Goal: Complete application form

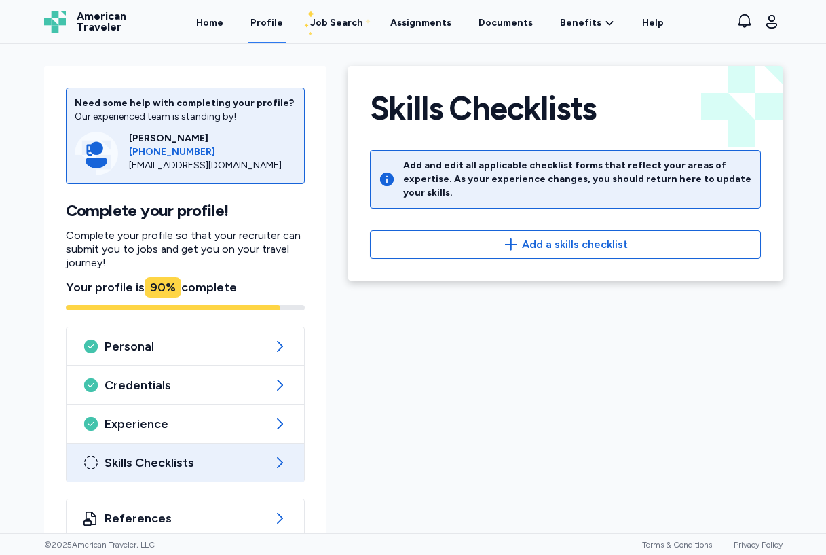
scroll to position [26, 0]
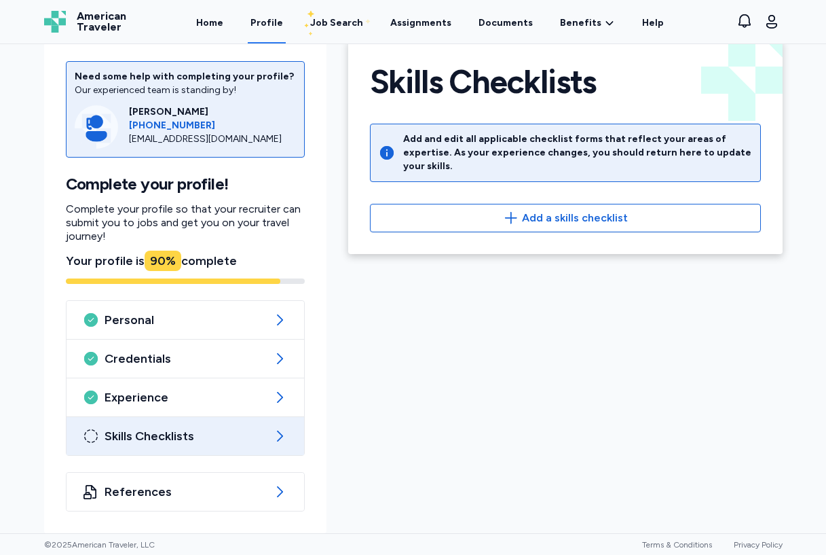
click at [668, 353] on div "Skills Checklists Back Skills Checklists Add and edit all applicable checklist …" at bounding box center [566, 281] width 456 height 505
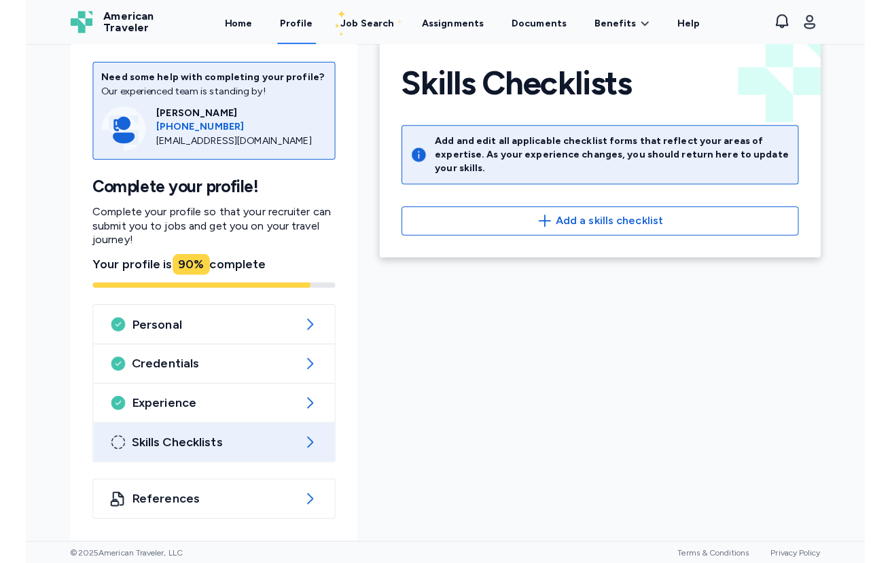
scroll to position [18, 0]
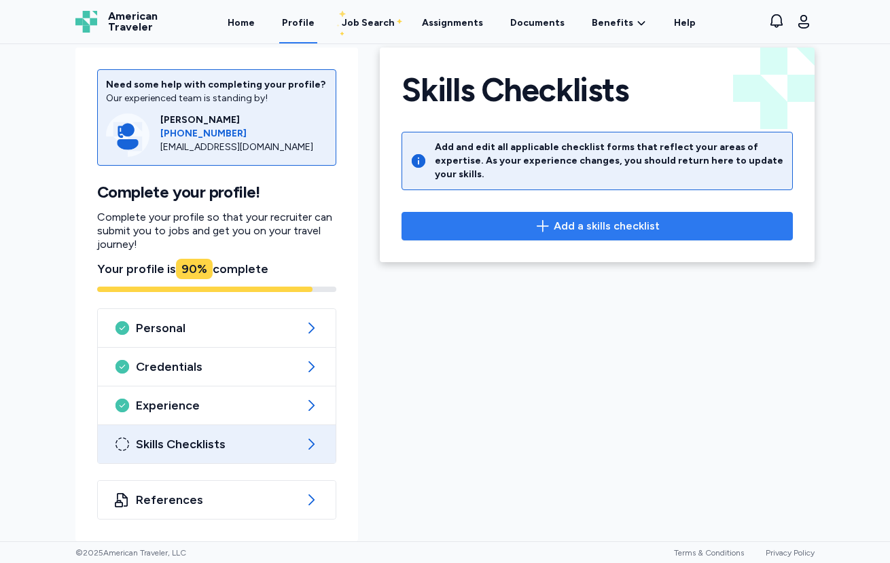
click at [610, 218] on span "Add a skills checklist" at bounding box center [606, 226] width 106 height 16
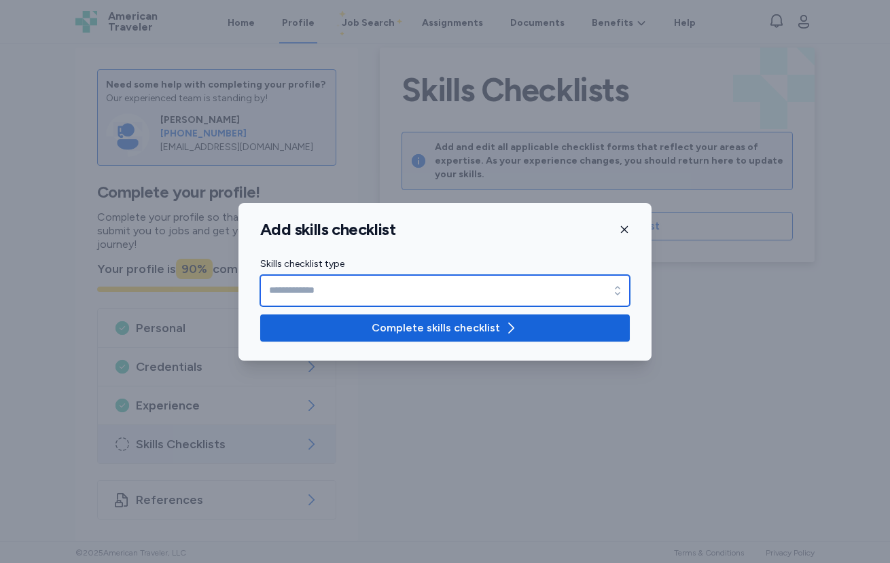
click at [600, 285] on input "Skills checklist type" at bounding box center [444, 290] width 369 height 31
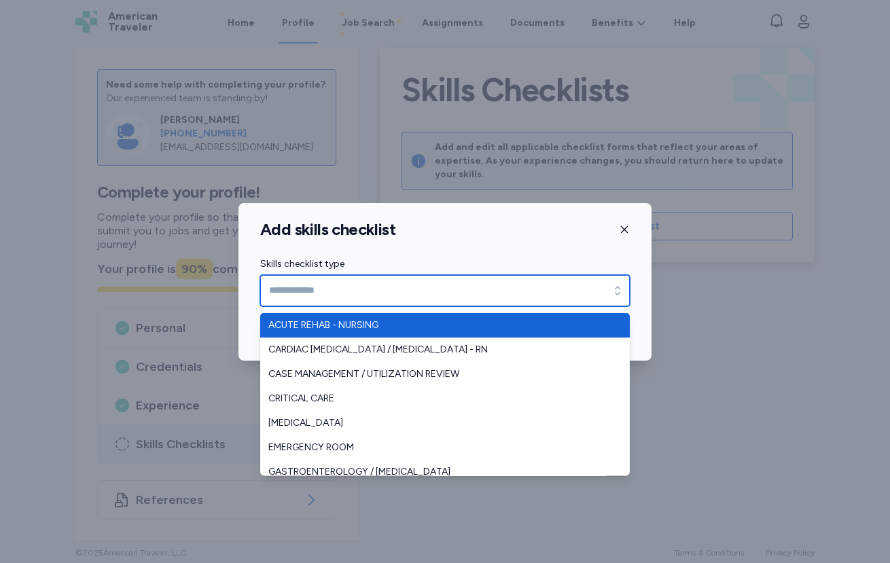
click at [551, 286] on input "Skills checklist type" at bounding box center [444, 290] width 369 height 31
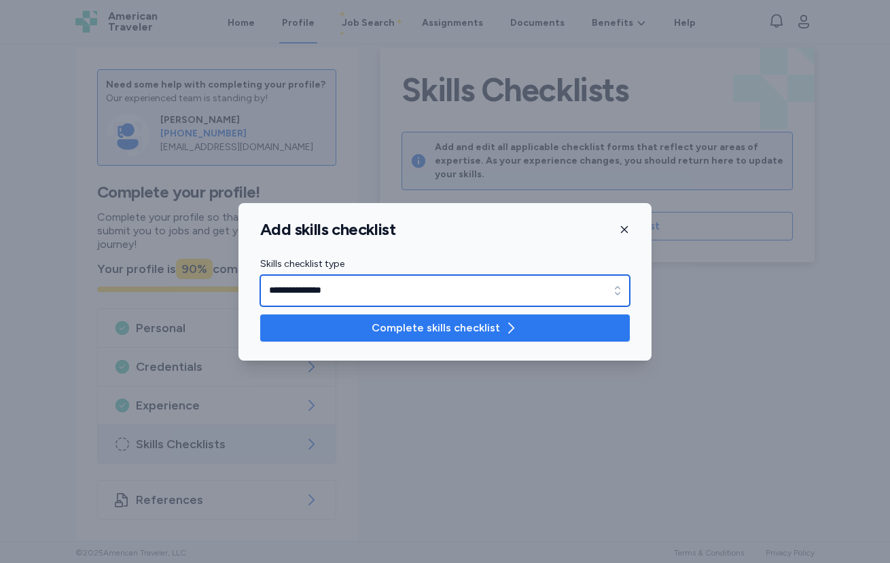
type input "**********"
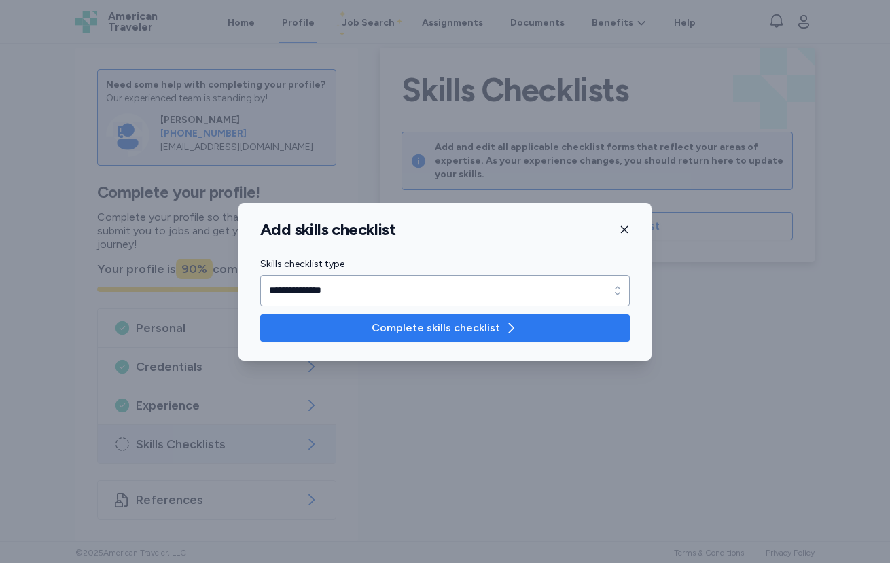
click at [437, 325] on span "Complete skills checklist" at bounding box center [435, 328] width 128 height 16
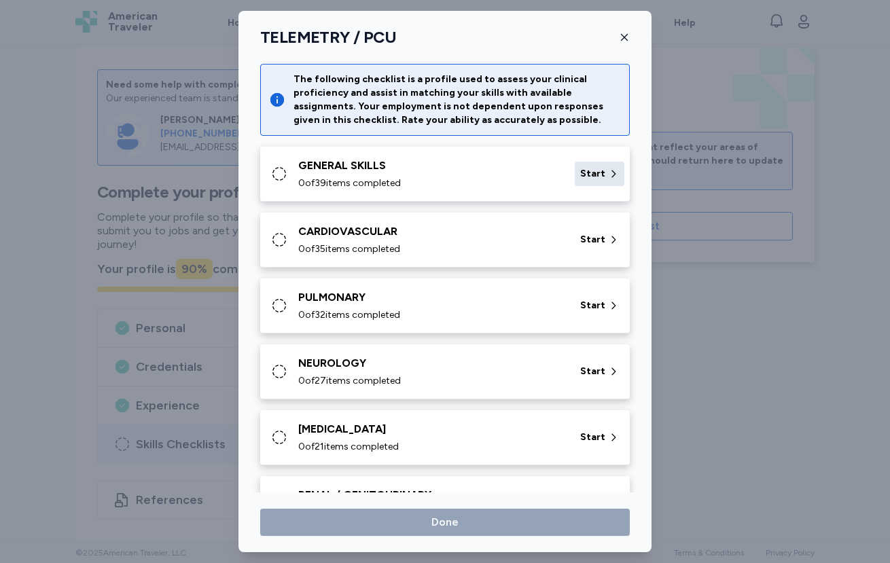
click at [580, 178] on span "Start" at bounding box center [592, 174] width 25 height 14
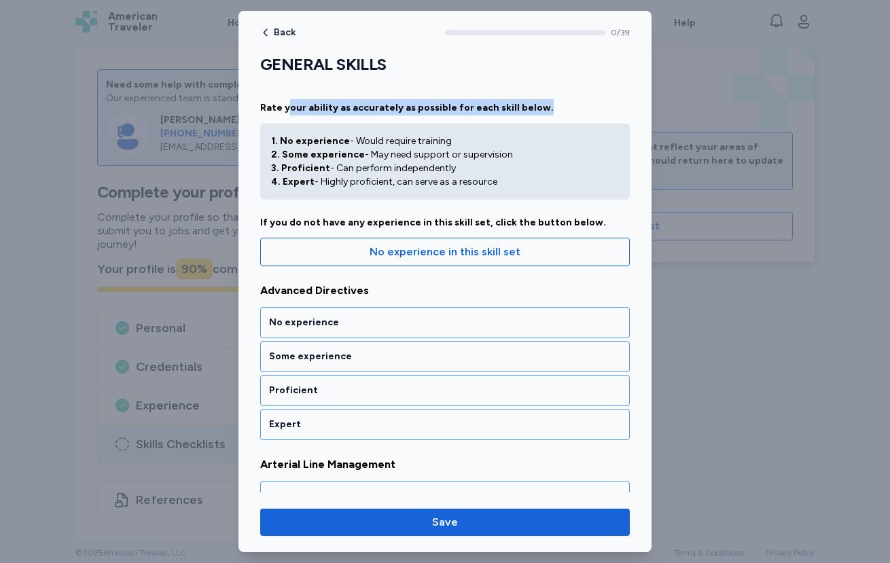
drag, startPoint x: 285, startPoint y: 111, endPoint x: 594, endPoint y: 113, distance: 308.3
click at [594, 113] on div "Rate your ability as accurately as possible for each skill below. 1. No experie…" at bounding box center [444, 149] width 369 height 101
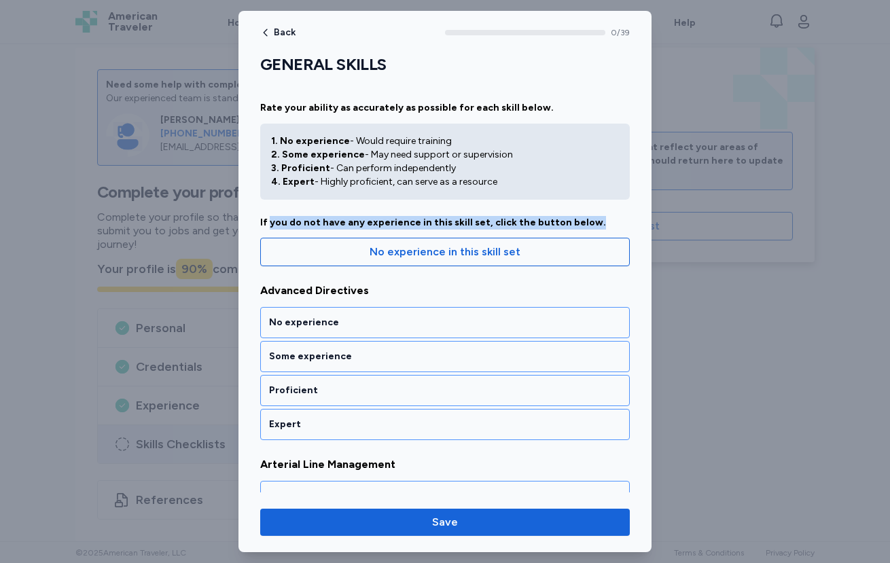
drag, startPoint x: 268, startPoint y: 226, endPoint x: 583, endPoint y: 217, distance: 315.2
click at [583, 217] on div "If you do not have any experience in this skill set, click the button below." at bounding box center [444, 223] width 369 height 14
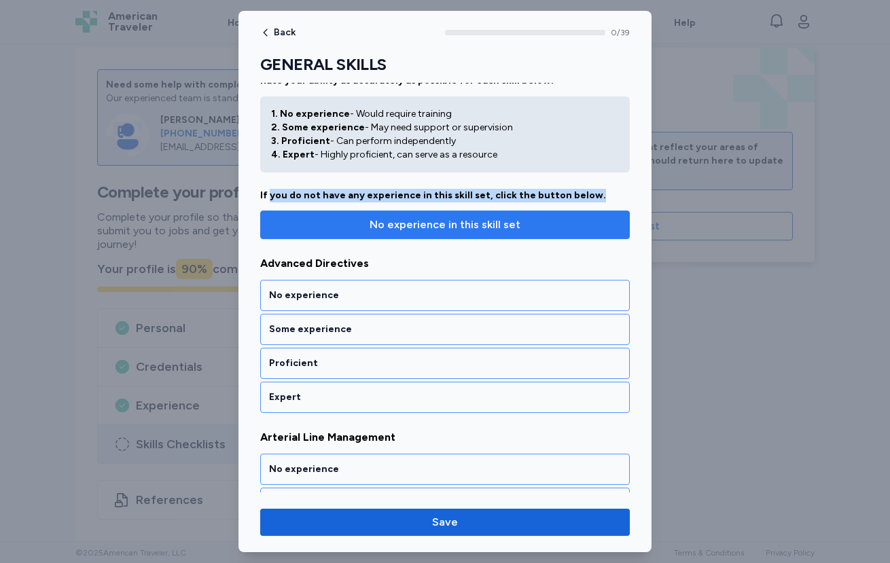
scroll to position [30, 0]
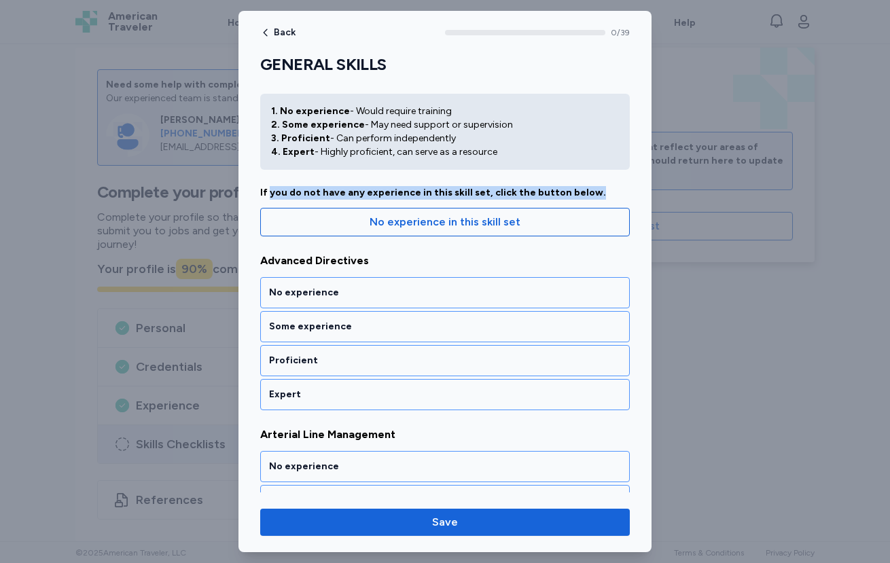
drag, startPoint x: 325, startPoint y: 143, endPoint x: 471, endPoint y: 140, distance: 146.0
click at [471, 140] on div "3. Proficient - Can perform independently" at bounding box center [445, 139] width 348 height 14
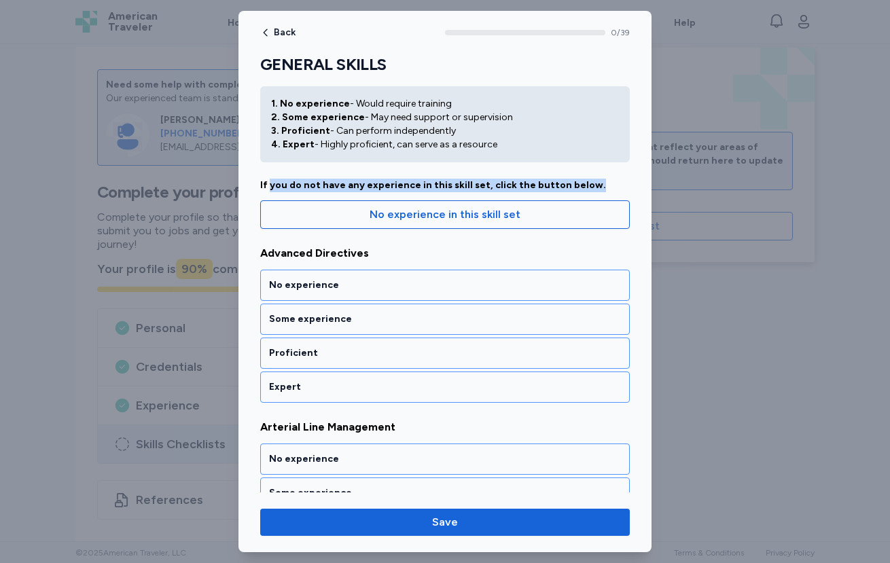
scroll to position [58, 0]
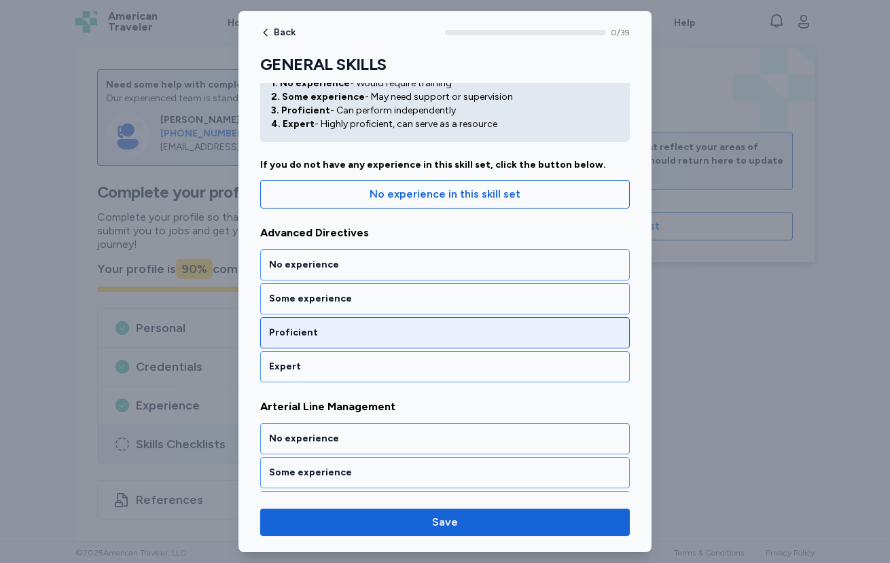
click at [340, 340] on div "Proficient" at bounding box center [444, 332] width 369 height 31
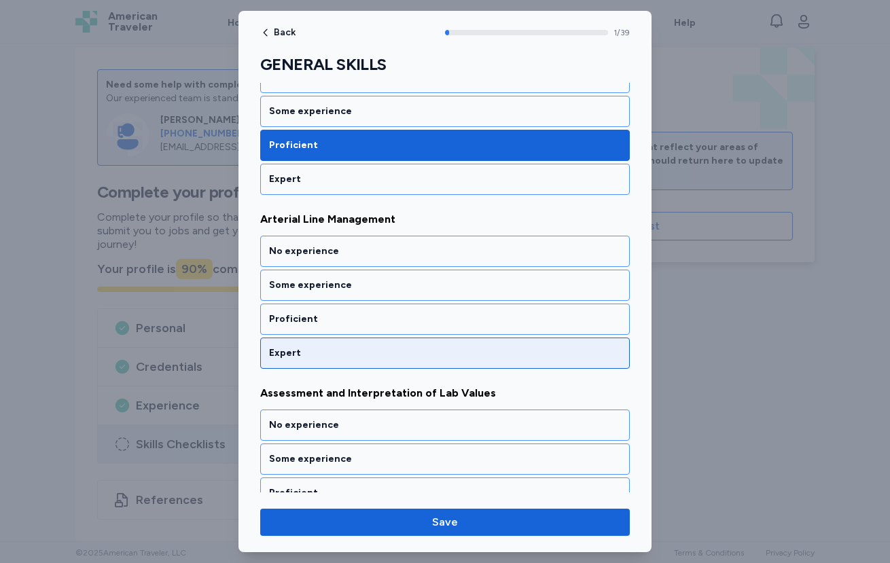
scroll to position [247, 0]
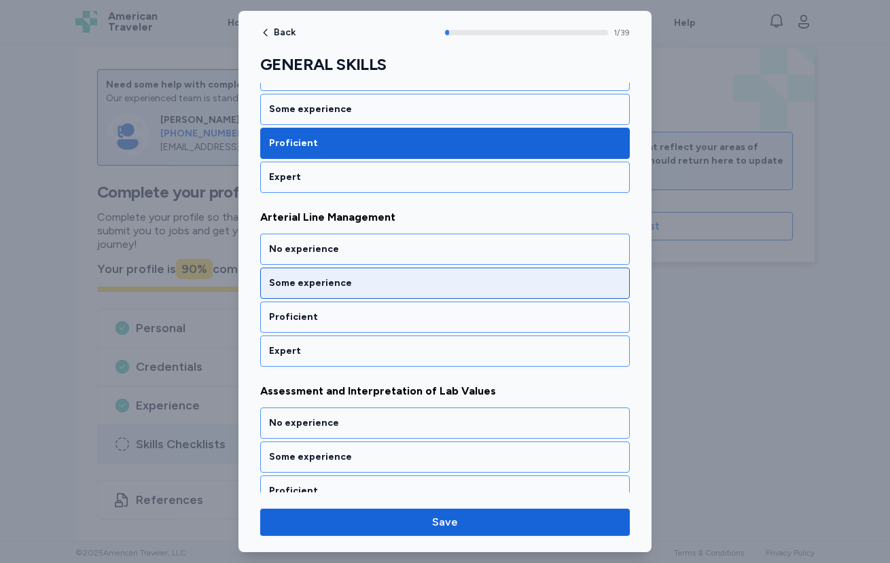
click at [349, 283] on div "Some experience" at bounding box center [445, 283] width 352 height 14
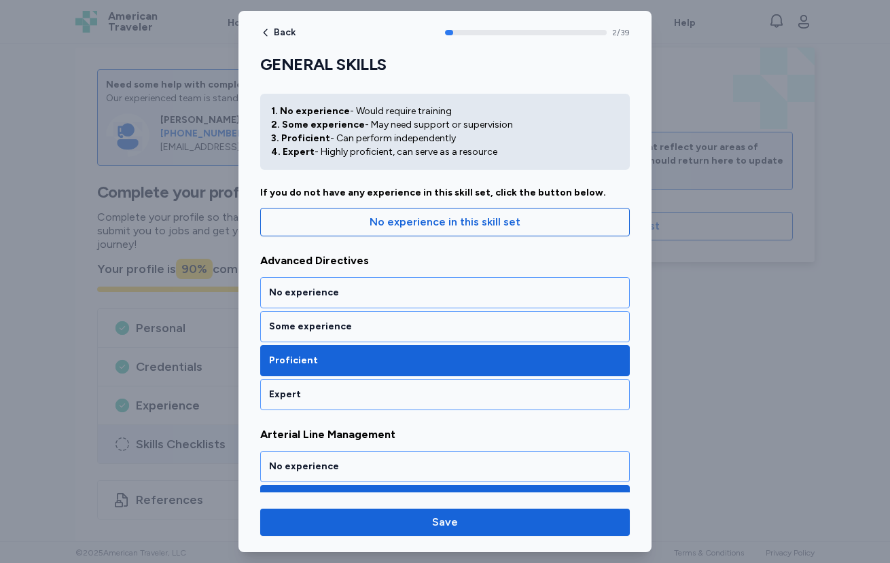
scroll to position [320, 0]
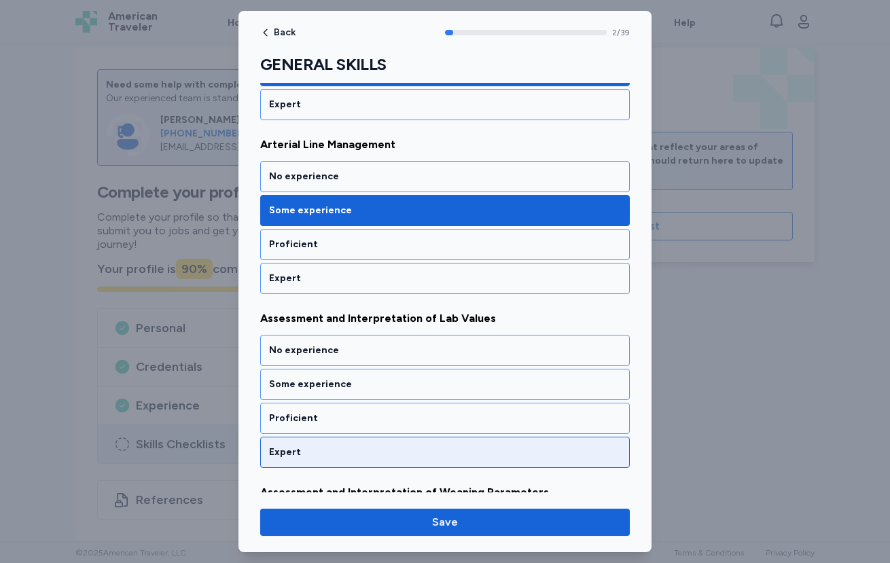
click at [346, 446] on div "Expert" at bounding box center [445, 452] width 352 height 14
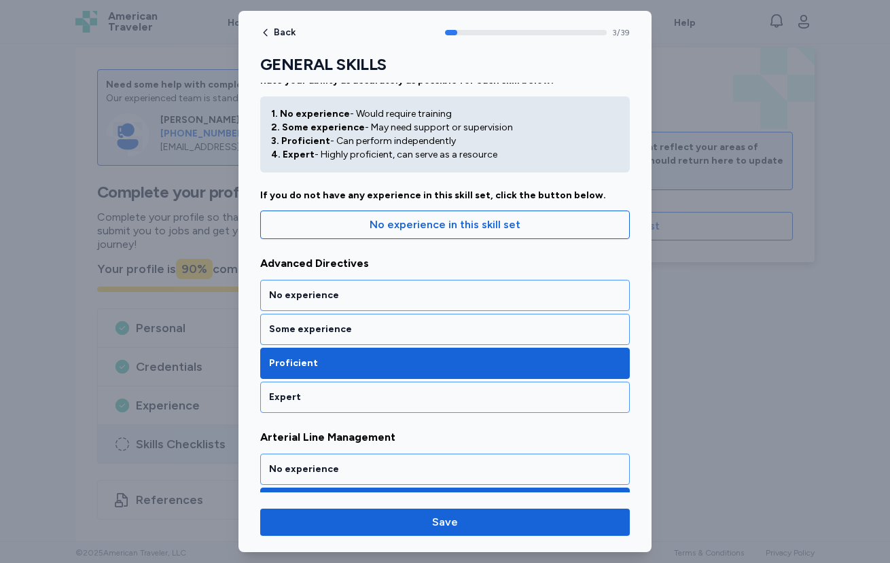
scroll to position [0, 0]
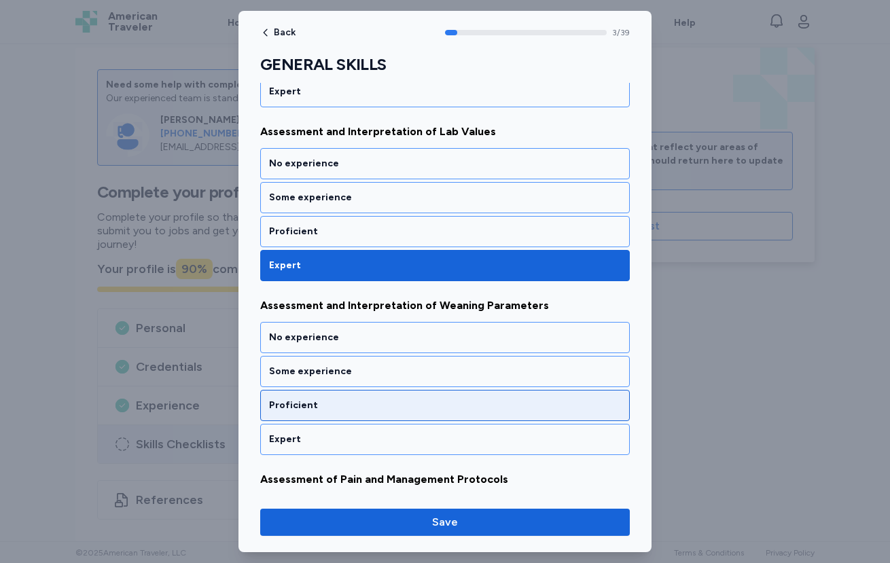
click at [359, 409] on div "Proficient" at bounding box center [445, 406] width 352 height 14
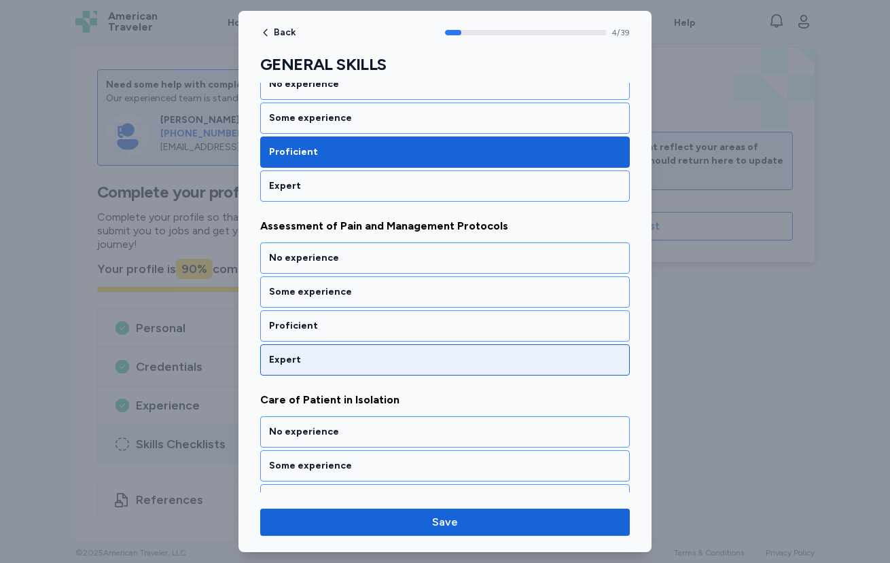
scroll to position [769, 0]
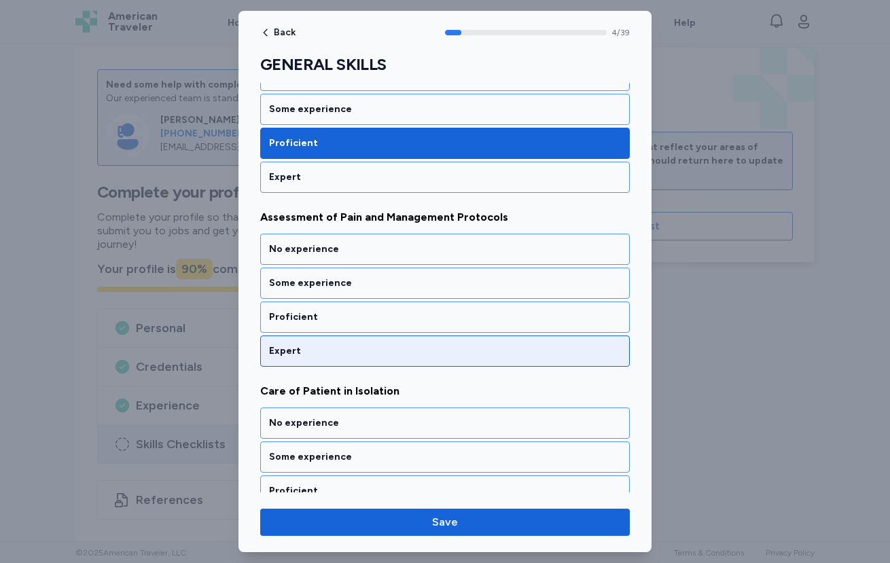
click at [524, 344] on div "Expert" at bounding box center [445, 351] width 352 height 14
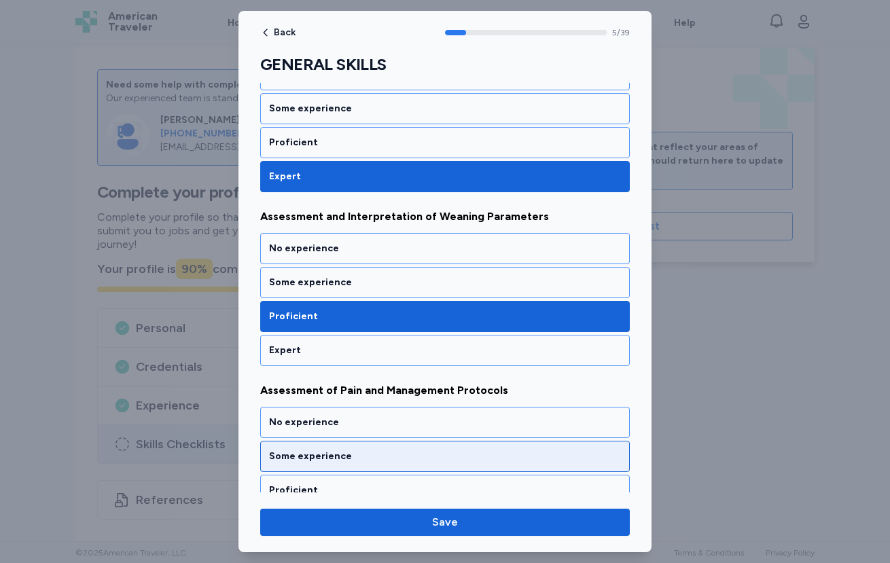
scroll to position [706, 0]
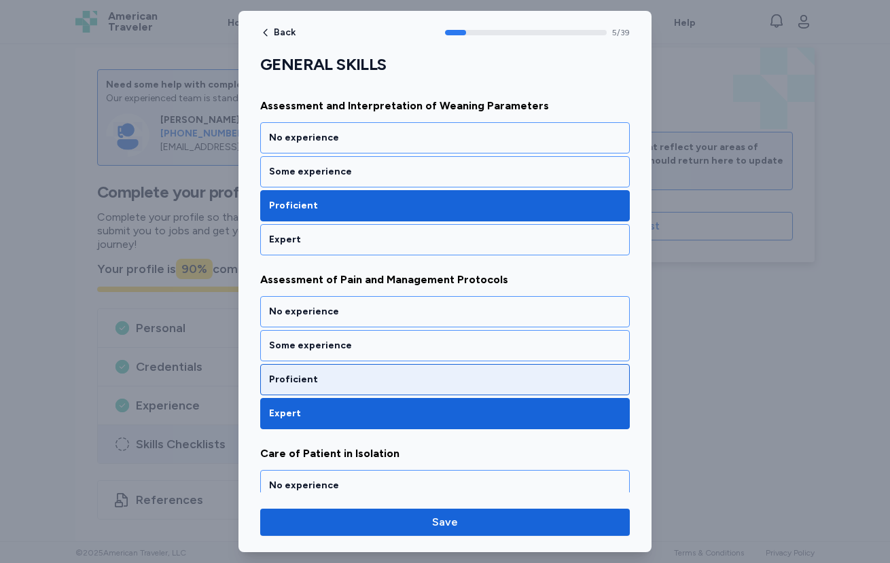
click at [388, 377] on div "Proficient" at bounding box center [445, 380] width 352 height 14
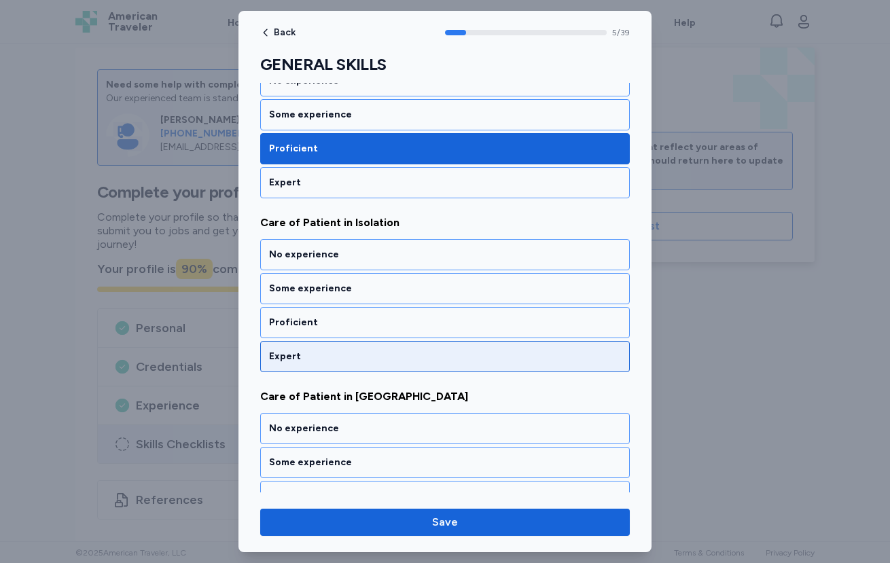
scroll to position [943, 0]
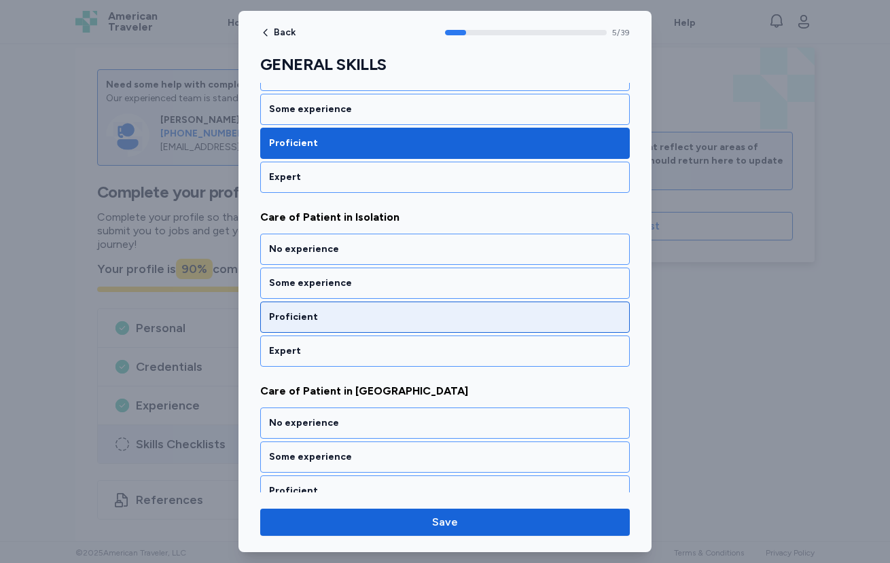
click at [422, 320] on div "Proficient" at bounding box center [445, 317] width 352 height 14
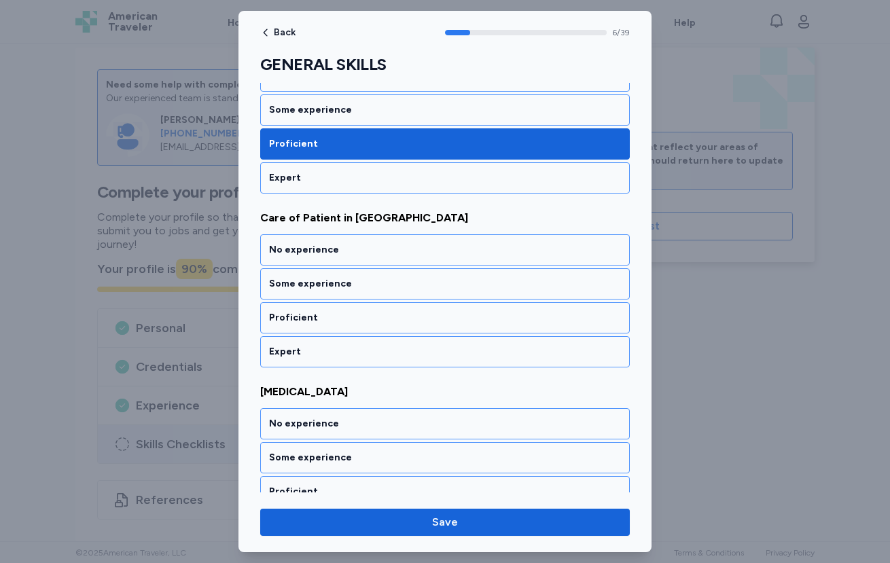
scroll to position [1116, 0]
click at [422, 320] on div "Proficient" at bounding box center [445, 317] width 352 height 14
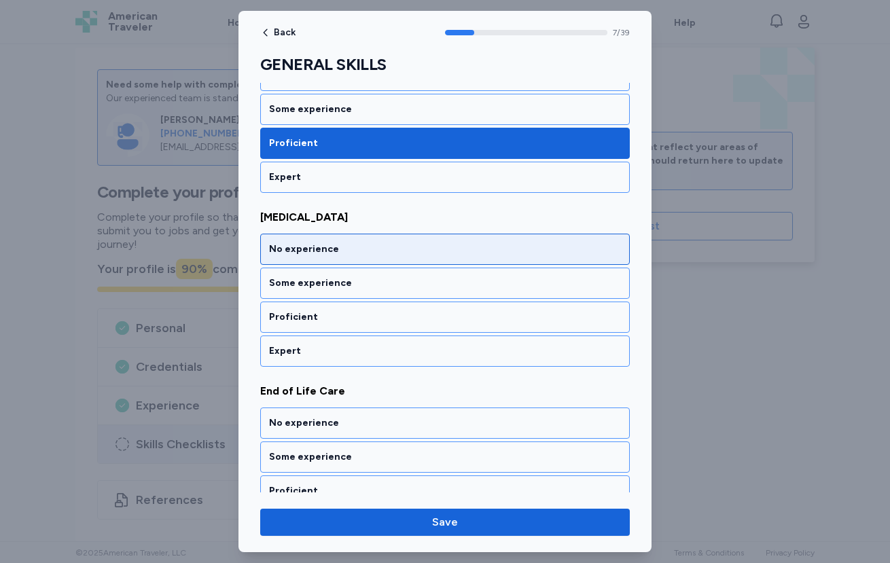
click at [371, 255] on div "No experience" at bounding box center [445, 249] width 352 height 14
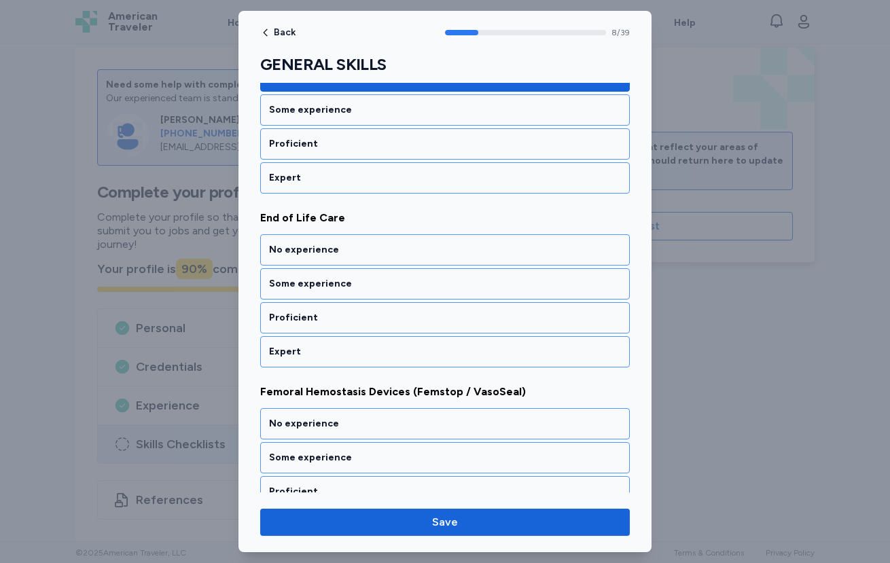
scroll to position [1464, 0]
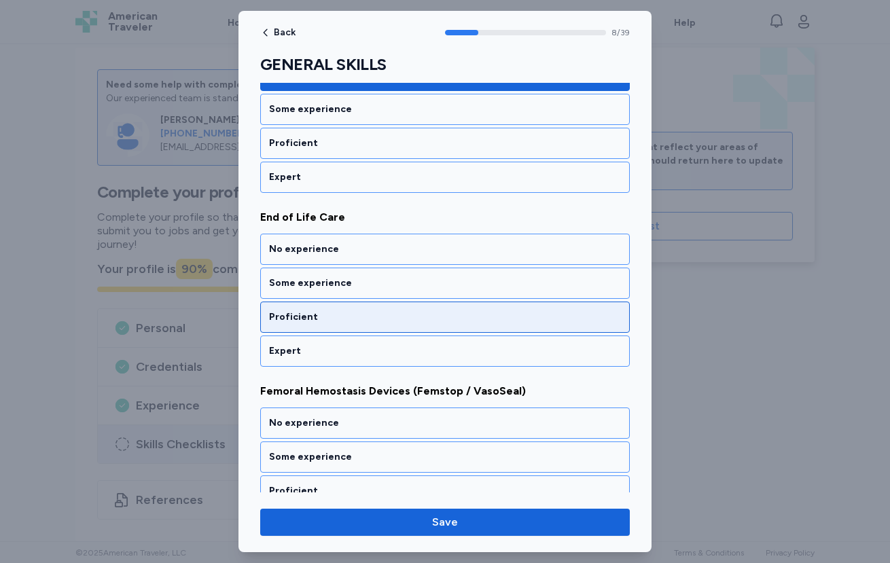
click at [410, 312] on div "Proficient" at bounding box center [445, 317] width 352 height 14
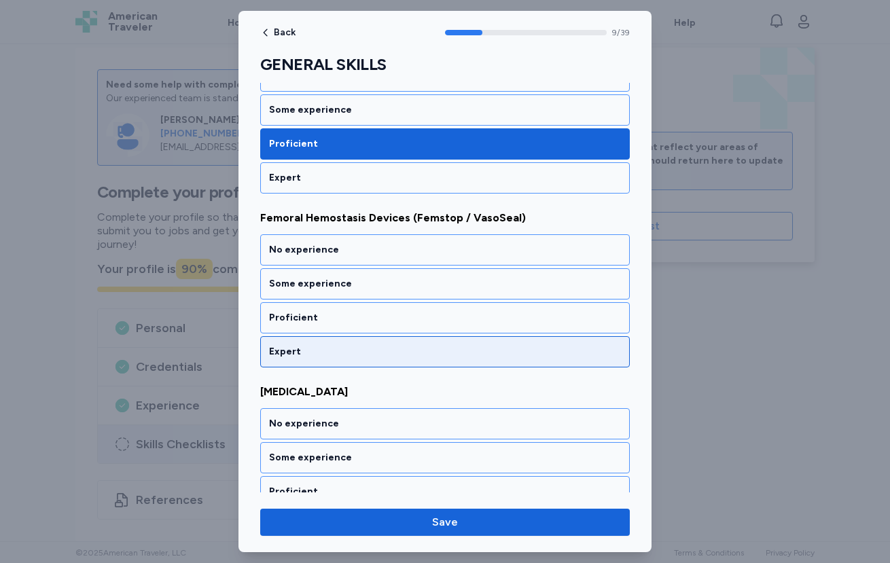
scroll to position [1638, 0]
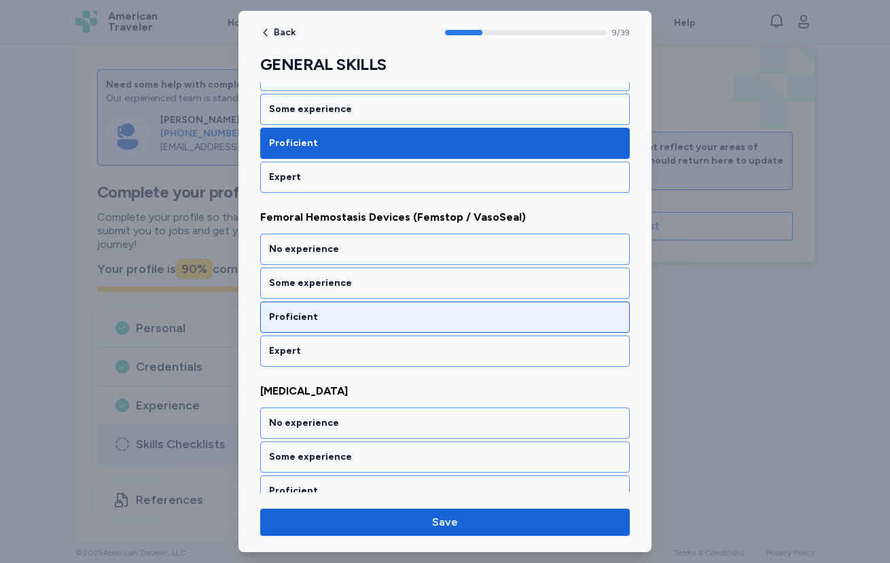
click at [423, 321] on div "Proficient" at bounding box center [445, 317] width 352 height 14
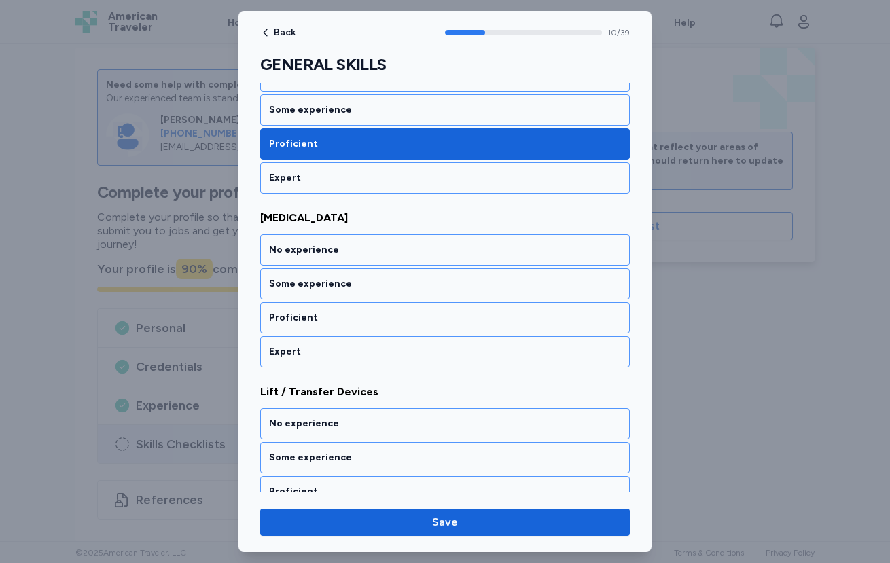
scroll to position [1812, 0]
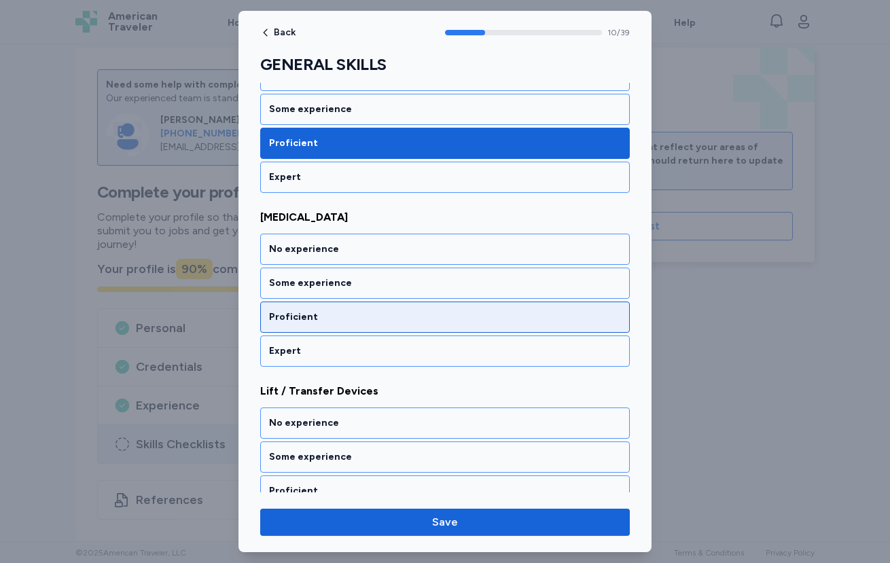
click at [414, 318] on div "Proficient" at bounding box center [445, 317] width 352 height 14
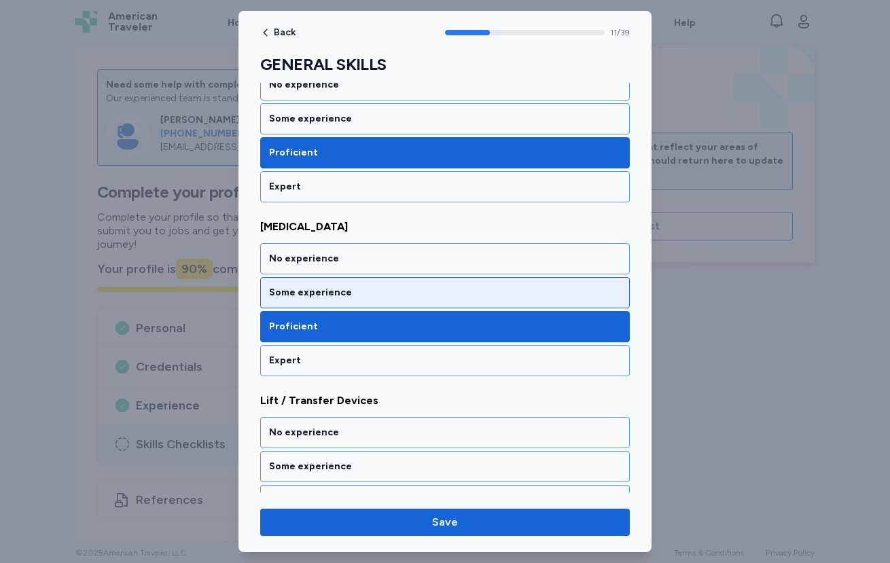
scroll to position [1624, 0]
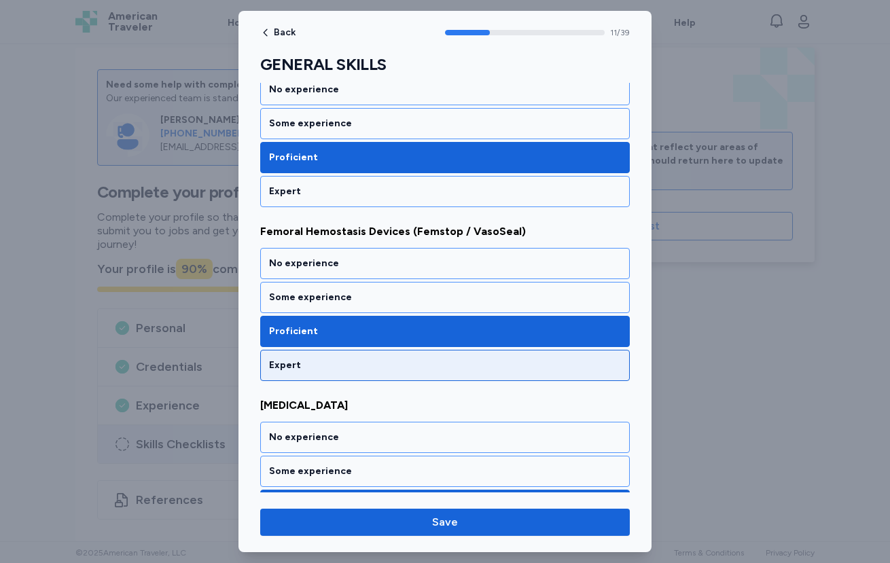
click at [360, 375] on div "Expert" at bounding box center [444, 365] width 369 height 31
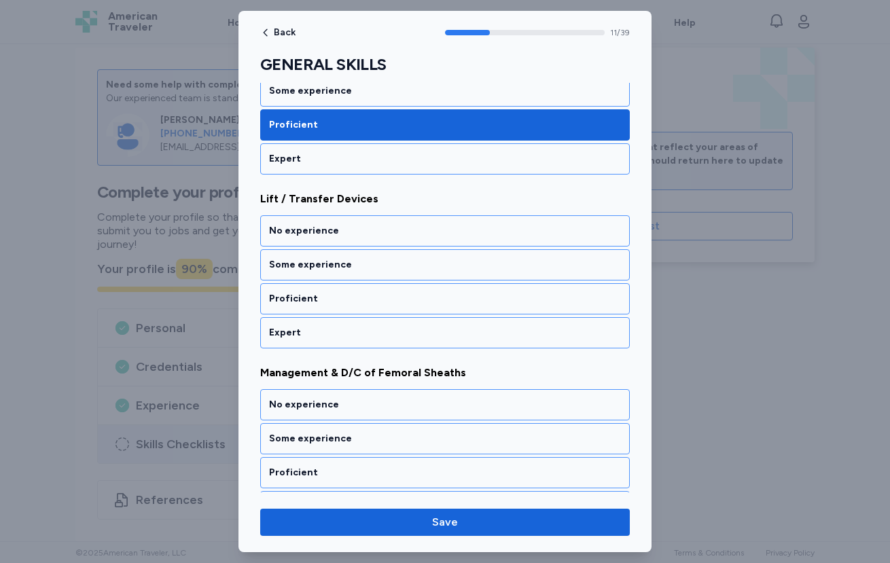
scroll to position [2046, 0]
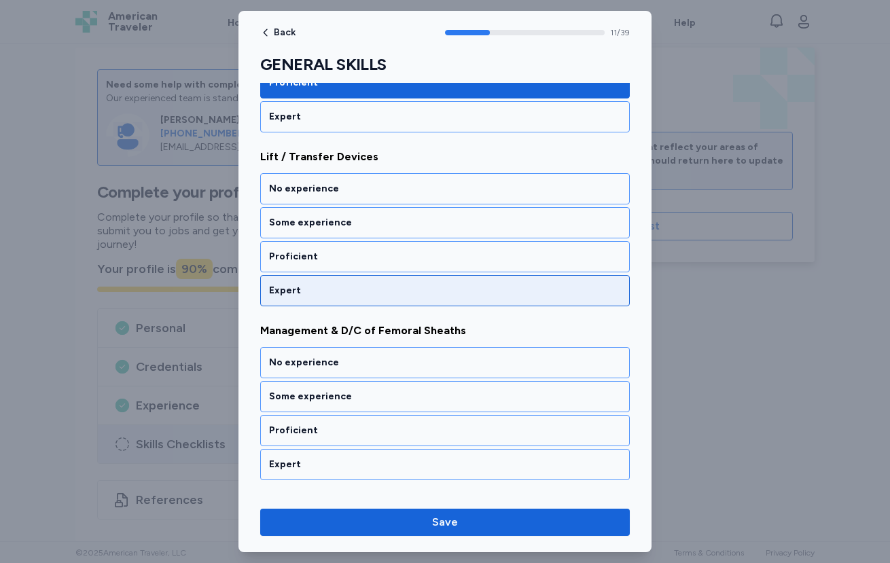
click at [344, 288] on div "Expert" at bounding box center [445, 291] width 352 height 14
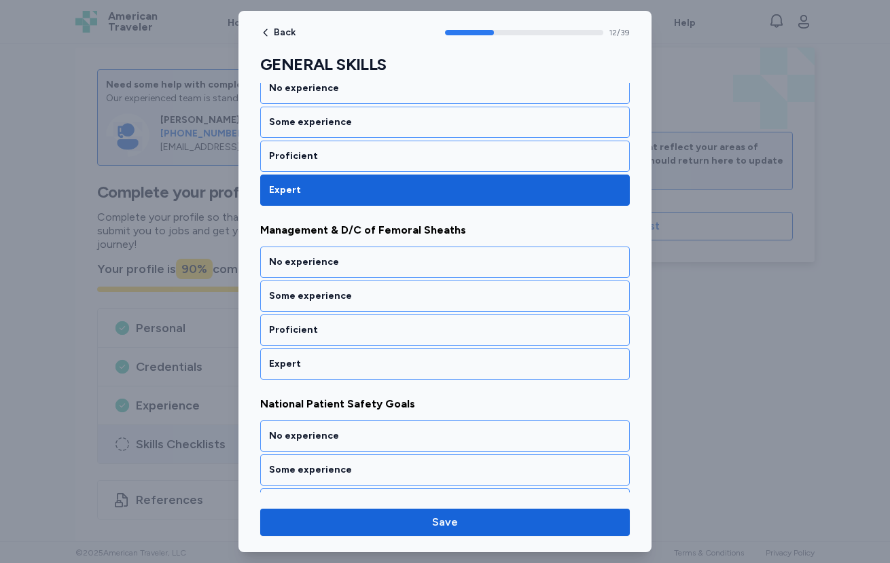
scroll to position [2160, 0]
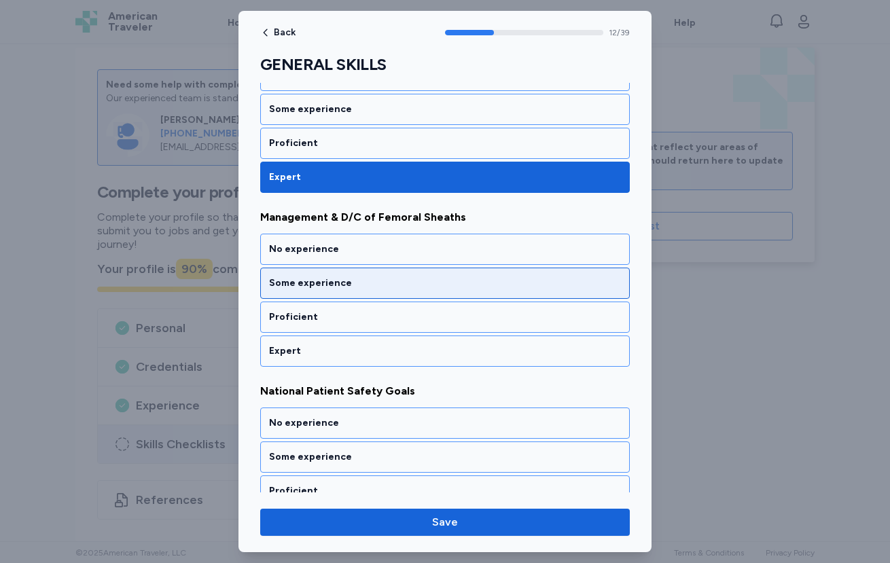
click at [353, 279] on div "Some experience" at bounding box center [445, 283] width 352 height 14
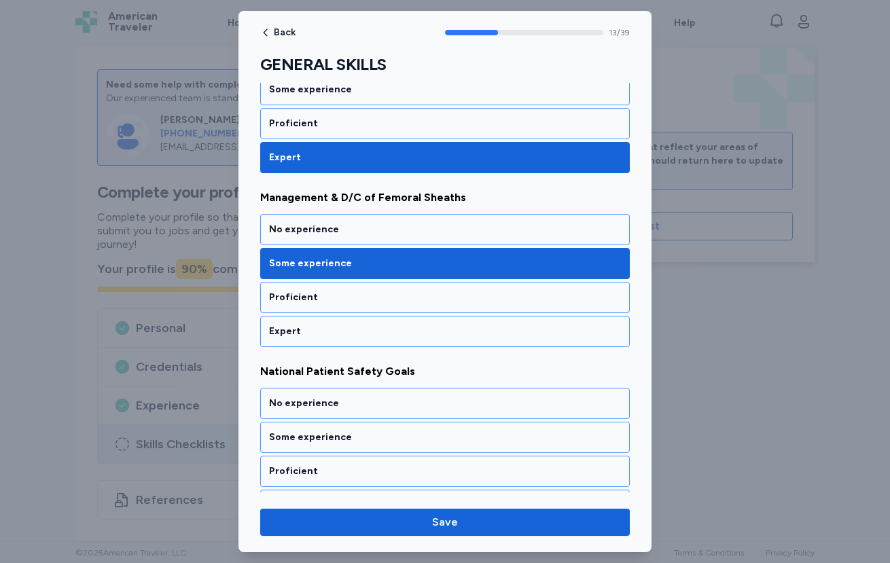
scroll to position [1819, 0]
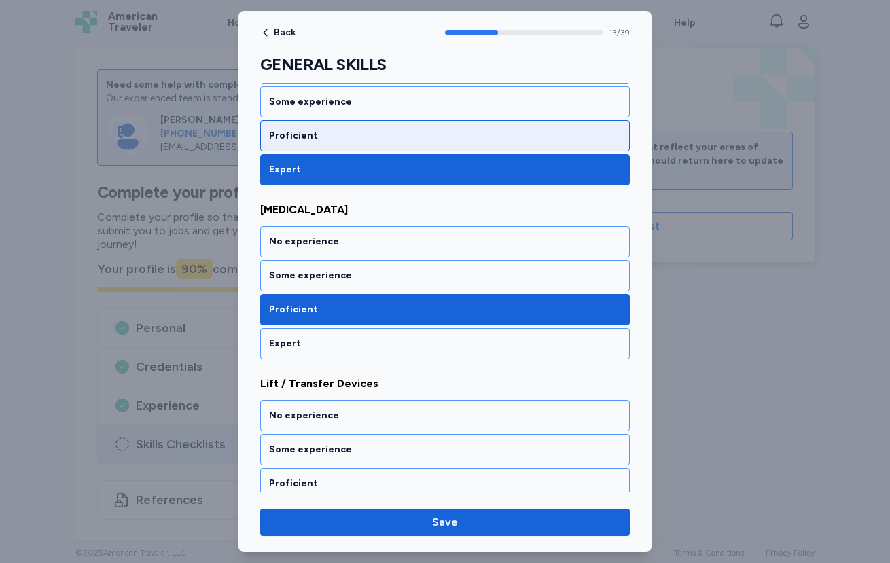
click at [330, 134] on div "Proficient" at bounding box center [445, 136] width 352 height 14
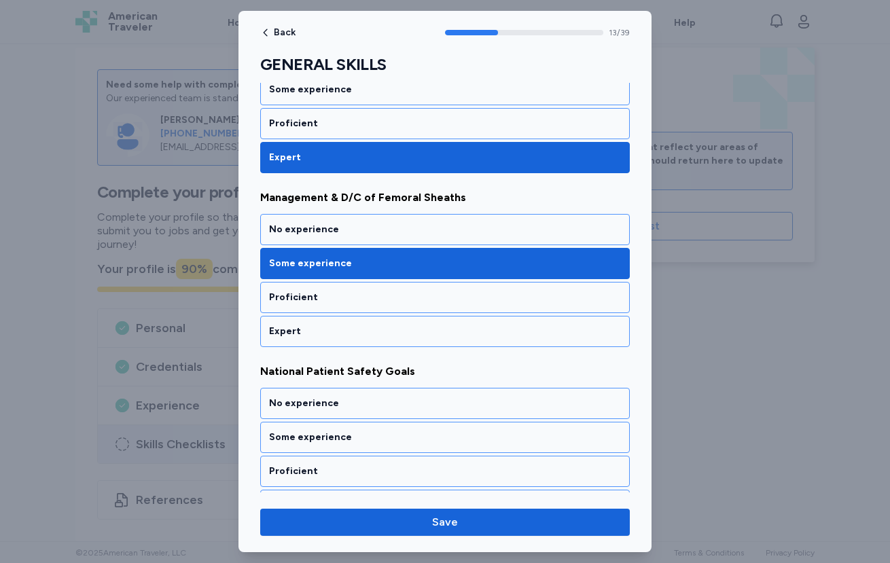
scroll to position [2273, 0]
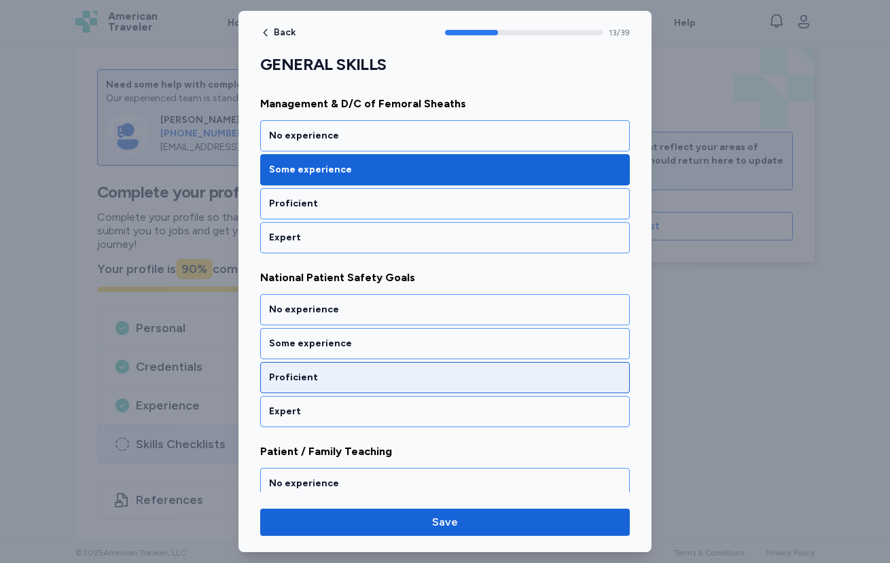
click at [370, 384] on div "Proficient" at bounding box center [444, 377] width 369 height 31
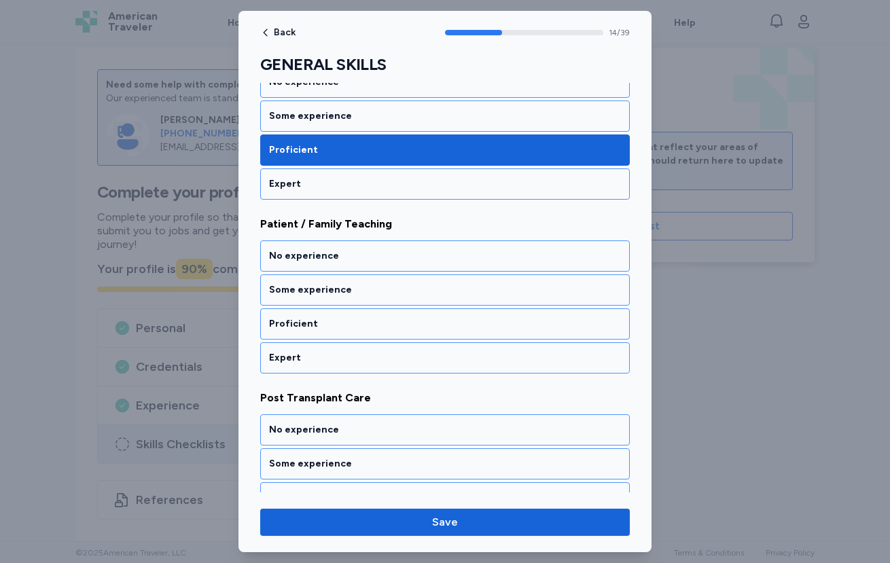
scroll to position [2507, 0]
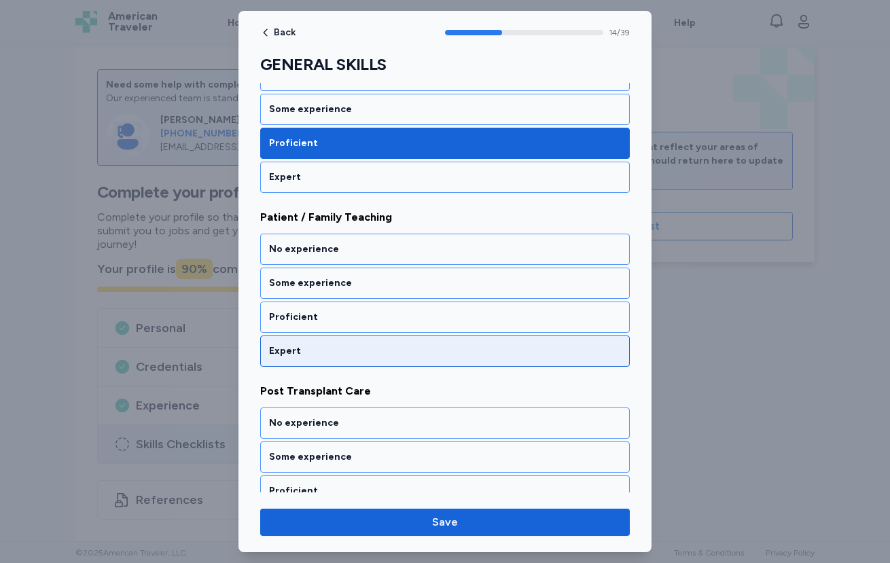
click at [371, 340] on div "Expert" at bounding box center [444, 350] width 369 height 31
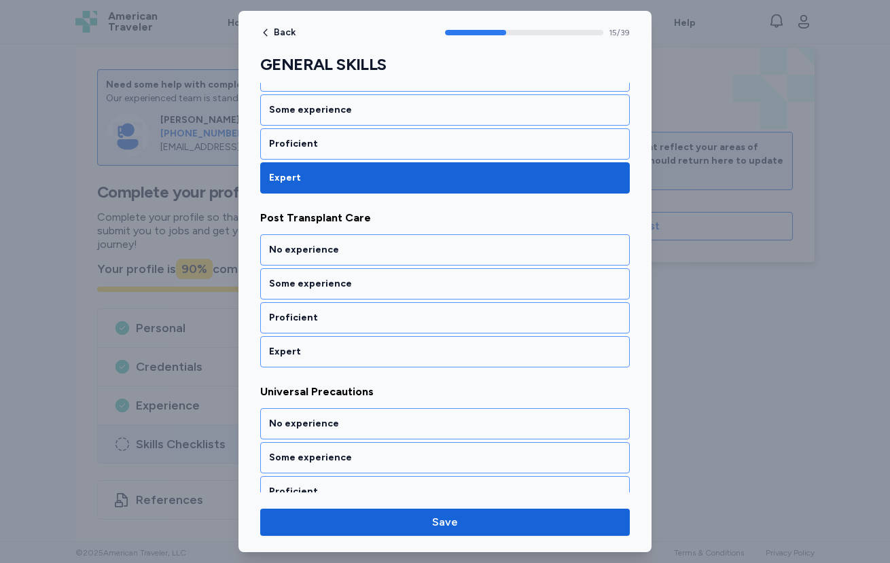
scroll to position [2681, 0]
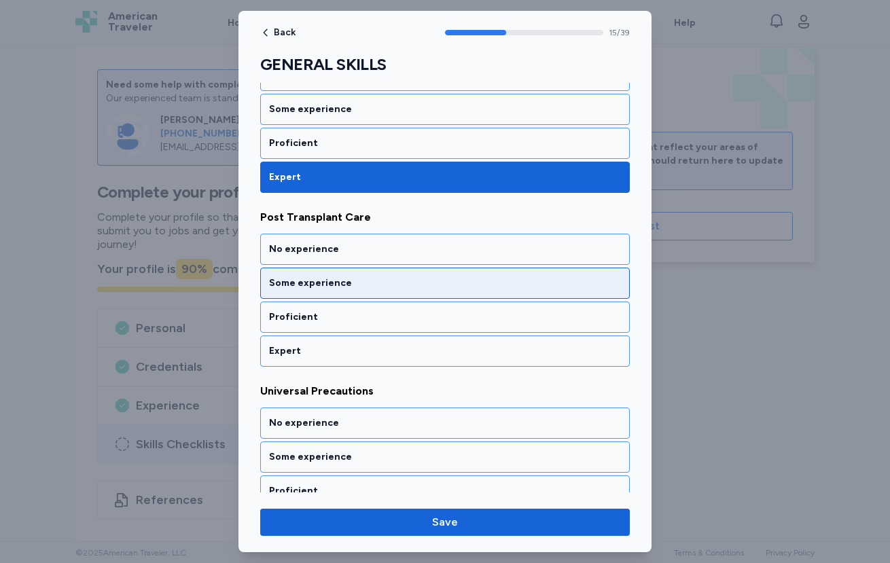
click at [367, 288] on div "Some experience" at bounding box center [445, 283] width 352 height 14
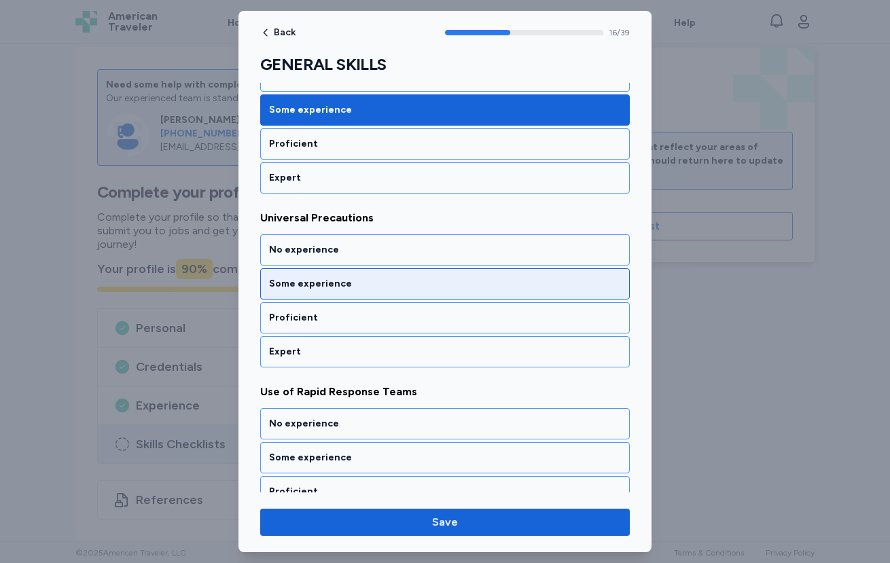
scroll to position [2855, 0]
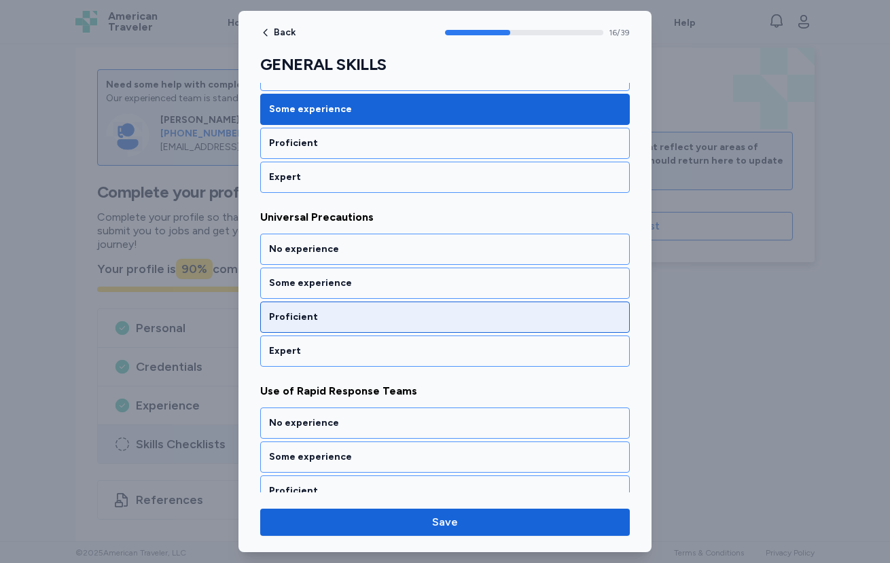
click at [359, 318] on div "Proficient" at bounding box center [445, 317] width 352 height 14
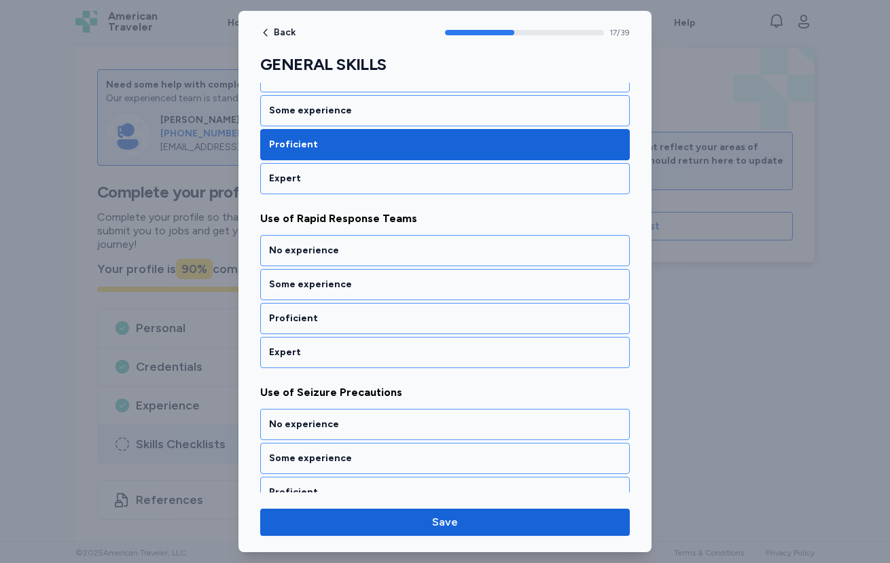
scroll to position [3029, 0]
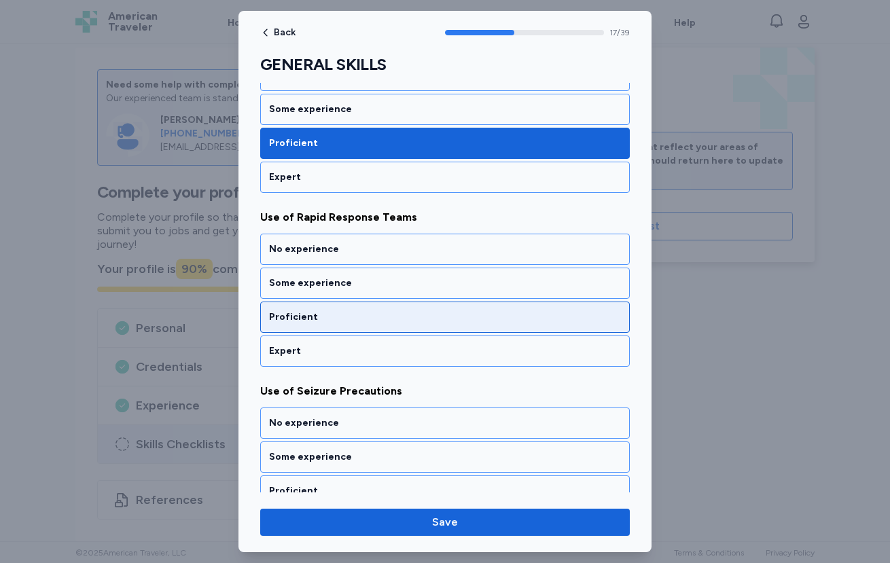
click at [344, 316] on div "Proficient" at bounding box center [445, 317] width 352 height 14
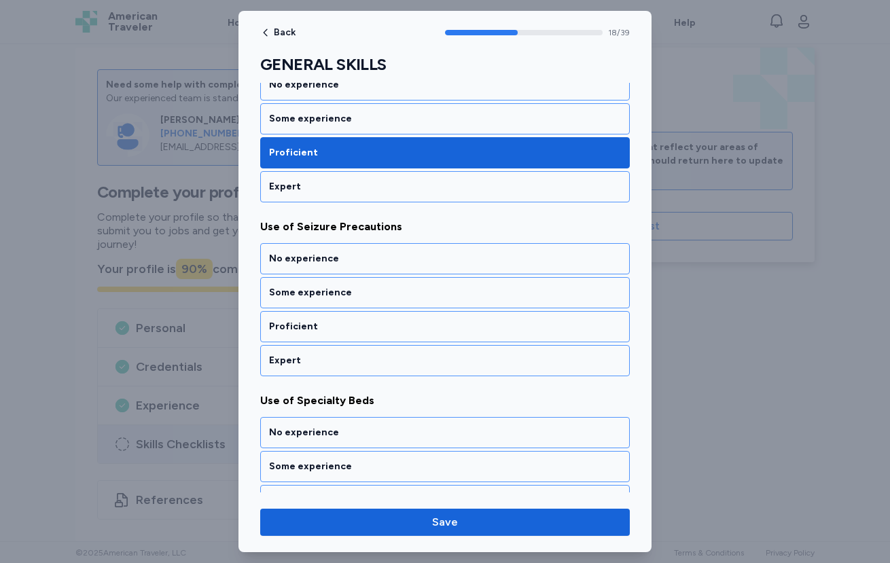
scroll to position [3203, 0]
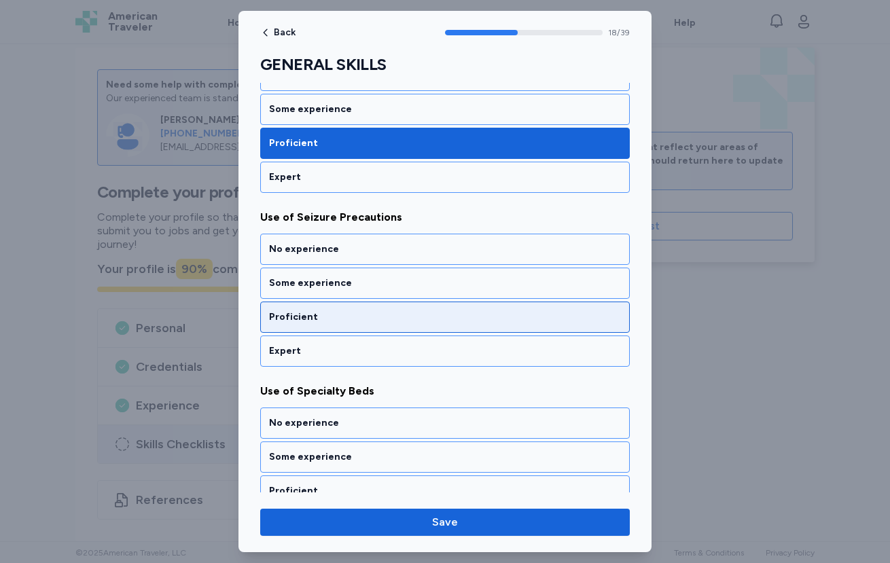
click at [350, 306] on div "Proficient" at bounding box center [444, 317] width 369 height 31
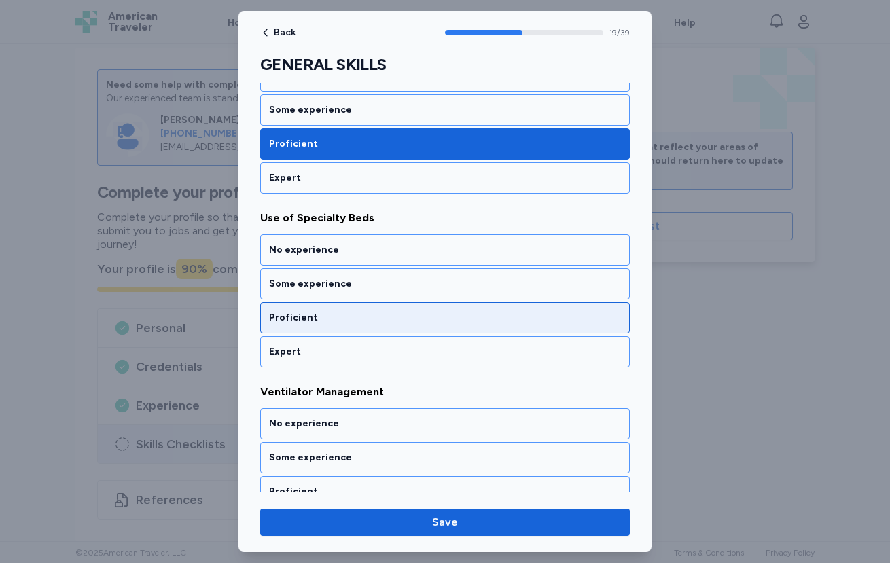
scroll to position [3376, 0]
click at [358, 325] on div "Proficient" at bounding box center [444, 317] width 369 height 31
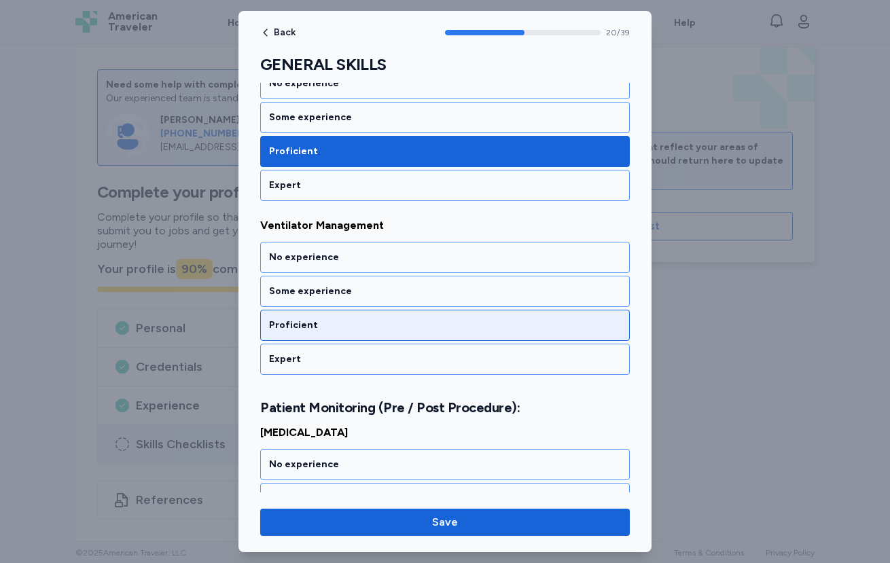
scroll to position [3550, 0]
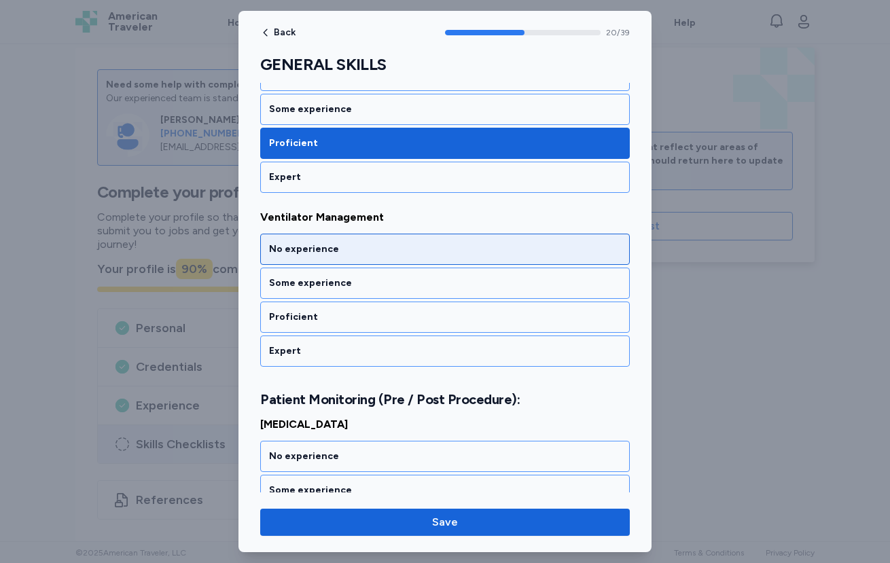
click at [365, 258] on div "No experience" at bounding box center [444, 249] width 369 height 31
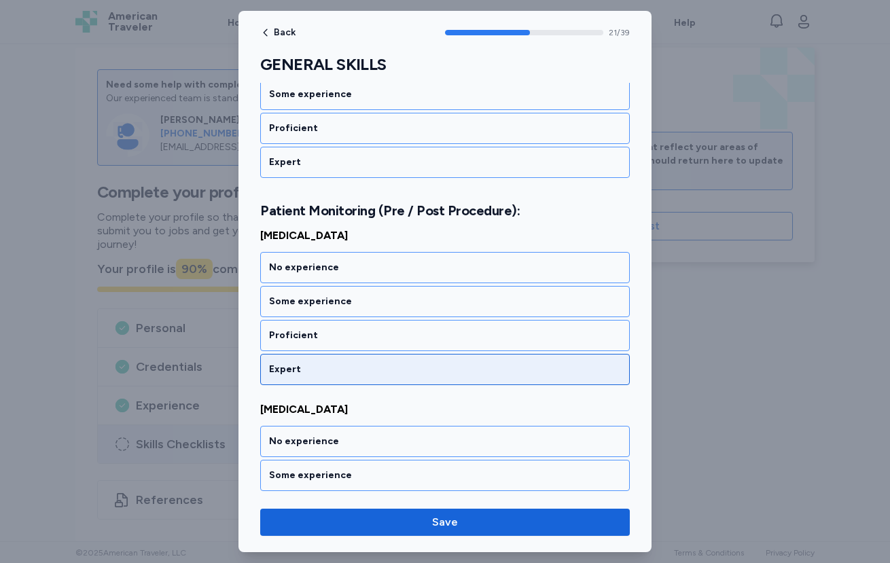
scroll to position [3741, 0]
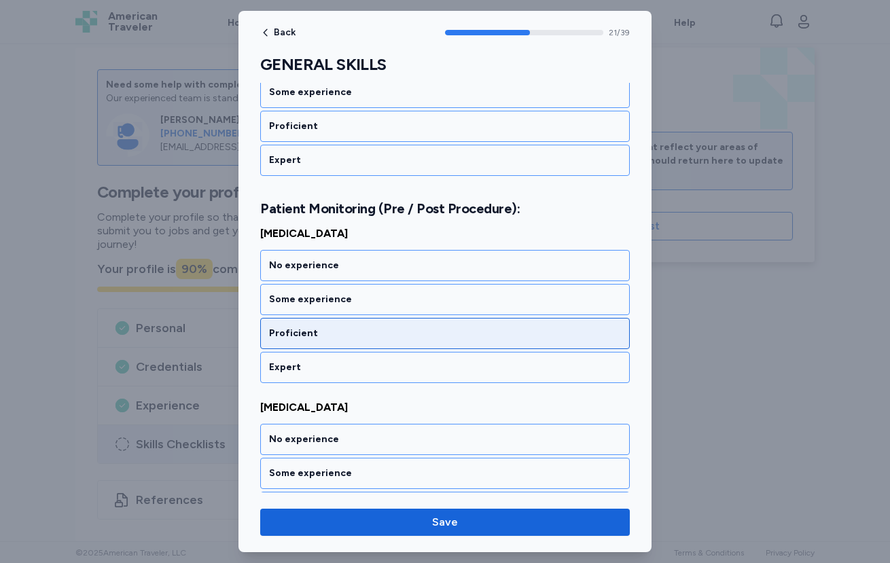
click at [368, 338] on div "Proficient" at bounding box center [445, 334] width 352 height 14
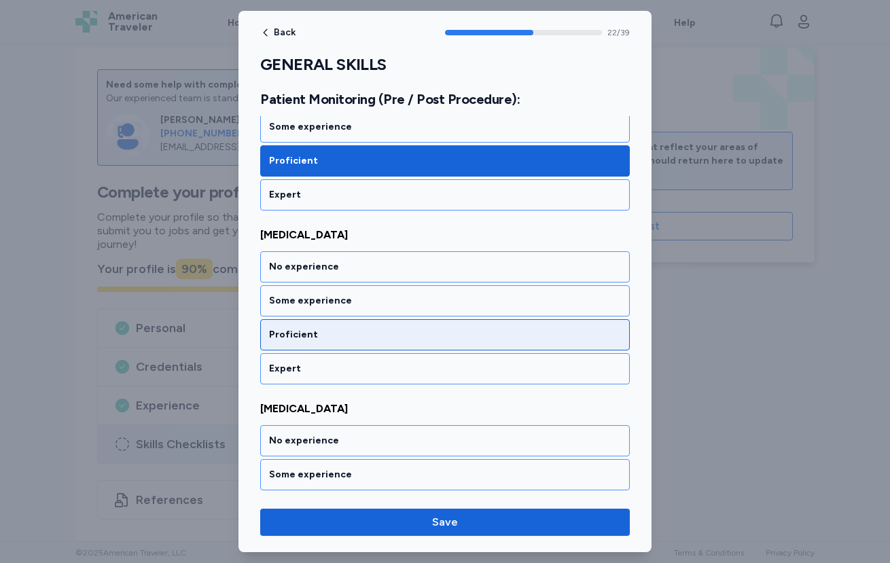
scroll to position [3915, 0]
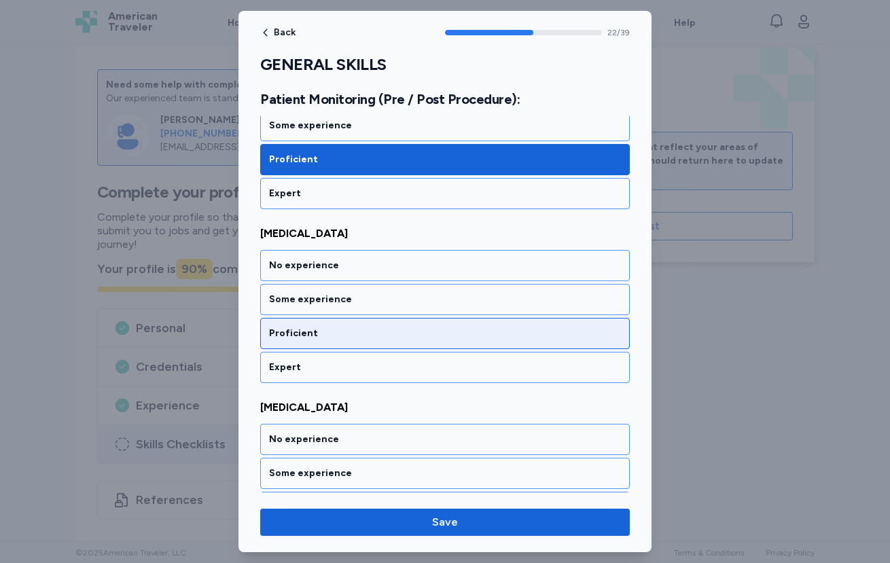
click at [360, 342] on div "Proficient" at bounding box center [444, 333] width 369 height 31
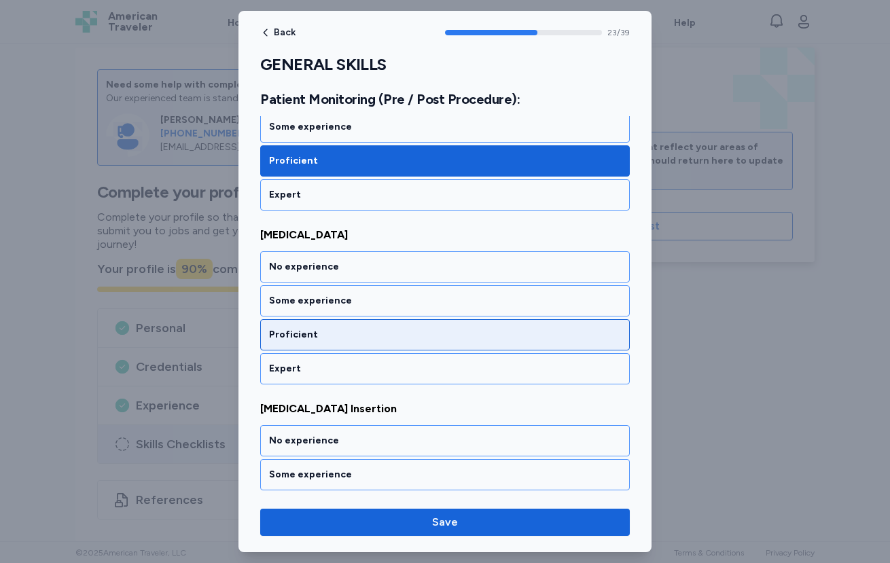
scroll to position [4089, 0]
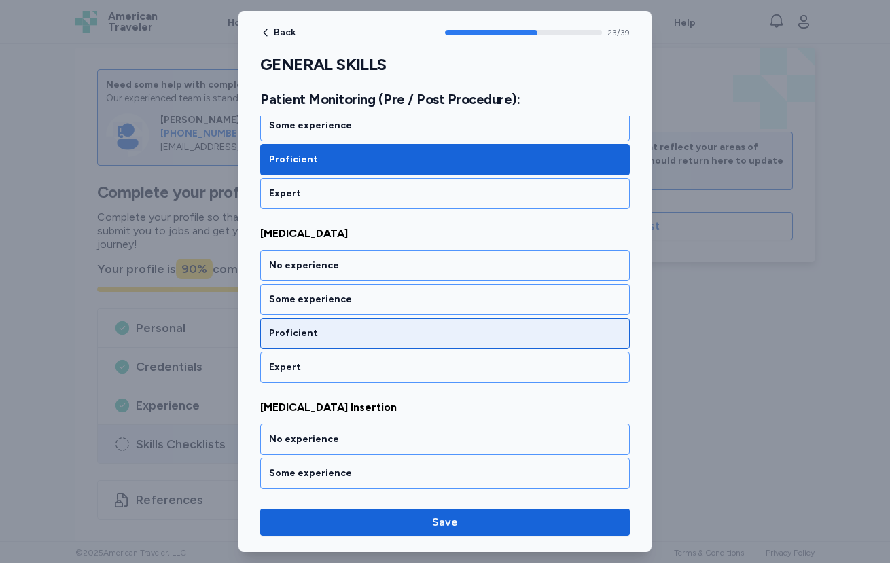
click at [366, 345] on div "Proficient" at bounding box center [444, 333] width 369 height 31
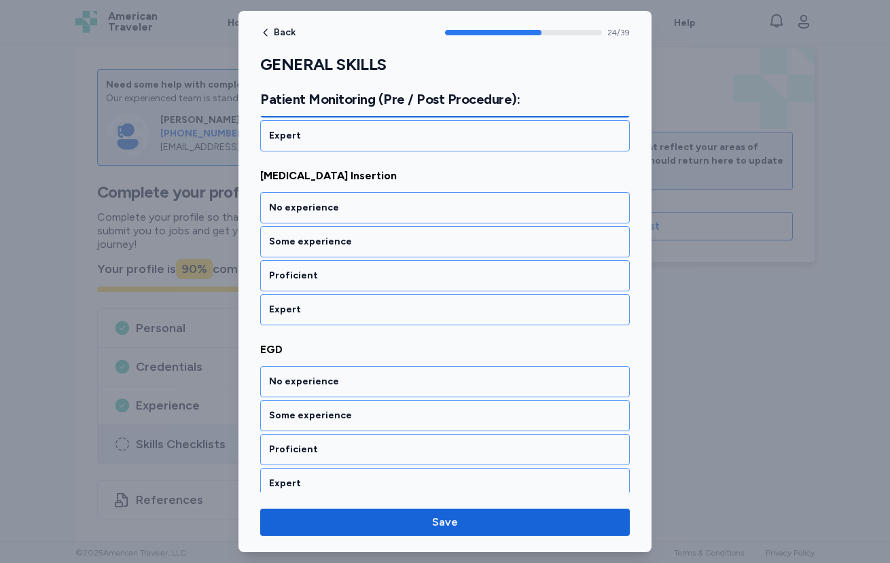
scroll to position [4320, 0]
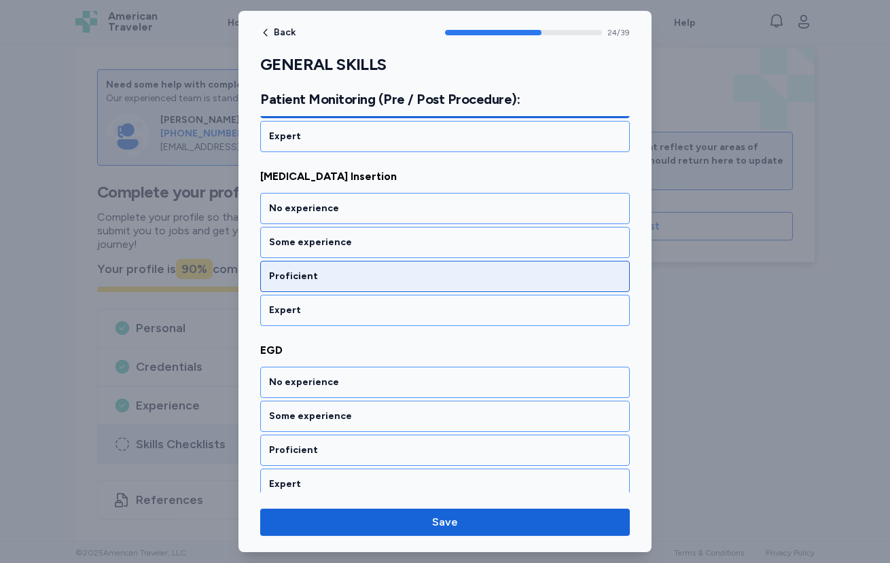
click at [306, 270] on div "Proficient" at bounding box center [445, 277] width 352 height 14
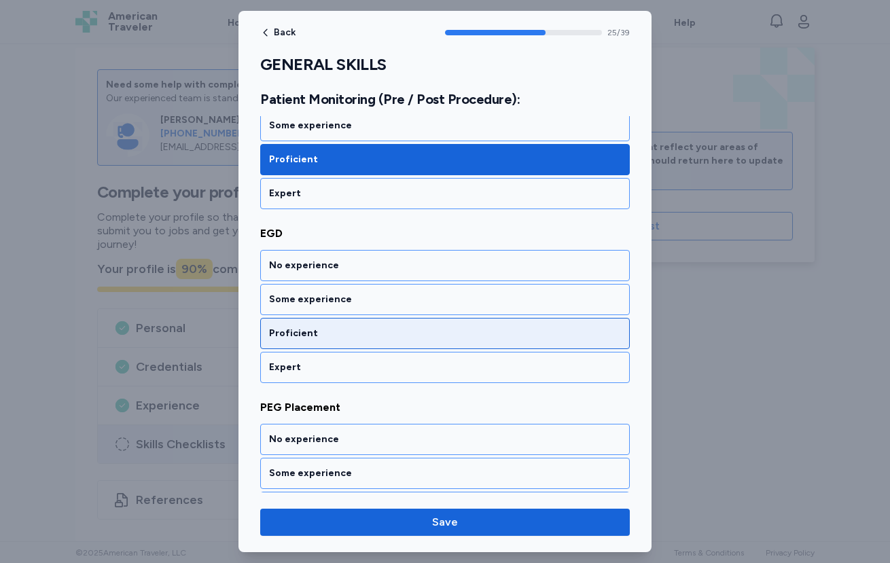
click at [338, 336] on div "Proficient" at bounding box center [445, 334] width 352 height 14
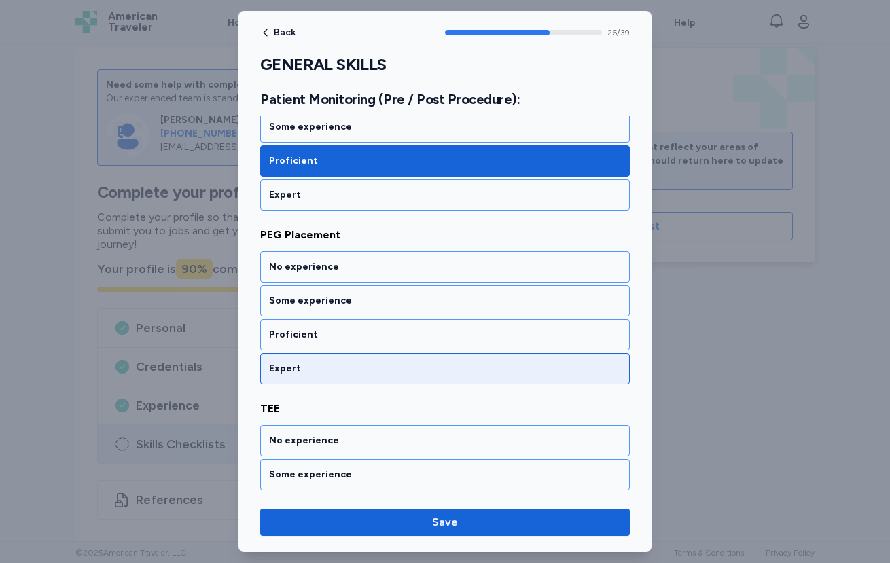
scroll to position [4610, 0]
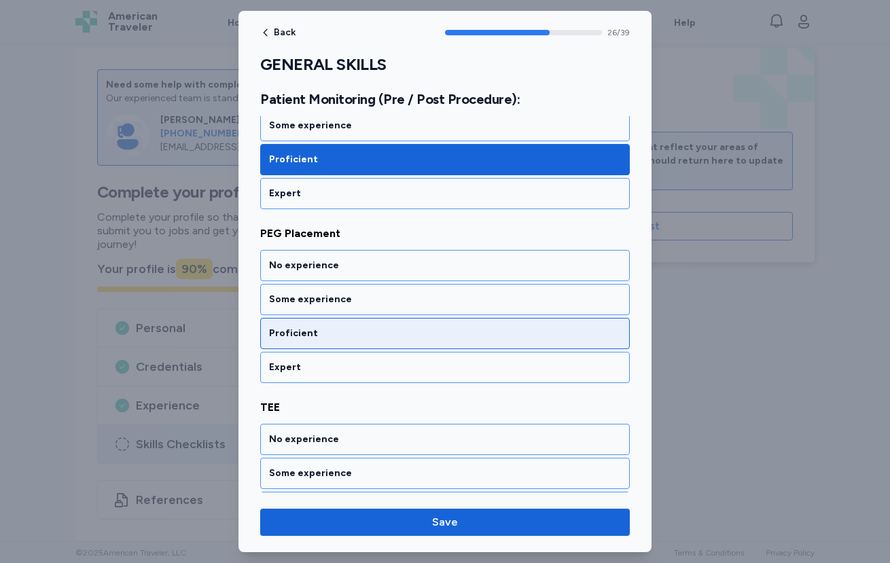
click at [332, 346] on div "Proficient" at bounding box center [444, 333] width 369 height 31
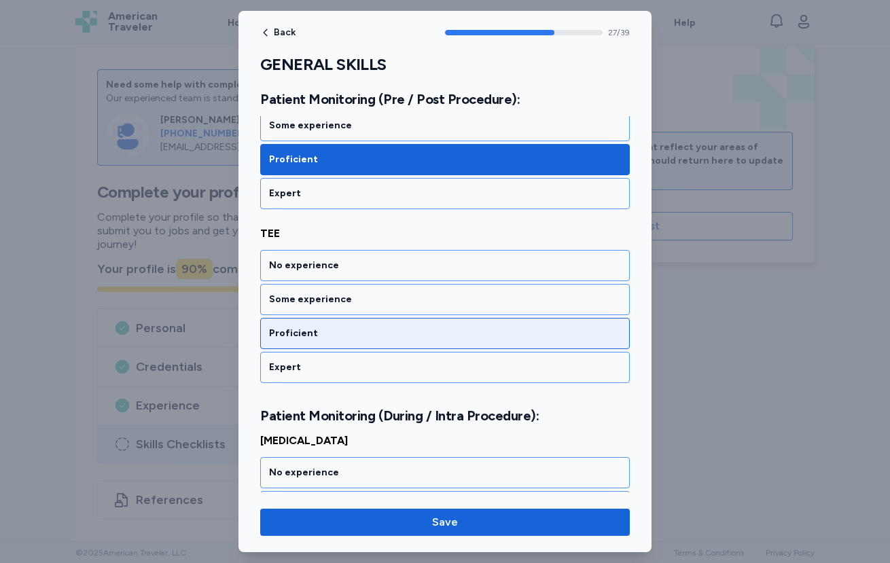
click at [329, 347] on div "Proficient" at bounding box center [444, 333] width 369 height 31
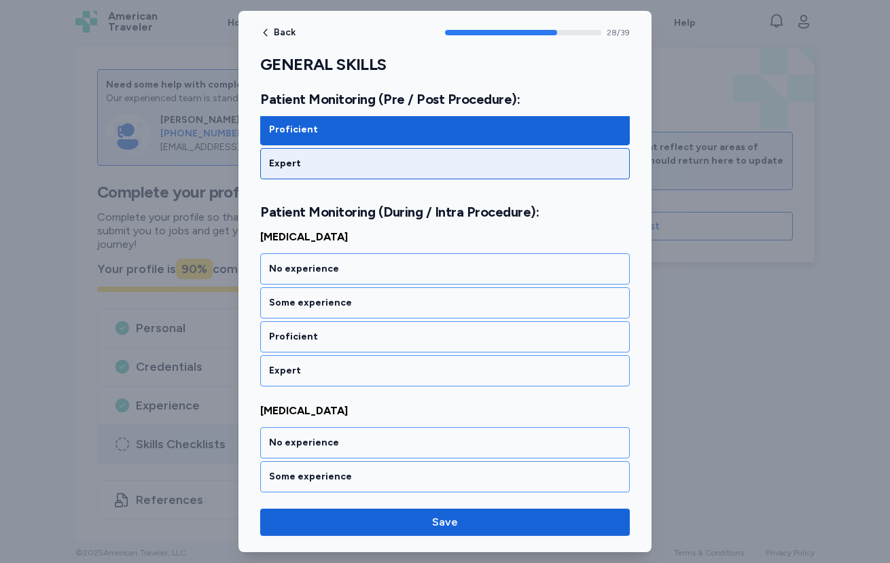
scroll to position [4991, 0]
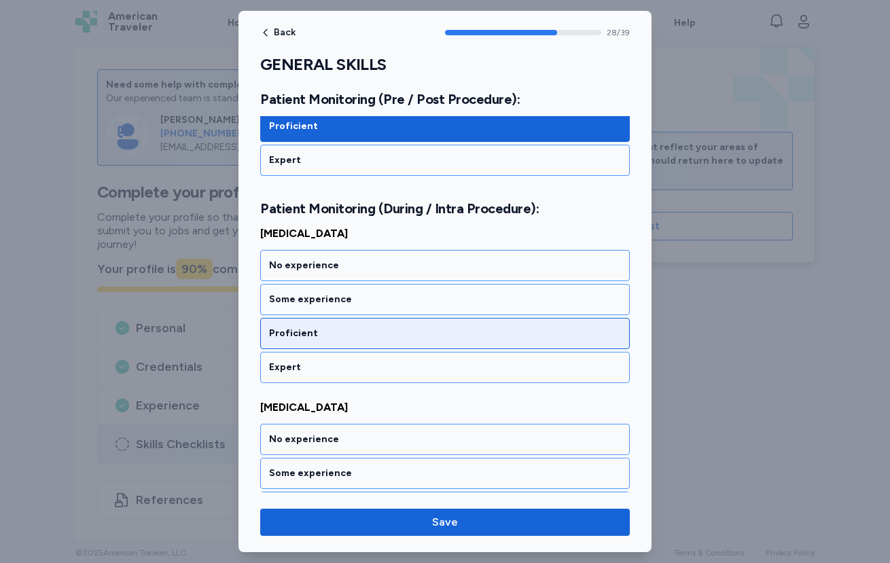
click at [313, 337] on div "Proficient" at bounding box center [445, 334] width 352 height 14
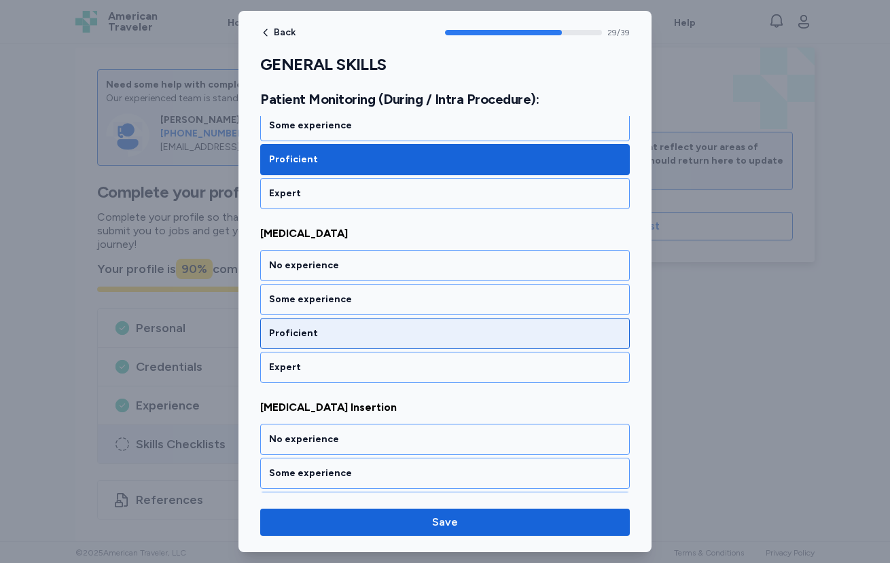
click at [314, 340] on div "Proficient" at bounding box center [444, 333] width 369 height 31
click at [326, 342] on div "Proficient" at bounding box center [444, 333] width 369 height 31
click at [327, 343] on div "Proficient" at bounding box center [444, 333] width 369 height 31
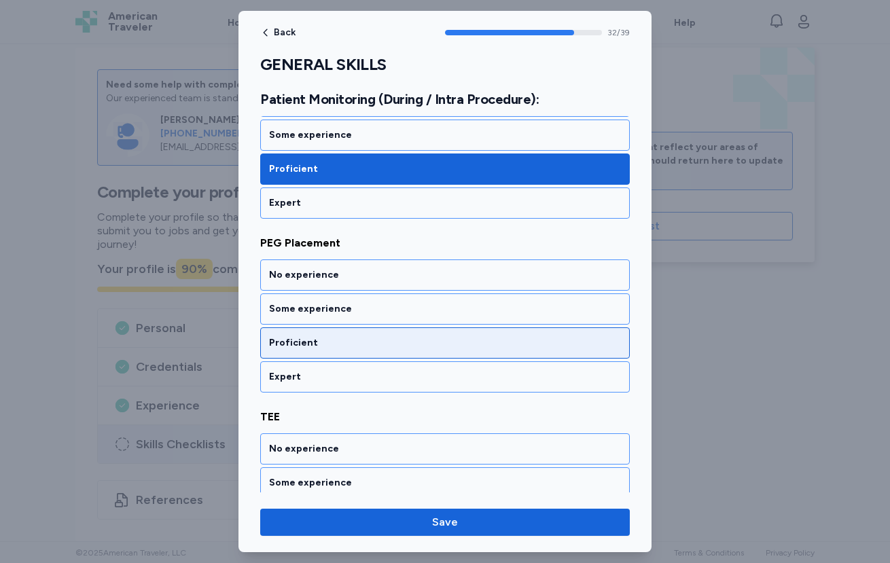
scroll to position [5687, 0]
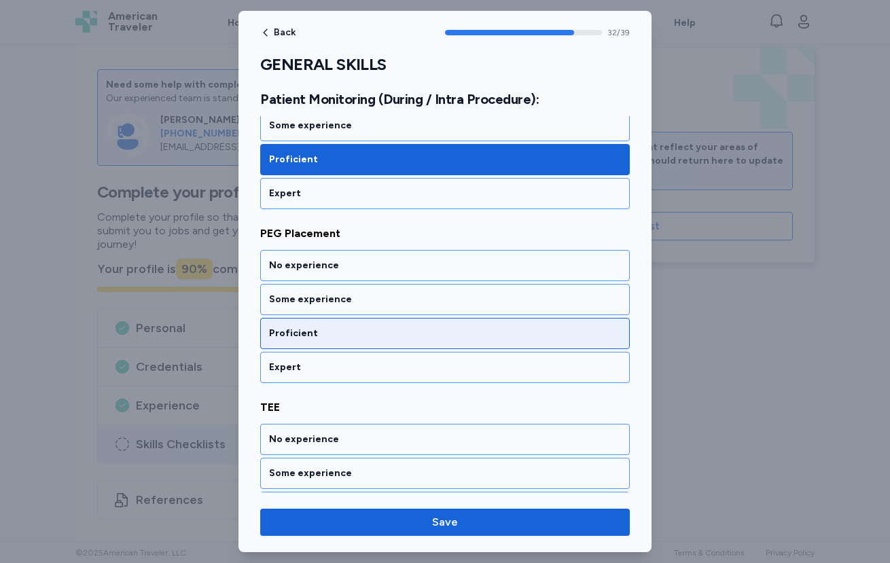
click at [336, 340] on div "Proficient" at bounding box center [444, 333] width 369 height 31
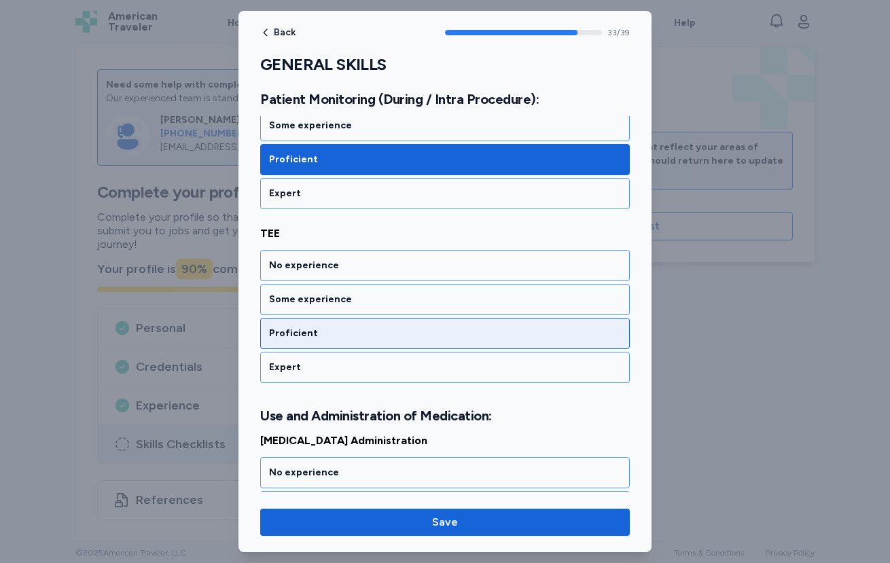
click at [321, 342] on div "Proficient" at bounding box center [444, 333] width 369 height 31
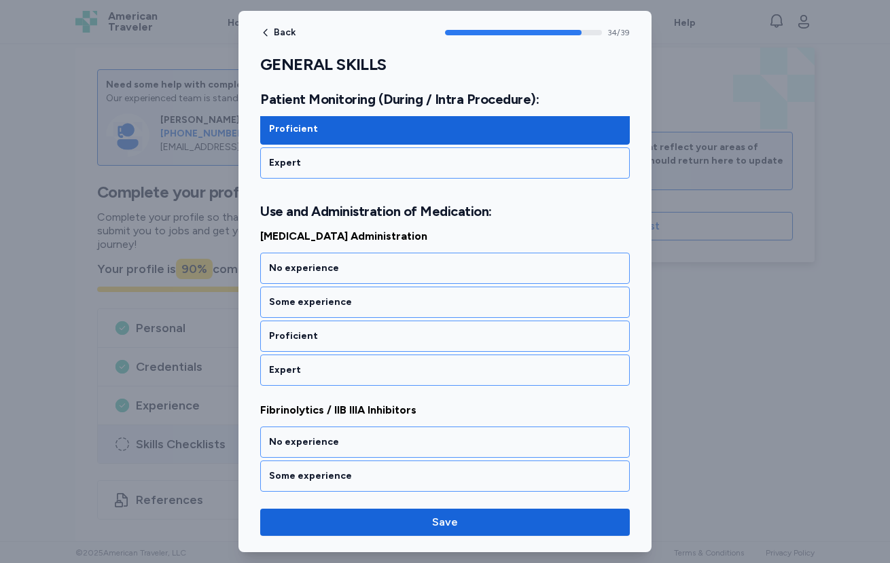
scroll to position [6068, 0]
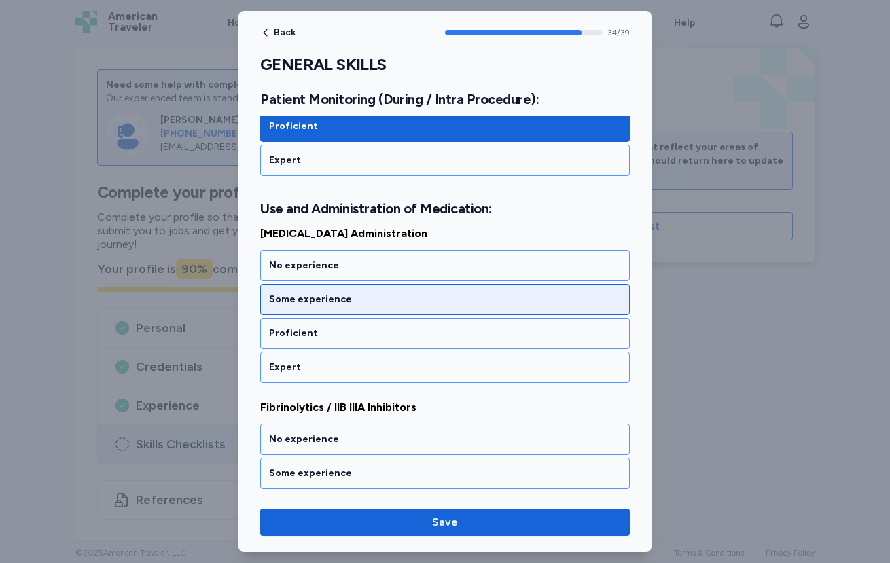
click at [316, 307] on div "Some experience" at bounding box center [444, 299] width 369 height 31
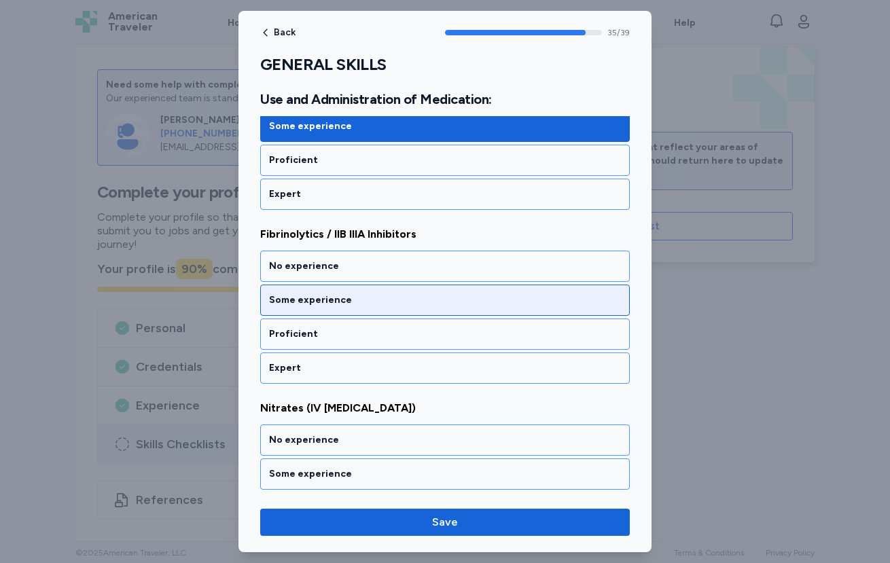
scroll to position [6242, 0]
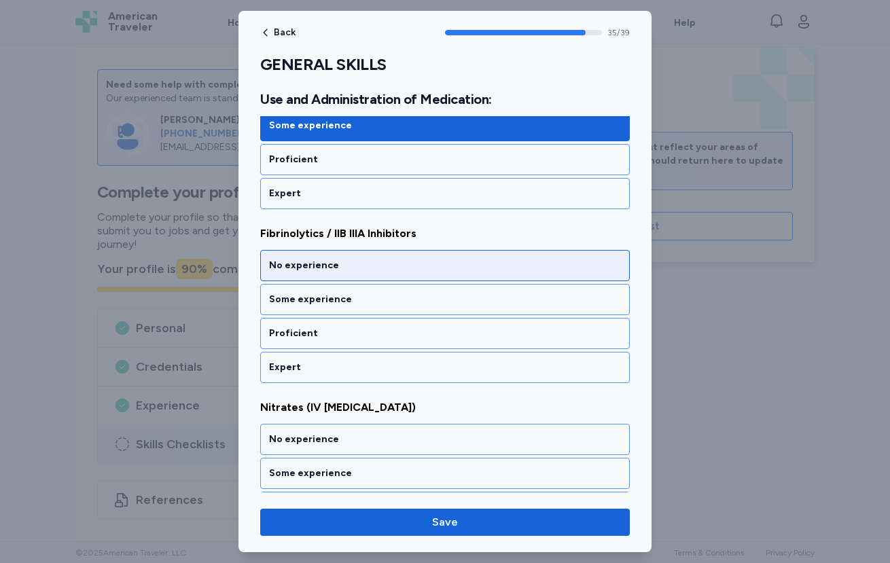
click at [291, 271] on div "No experience" at bounding box center [445, 266] width 352 height 14
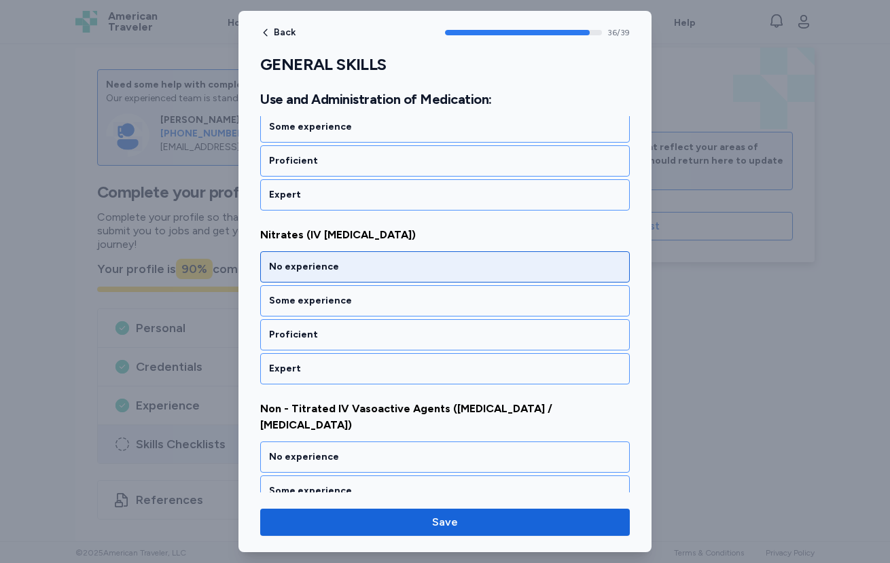
scroll to position [6415, 0]
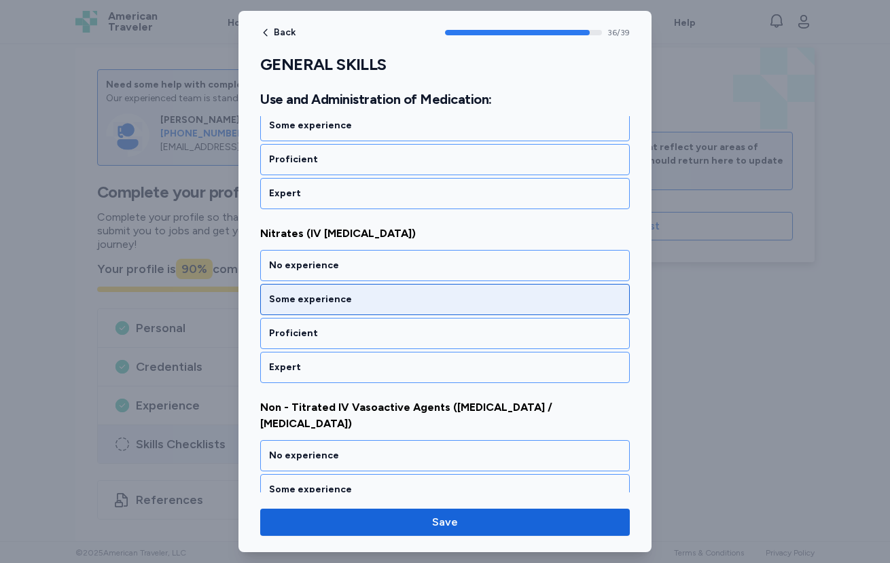
click at [334, 309] on div "Some experience" at bounding box center [444, 299] width 369 height 31
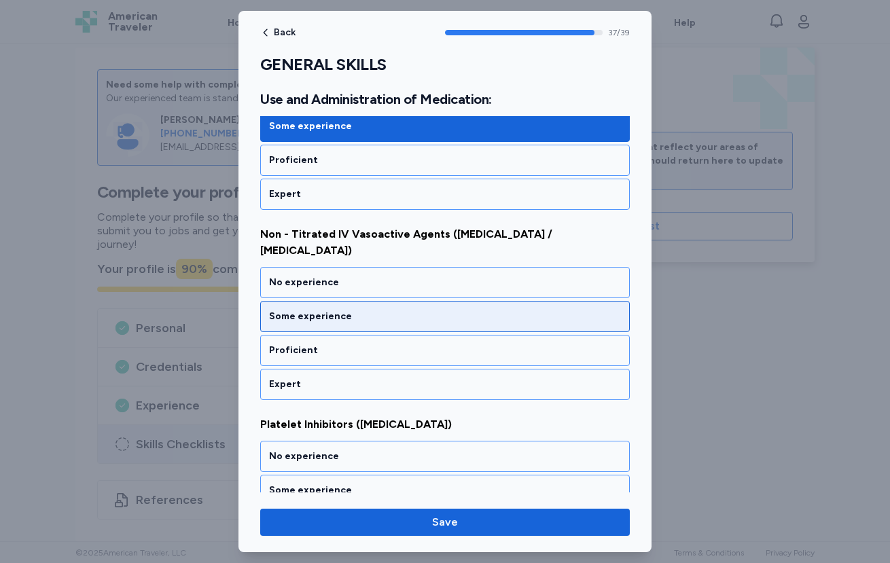
scroll to position [6589, 0]
click at [318, 309] on div "Some experience" at bounding box center [445, 316] width 352 height 14
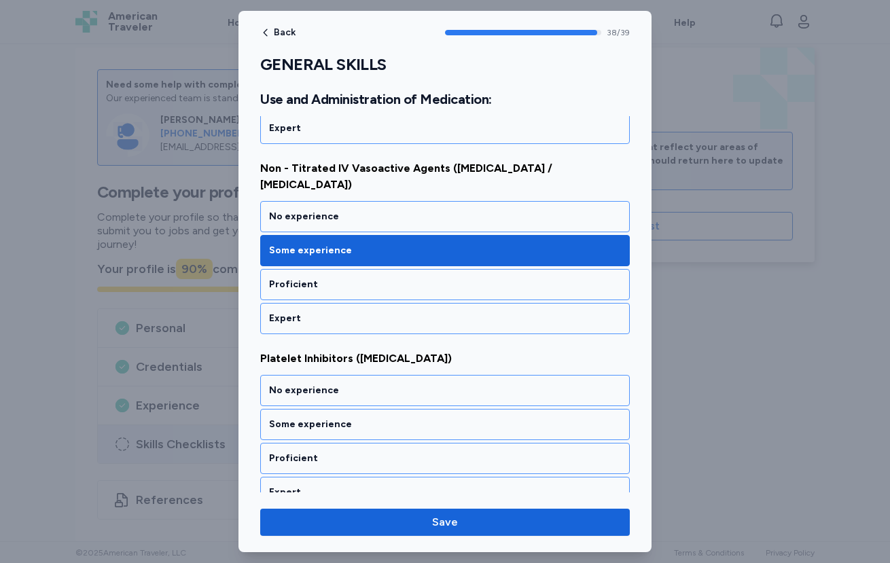
scroll to position [6657, 0]
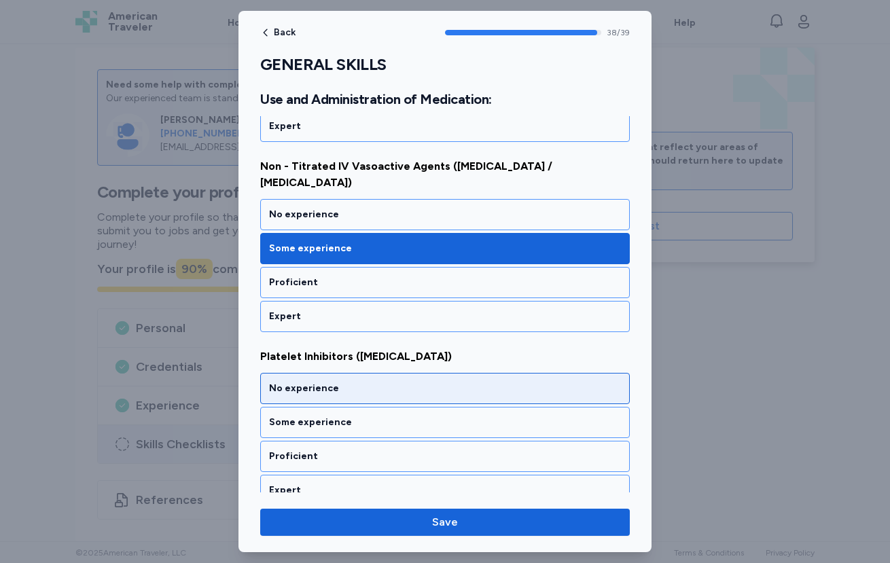
click at [335, 382] on div "No experience" at bounding box center [445, 389] width 352 height 14
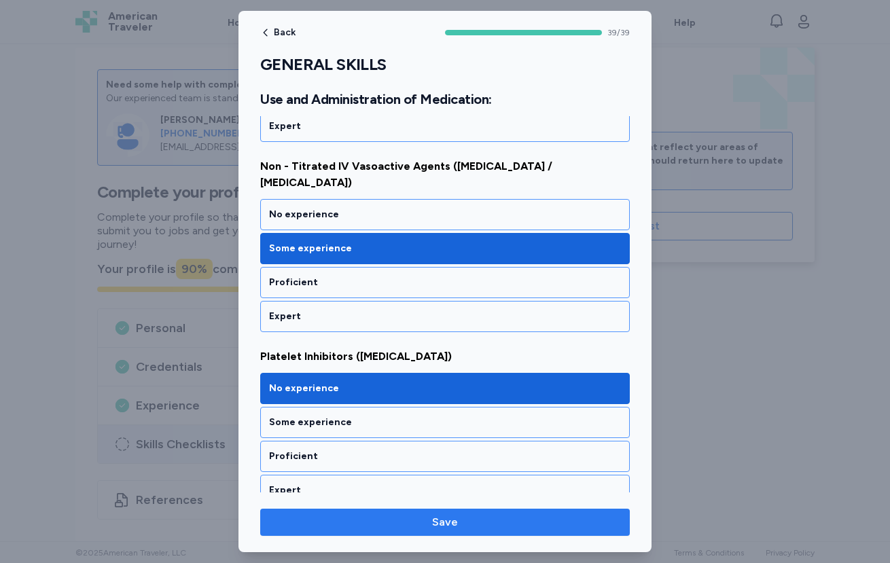
click at [460, 529] on span "Save" at bounding box center [445, 522] width 348 height 16
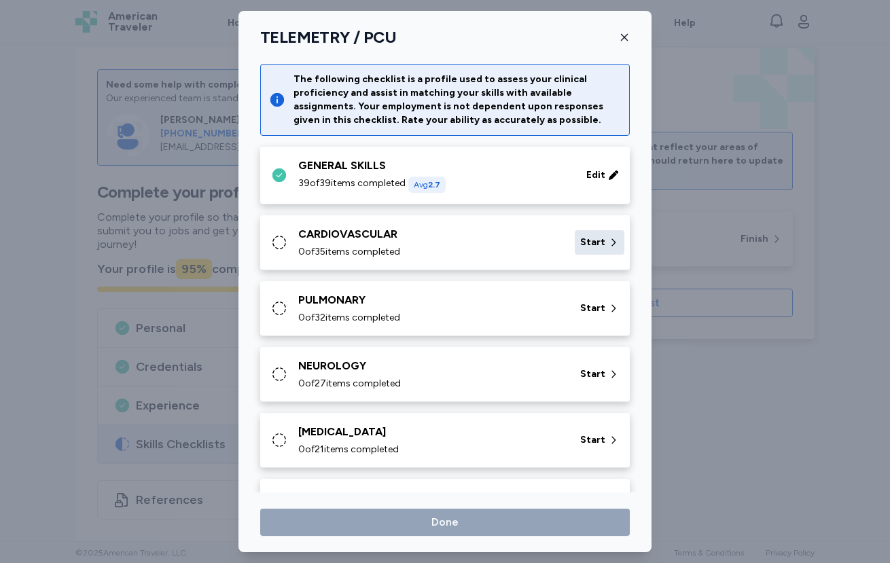
click at [580, 239] on span "Start" at bounding box center [592, 243] width 25 height 14
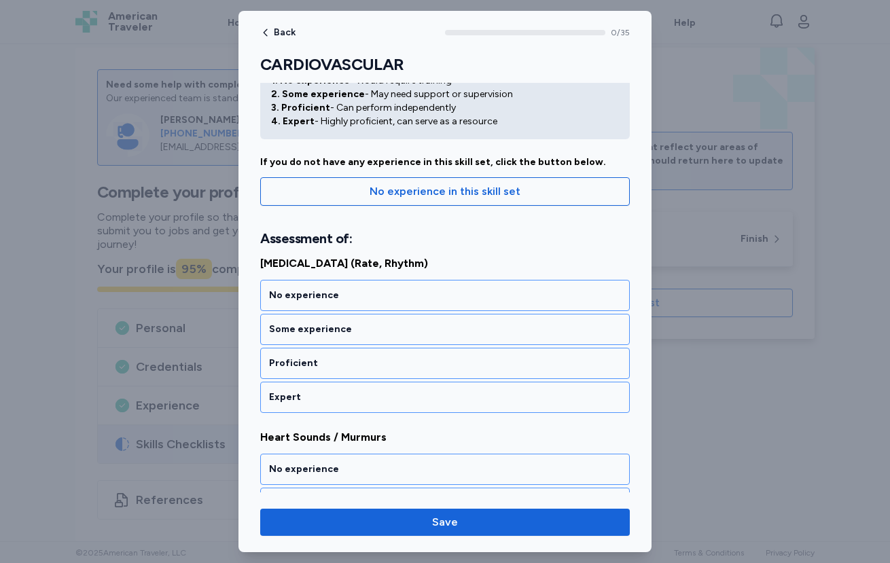
scroll to position [70, 0]
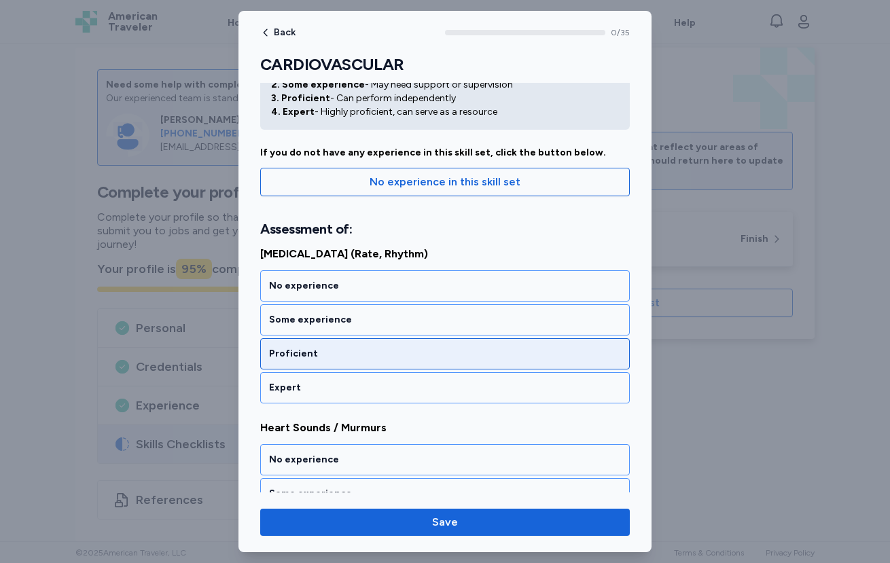
click at [333, 359] on div "Proficient" at bounding box center [445, 354] width 352 height 14
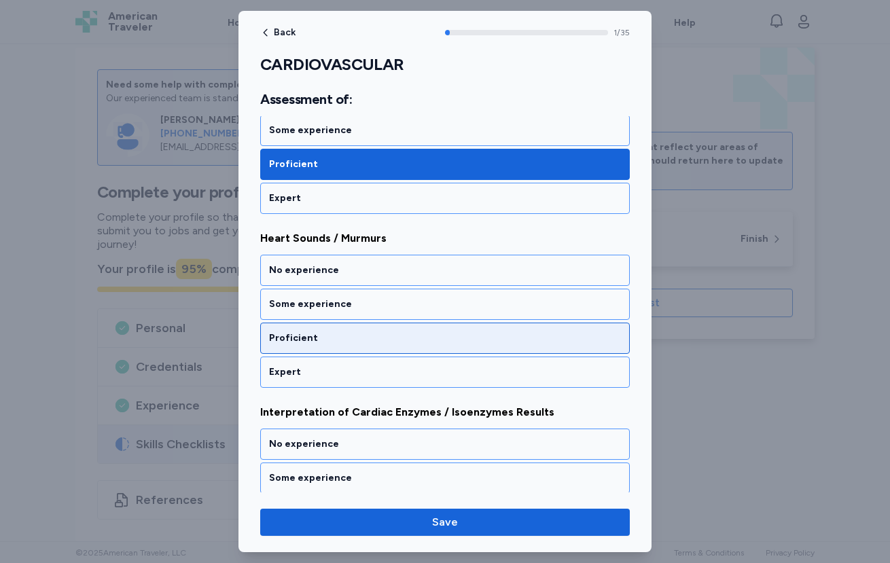
scroll to position [264, 0]
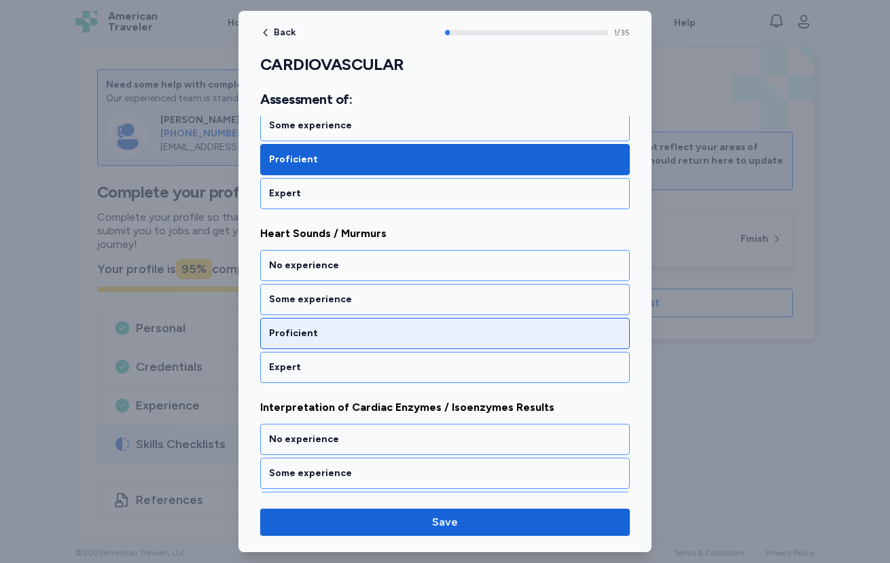
click at [345, 344] on div "Proficient" at bounding box center [444, 333] width 369 height 31
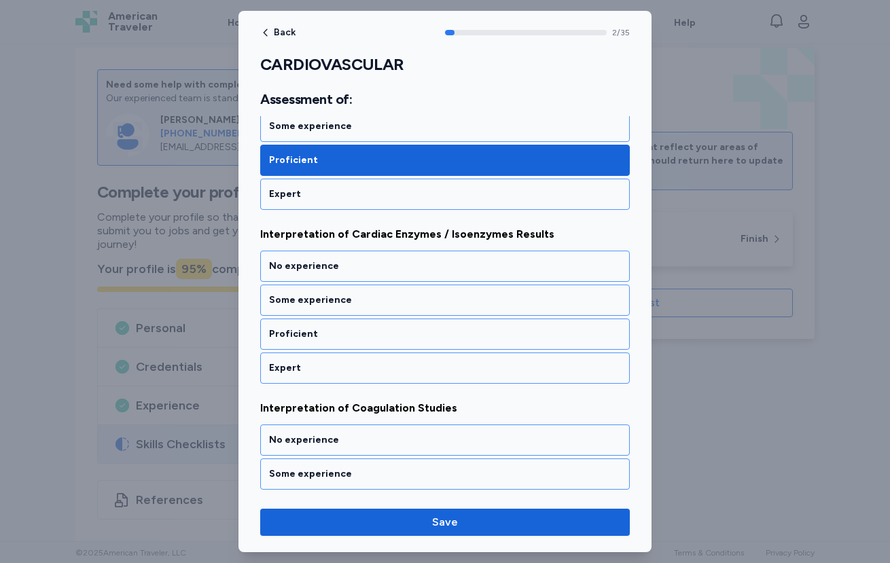
scroll to position [438, 0]
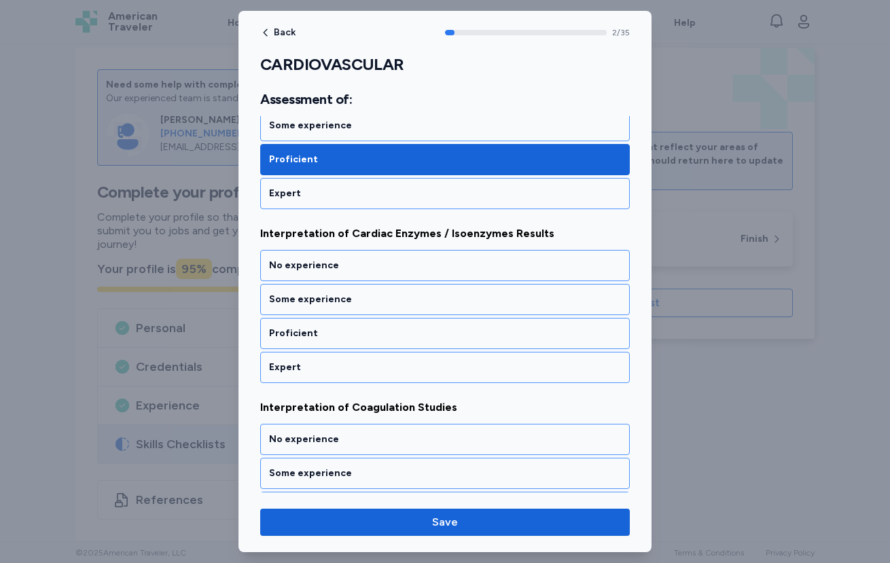
click at [345, 344] on div "Proficient" at bounding box center [444, 333] width 369 height 31
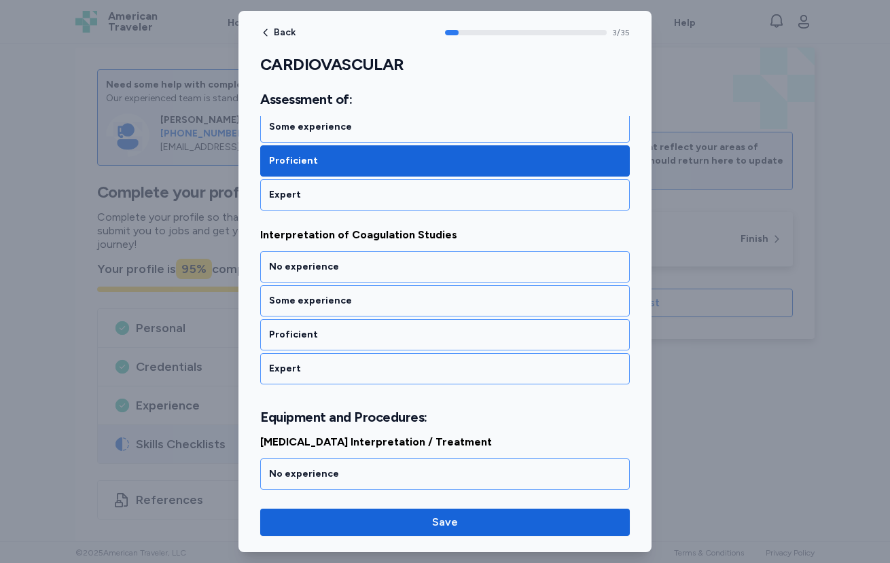
scroll to position [612, 0]
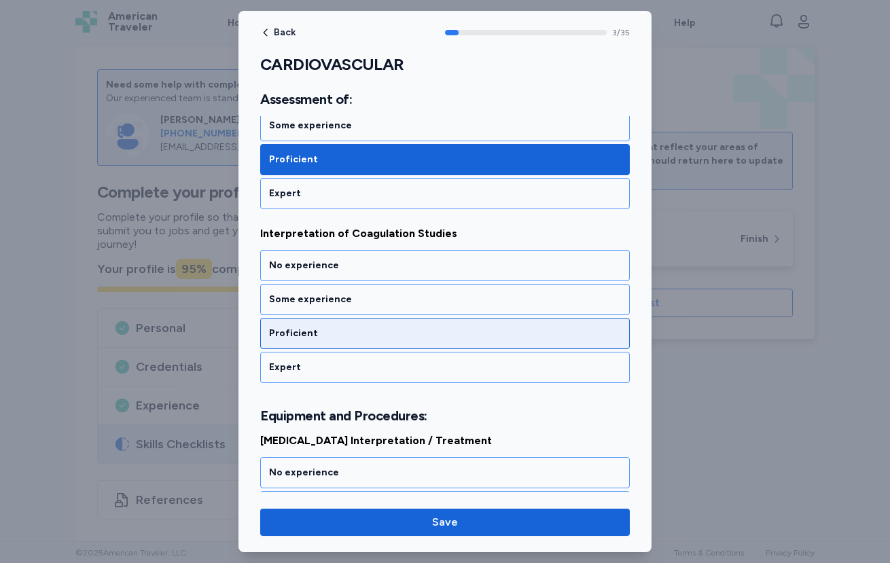
click at [344, 344] on div "Proficient" at bounding box center [444, 333] width 369 height 31
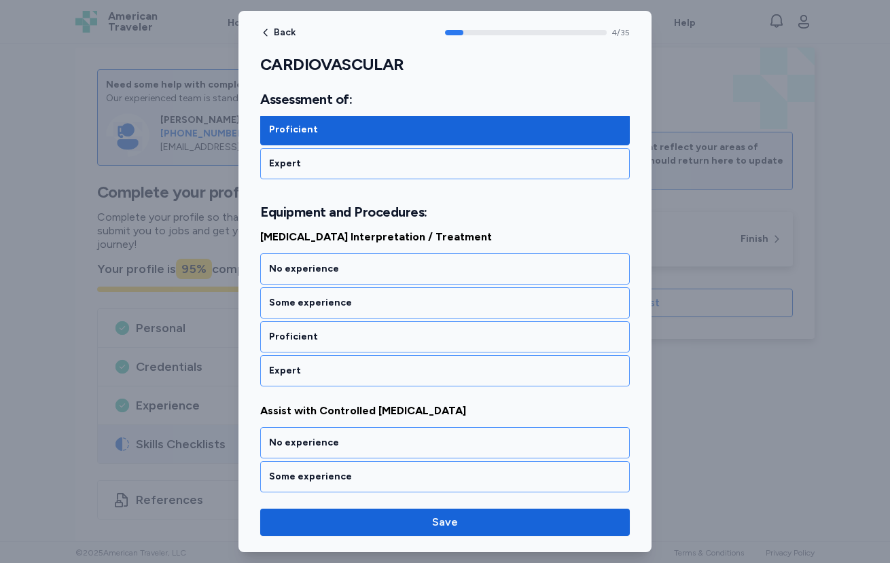
scroll to position [819, 0]
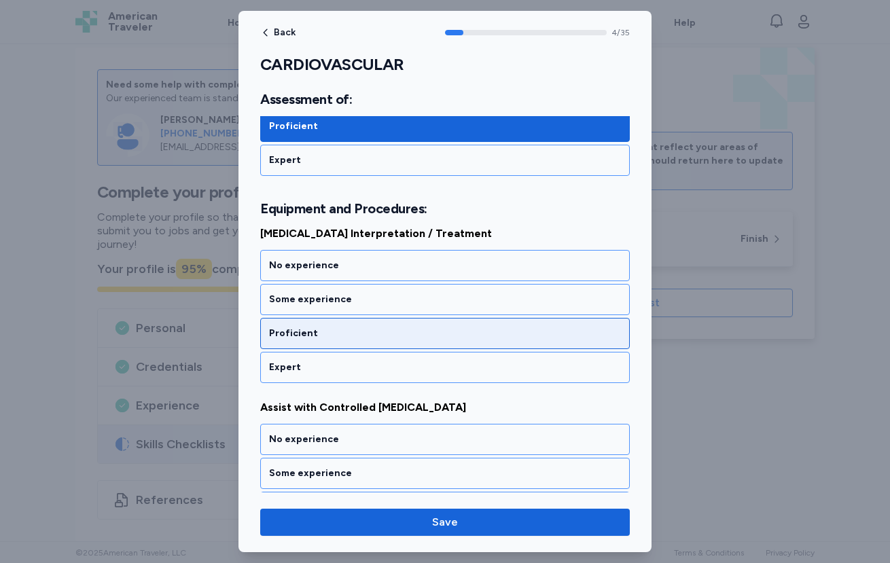
click at [338, 344] on div "Proficient" at bounding box center [444, 333] width 369 height 31
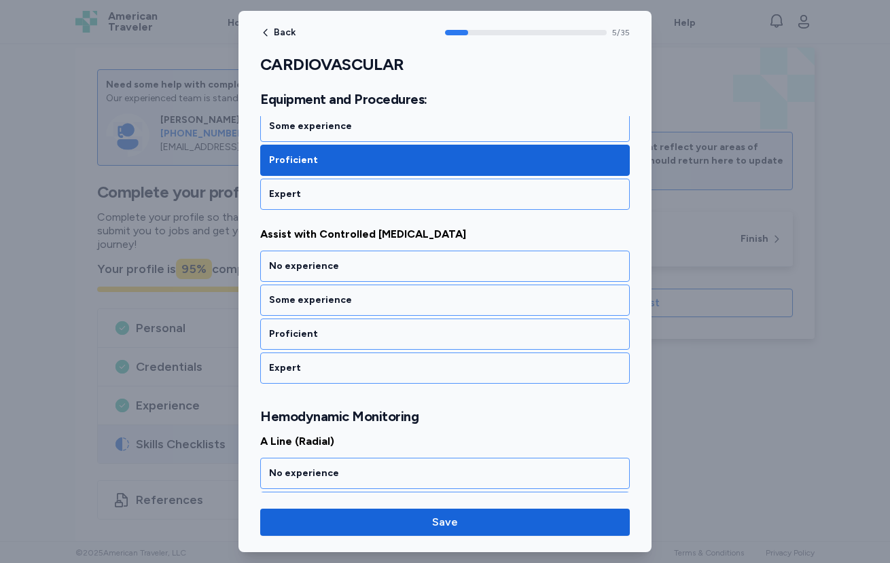
scroll to position [993, 0]
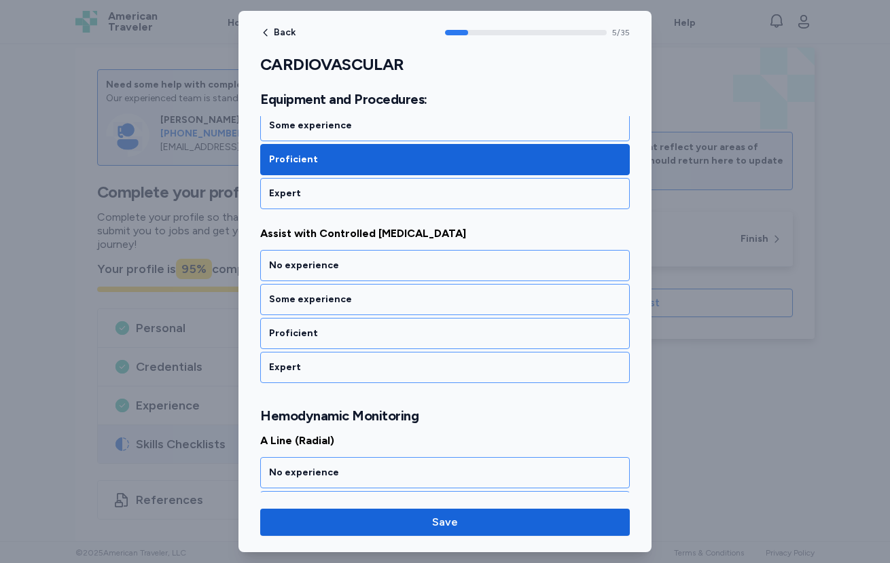
click at [338, 344] on div "Proficient" at bounding box center [444, 333] width 369 height 31
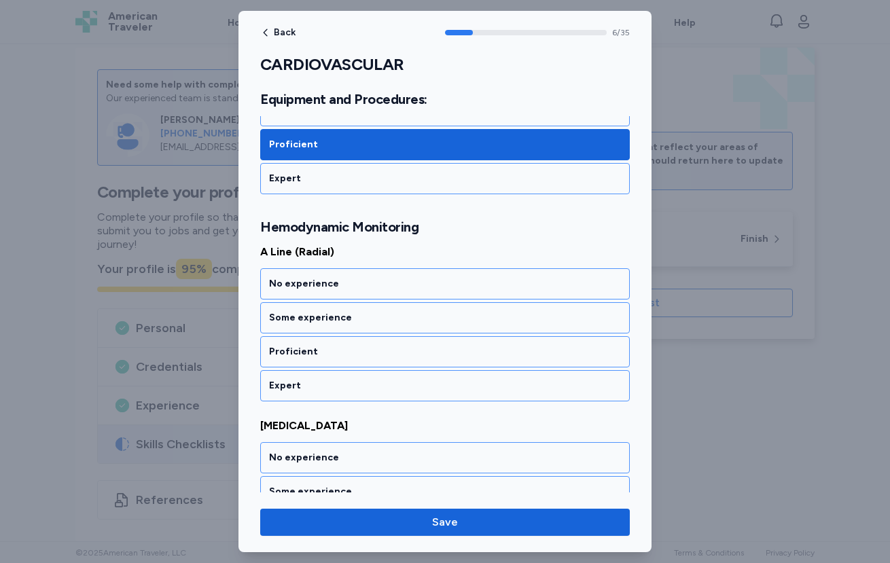
scroll to position [1183, 0]
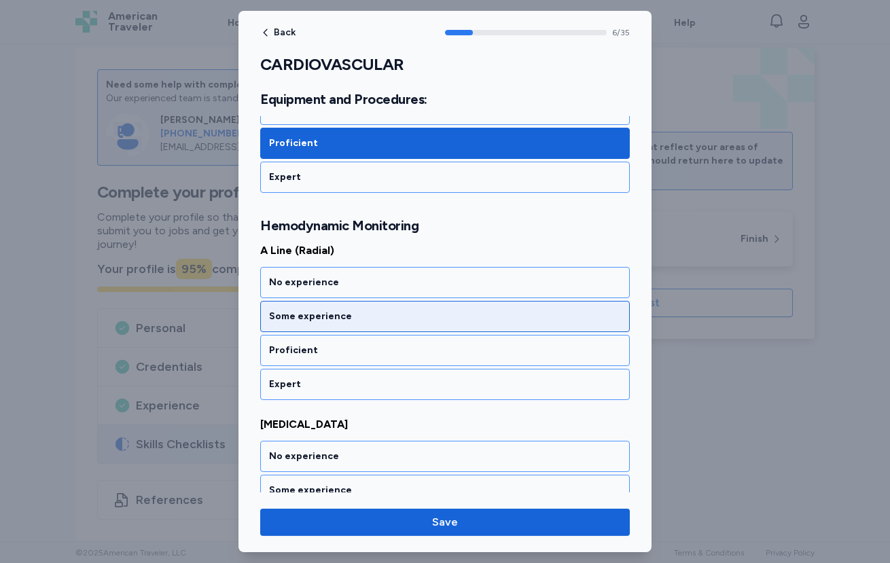
click at [327, 318] on div "Some experience" at bounding box center [445, 317] width 352 height 14
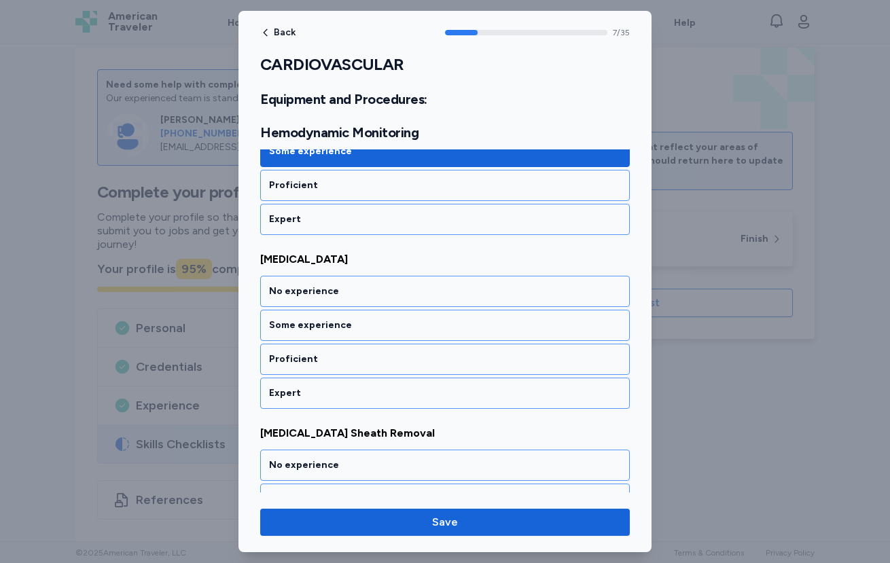
scroll to position [1357, 0]
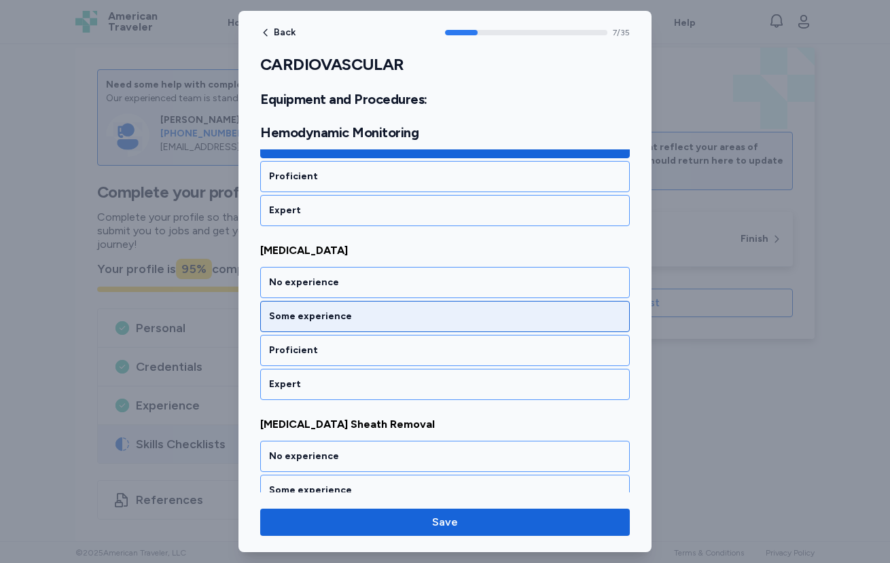
click at [346, 316] on div "Some experience" at bounding box center [445, 317] width 352 height 14
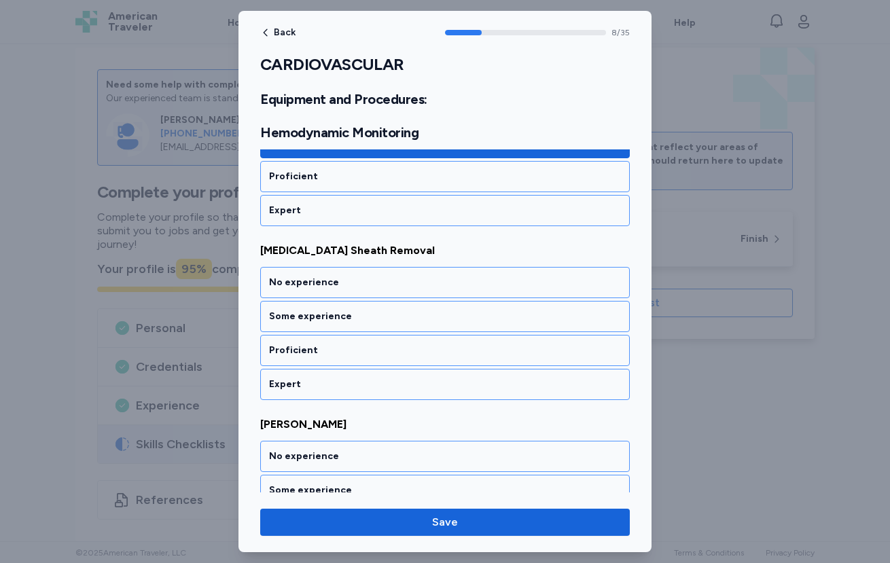
click at [346, 316] on div "Some experience" at bounding box center [445, 317] width 352 height 14
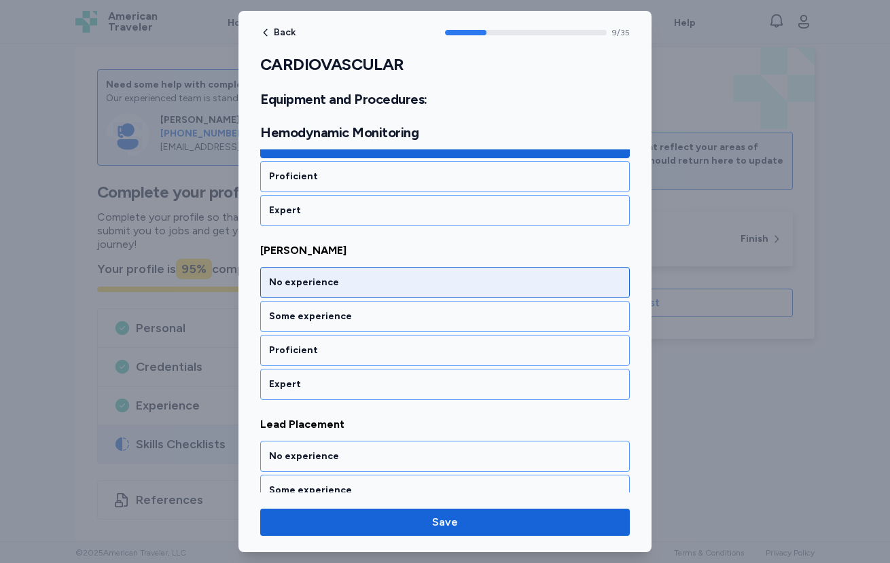
click at [346, 276] on div "No experience" at bounding box center [445, 283] width 352 height 14
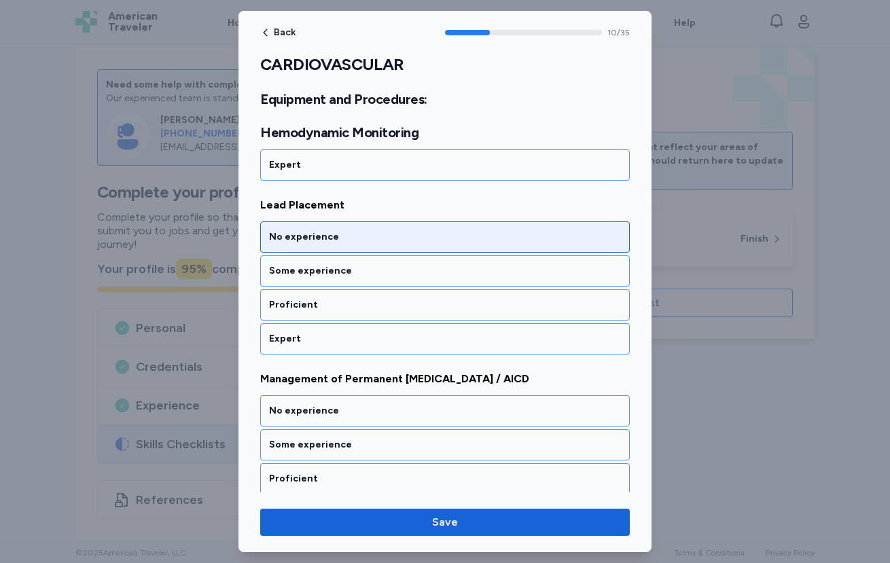
scroll to position [1924, 0]
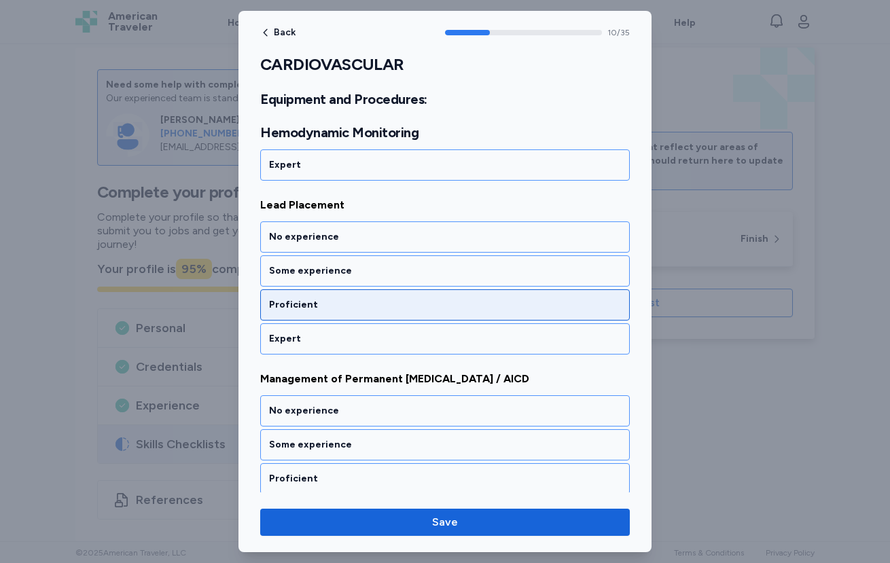
click at [376, 294] on div "Proficient" at bounding box center [444, 304] width 369 height 31
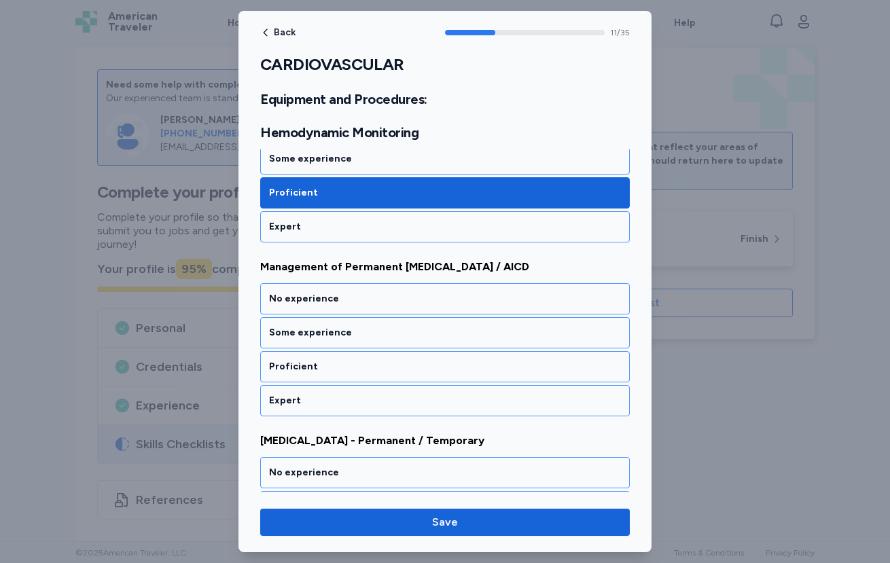
scroll to position [2052, 0]
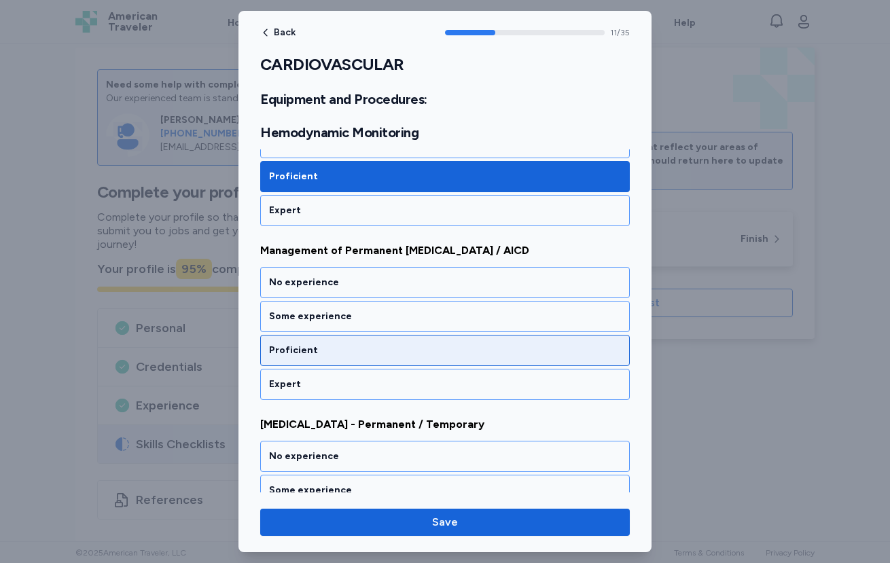
click at [295, 350] on div "Proficient" at bounding box center [445, 351] width 352 height 14
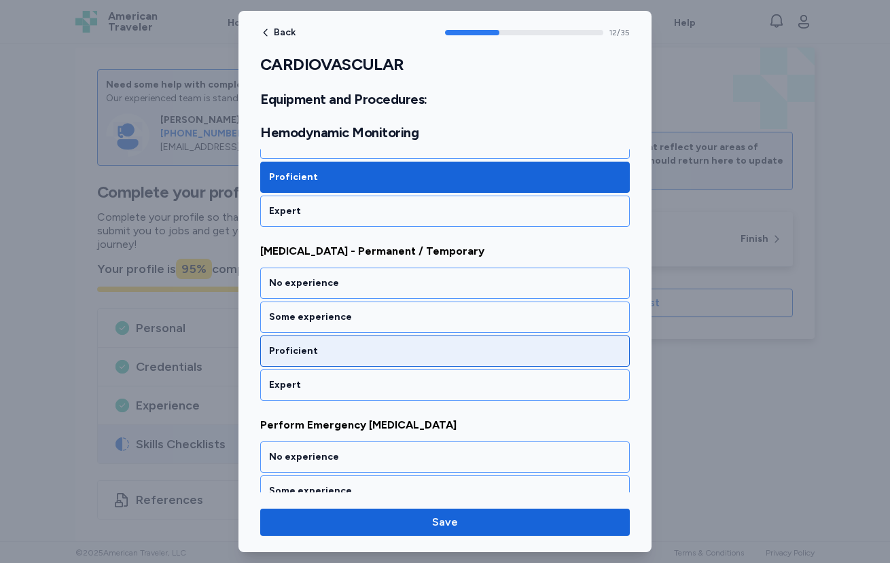
scroll to position [2226, 0]
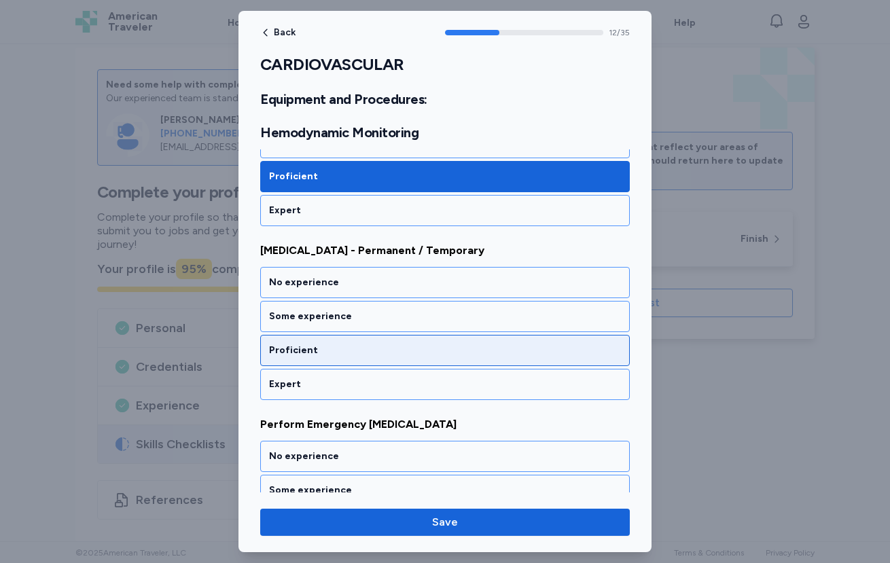
click at [325, 346] on div "Proficient" at bounding box center [445, 351] width 352 height 14
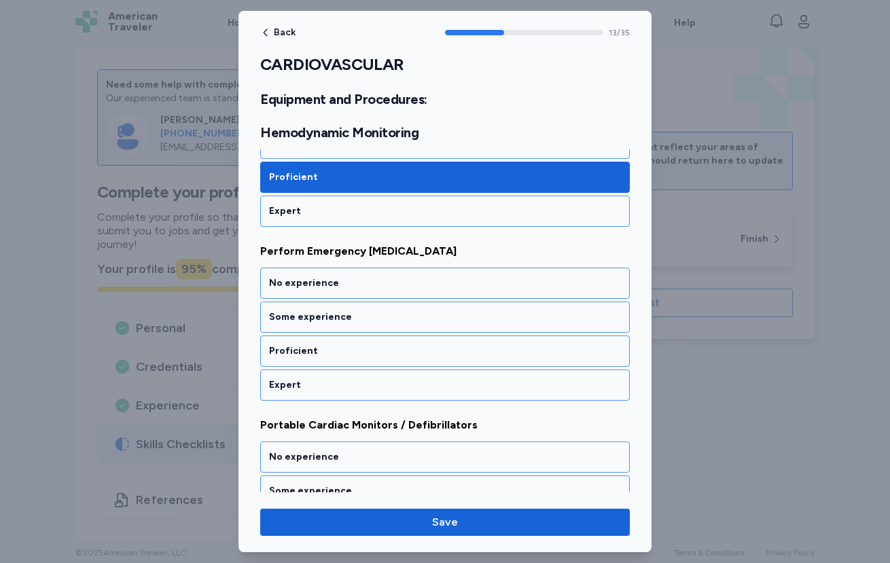
scroll to position [2400, 0]
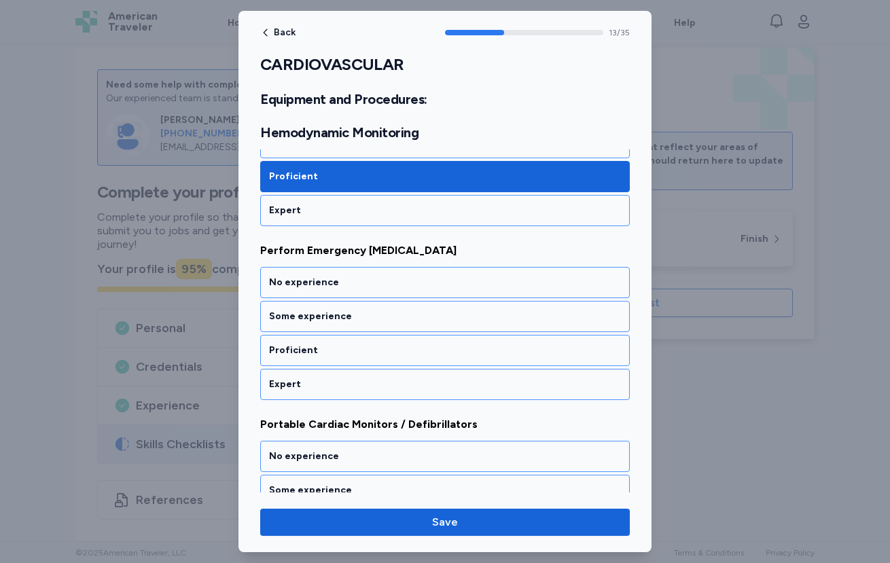
click at [325, 346] on div "Proficient" at bounding box center [445, 351] width 352 height 14
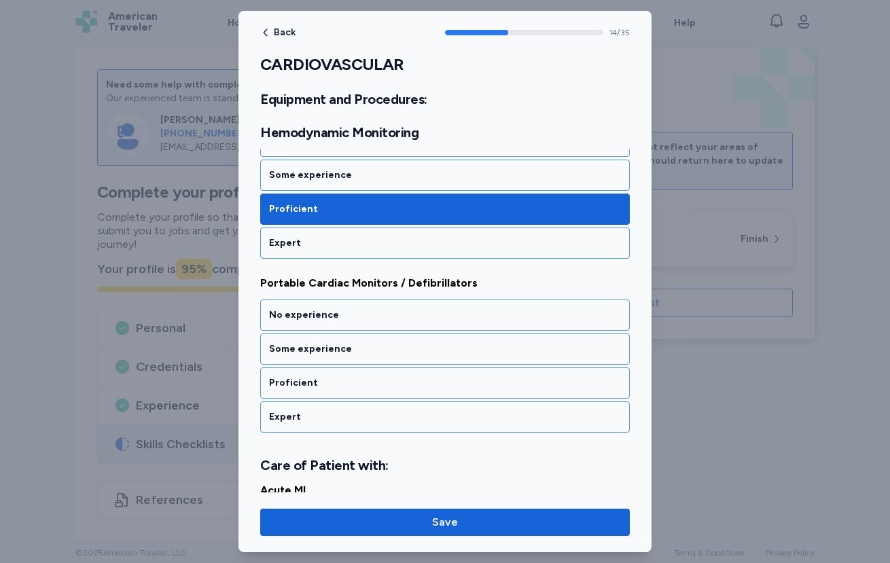
click at [342, 181] on div "Some experience" at bounding box center [445, 175] width 352 height 14
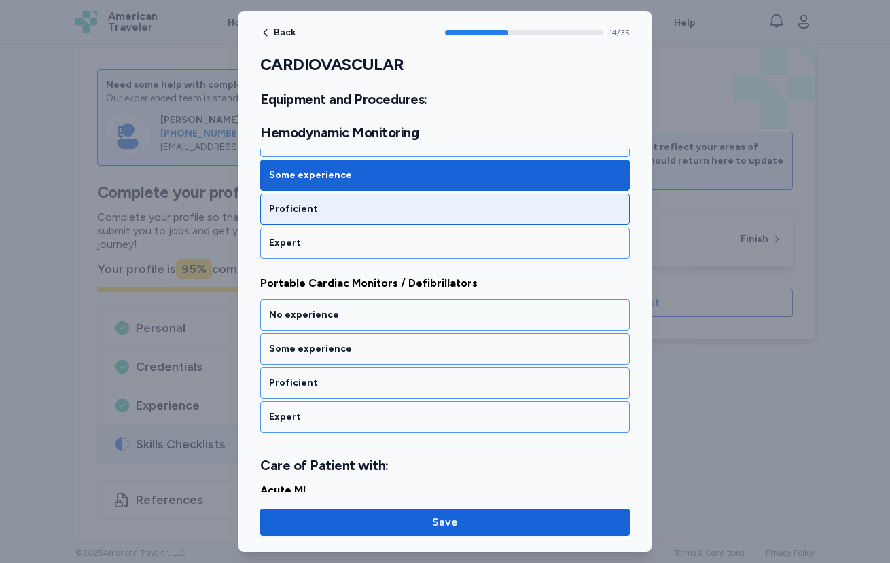
scroll to position [2574, 0]
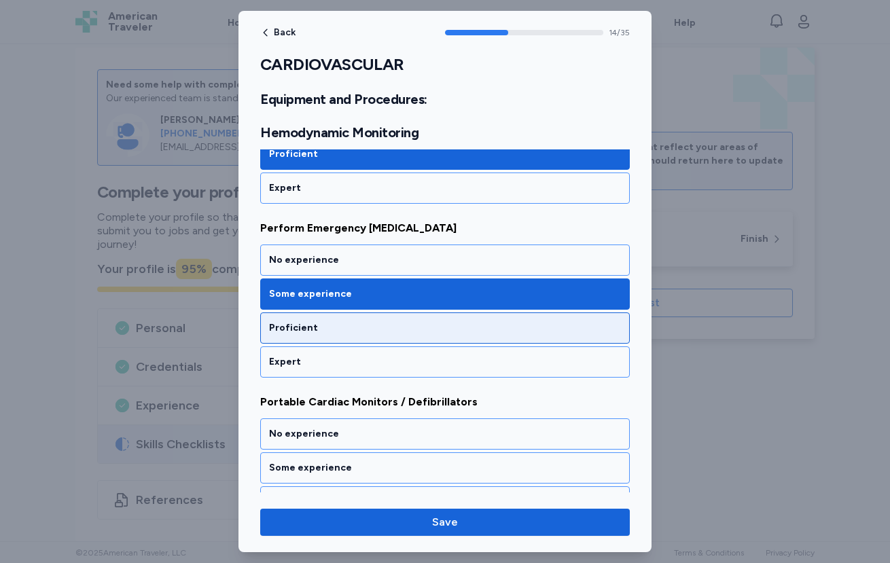
click at [330, 318] on div "Proficient" at bounding box center [444, 327] width 369 height 31
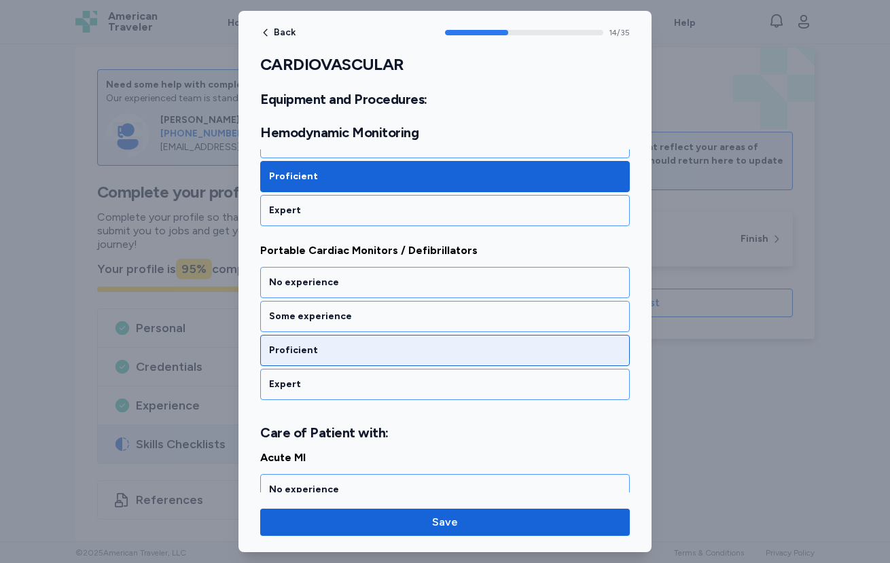
click at [327, 351] on div "Proficient" at bounding box center [445, 351] width 352 height 14
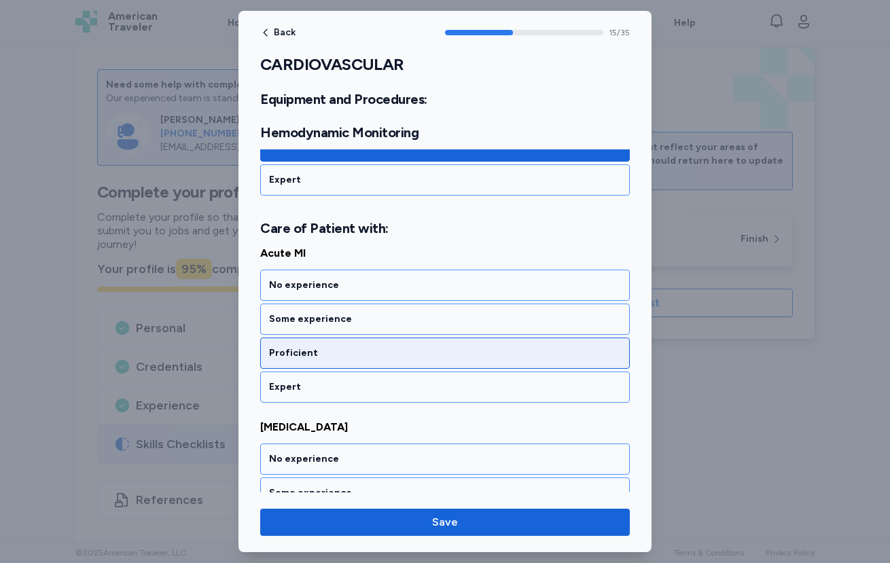
scroll to position [2781, 0]
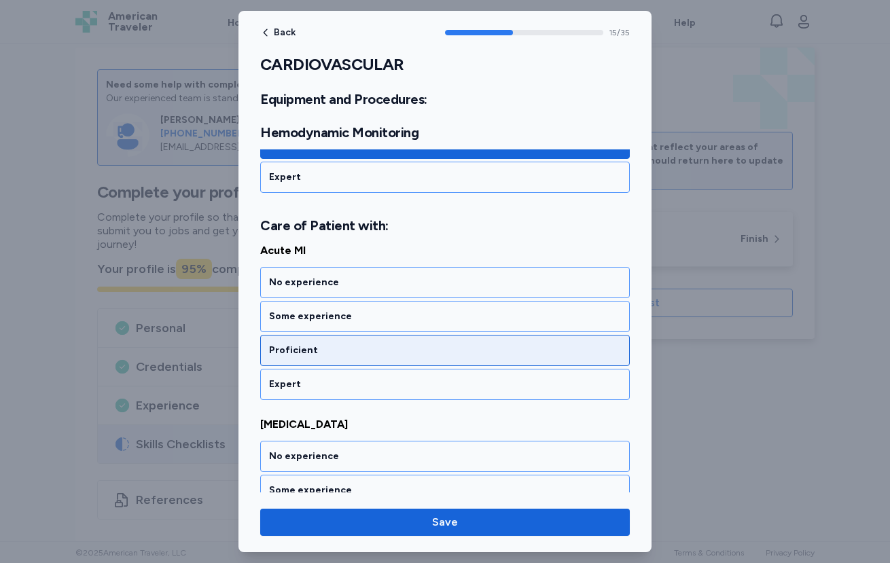
click at [322, 350] on div "Proficient" at bounding box center [445, 351] width 352 height 14
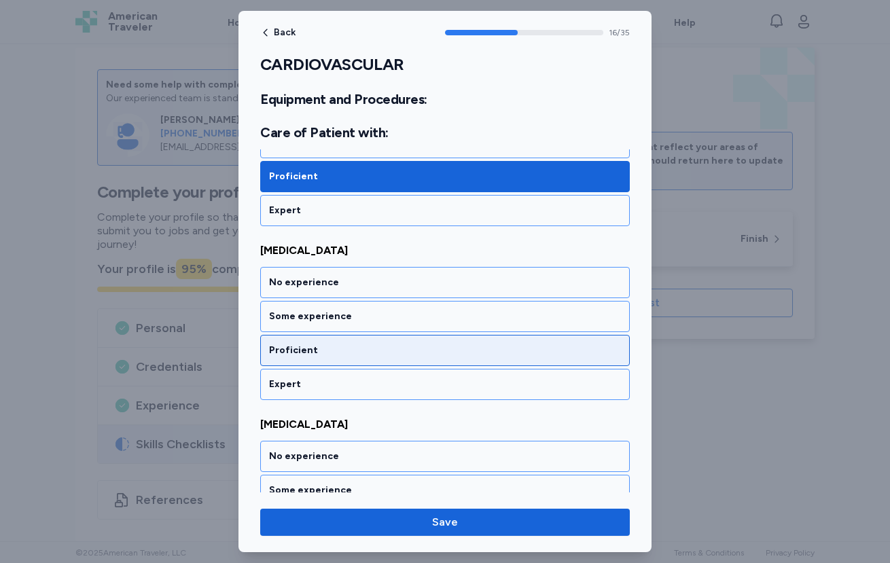
click at [323, 352] on div "Proficient" at bounding box center [445, 351] width 352 height 14
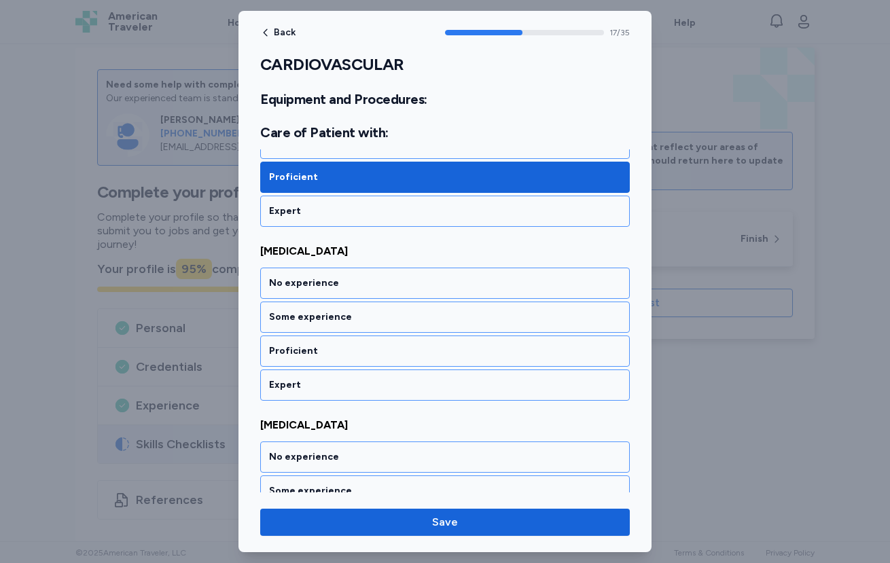
scroll to position [3129, 0]
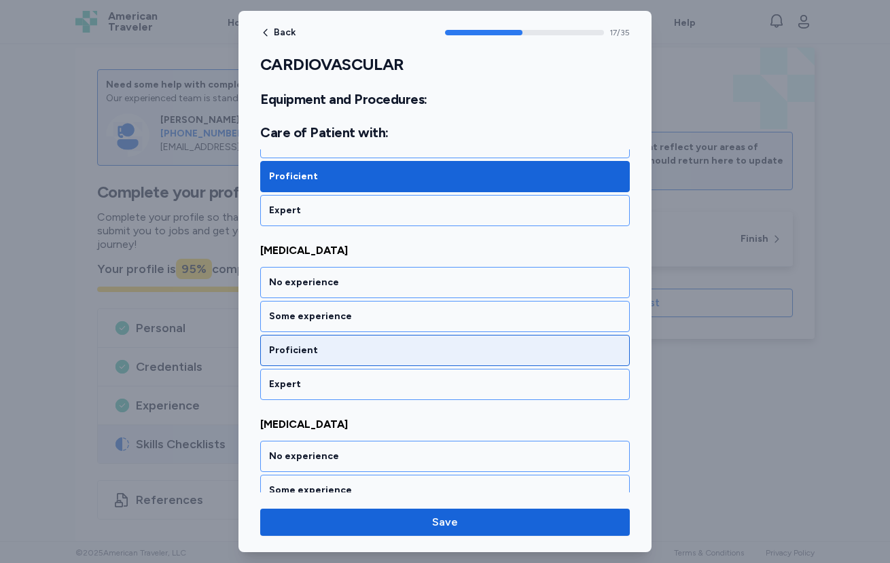
click at [333, 338] on div "Proficient" at bounding box center [444, 350] width 369 height 31
click at [333, 339] on div "Proficient" at bounding box center [444, 350] width 369 height 31
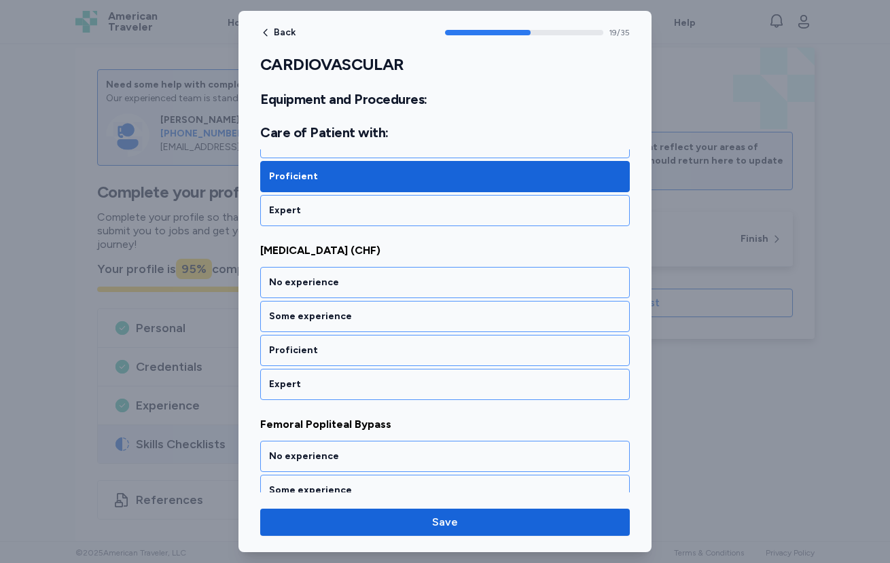
click at [333, 339] on div "Proficient" at bounding box center [444, 350] width 369 height 31
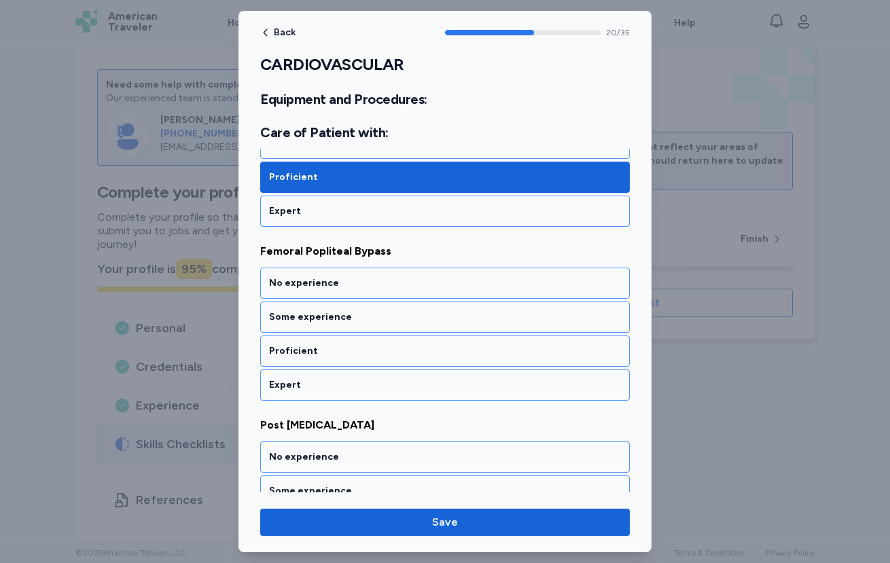
scroll to position [3650, 0]
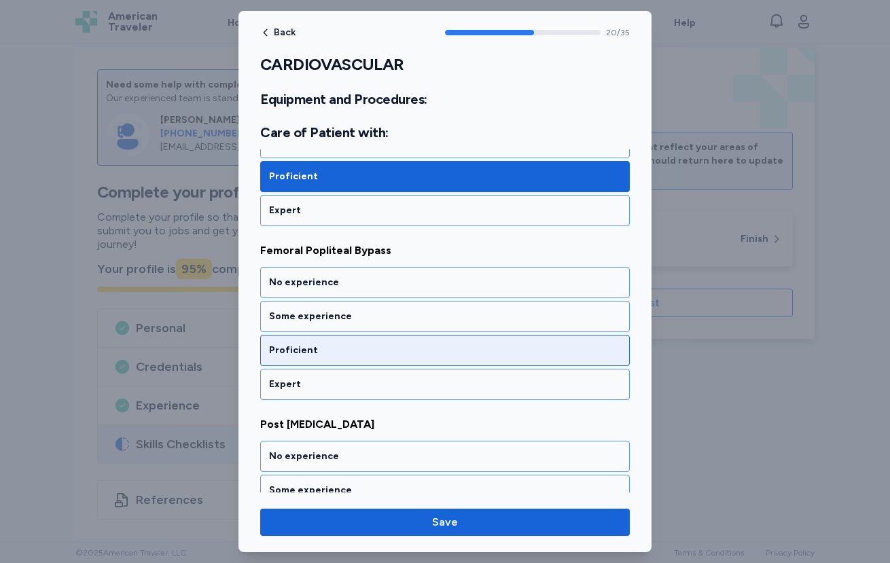
click at [334, 341] on div "Proficient" at bounding box center [444, 350] width 369 height 31
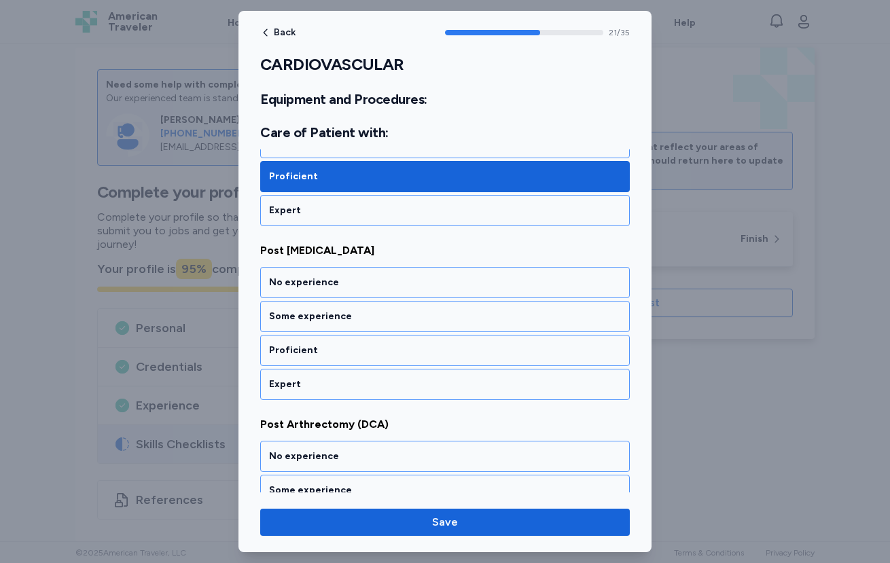
click at [334, 341] on div "Proficient" at bounding box center [444, 350] width 369 height 31
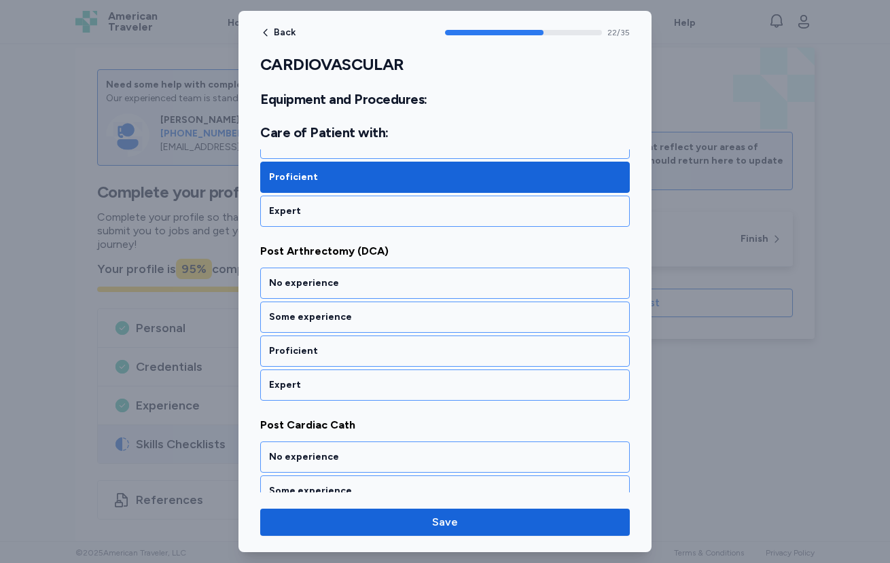
scroll to position [3998, 0]
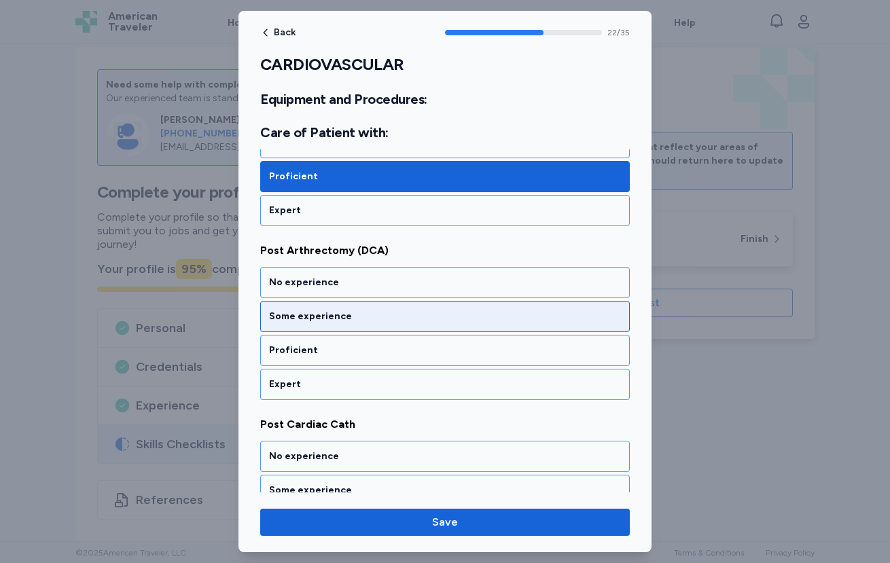
click at [337, 321] on div "Some experience" at bounding box center [445, 317] width 352 height 14
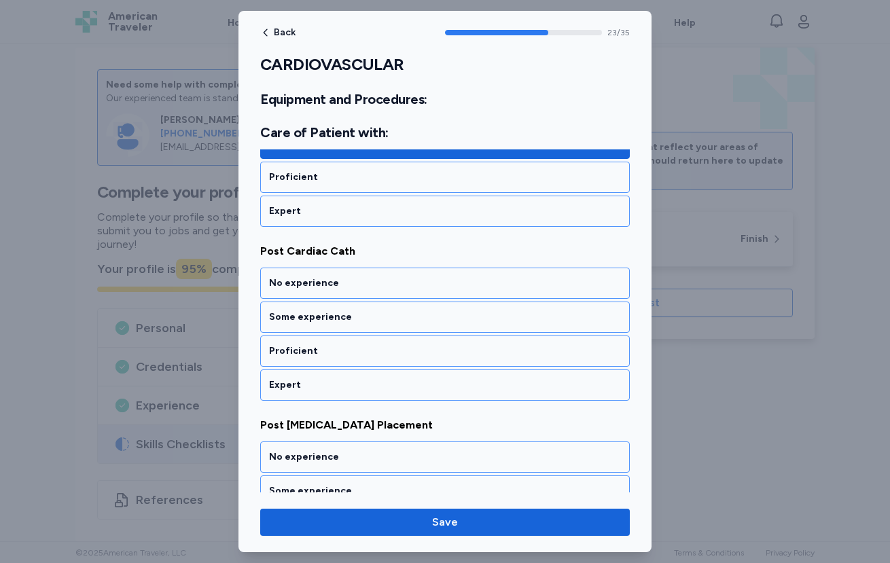
scroll to position [4172, 0]
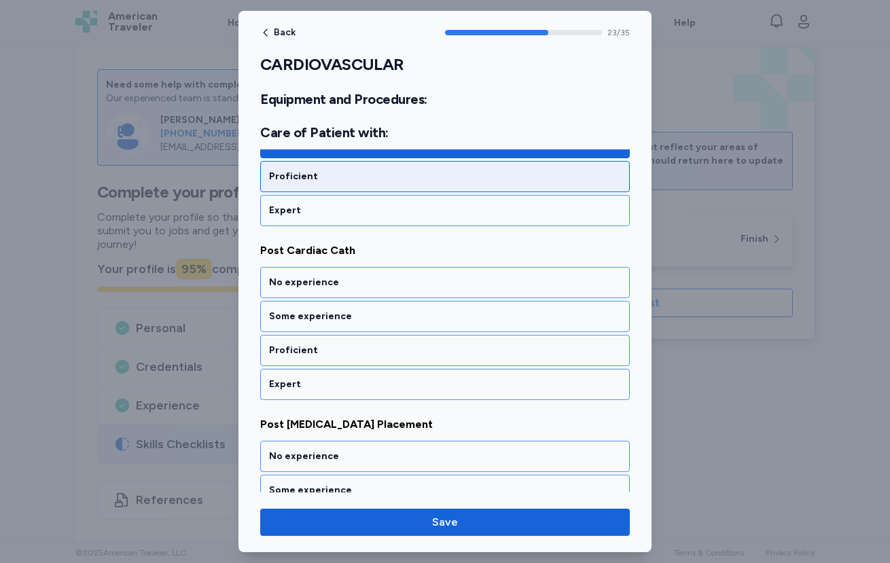
click at [359, 190] on div "Proficient" at bounding box center [444, 176] width 369 height 31
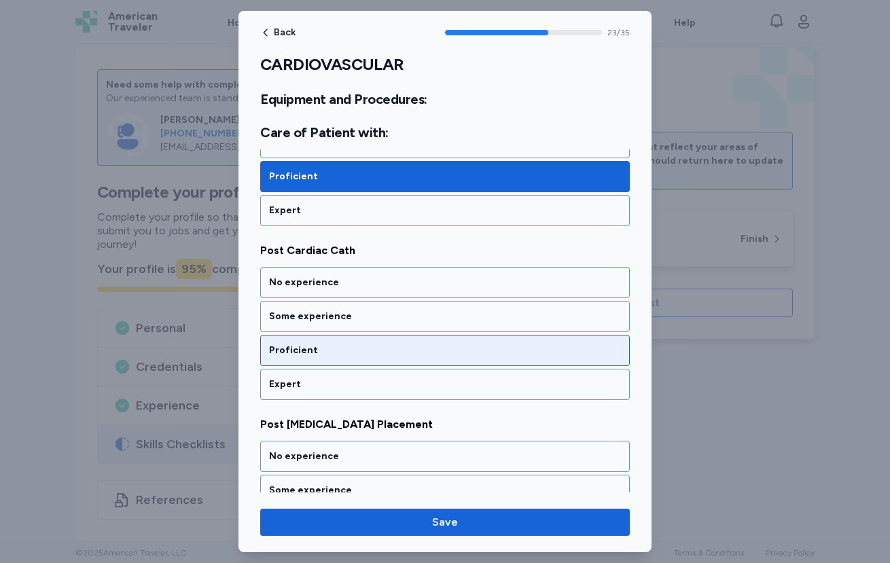
click at [328, 360] on div "Proficient" at bounding box center [444, 350] width 369 height 31
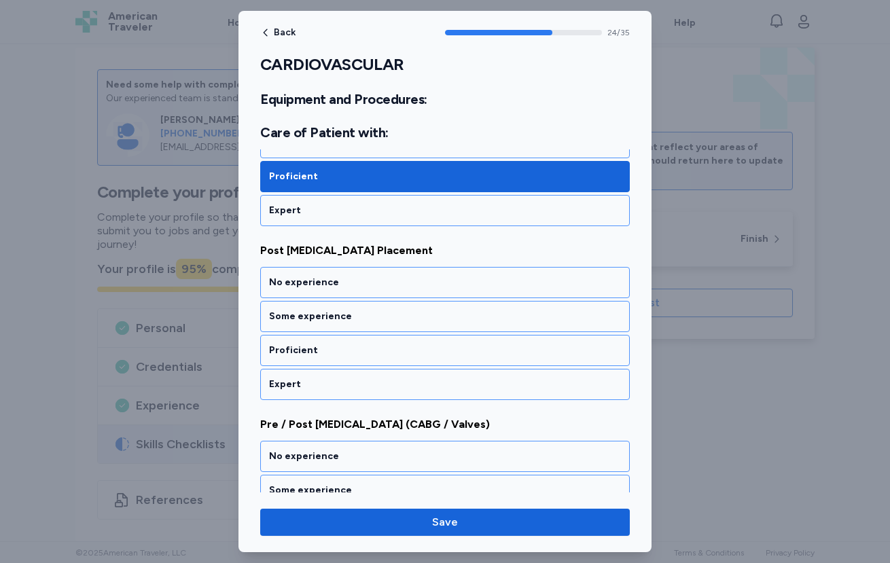
click at [328, 360] on div "Proficient" at bounding box center [444, 350] width 369 height 31
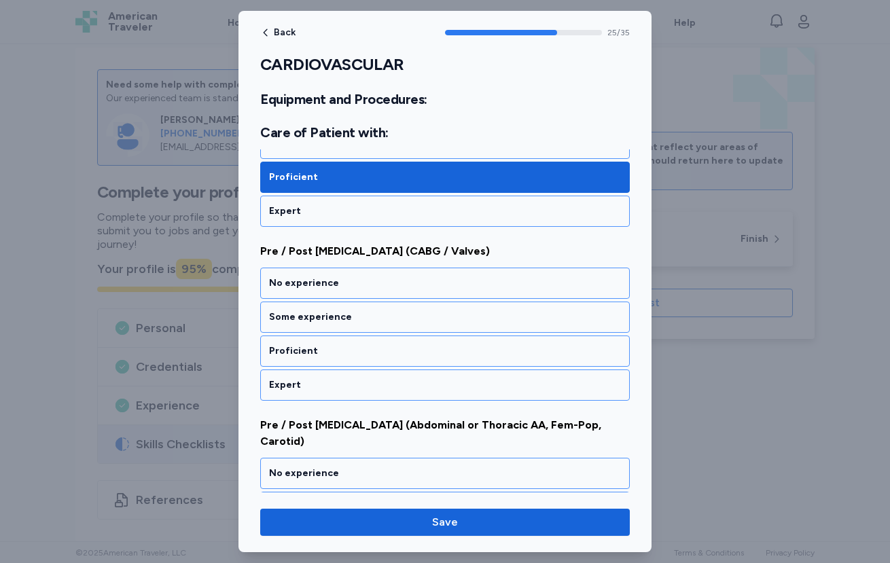
scroll to position [4519, 0]
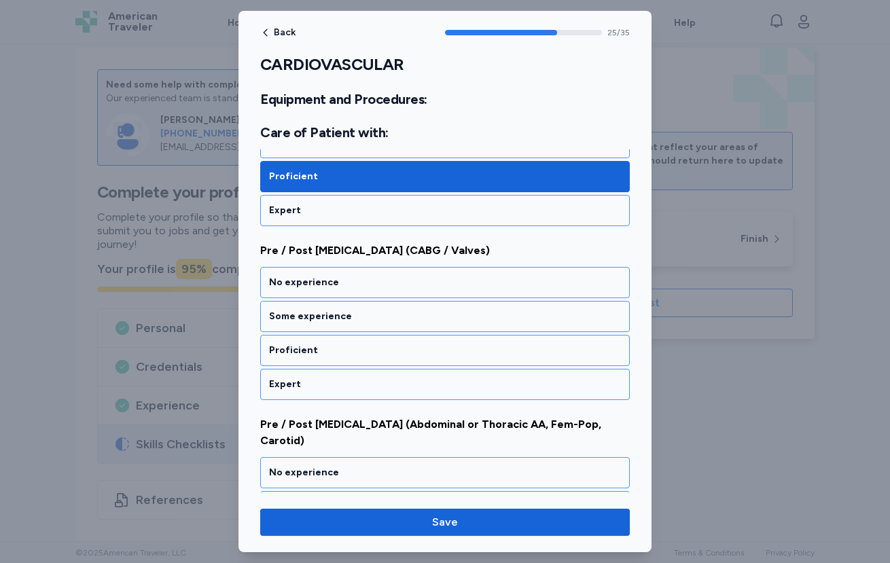
click at [328, 360] on div "Proficient" at bounding box center [444, 350] width 369 height 31
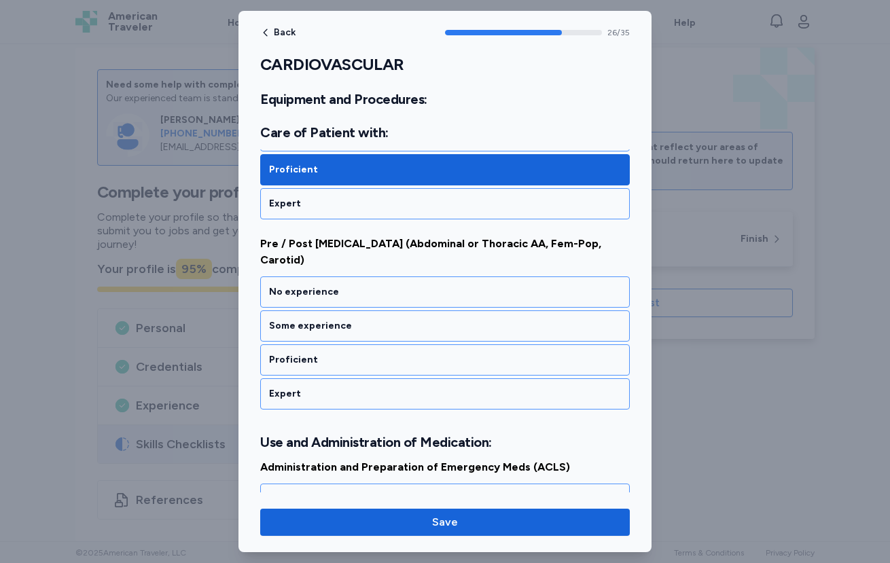
scroll to position [4701, 0]
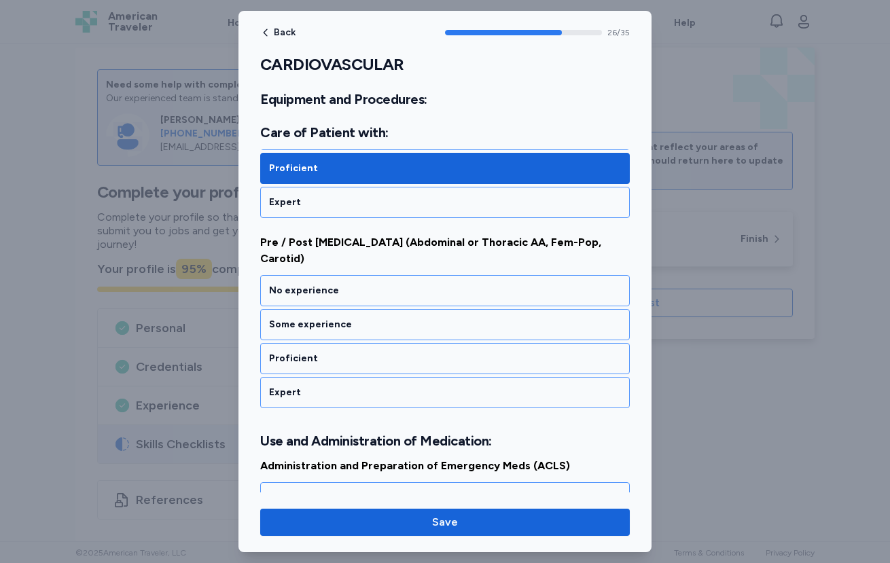
click at [328, 360] on div "Proficient" at bounding box center [445, 359] width 352 height 14
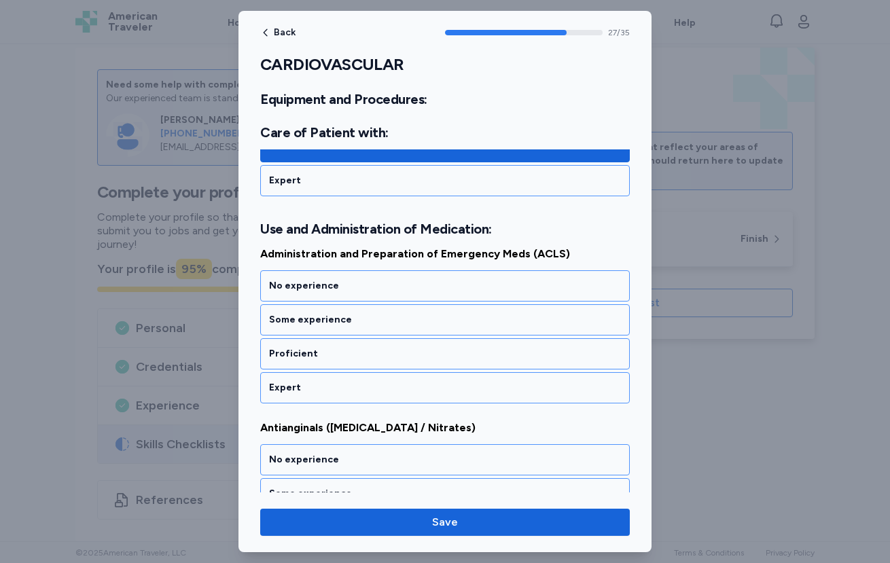
scroll to position [4917, 0]
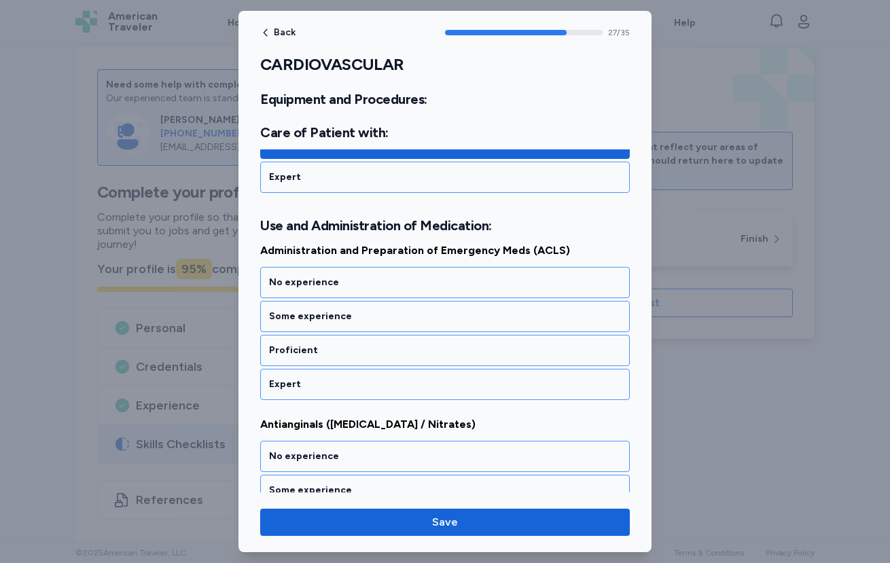
click at [328, 360] on div "Proficient" at bounding box center [444, 350] width 369 height 31
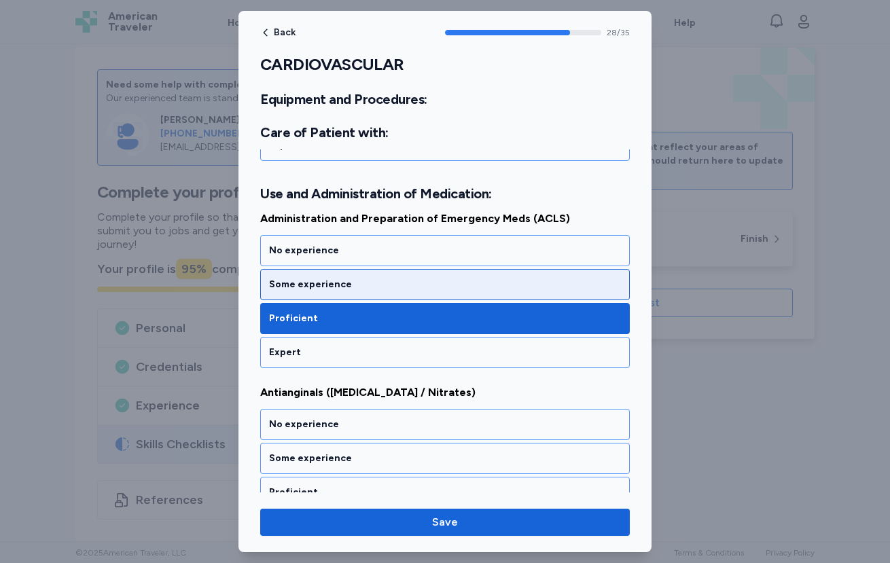
click at [340, 292] on div "Some experience" at bounding box center [444, 284] width 369 height 31
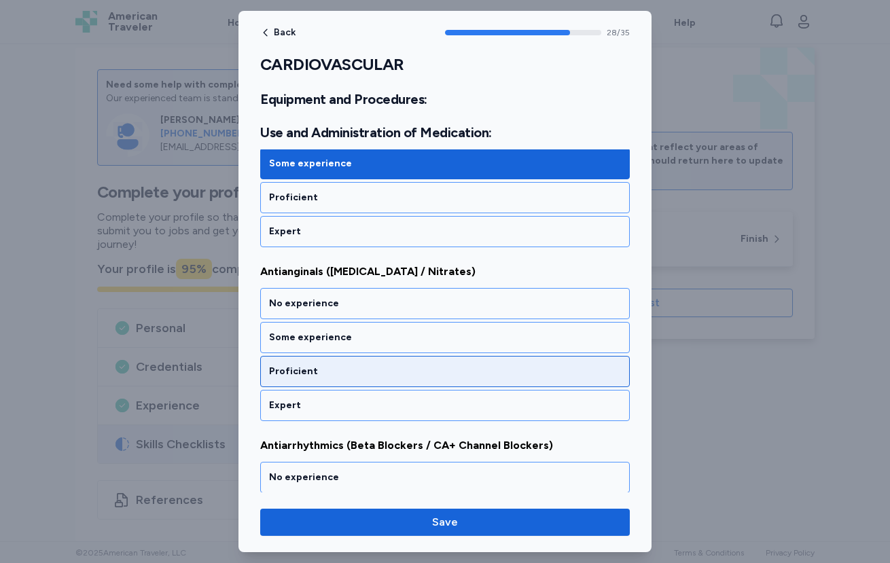
scroll to position [5091, 0]
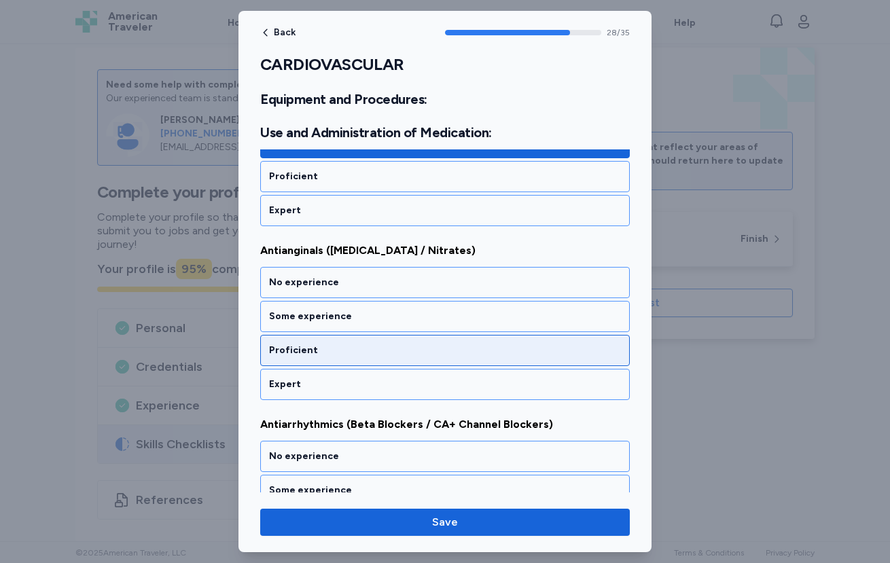
click at [378, 336] on div "Proficient" at bounding box center [444, 350] width 369 height 31
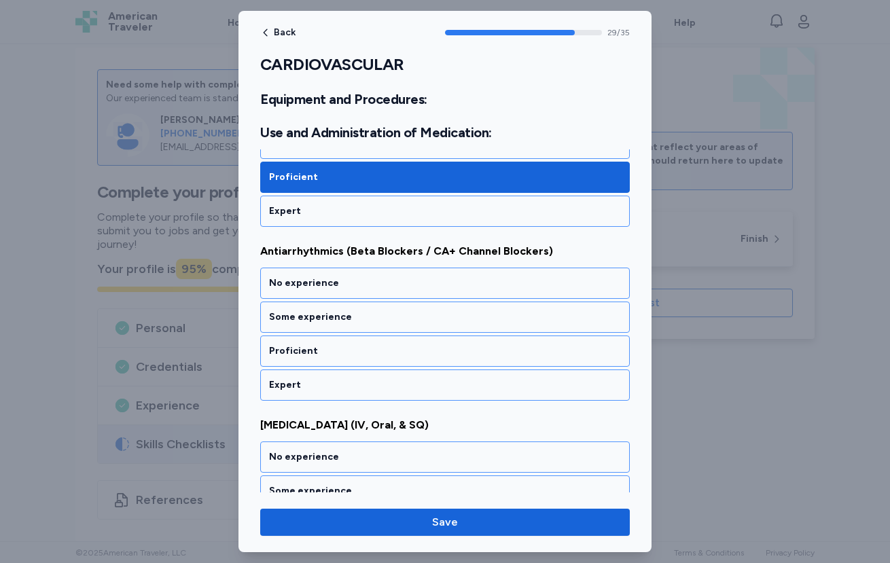
scroll to position [5264, 0]
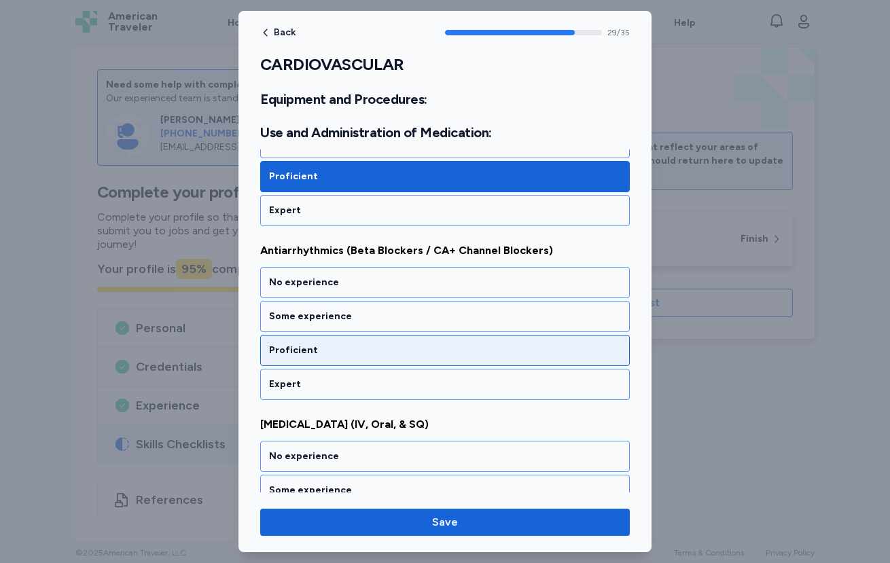
click at [353, 346] on div "Proficient" at bounding box center [445, 351] width 352 height 14
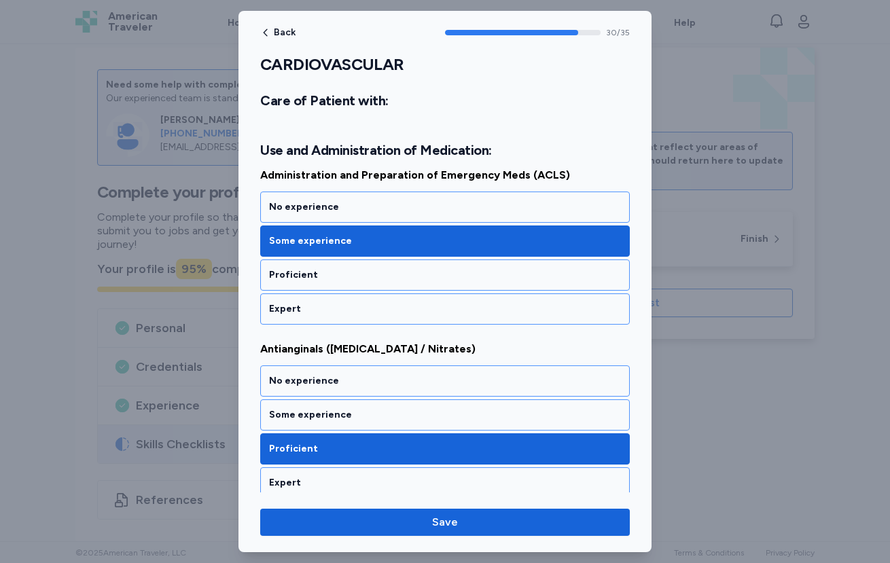
scroll to position [4987, 0]
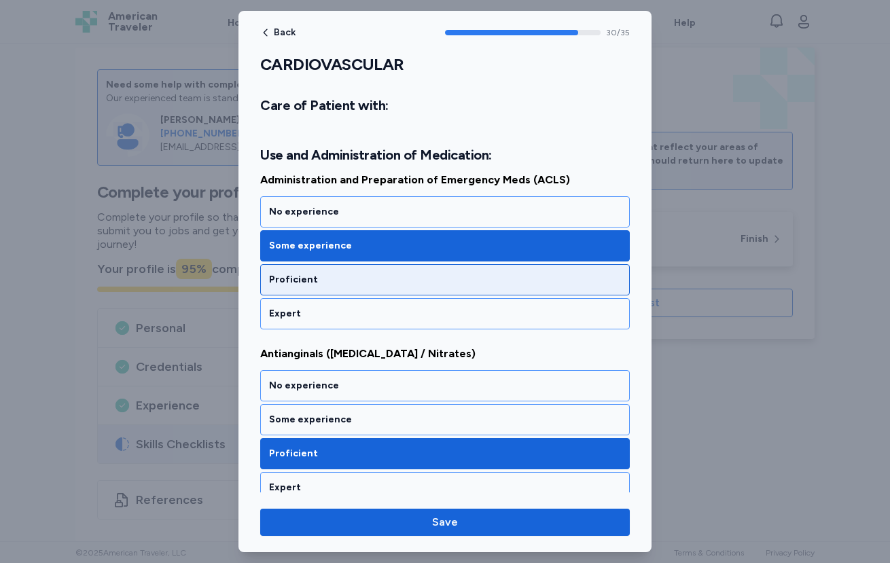
click at [299, 274] on div "Proficient" at bounding box center [445, 280] width 352 height 14
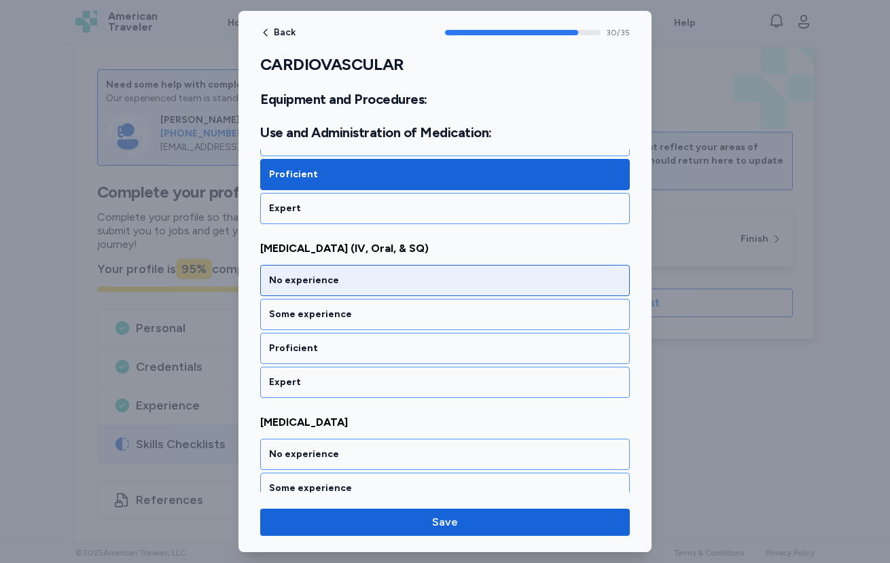
scroll to position [5444, 0]
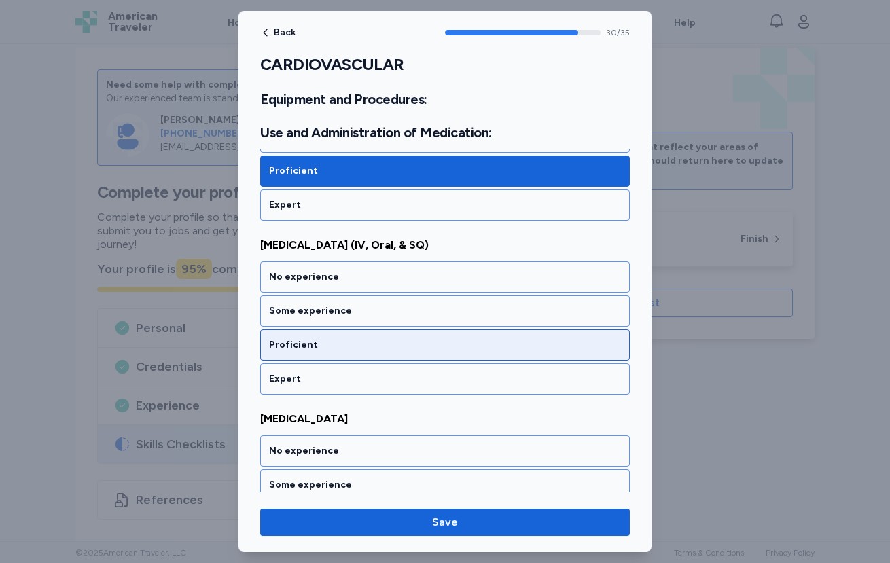
click at [456, 354] on div "Proficient" at bounding box center [444, 344] width 369 height 31
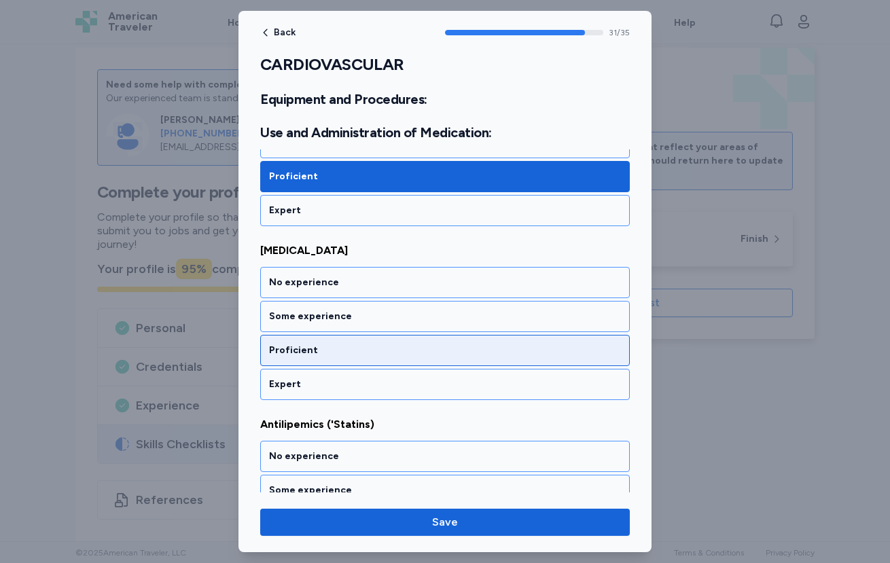
click at [453, 357] on div "Proficient" at bounding box center [445, 351] width 352 height 14
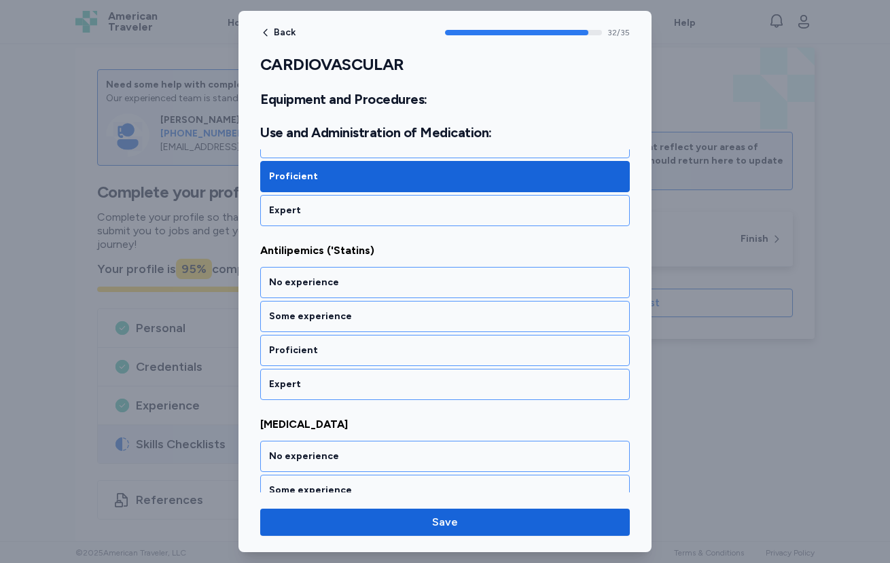
click at [453, 357] on div "Proficient" at bounding box center [445, 351] width 352 height 14
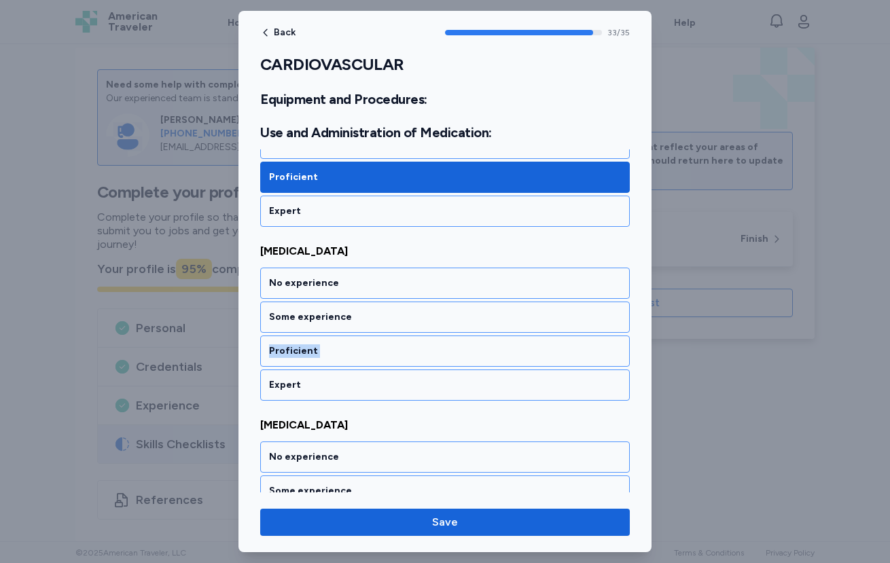
click at [453, 357] on div "Proficient" at bounding box center [445, 351] width 352 height 14
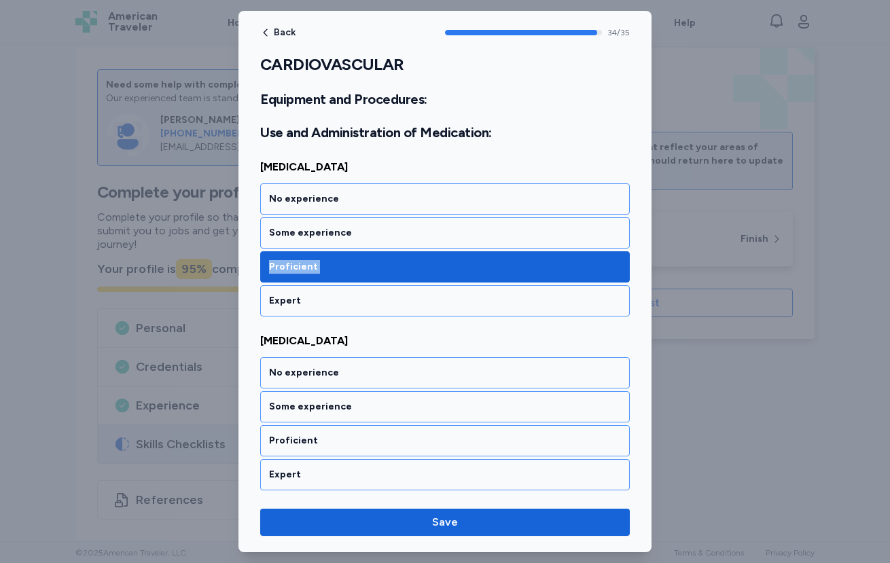
scroll to position [6044, 0]
click at [453, 357] on div "No experience" at bounding box center [444, 372] width 369 height 31
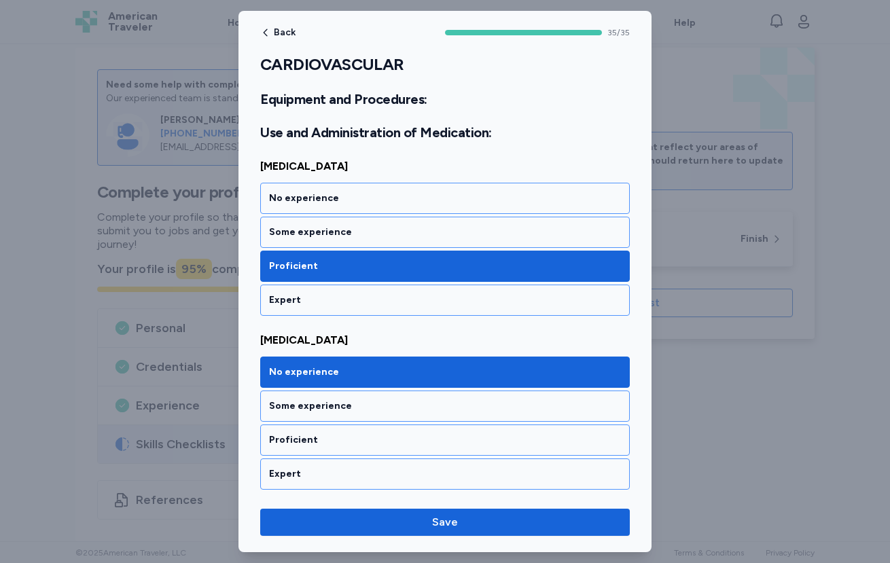
click at [369, 374] on div "No experience" at bounding box center [445, 372] width 352 height 14
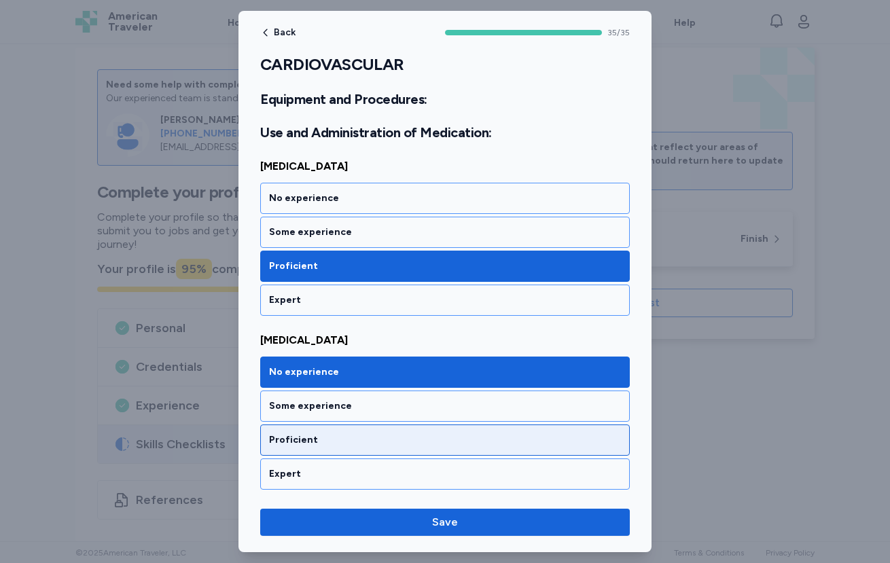
click at [456, 426] on div "Proficient" at bounding box center [444, 439] width 369 height 31
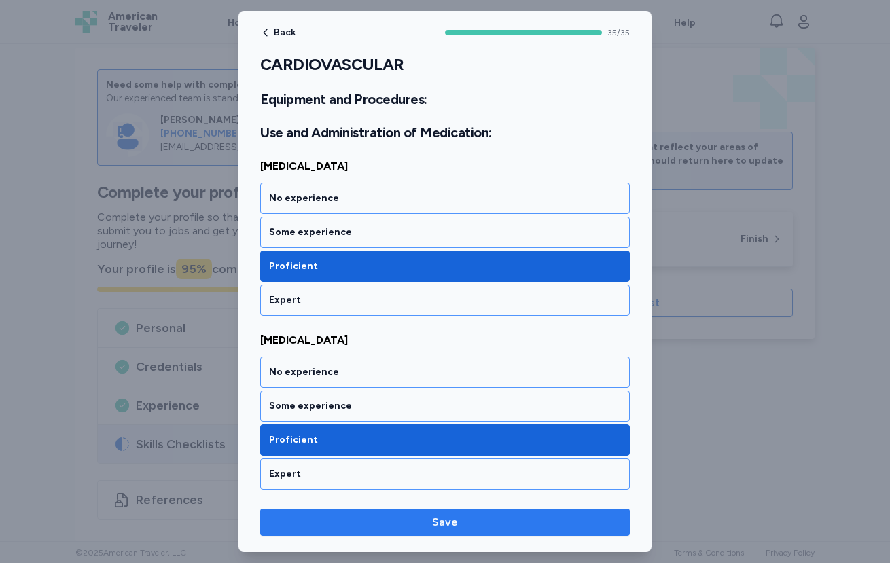
click at [439, 526] on span "Save" at bounding box center [445, 522] width 26 height 16
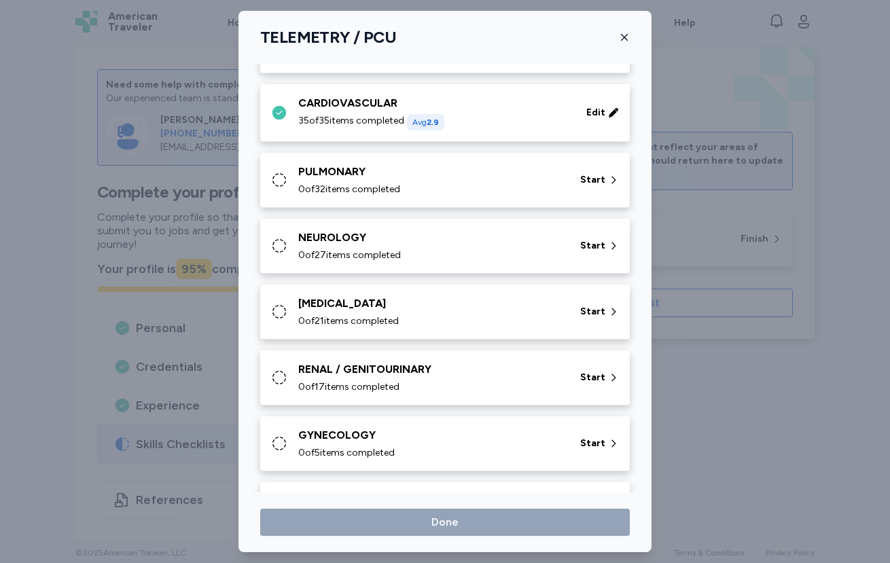
scroll to position [129, 0]
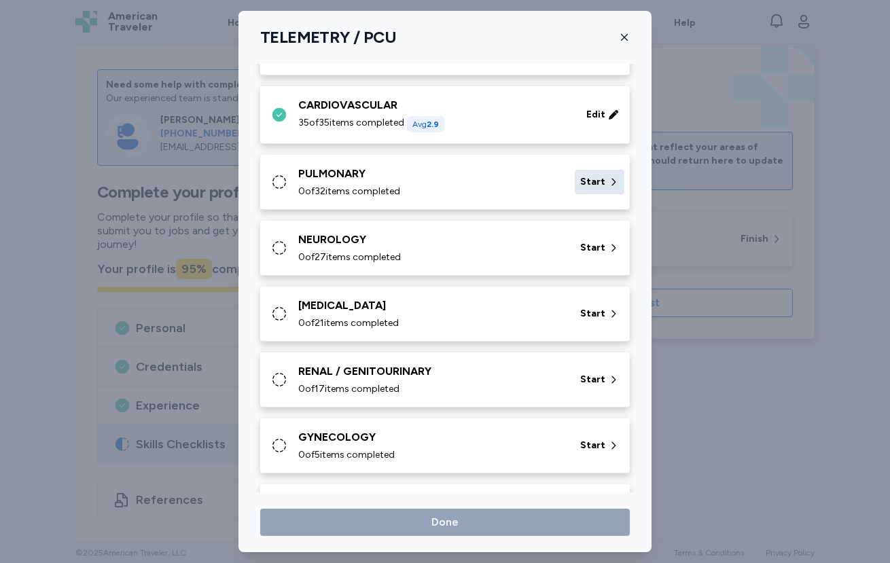
click at [589, 177] on span "Start" at bounding box center [592, 182] width 25 height 14
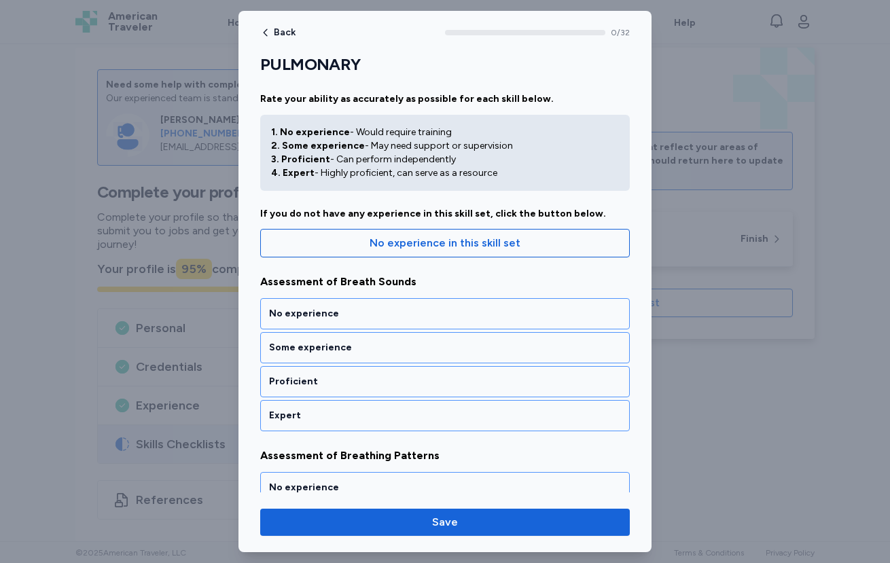
scroll to position [27, 0]
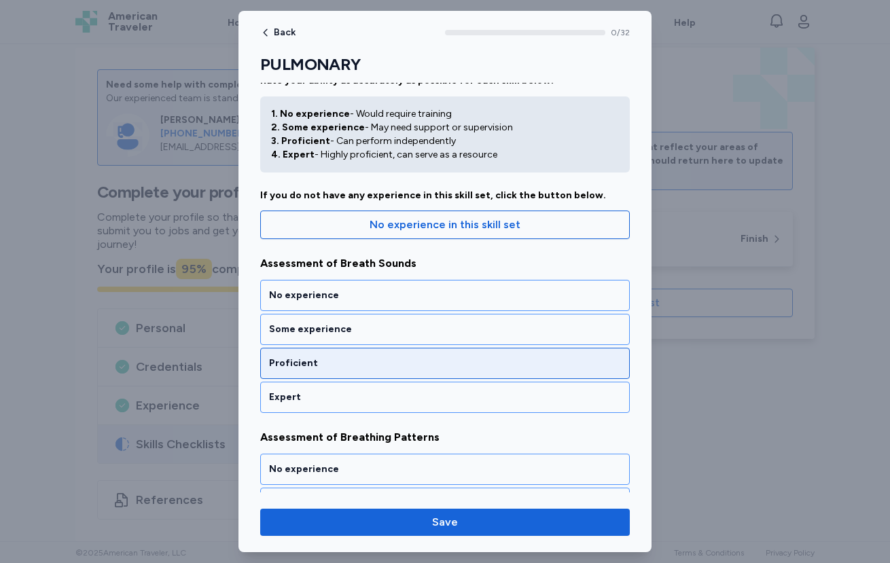
click at [469, 359] on div "Proficient" at bounding box center [445, 364] width 352 height 14
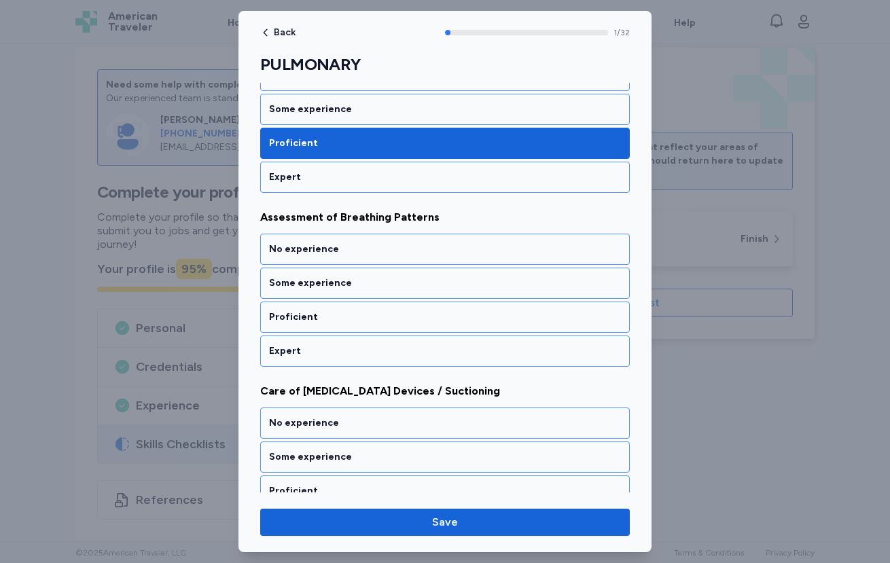
click at [469, 359] on div "Expert" at bounding box center [444, 350] width 369 height 31
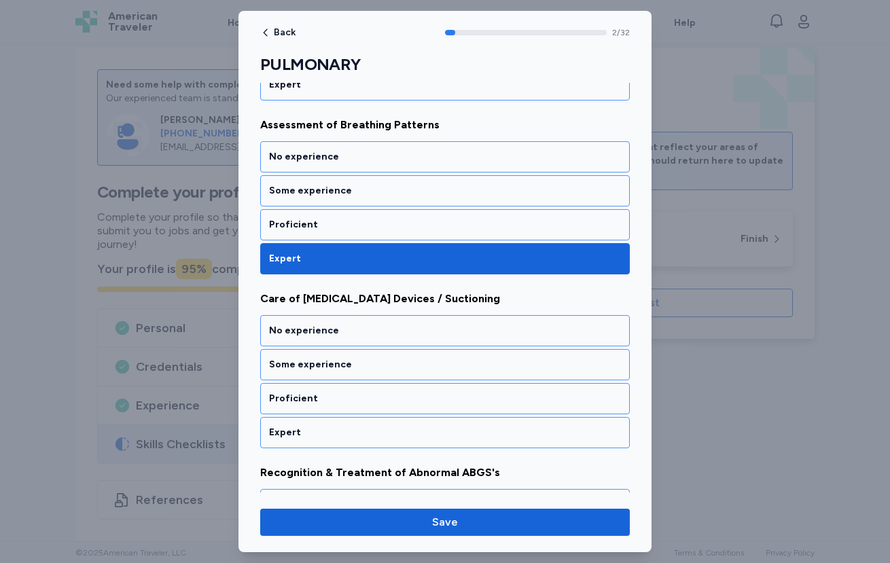
click at [483, 251] on div "Expert" at bounding box center [444, 258] width 369 height 31
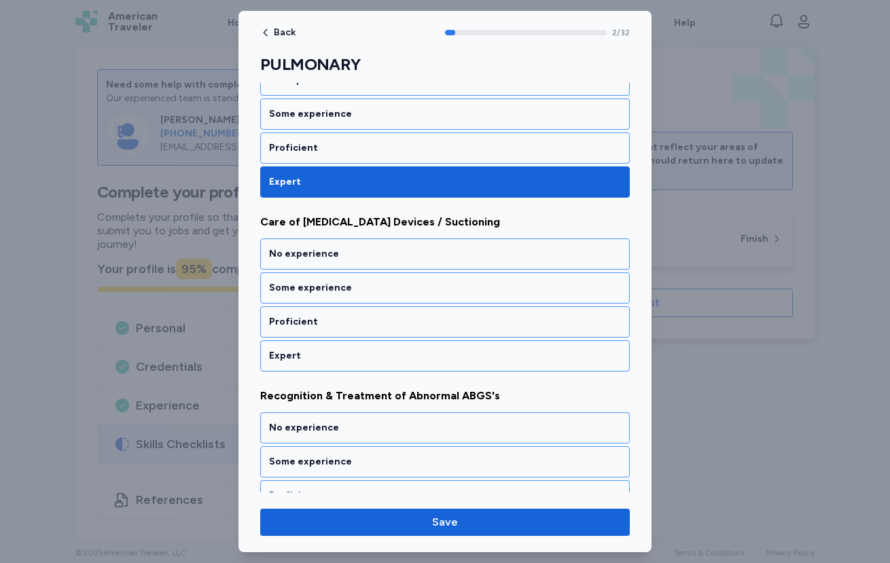
scroll to position [421, 0]
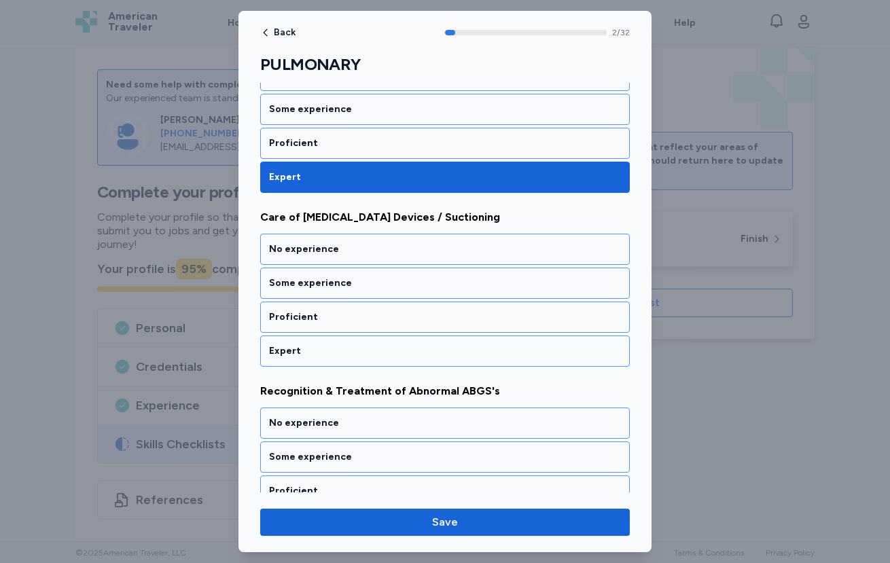
click at [463, 162] on div "Expert" at bounding box center [444, 177] width 369 height 31
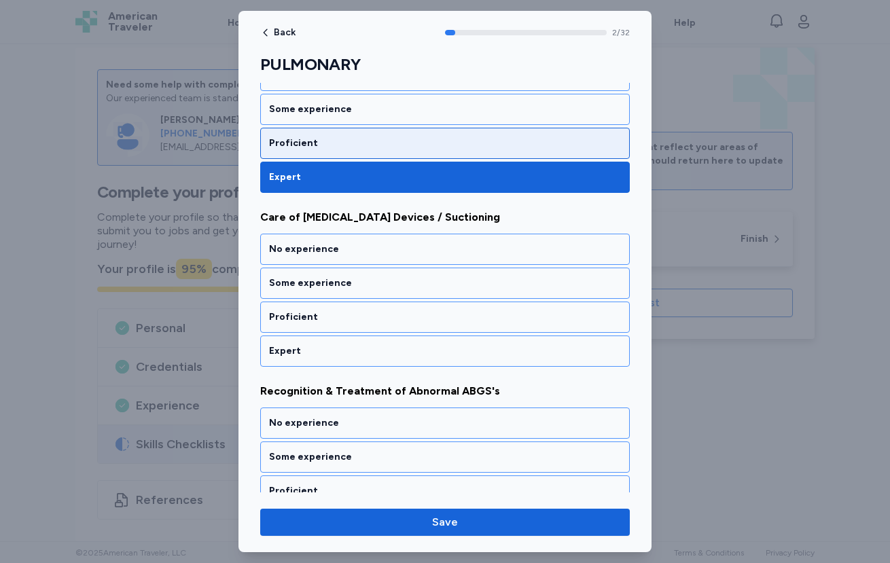
click at [463, 156] on div "Proficient" at bounding box center [444, 143] width 369 height 31
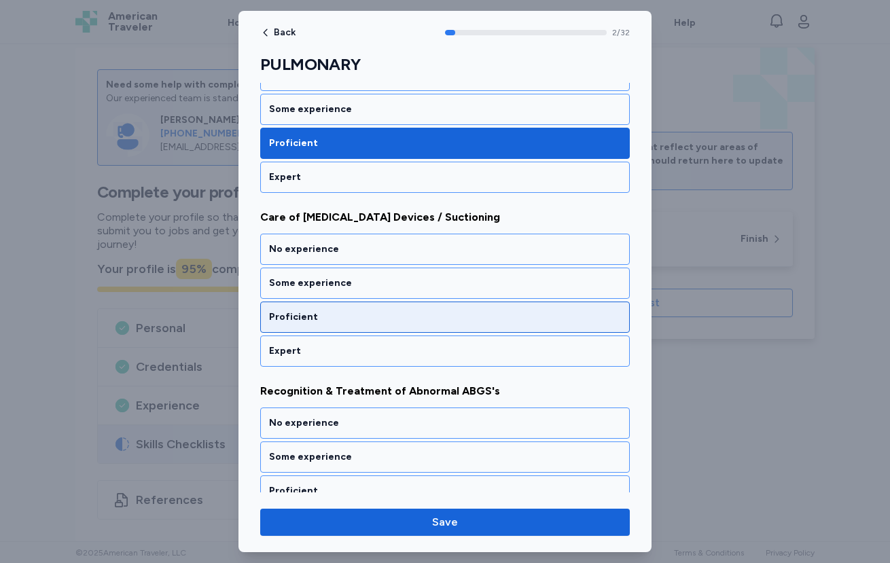
click at [462, 315] on div "Proficient" at bounding box center [445, 317] width 352 height 14
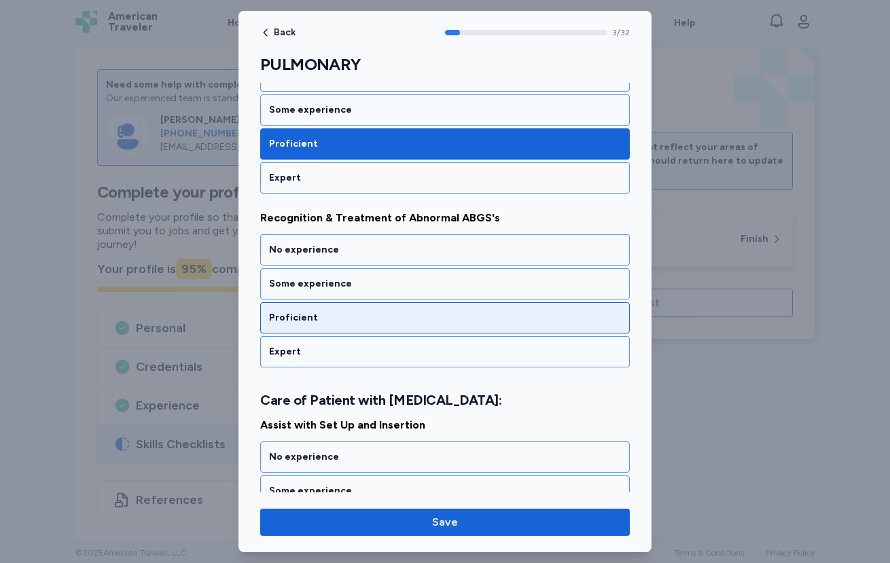
scroll to position [595, 0]
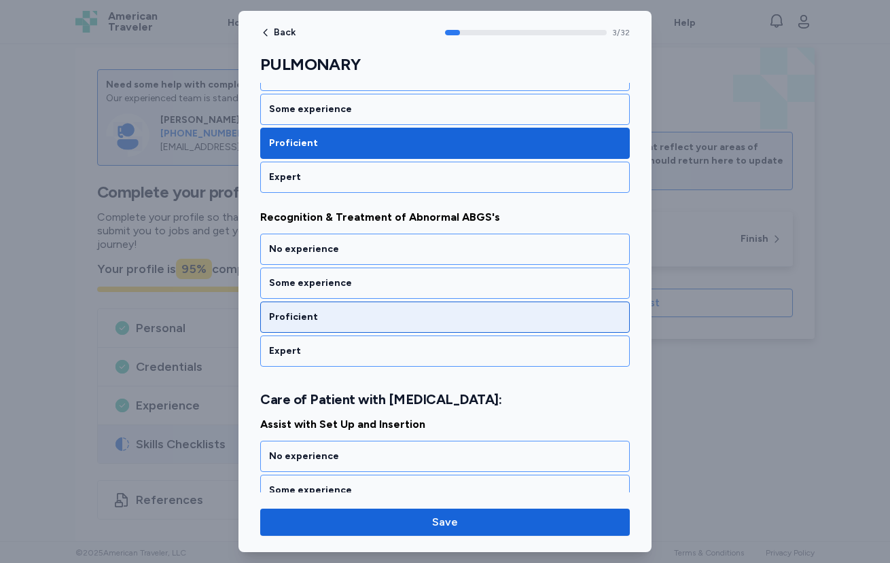
click at [460, 322] on div "Proficient" at bounding box center [445, 317] width 352 height 14
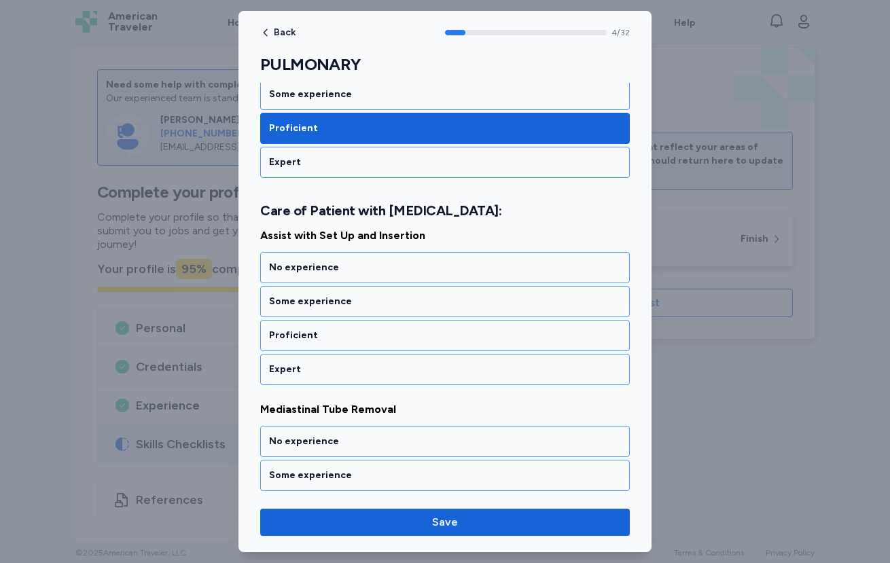
scroll to position [786, 0]
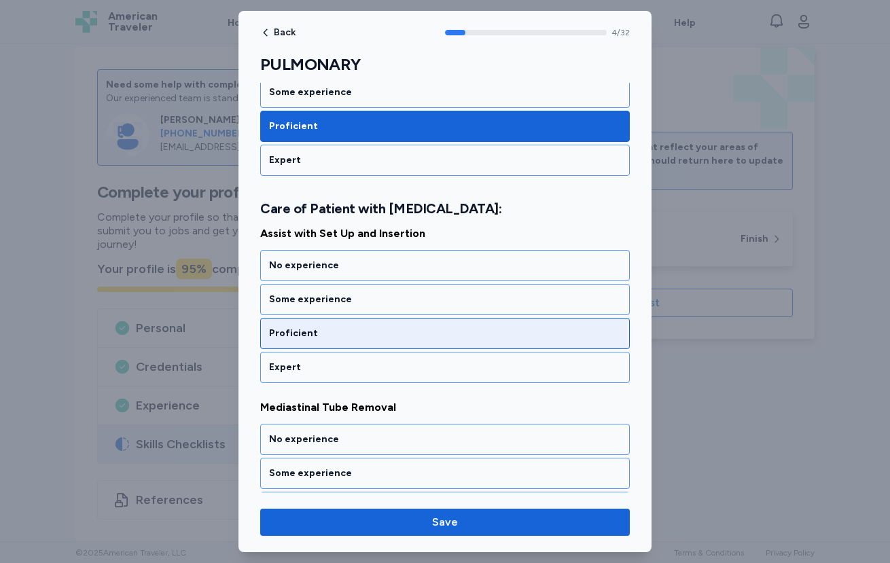
click at [454, 324] on div "Proficient" at bounding box center [444, 333] width 369 height 31
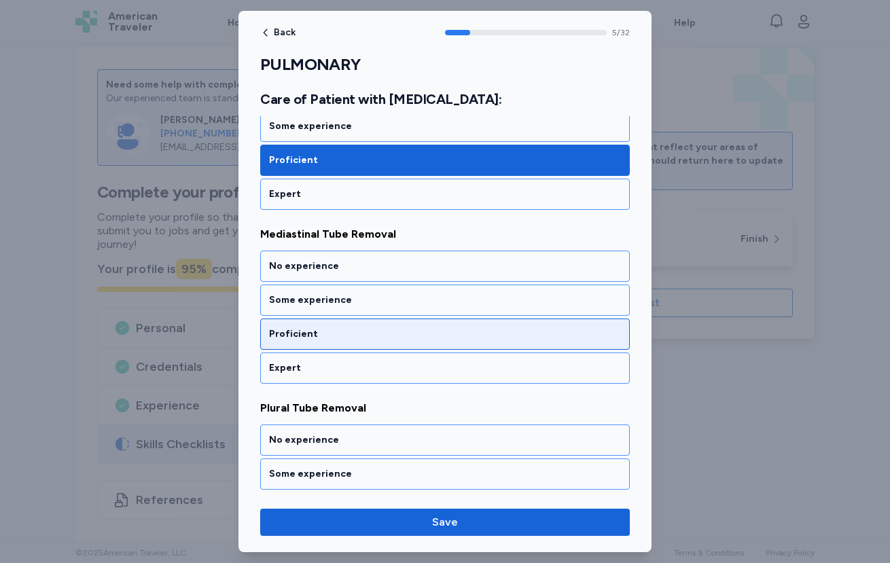
scroll to position [960, 0]
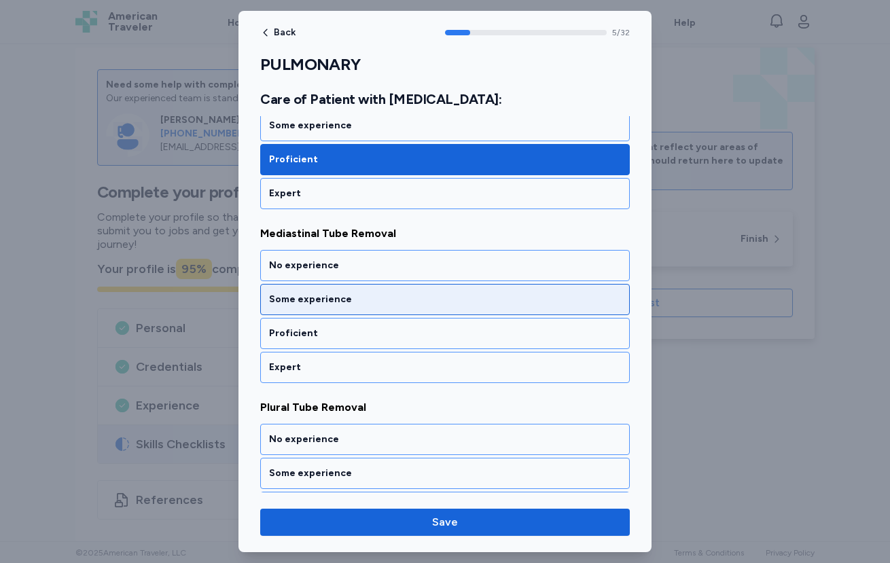
click at [449, 298] on div "Some experience" at bounding box center [445, 300] width 352 height 14
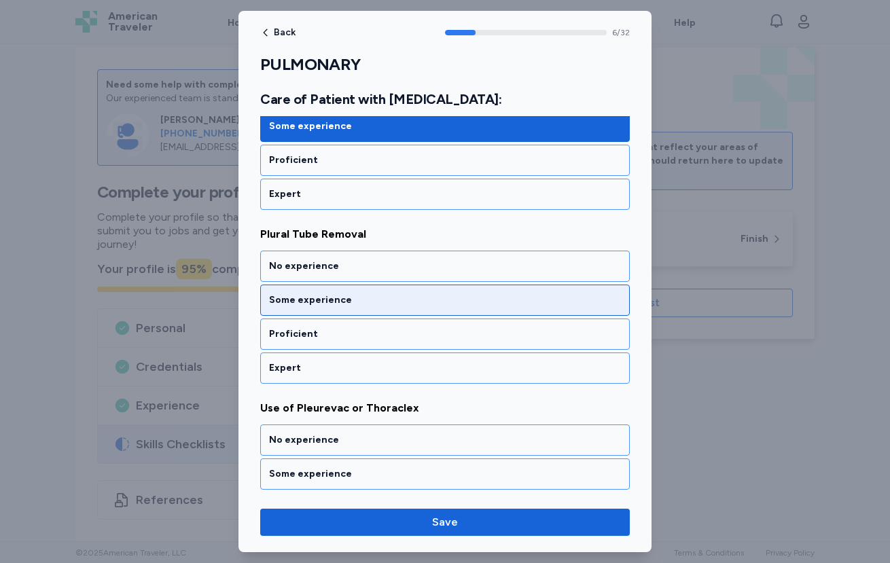
scroll to position [1133, 0]
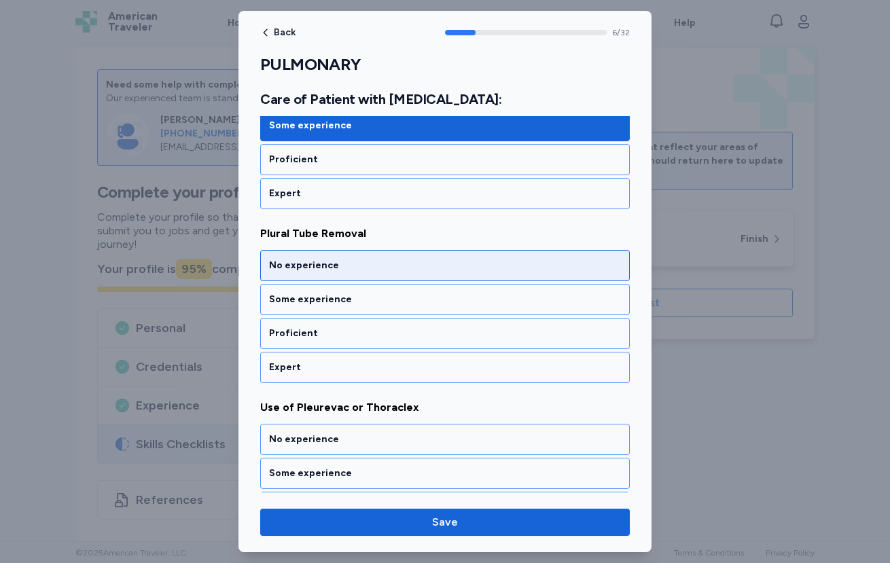
click at [455, 266] on div "No experience" at bounding box center [445, 266] width 352 height 14
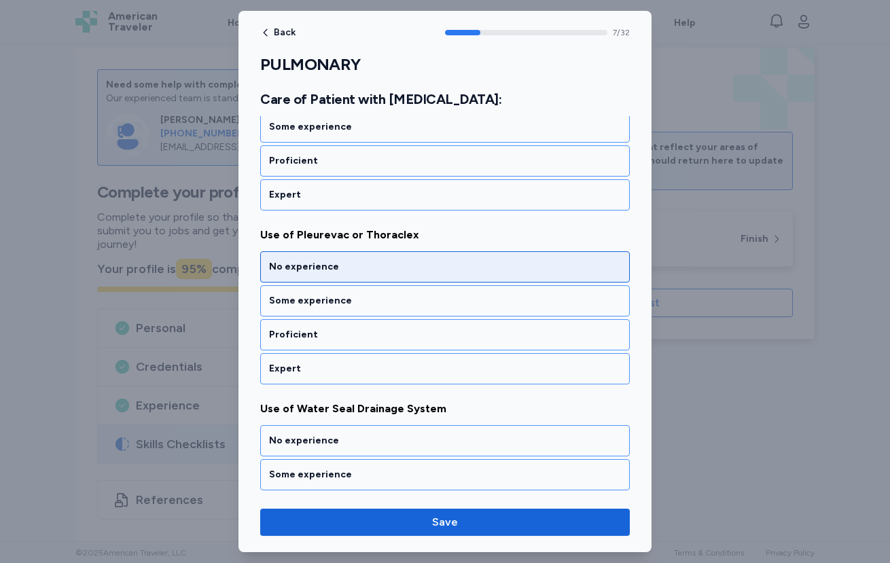
scroll to position [1307, 0]
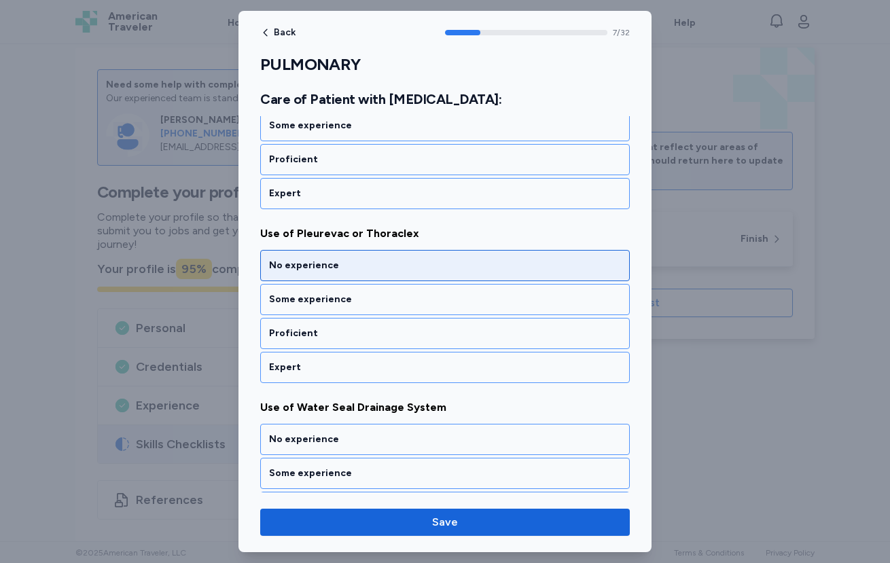
click at [456, 274] on div "No experience" at bounding box center [444, 265] width 369 height 31
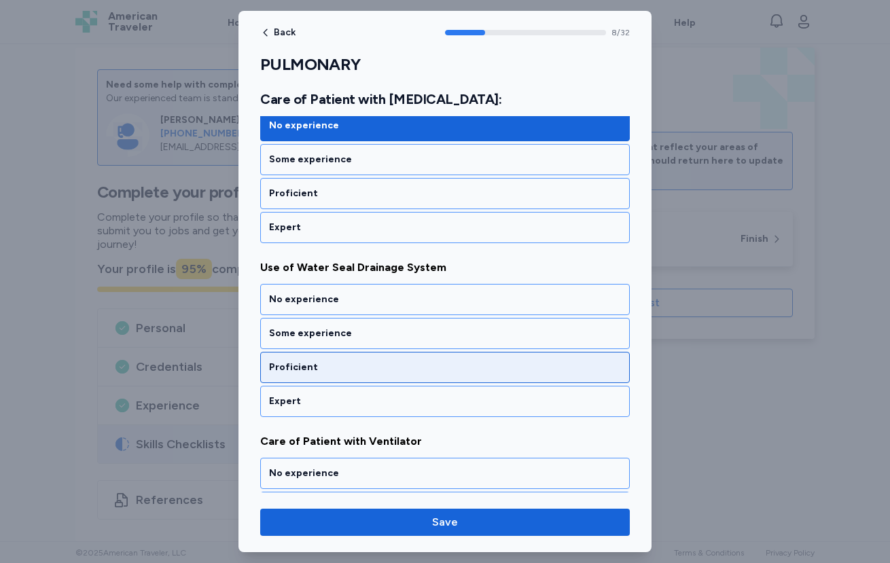
scroll to position [1449, 0]
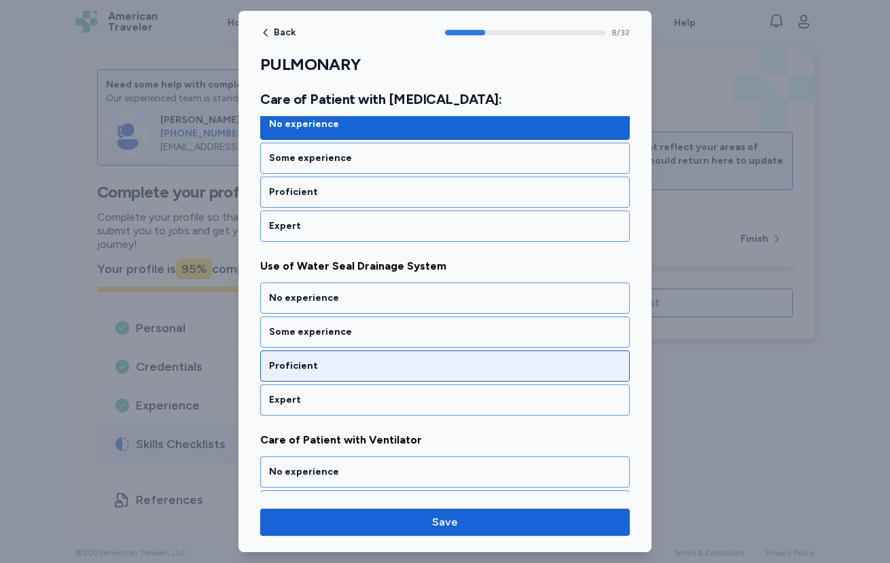
click at [391, 364] on div "Proficient" at bounding box center [445, 366] width 352 height 14
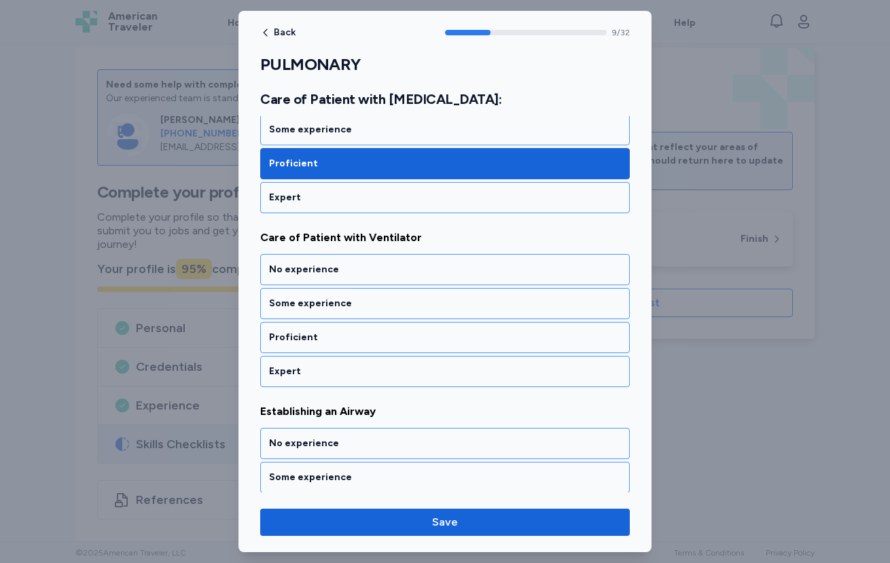
scroll to position [1655, 0]
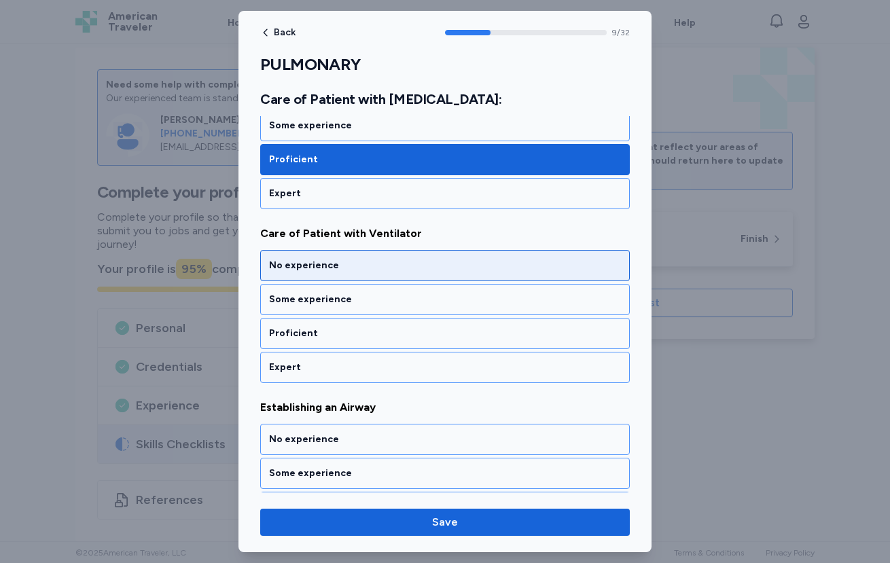
click at [371, 274] on div "No experience" at bounding box center [444, 265] width 369 height 31
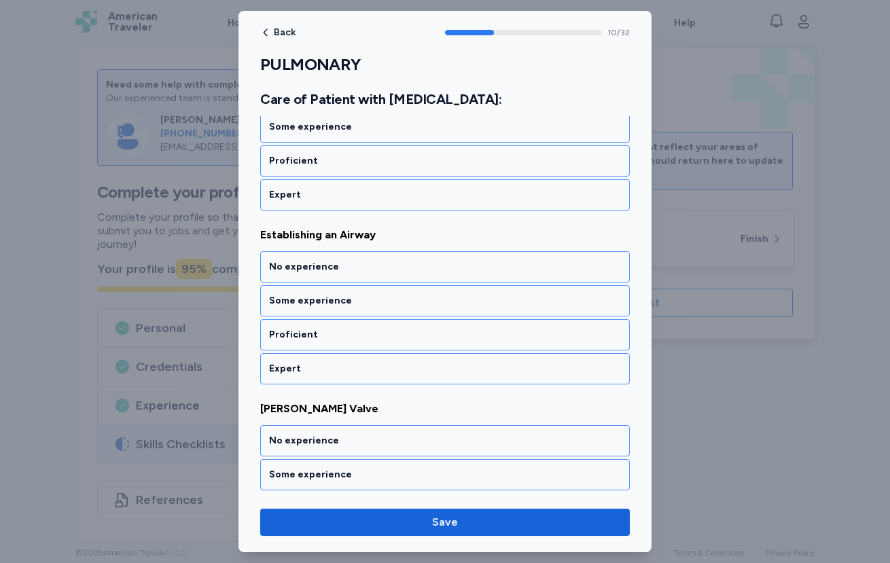
scroll to position [1829, 0]
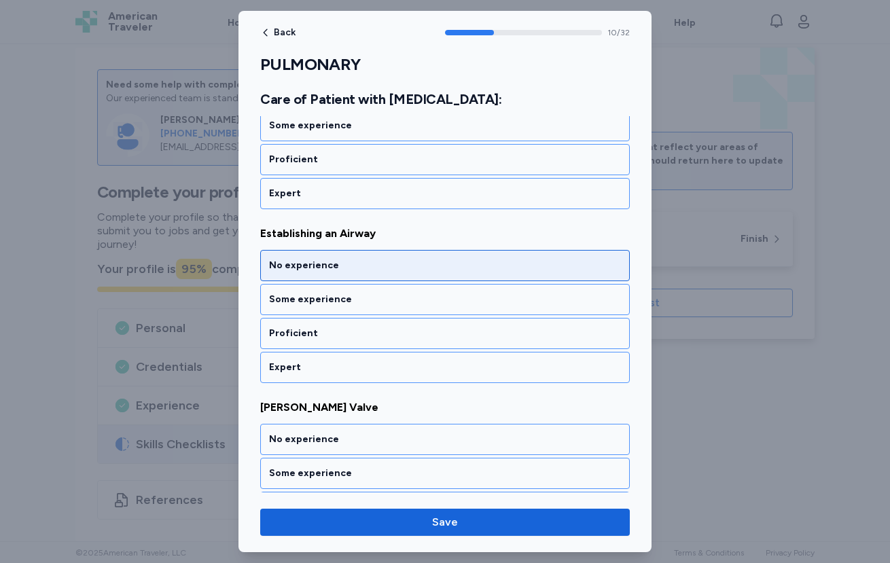
click at [388, 272] on div "No experience" at bounding box center [445, 266] width 352 height 14
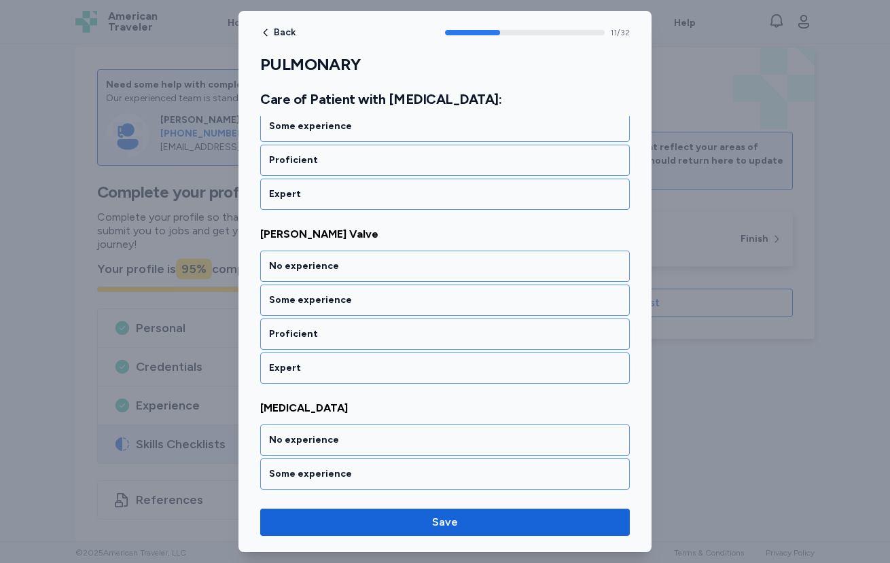
scroll to position [2003, 0]
click at [388, 272] on div "No experience" at bounding box center [445, 266] width 352 height 14
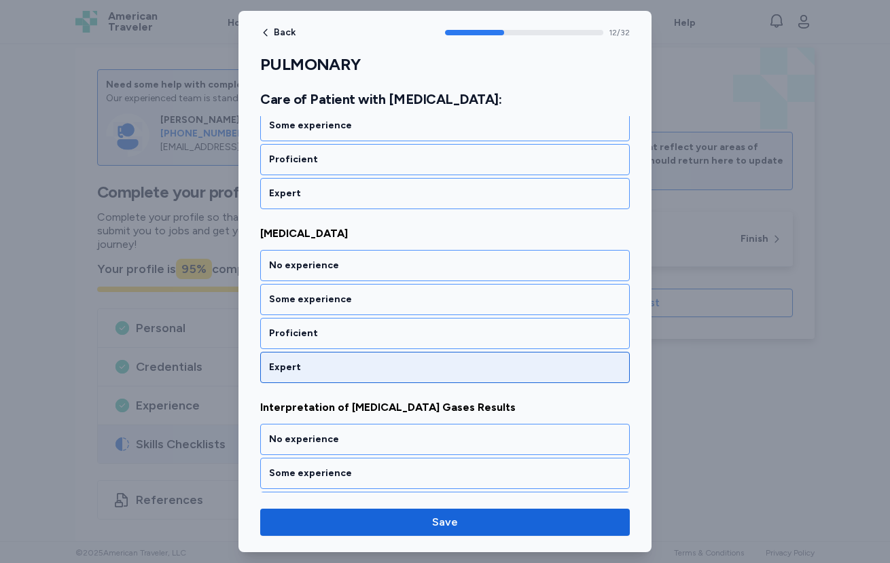
click at [374, 352] on div "Expert" at bounding box center [444, 367] width 369 height 31
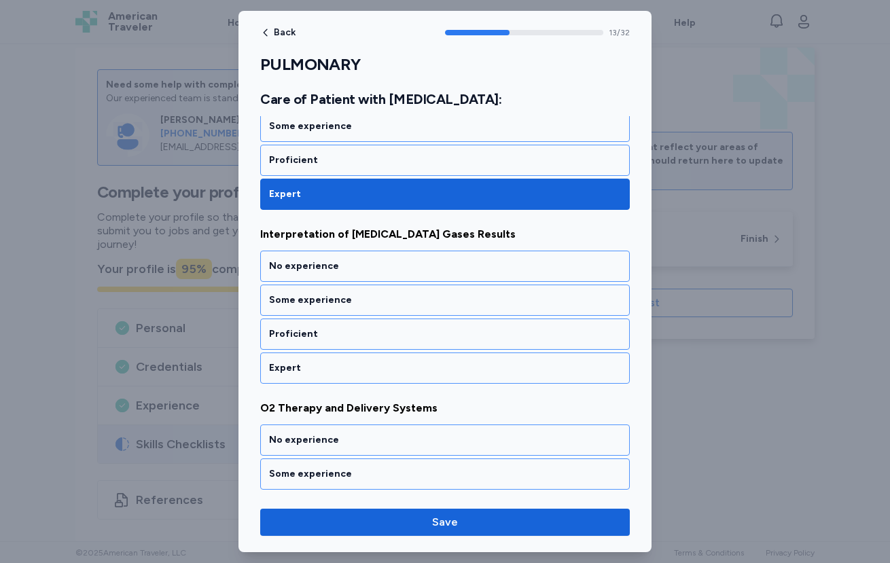
scroll to position [2350, 0]
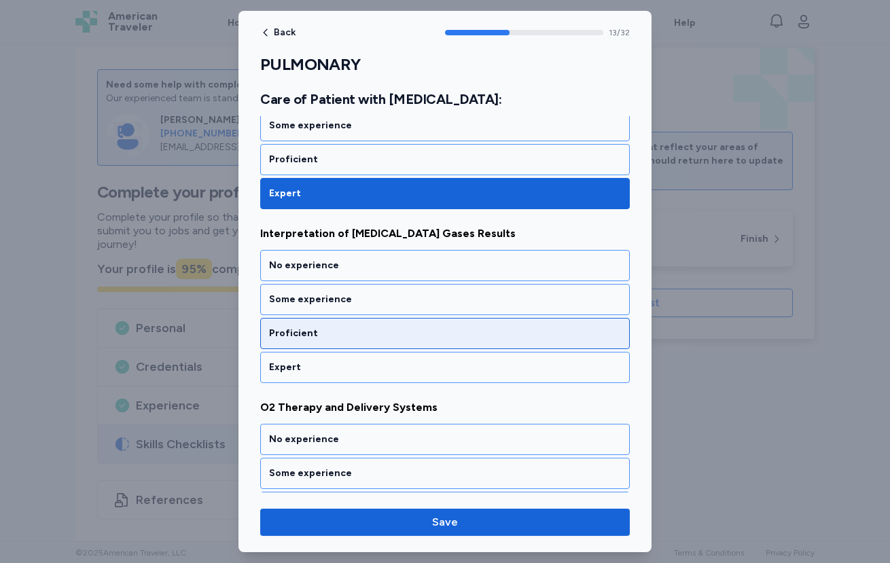
click at [386, 338] on div "Proficient" at bounding box center [445, 334] width 352 height 14
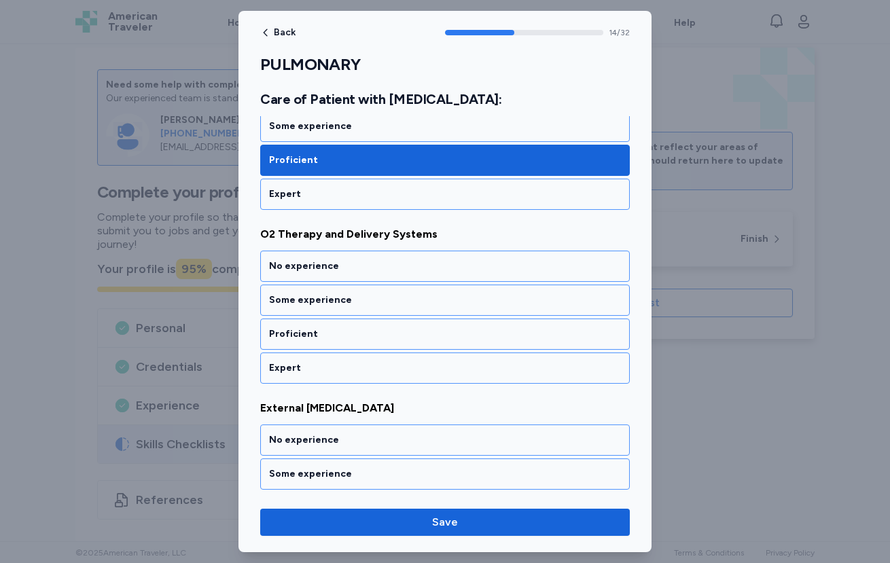
scroll to position [2524, 0]
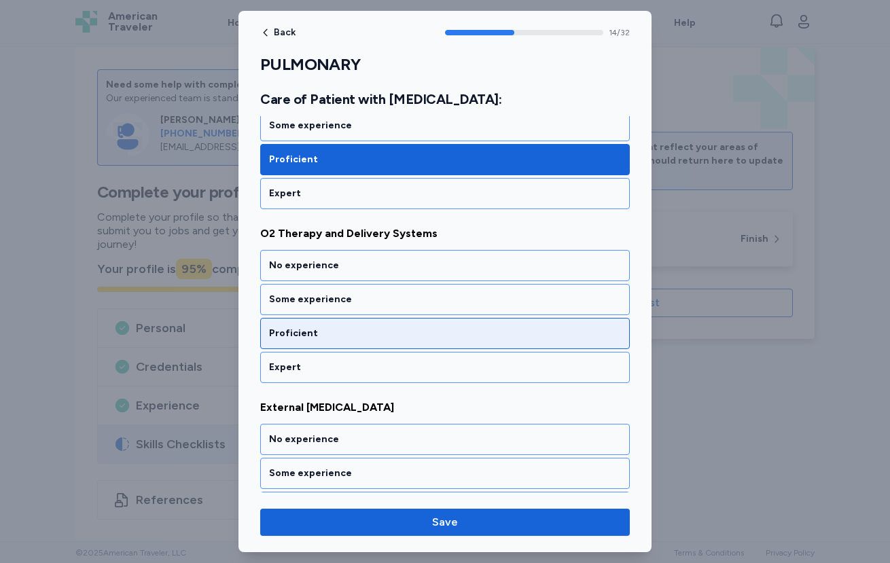
click at [384, 338] on div "Proficient" at bounding box center [445, 334] width 352 height 14
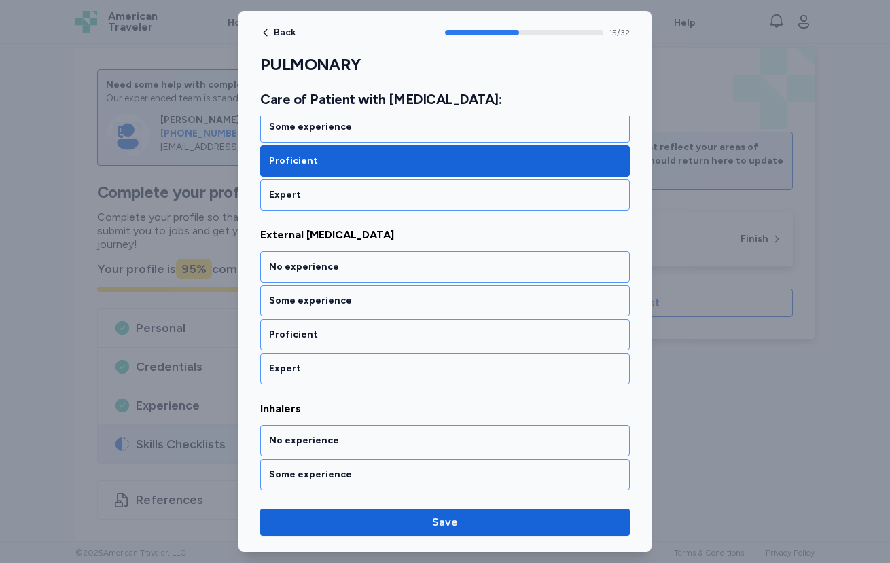
scroll to position [2698, 0]
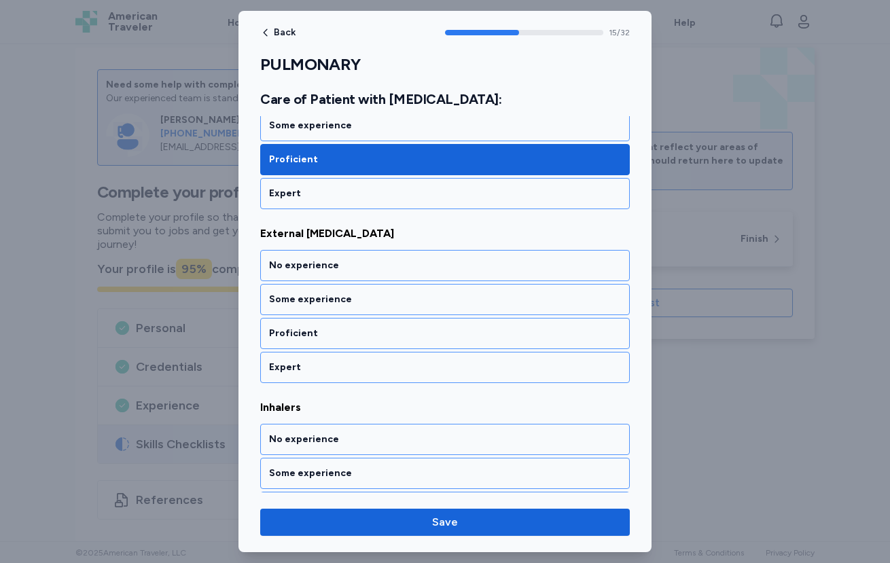
click at [385, 350] on div "No experience Some experience Proficient Expert" at bounding box center [444, 316] width 369 height 133
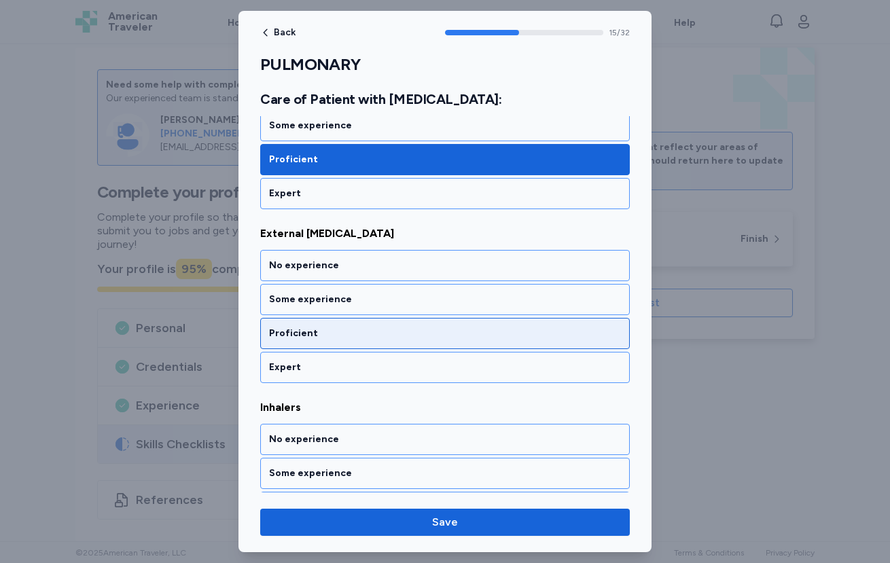
click at [378, 337] on div "Proficient" at bounding box center [445, 334] width 352 height 14
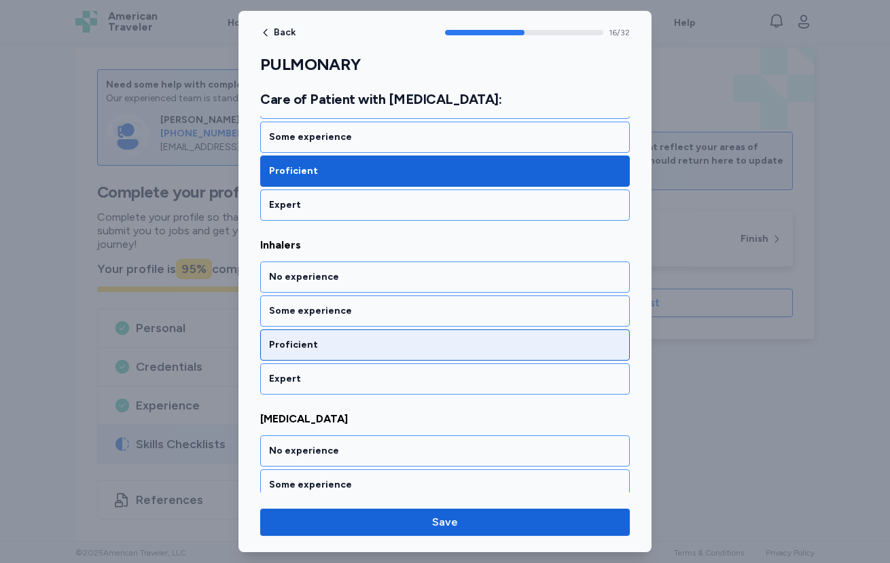
scroll to position [2872, 0]
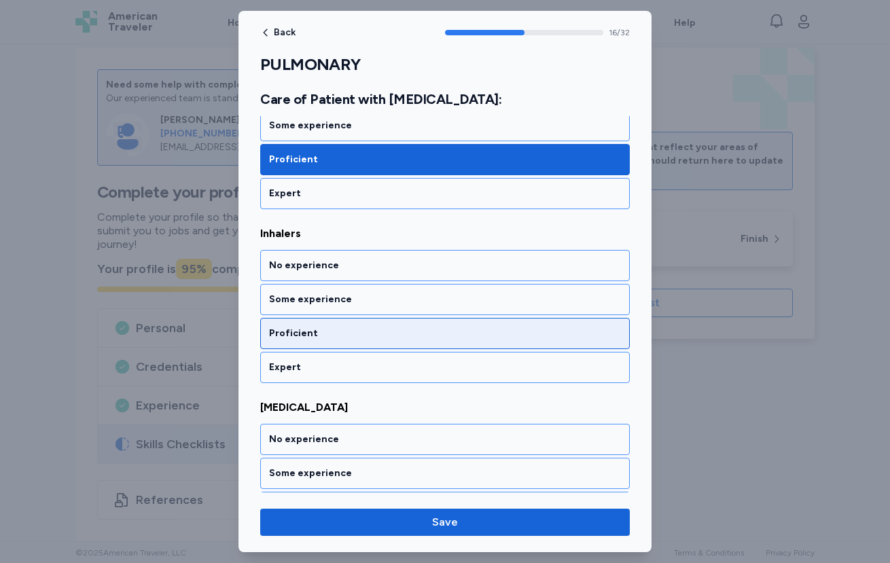
click at [374, 325] on div "Proficient" at bounding box center [444, 333] width 369 height 31
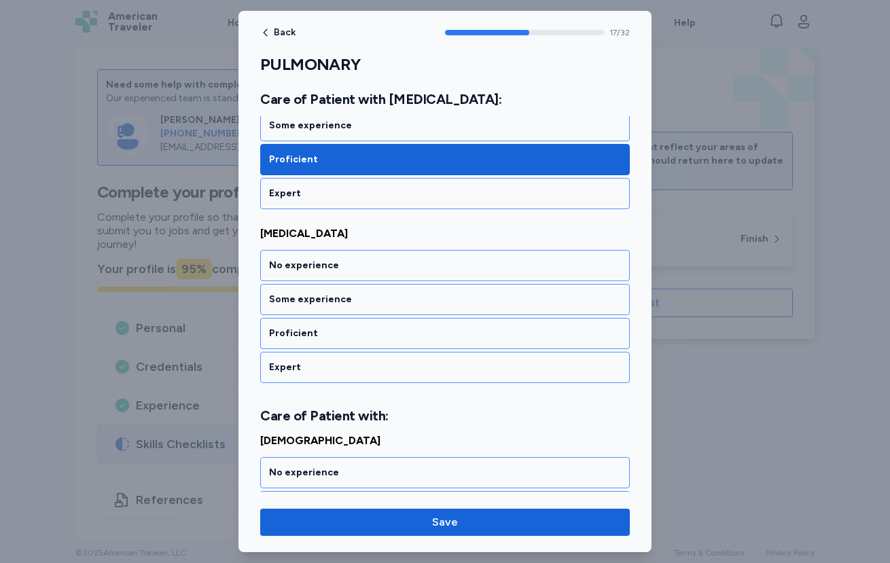
click at [374, 325] on div "Proficient" at bounding box center [444, 333] width 369 height 31
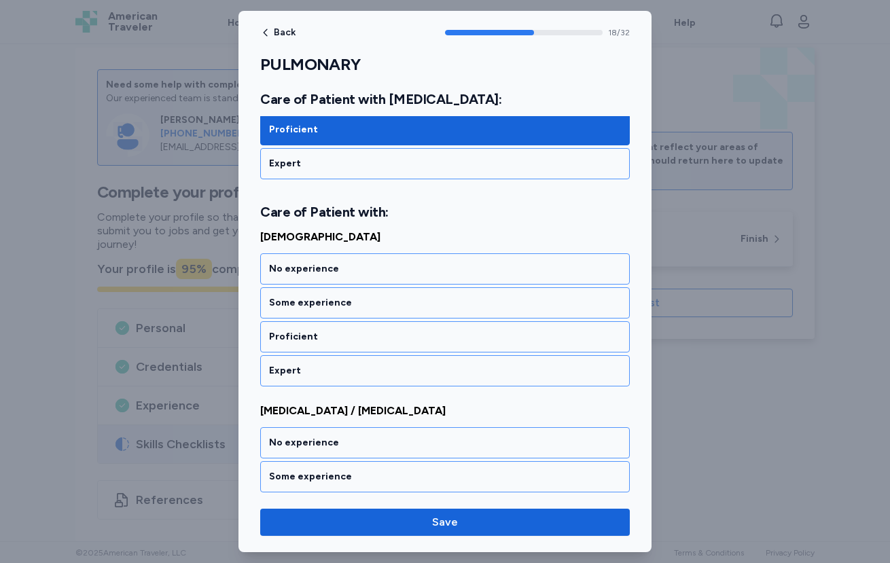
scroll to position [3253, 0]
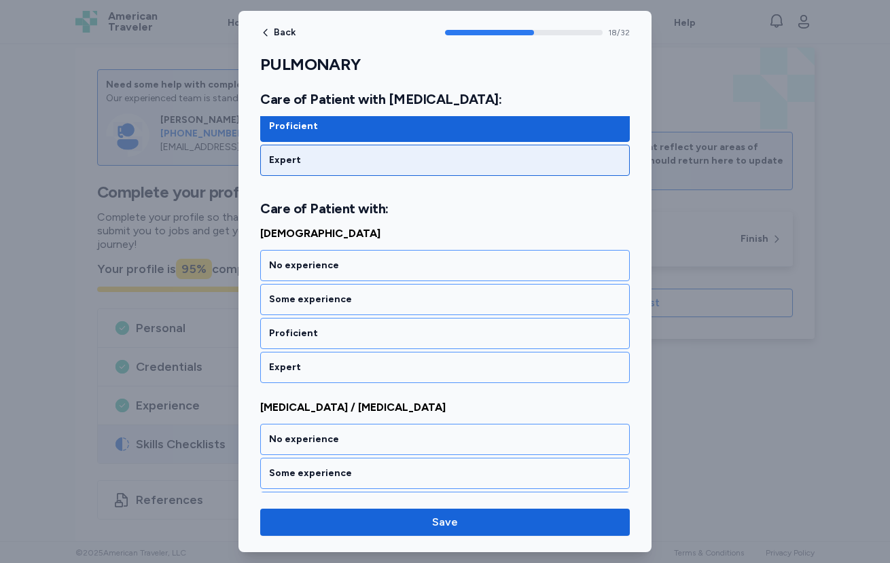
click at [350, 171] on div "Expert" at bounding box center [444, 160] width 369 height 31
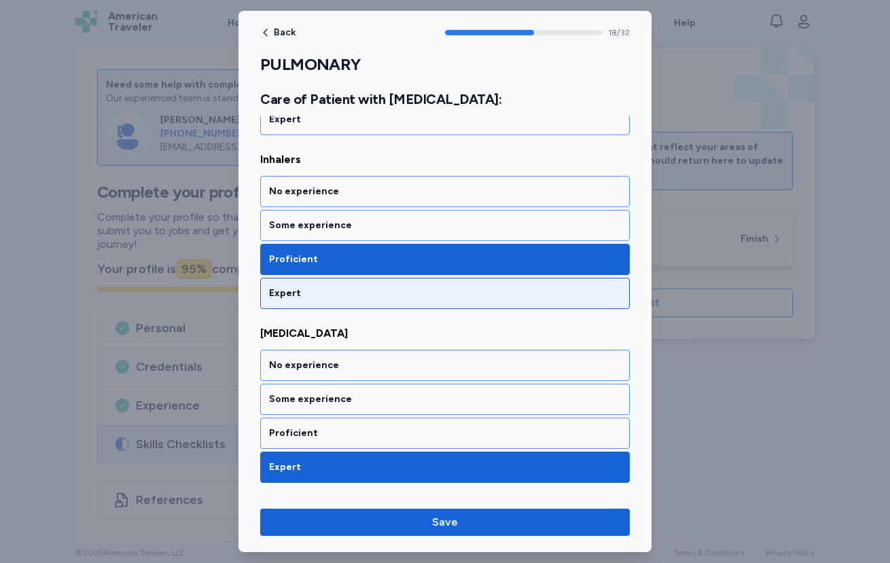
scroll to position [2885, 0]
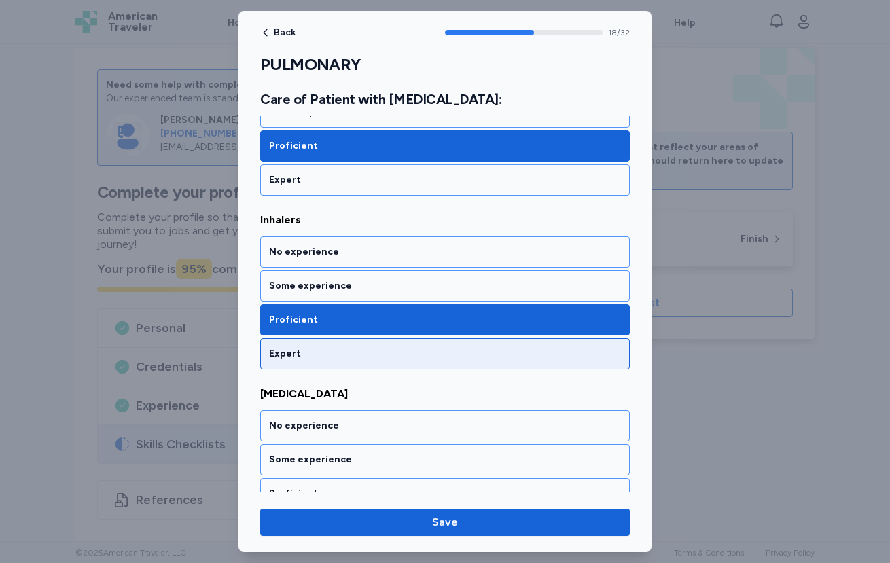
click at [346, 345] on div "Expert" at bounding box center [444, 353] width 369 height 31
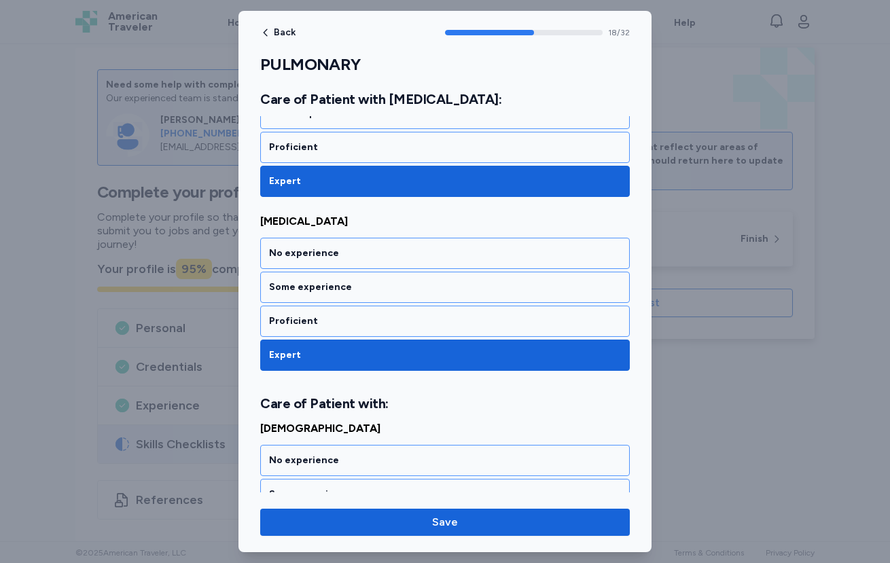
scroll to position [3237, 0]
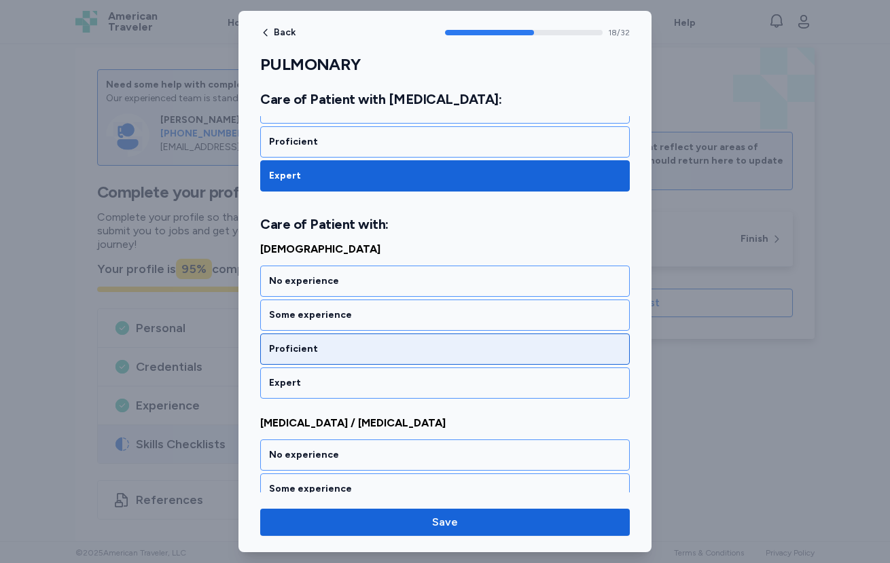
click at [375, 347] on div "Proficient" at bounding box center [445, 349] width 352 height 14
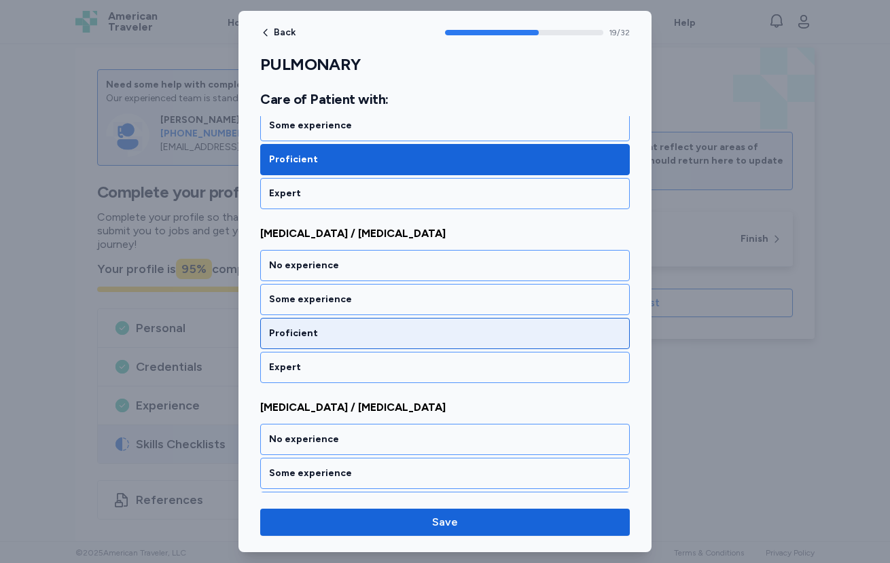
click at [361, 345] on div "Proficient" at bounding box center [444, 333] width 369 height 31
click at [344, 347] on div "Proficient" at bounding box center [444, 333] width 369 height 31
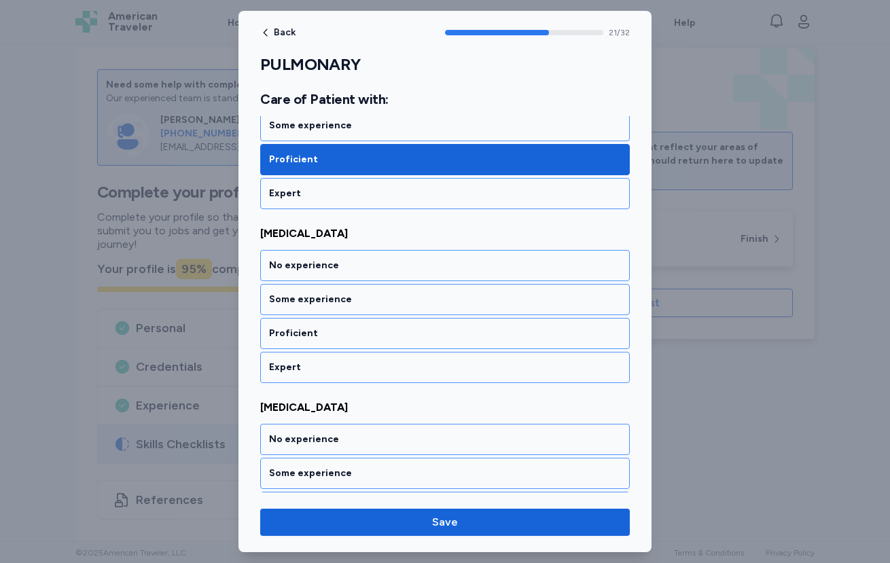
click at [341, 350] on div "No experience Some experience Proficient Expert" at bounding box center [444, 316] width 369 height 133
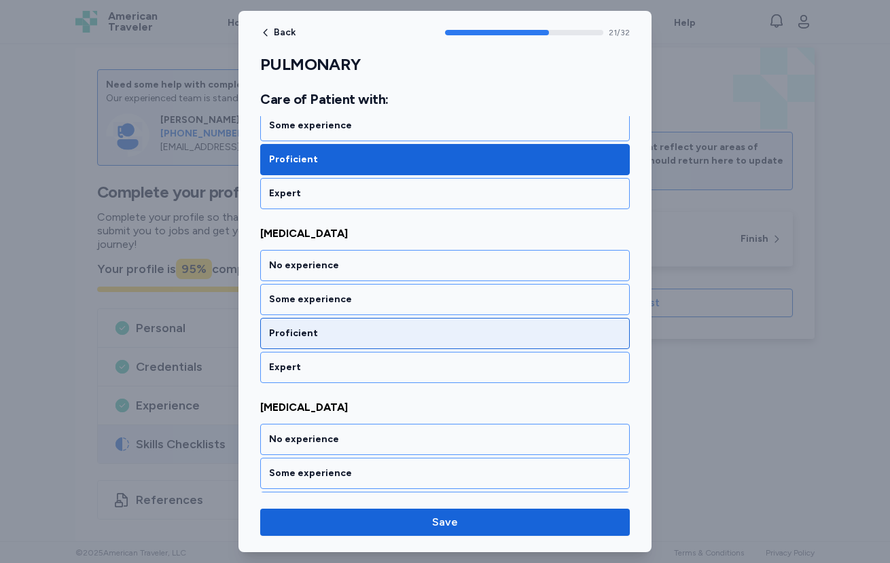
click at [339, 348] on div "Proficient" at bounding box center [444, 333] width 369 height 31
click at [332, 346] on div "Proficient" at bounding box center [444, 333] width 369 height 31
click at [329, 345] on div "Proficient" at bounding box center [444, 333] width 369 height 31
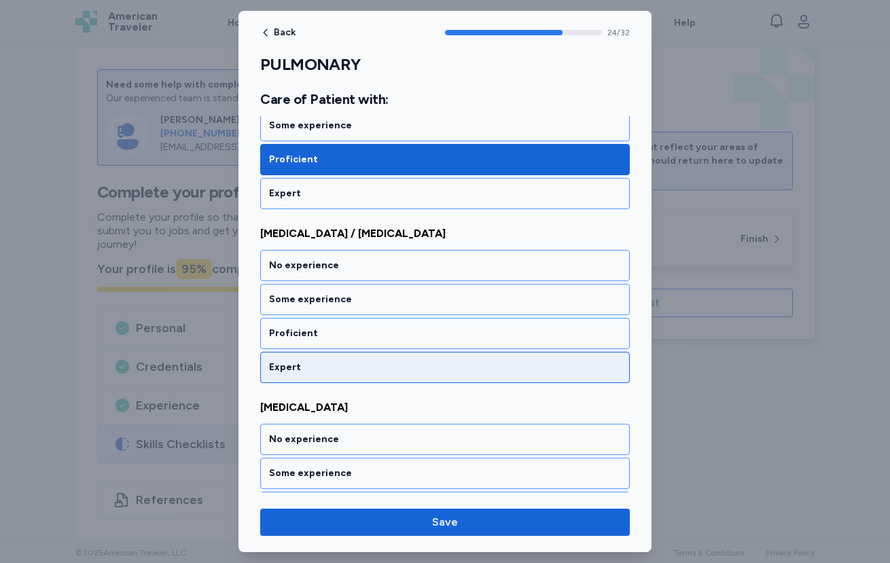
click at [331, 352] on div "Expert" at bounding box center [444, 367] width 369 height 31
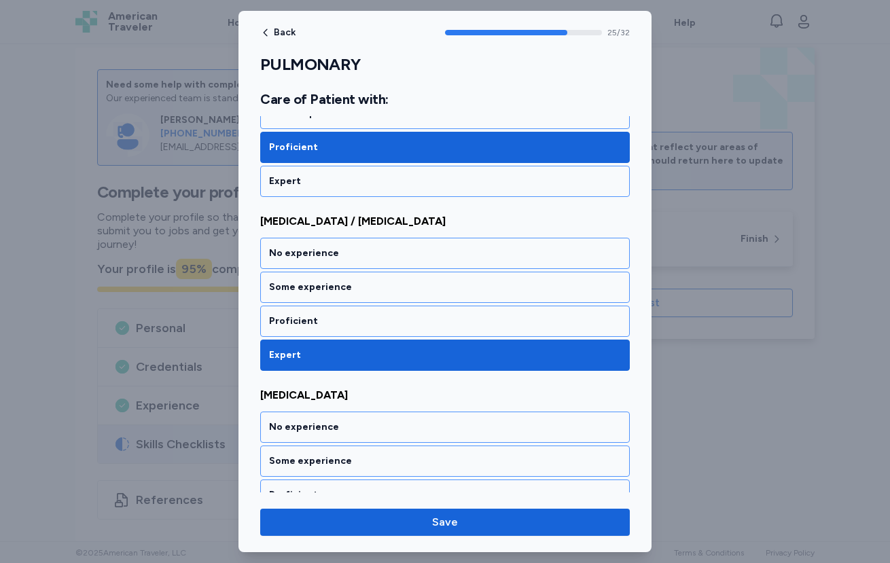
scroll to position [4308, 0]
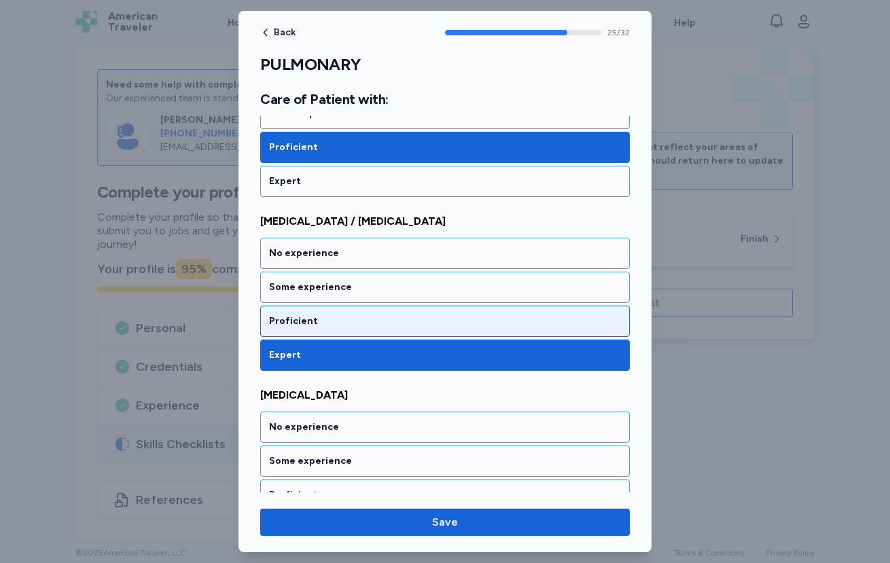
click at [331, 325] on div "Proficient" at bounding box center [445, 321] width 352 height 14
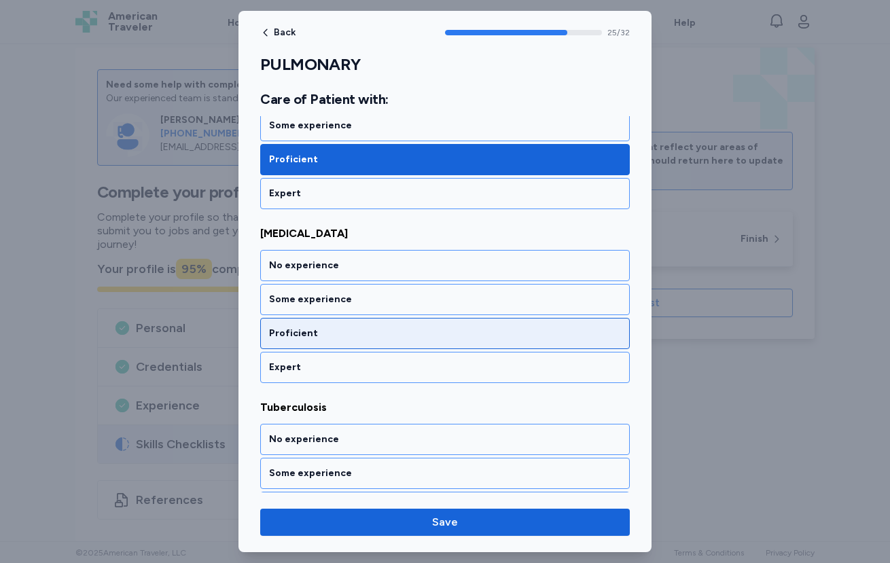
click at [325, 337] on div "Proficient" at bounding box center [445, 334] width 352 height 14
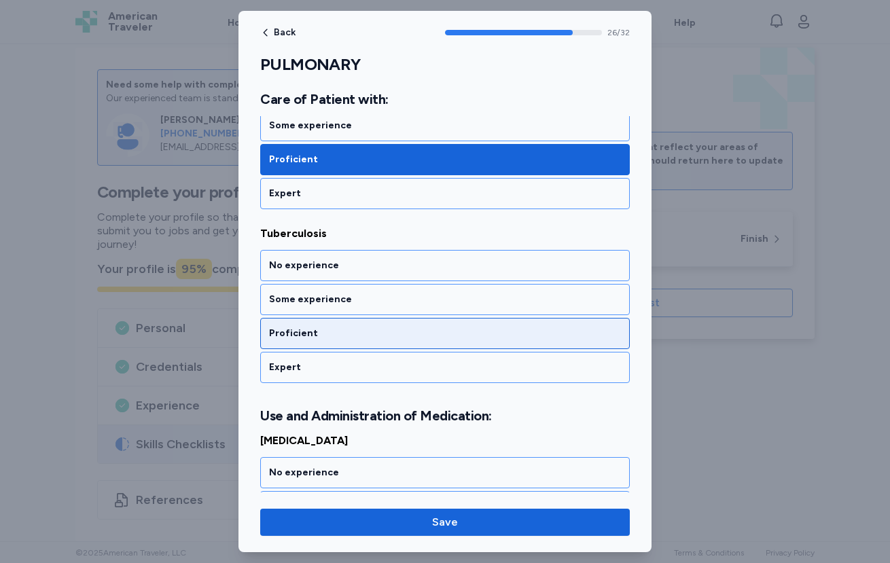
click at [321, 329] on div "Proficient" at bounding box center [445, 334] width 352 height 14
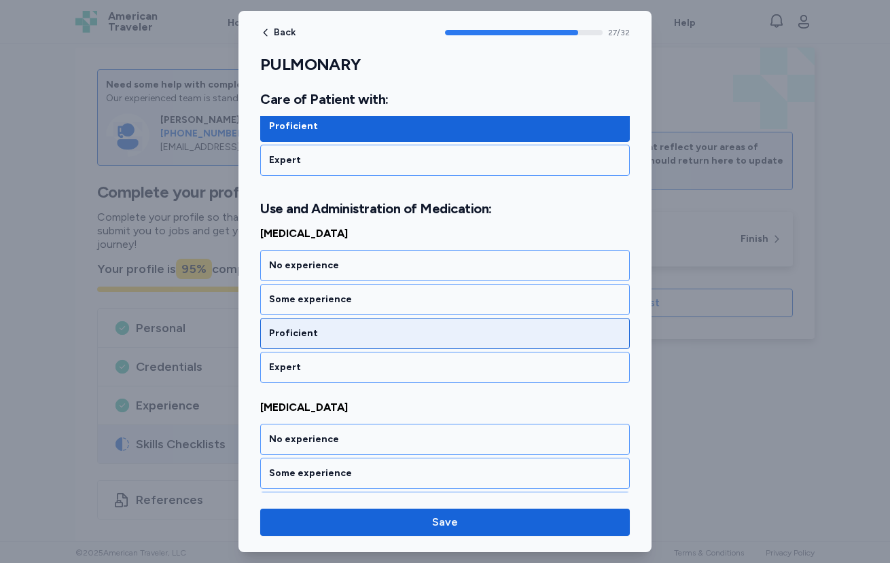
click at [325, 340] on div "Proficient" at bounding box center [444, 333] width 369 height 31
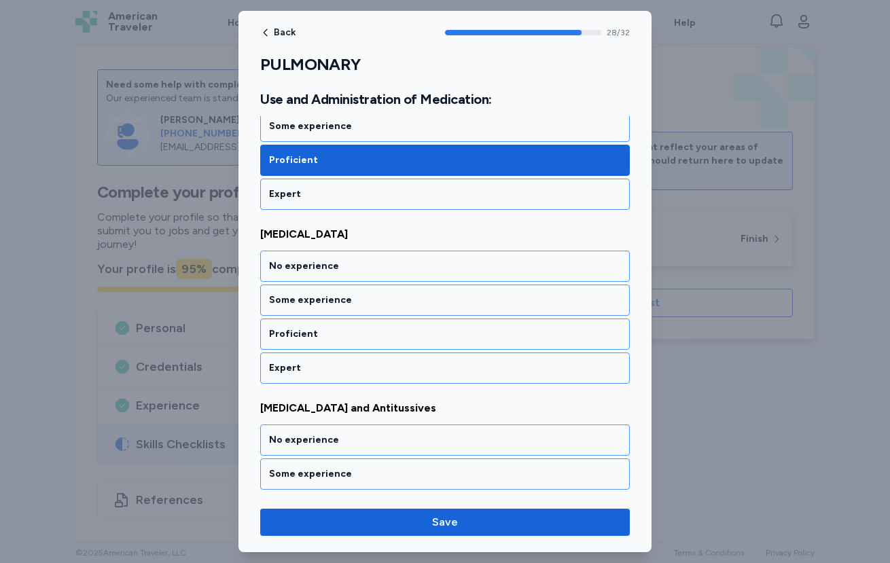
scroll to position [5025, 0]
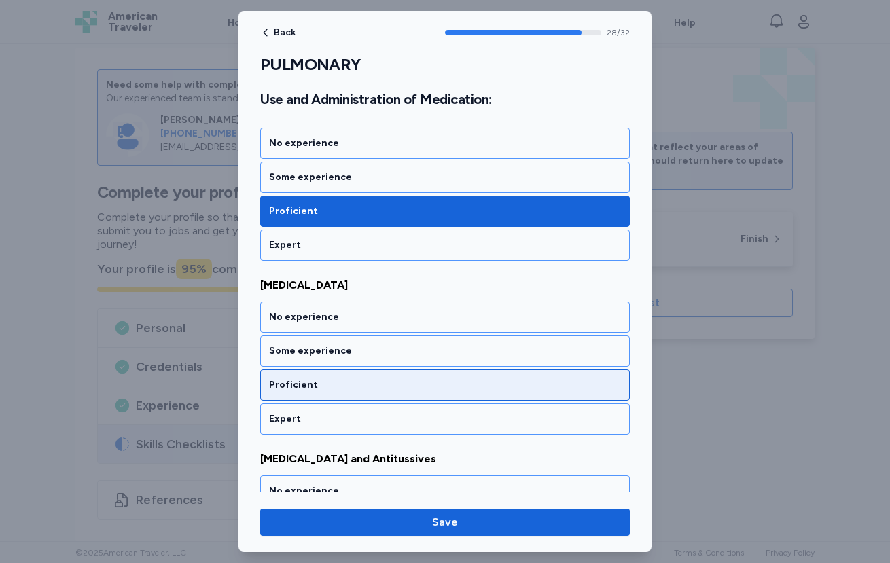
click at [341, 389] on div "Proficient" at bounding box center [445, 385] width 352 height 14
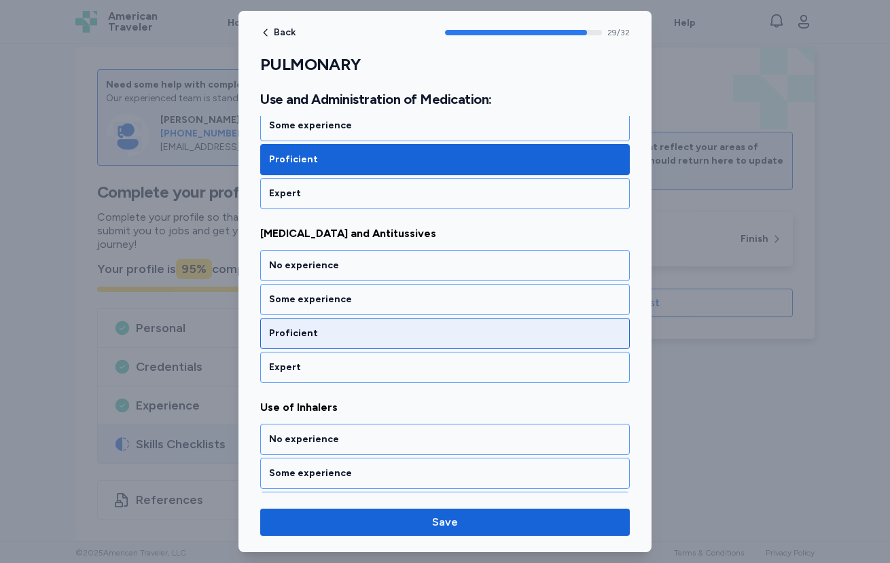
click at [328, 341] on div "Proficient" at bounding box center [444, 333] width 369 height 31
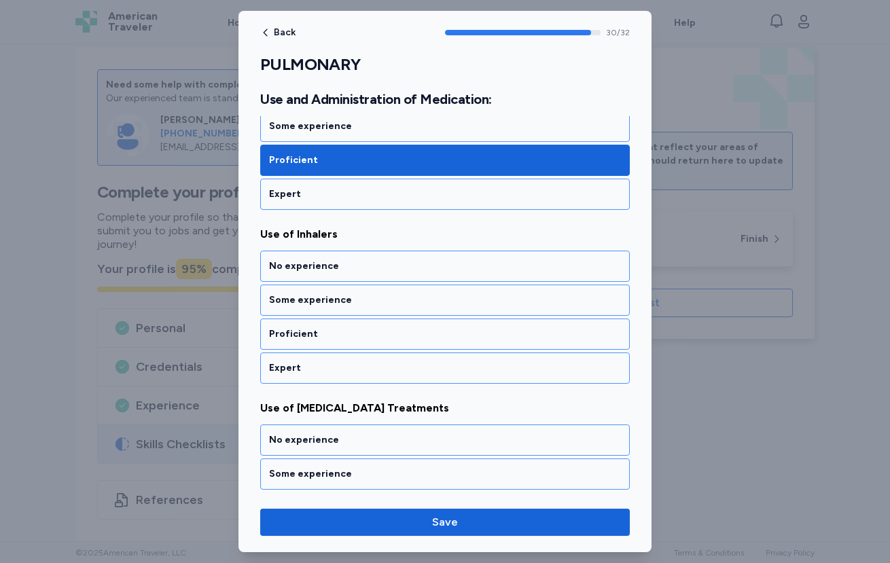
scroll to position [5372, 0]
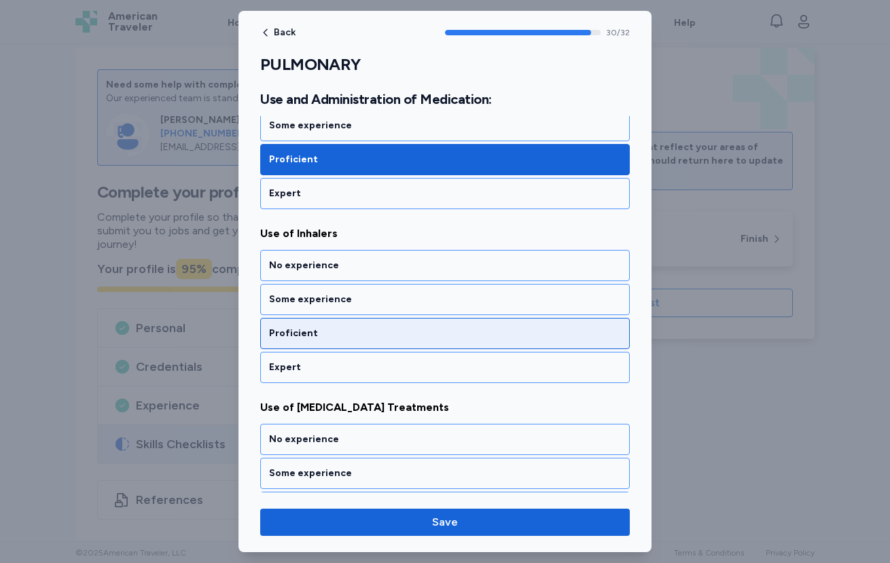
click at [322, 344] on div "Proficient" at bounding box center [444, 333] width 369 height 31
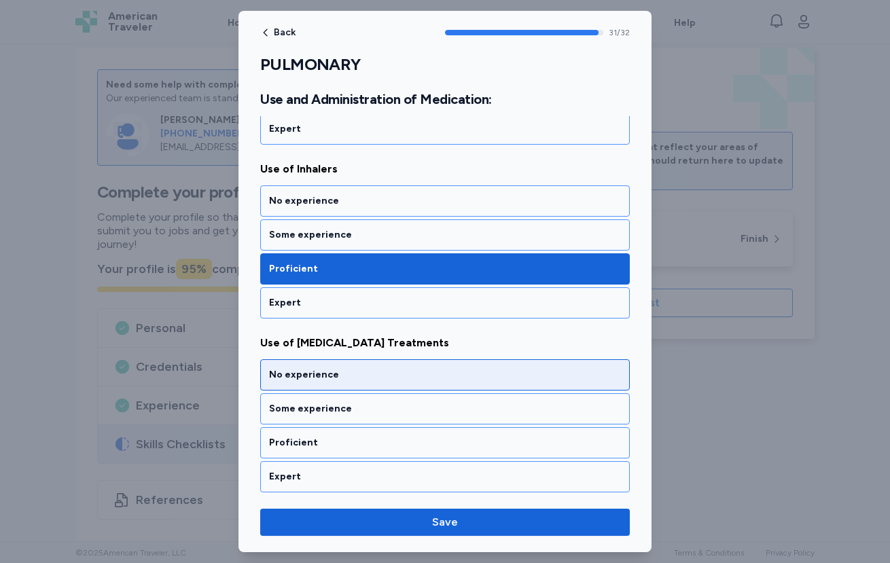
scroll to position [5440, 0]
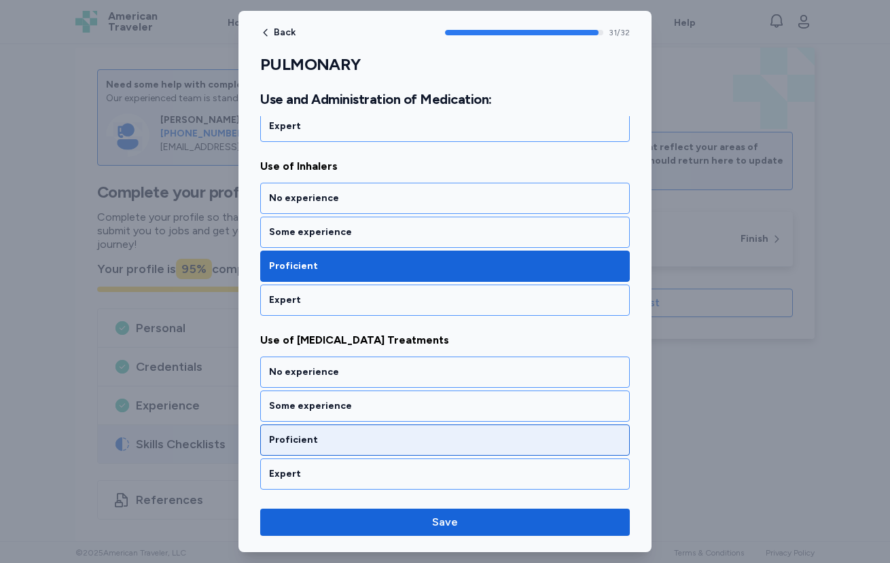
click at [317, 434] on div "Proficient" at bounding box center [445, 440] width 352 height 14
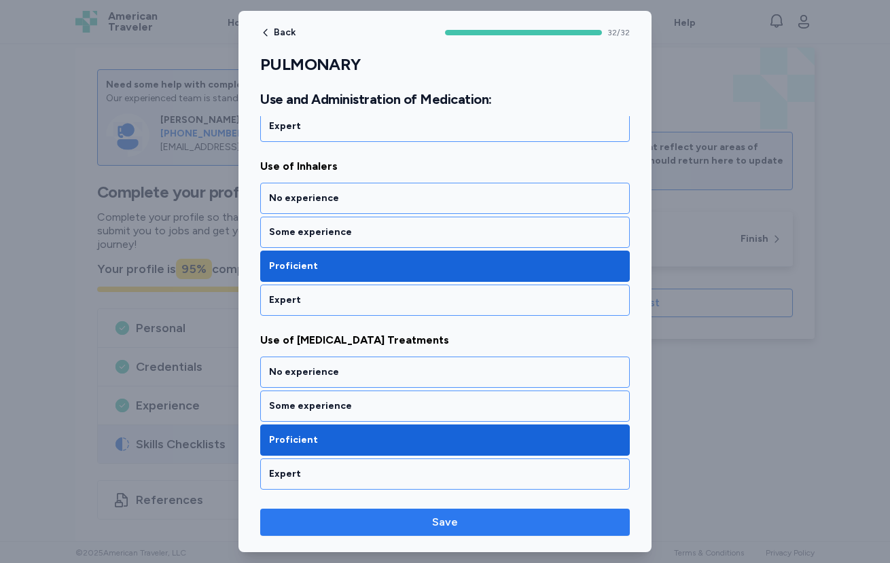
click at [424, 517] on span "Save" at bounding box center [445, 522] width 348 height 16
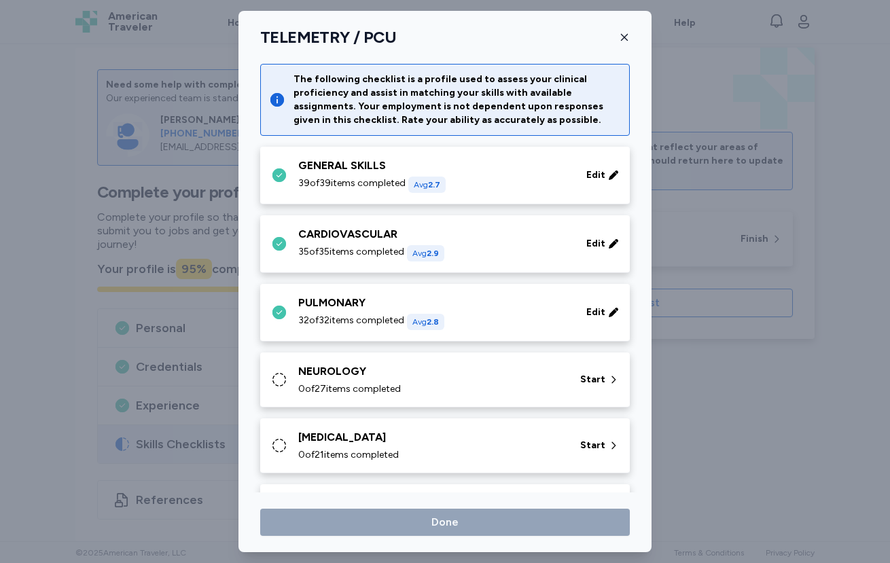
scroll to position [129, 0]
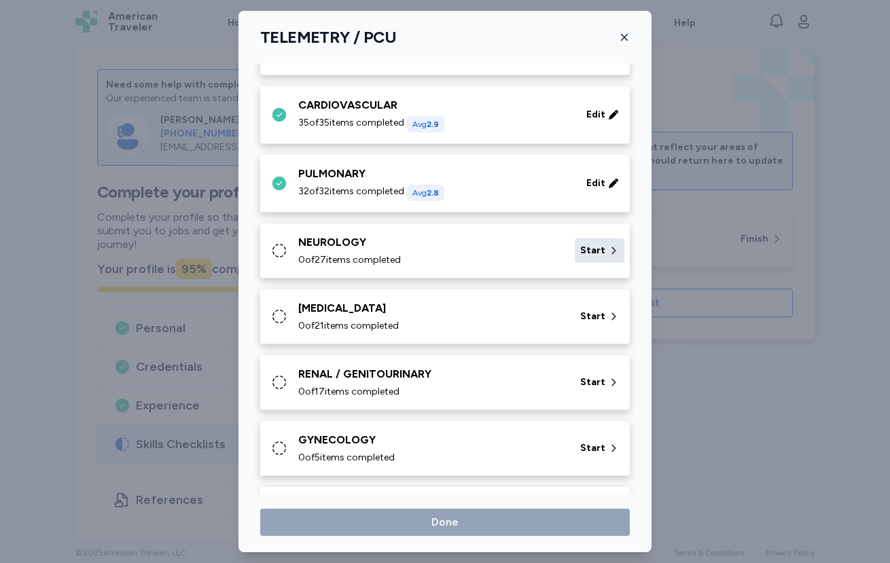
click at [580, 249] on span "Start" at bounding box center [592, 251] width 25 height 14
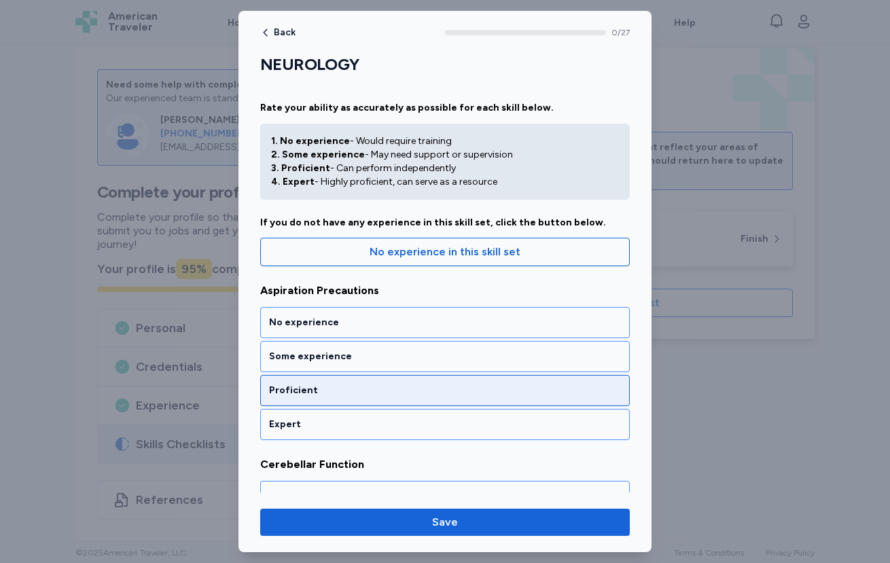
click at [399, 398] on div "Proficient" at bounding box center [444, 390] width 369 height 31
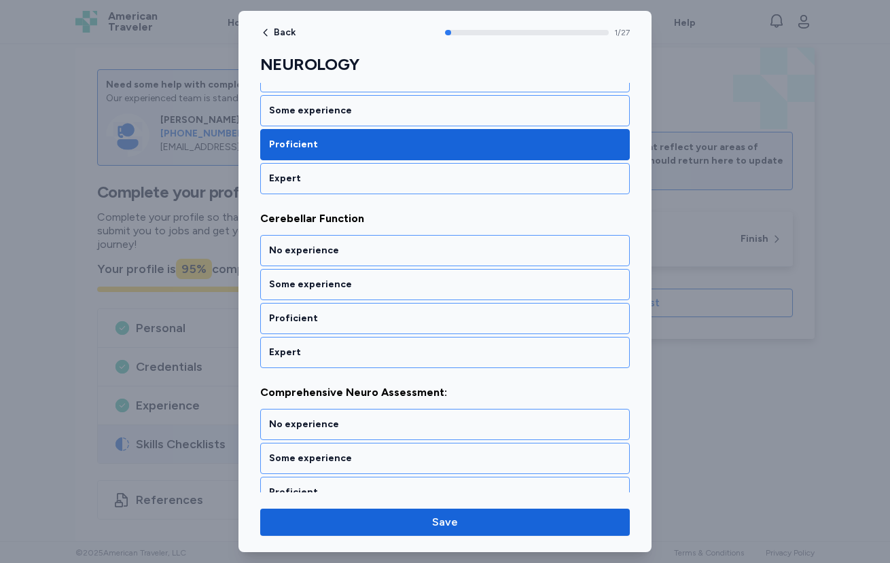
scroll to position [247, 0]
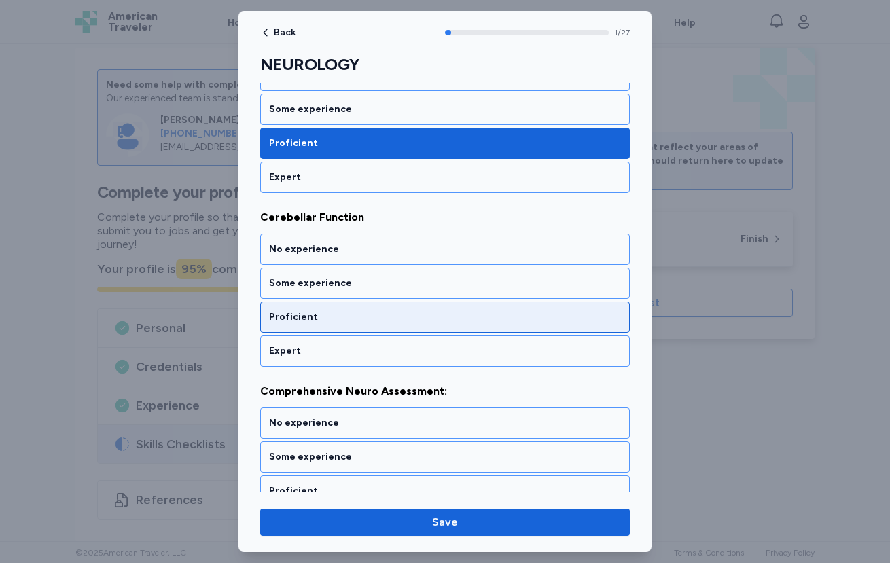
click at [399, 318] on div "Proficient" at bounding box center [445, 317] width 352 height 14
click at [392, 323] on div "Proficient" at bounding box center [444, 317] width 369 height 31
click at [388, 330] on div "Proficient" at bounding box center [444, 317] width 369 height 31
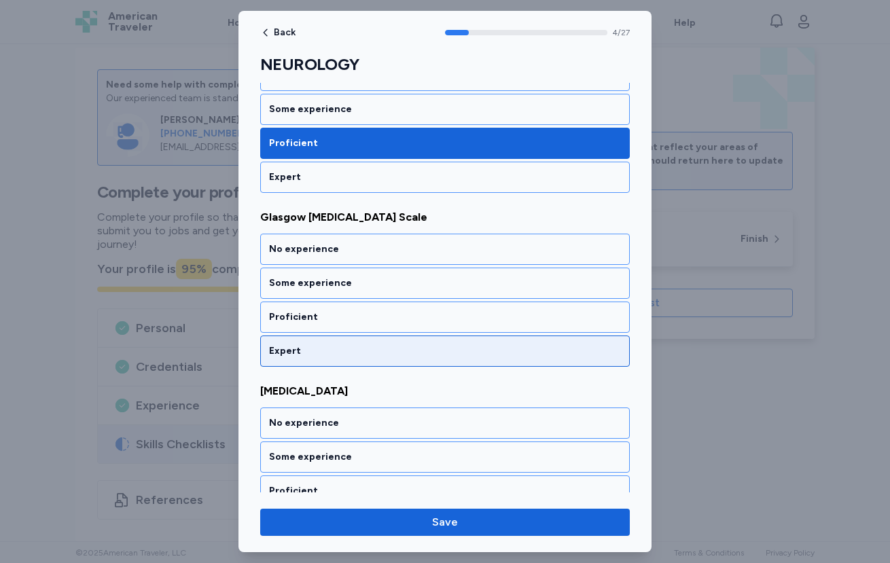
click at [387, 335] on div "Expert" at bounding box center [444, 350] width 369 height 31
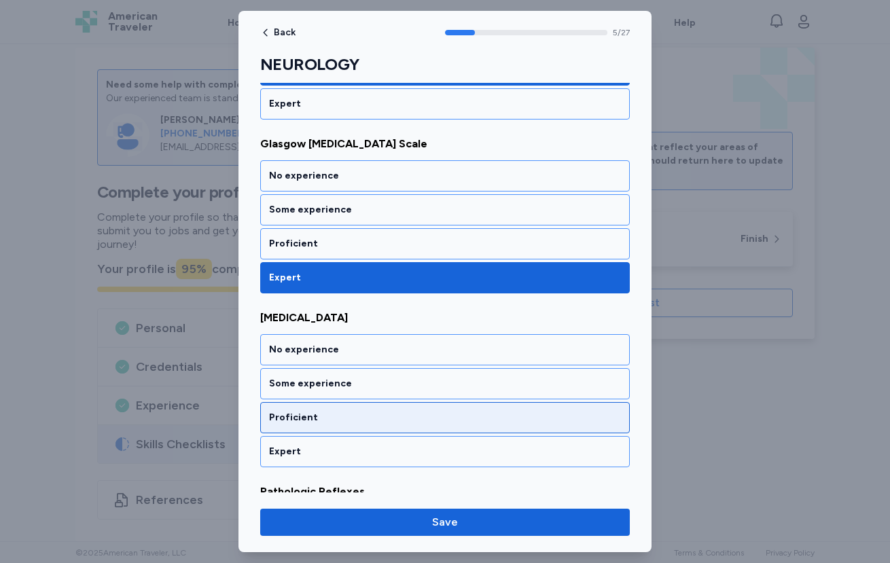
click at [357, 422] on div "Proficient" at bounding box center [445, 418] width 352 height 14
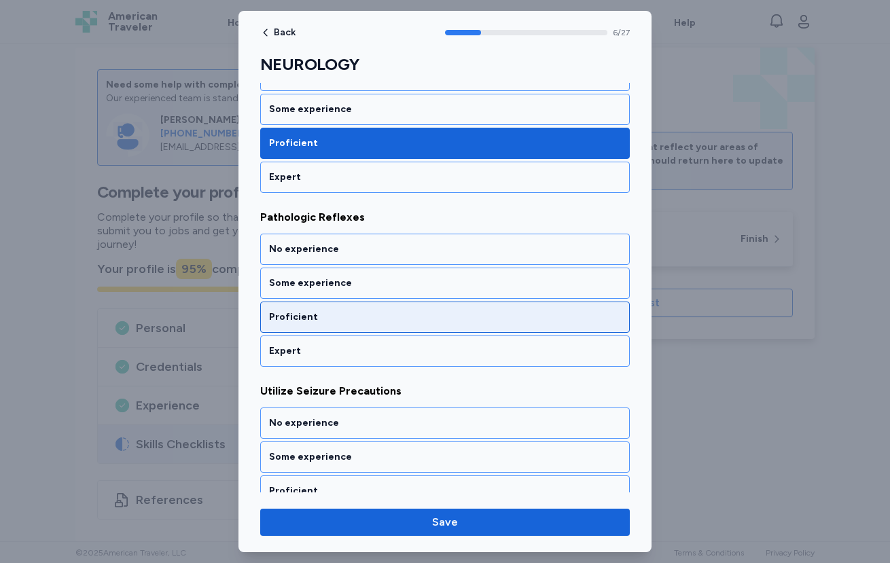
click at [362, 326] on div "Proficient" at bounding box center [444, 317] width 369 height 31
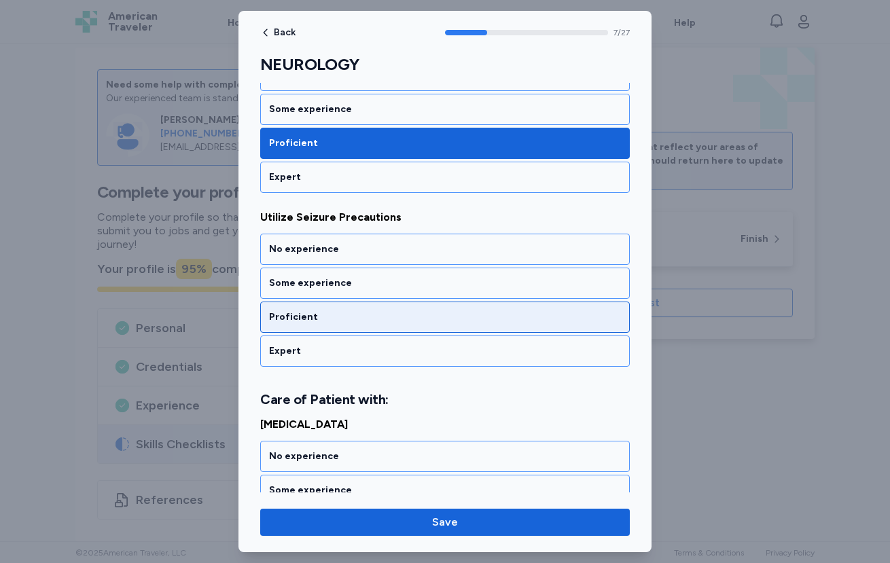
click at [361, 321] on div "Proficient" at bounding box center [445, 317] width 352 height 14
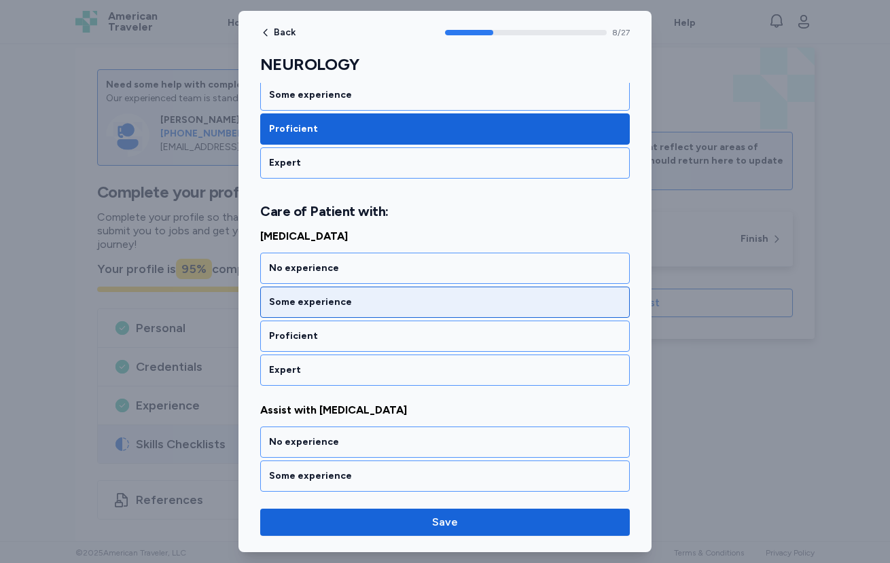
scroll to position [1481, 0]
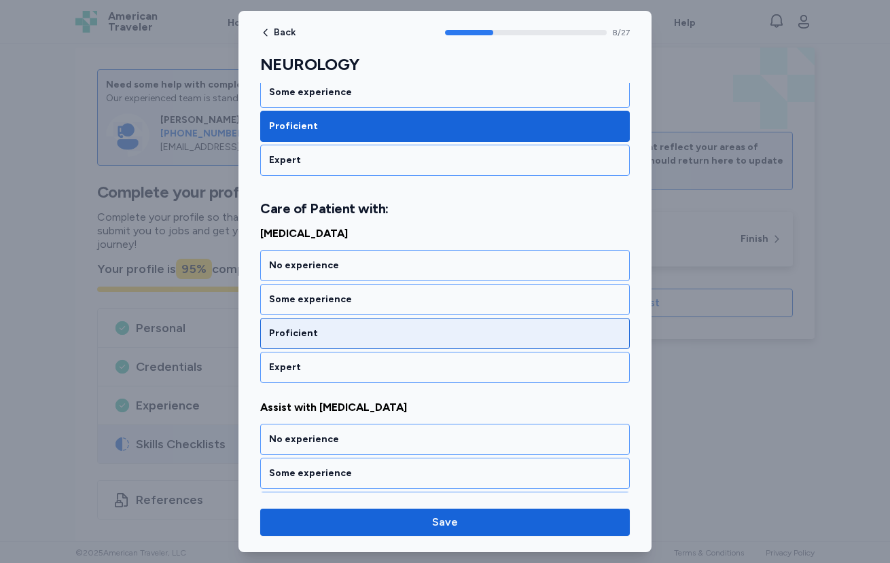
click at [362, 323] on div "Proficient" at bounding box center [444, 333] width 369 height 31
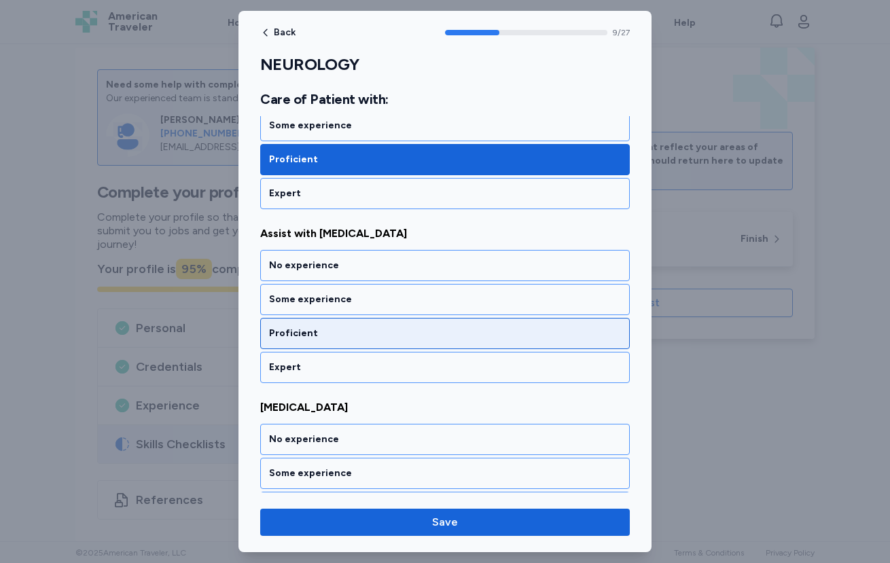
click at [360, 322] on div "Proficient" at bounding box center [444, 333] width 369 height 31
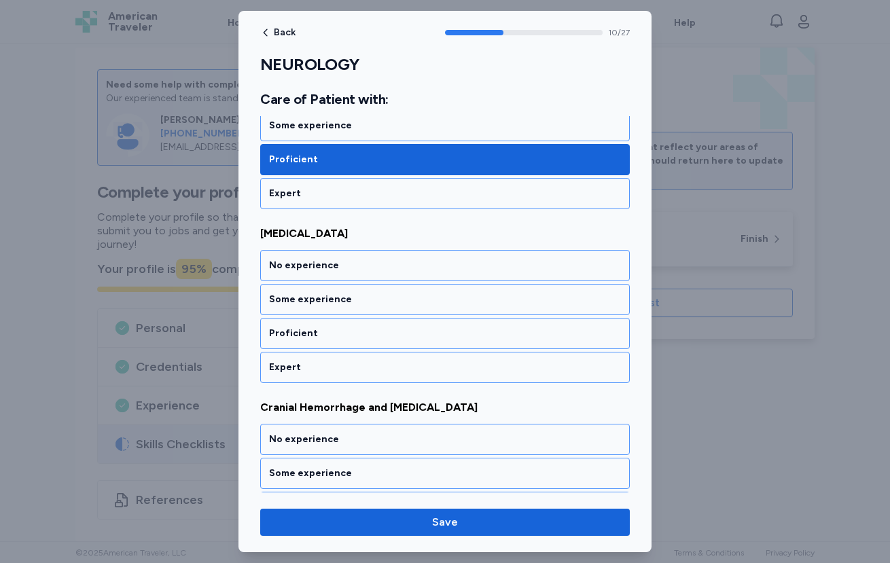
click at [360, 322] on div "Proficient" at bounding box center [444, 333] width 369 height 31
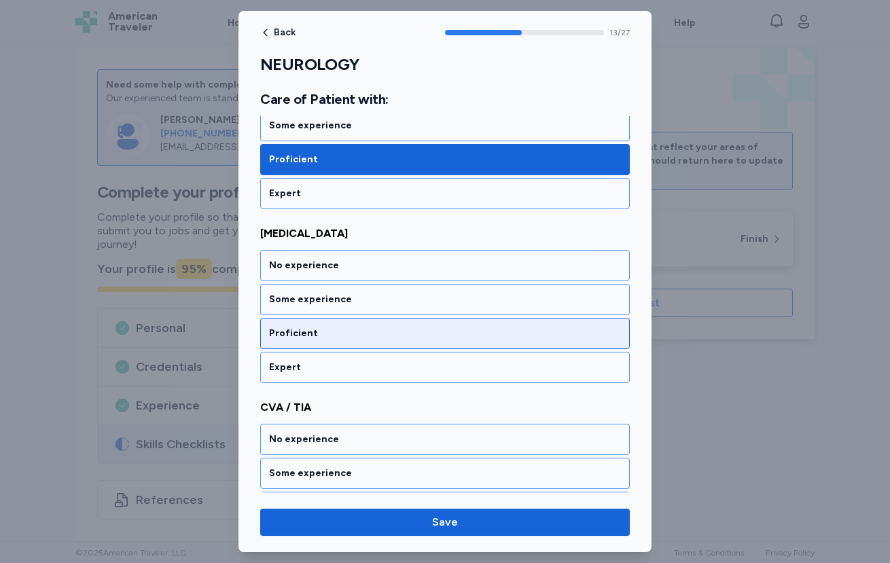
click at [360, 328] on div "Proficient" at bounding box center [445, 334] width 352 height 14
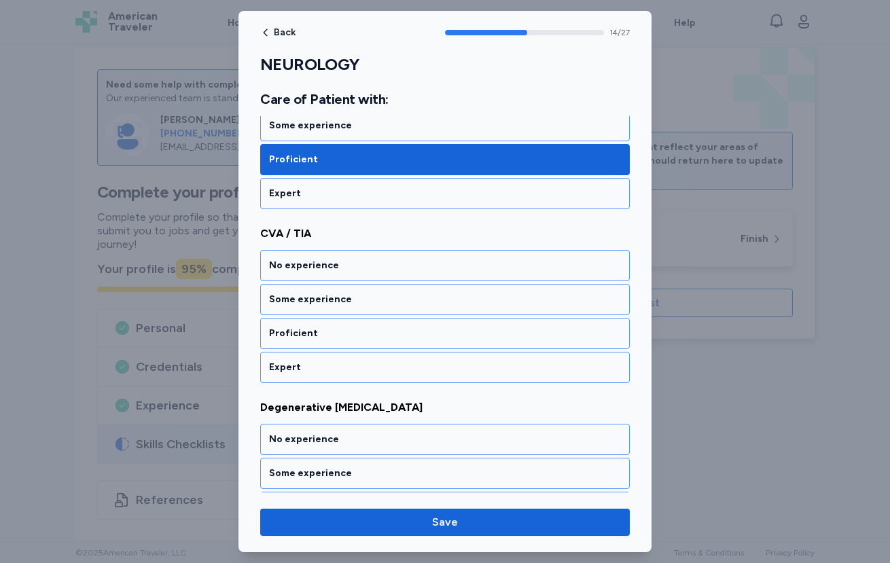
click at [360, 328] on div "Proficient" at bounding box center [445, 334] width 352 height 14
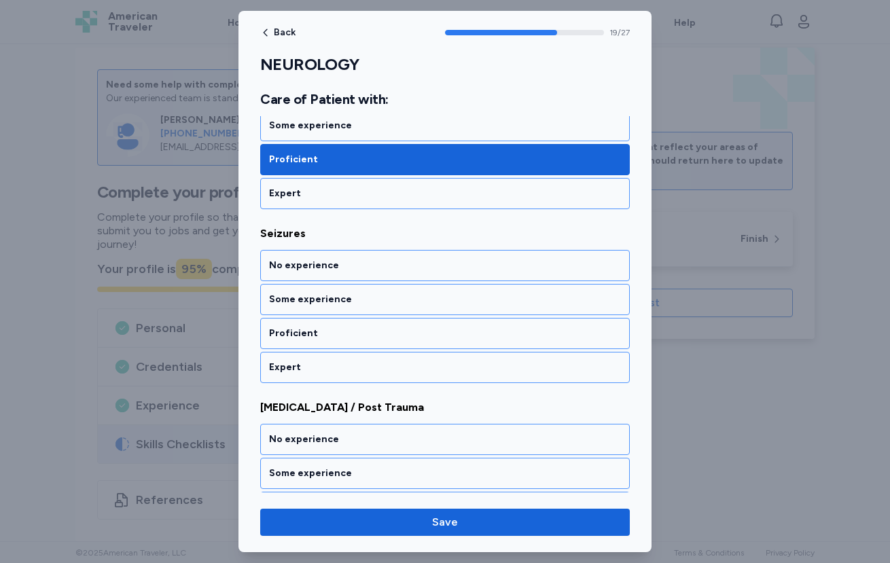
click at [360, 328] on div "Proficient" at bounding box center [445, 334] width 352 height 14
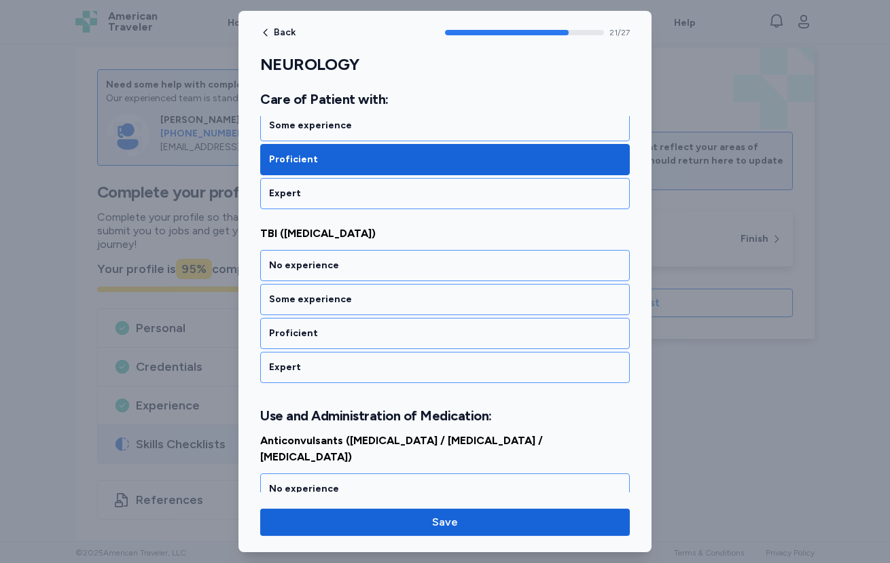
click at [360, 328] on div "Proficient" at bounding box center [445, 334] width 352 height 14
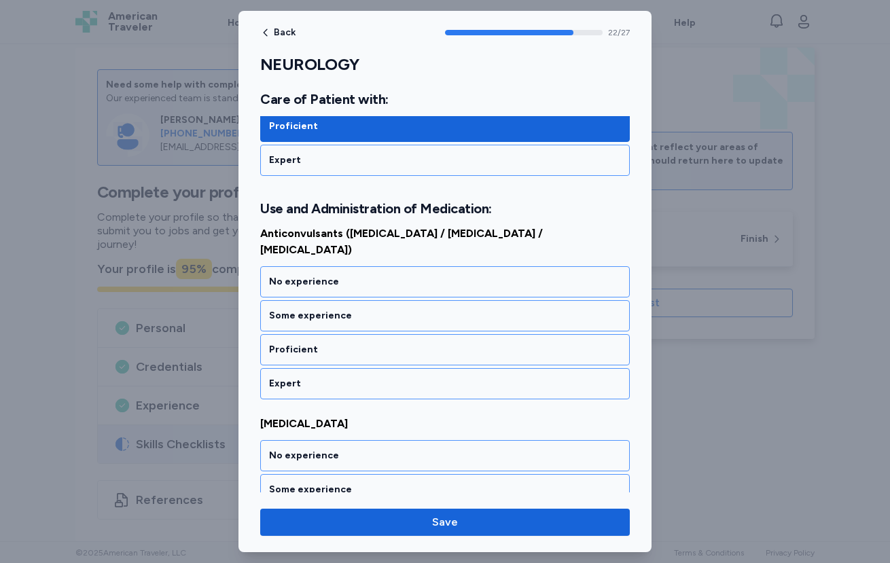
click at [360, 343] on div "Proficient" at bounding box center [445, 350] width 352 height 14
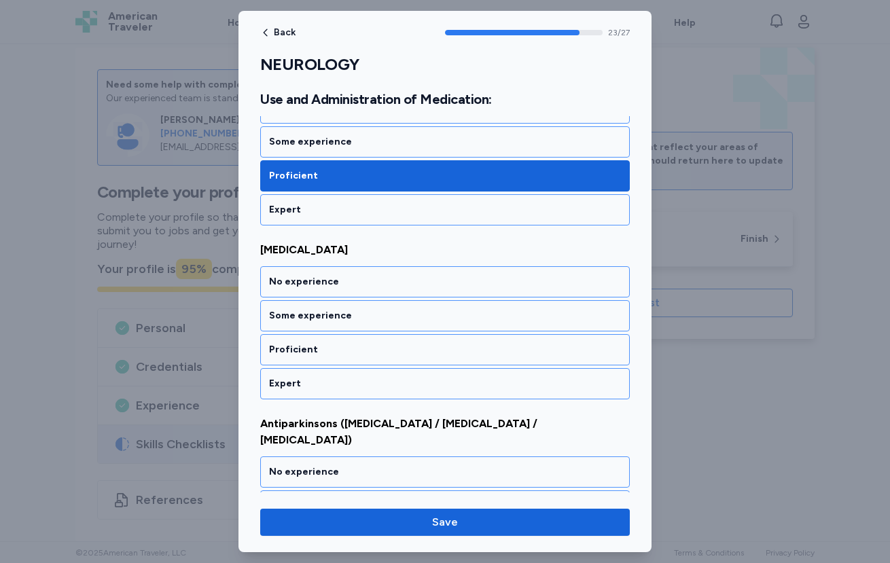
click at [360, 343] on div "Proficient" at bounding box center [445, 350] width 352 height 14
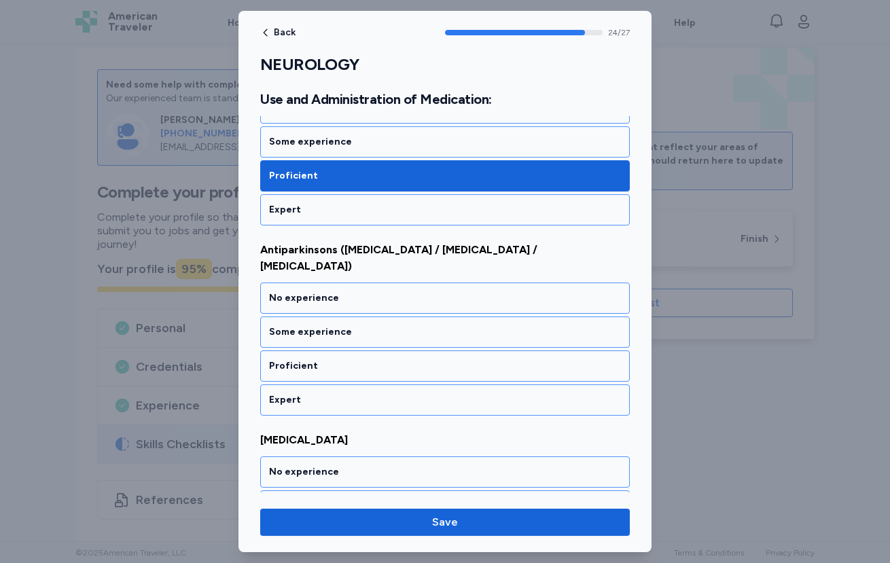
click at [360, 359] on div "Proficient" at bounding box center [445, 366] width 352 height 14
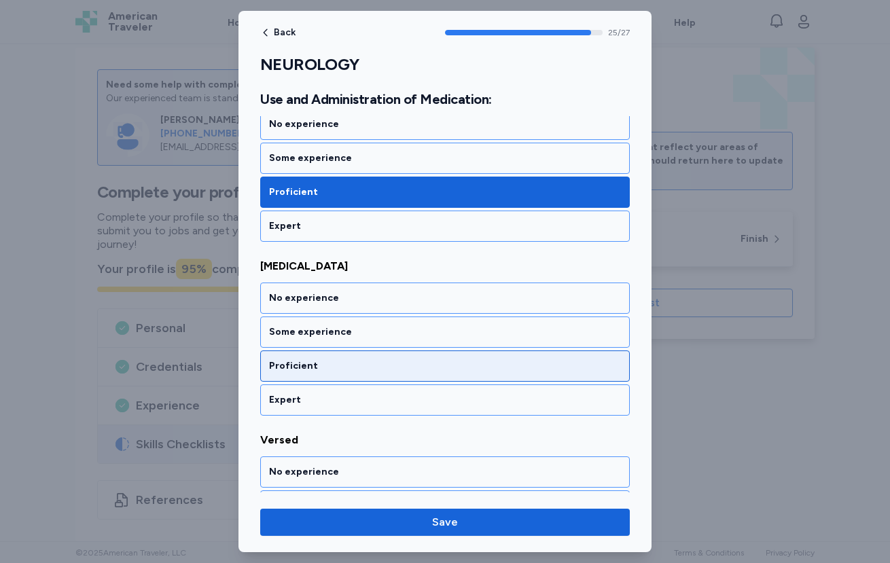
click at [363, 359] on div "Proficient" at bounding box center [445, 366] width 352 height 14
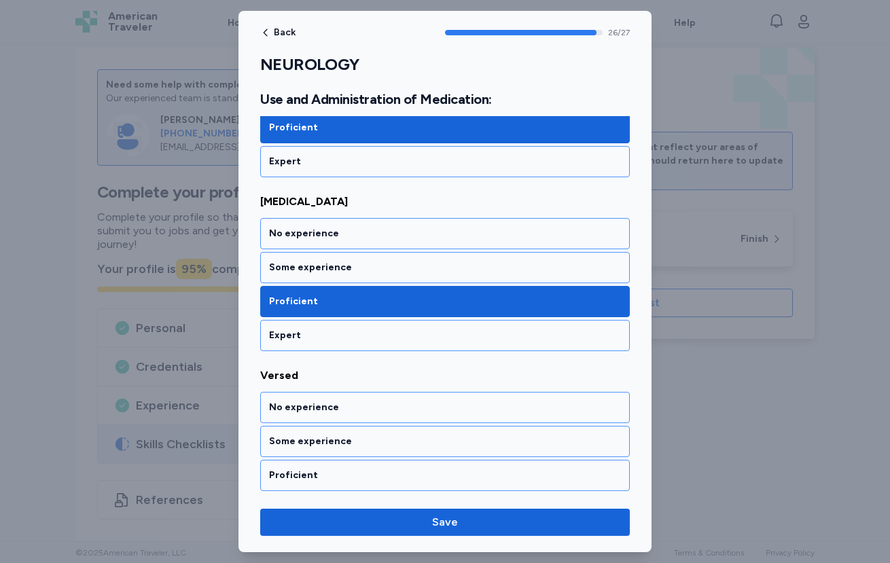
scroll to position [4537, 0]
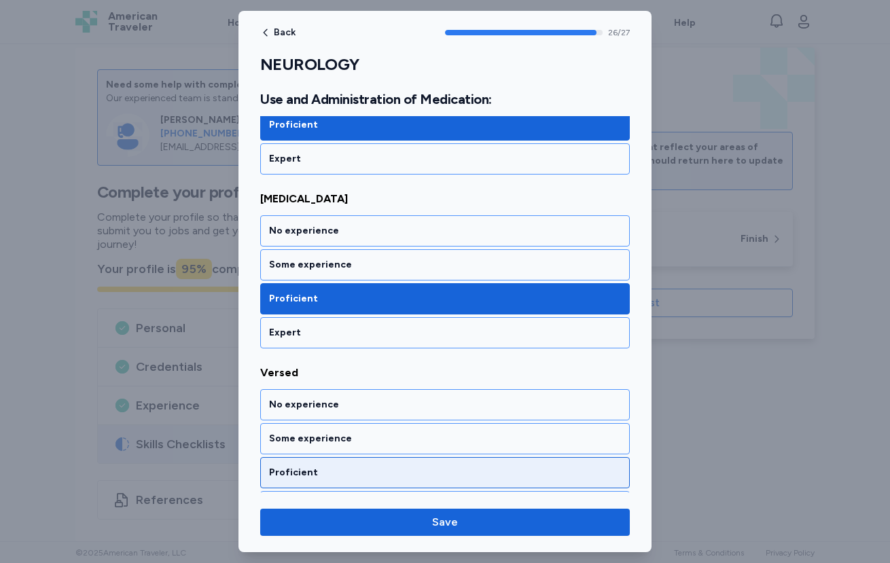
click at [397, 457] on div "Proficient" at bounding box center [444, 472] width 369 height 31
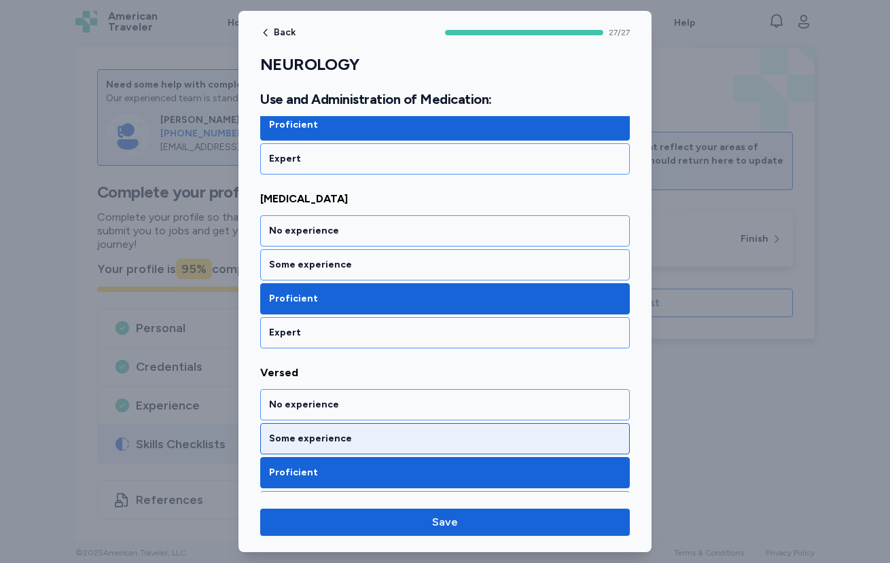
click at [354, 432] on div "Some experience" at bounding box center [445, 439] width 352 height 14
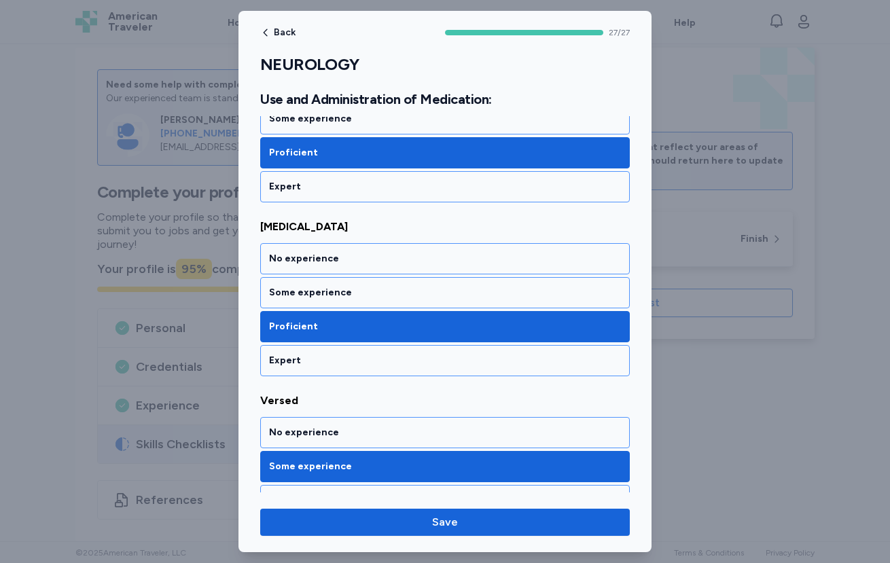
scroll to position [4506, 0]
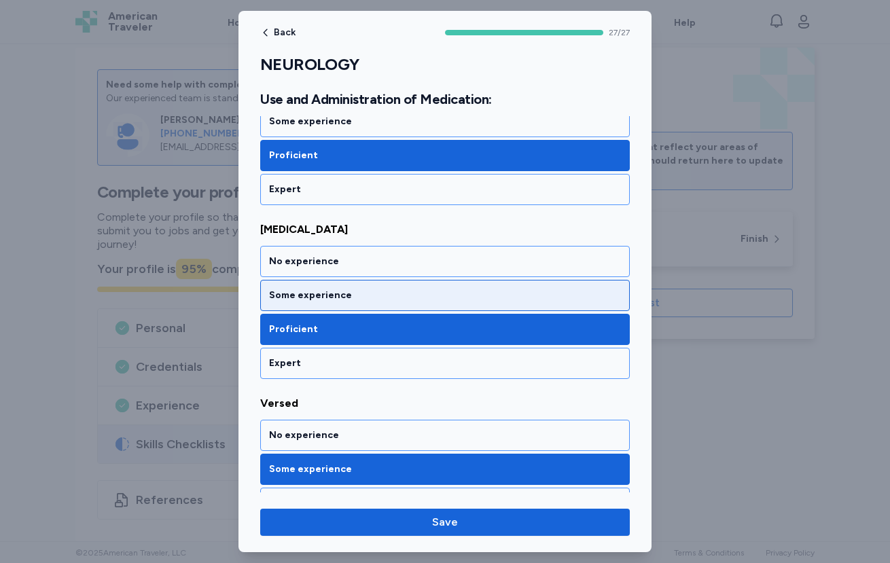
click at [395, 280] on div "Some experience" at bounding box center [444, 295] width 369 height 31
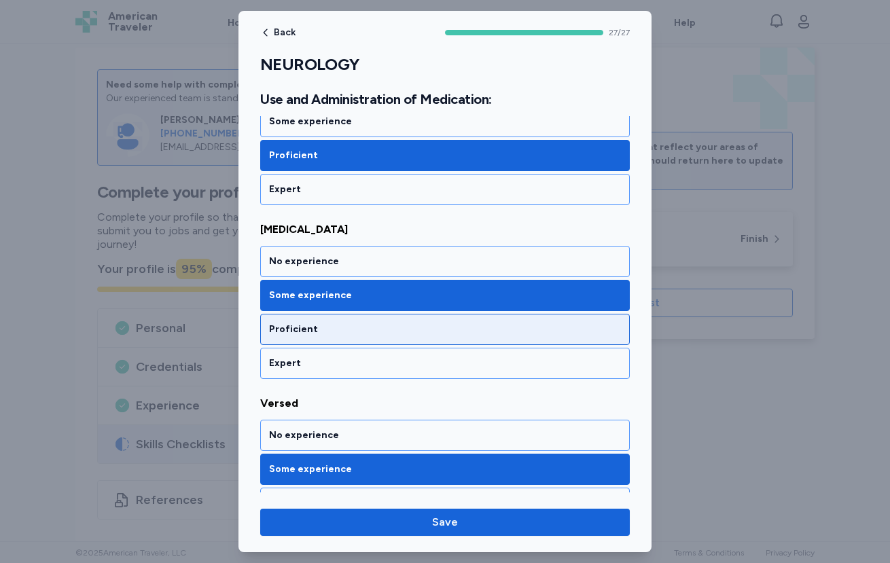
click at [408, 323] on div "Proficient" at bounding box center [445, 330] width 352 height 14
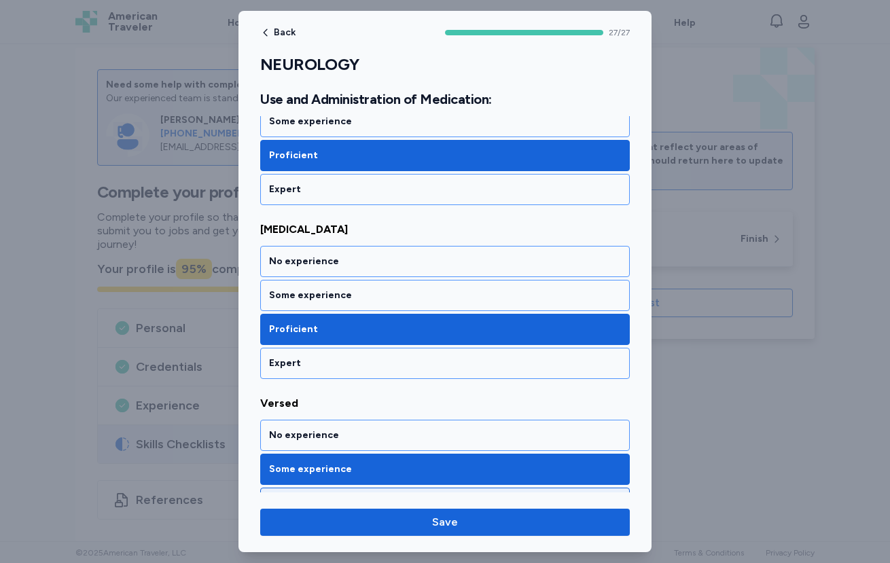
click at [363, 496] on div "Proficient" at bounding box center [445, 503] width 352 height 14
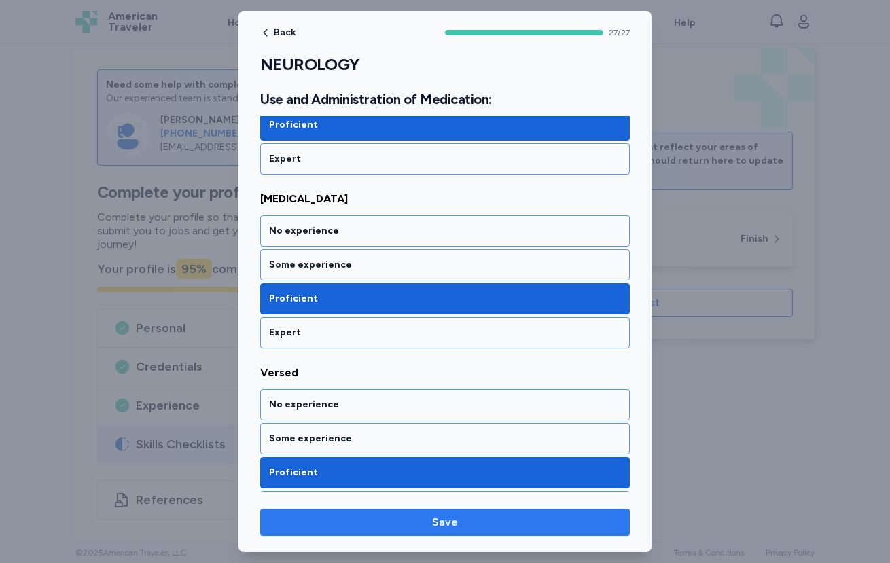
click at [448, 518] on span "Save" at bounding box center [445, 522] width 26 height 16
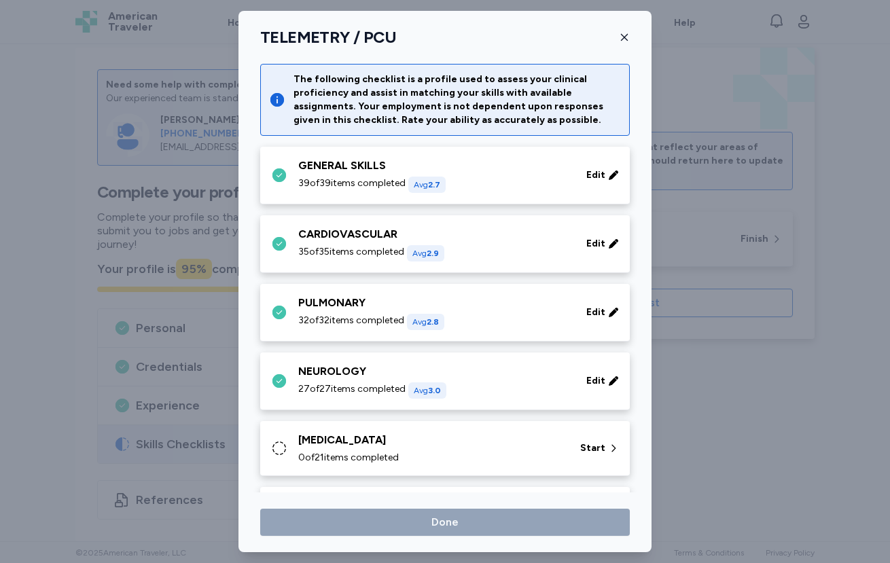
scroll to position [129, 0]
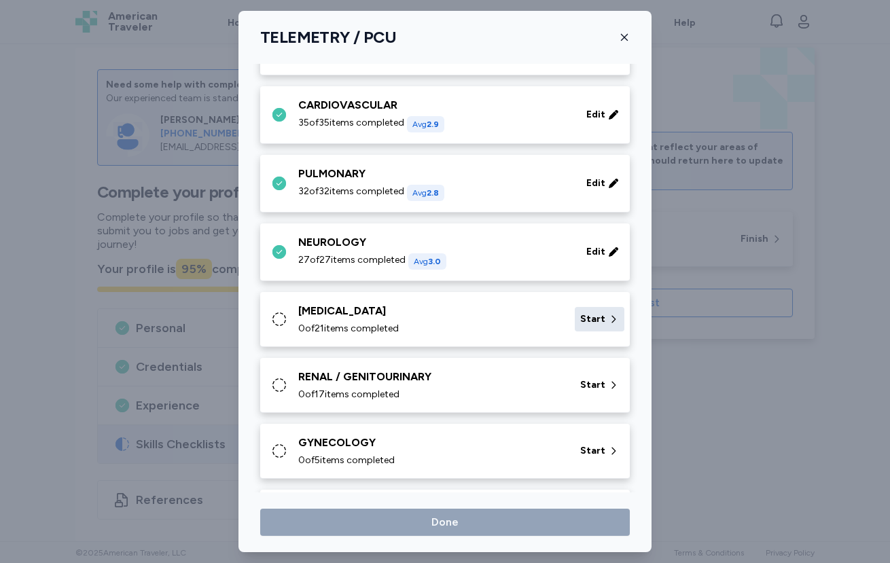
click at [599, 310] on div "Start" at bounding box center [600, 319] width 50 height 24
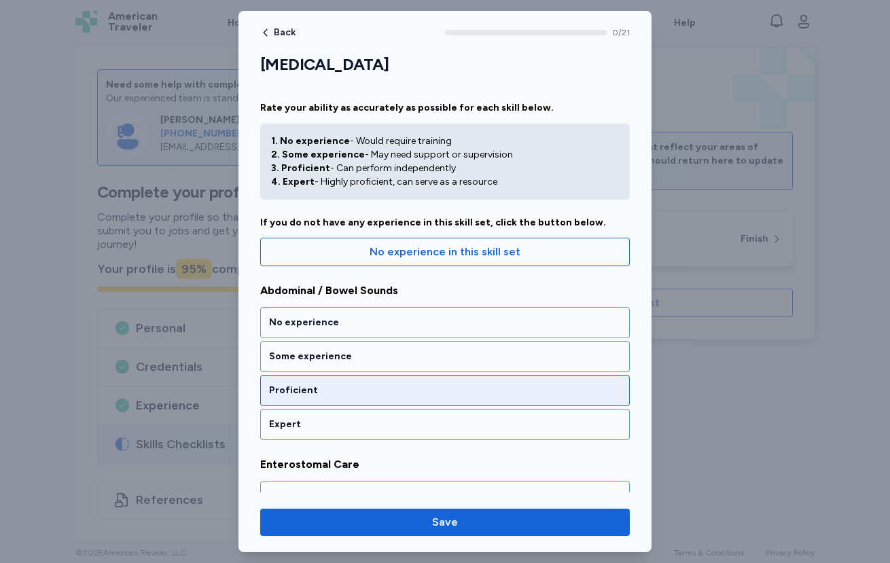
click at [407, 382] on div "Proficient" at bounding box center [444, 390] width 369 height 31
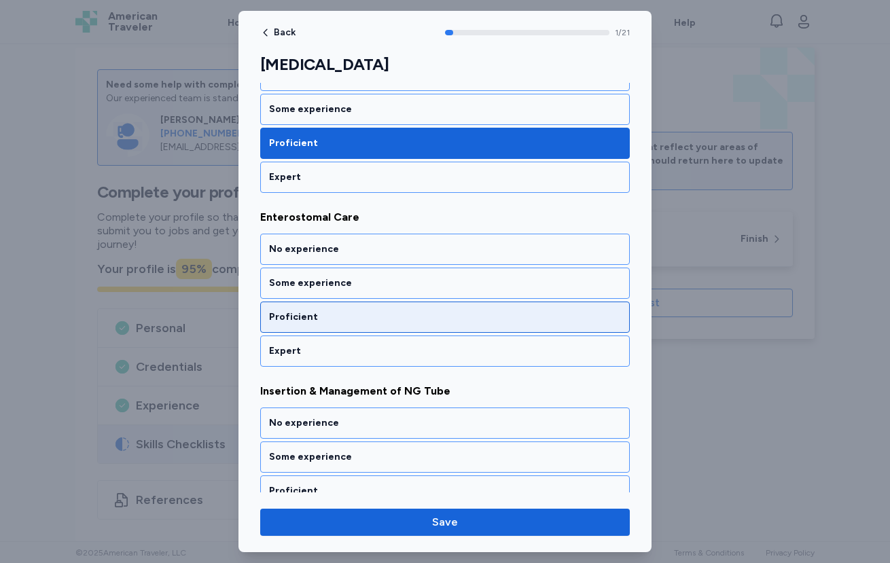
click at [409, 316] on div "Proficient" at bounding box center [445, 317] width 352 height 14
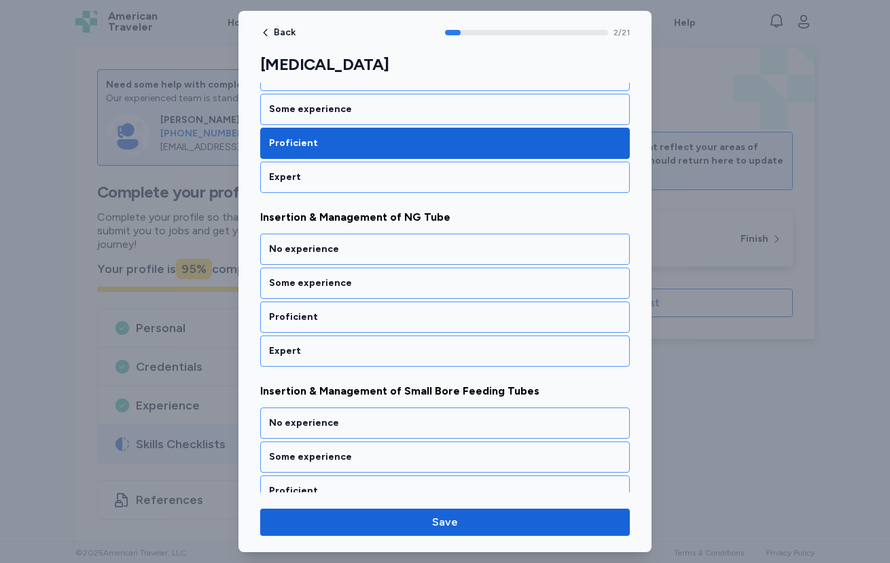
click at [409, 316] on div "Proficient" at bounding box center [445, 317] width 352 height 14
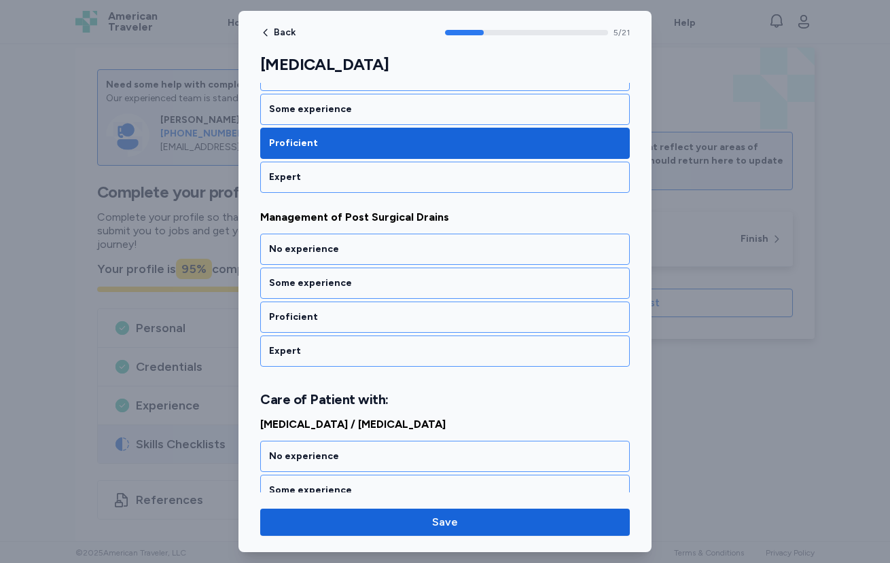
click at [409, 316] on div "Proficient" at bounding box center [445, 317] width 352 height 14
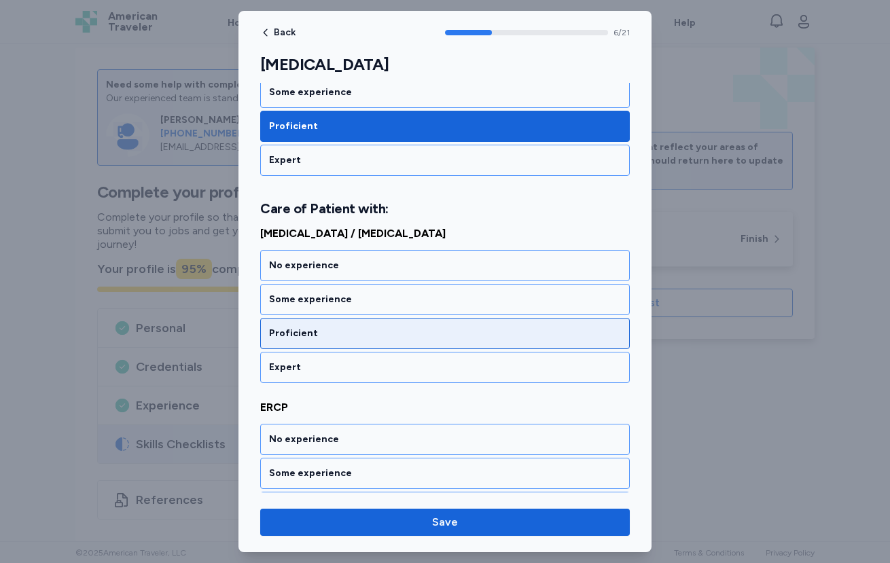
click at [411, 324] on div "Proficient" at bounding box center [444, 333] width 369 height 31
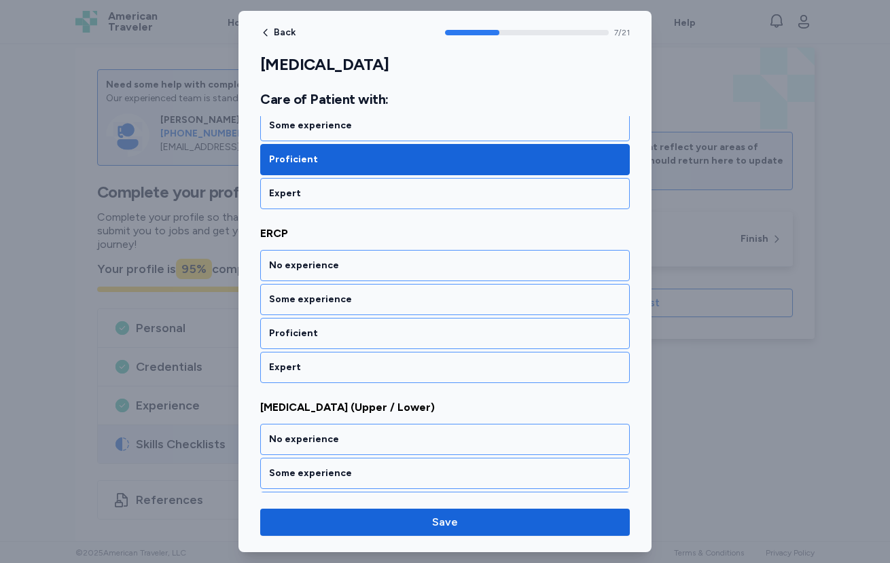
click at [411, 324] on div "Proficient" at bounding box center [444, 333] width 369 height 31
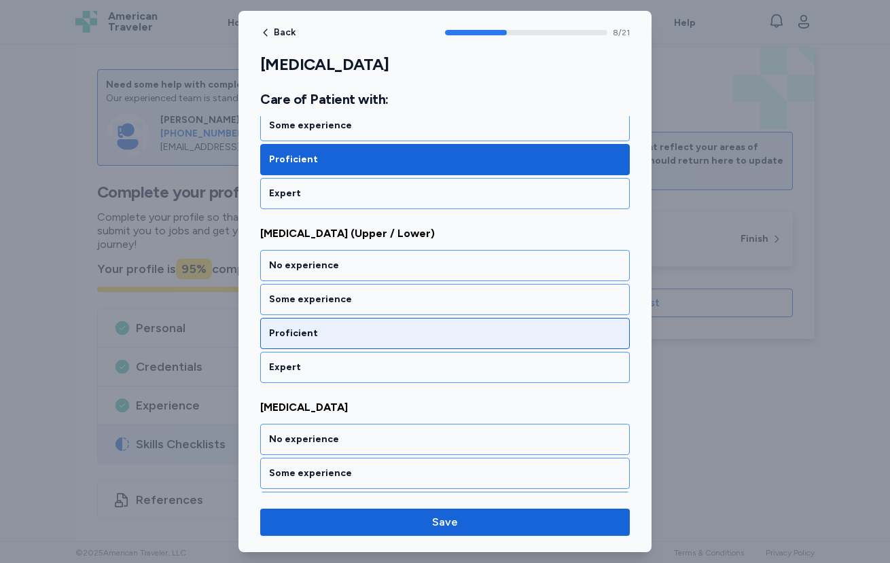
click at [410, 340] on div "Proficient" at bounding box center [445, 334] width 352 height 14
click at [410, 342] on div "Proficient" at bounding box center [444, 333] width 369 height 31
click at [395, 342] on div "Proficient" at bounding box center [444, 333] width 369 height 31
click at [395, 344] on div "Proficient" at bounding box center [444, 333] width 369 height 31
click at [395, 342] on div "Proficient" at bounding box center [444, 333] width 369 height 31
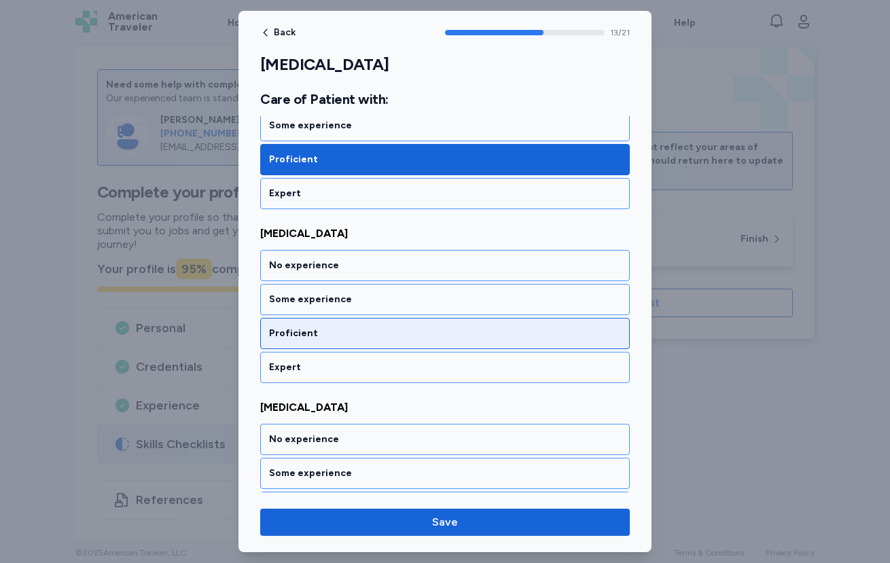
click at [395, 340] on div "Proficient" at bounding box center [445, 334] width 352 height 14
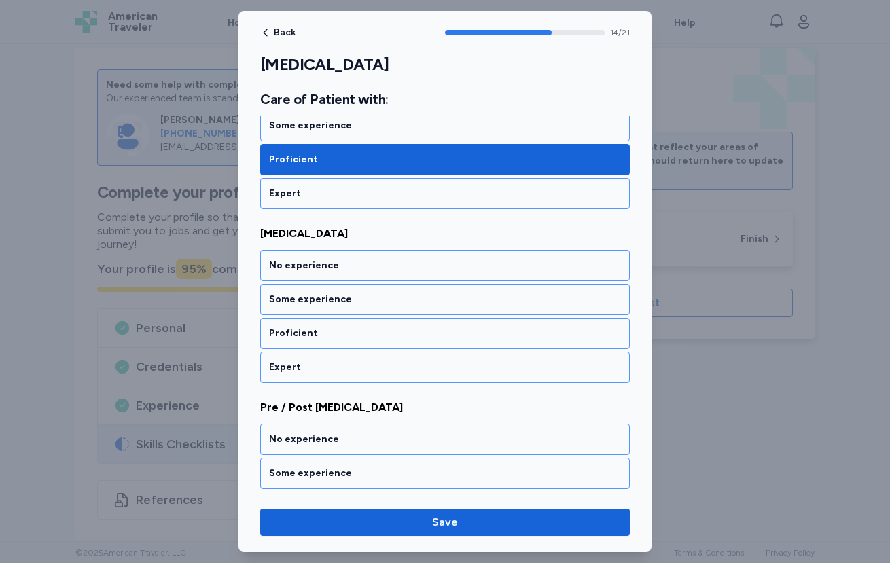
click at [395, 340] on div "Proficient" at bounding box center [445, 334] width 352 height 14
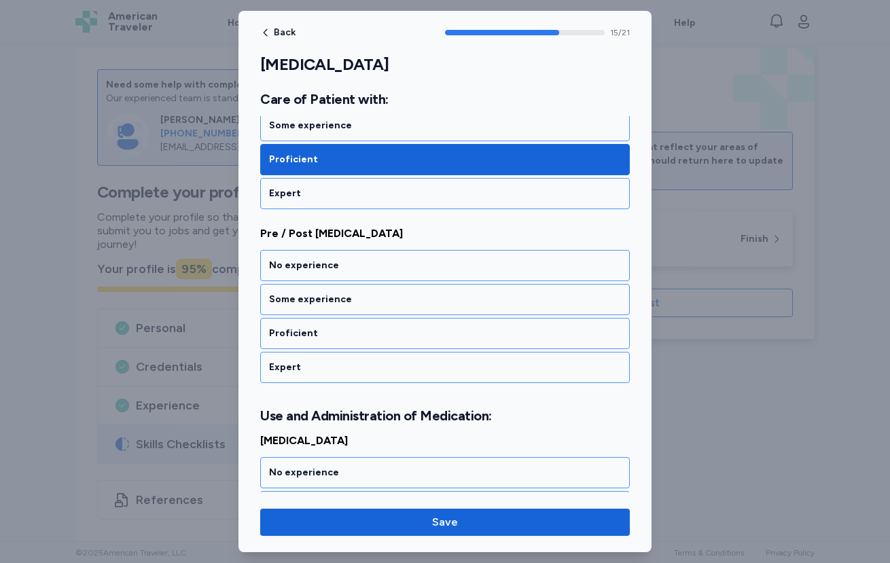
click at [395, 340] on div "Proficient" at bounding box center [445, 334] width 352 height 14
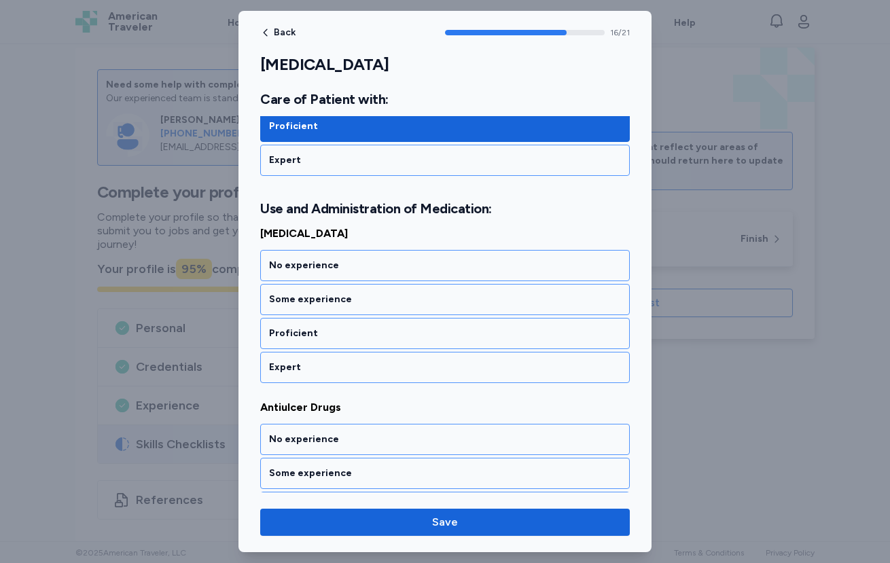
click at [395, 340] on div "Proficient" at bounding box center [445, 334] width 352 height 14
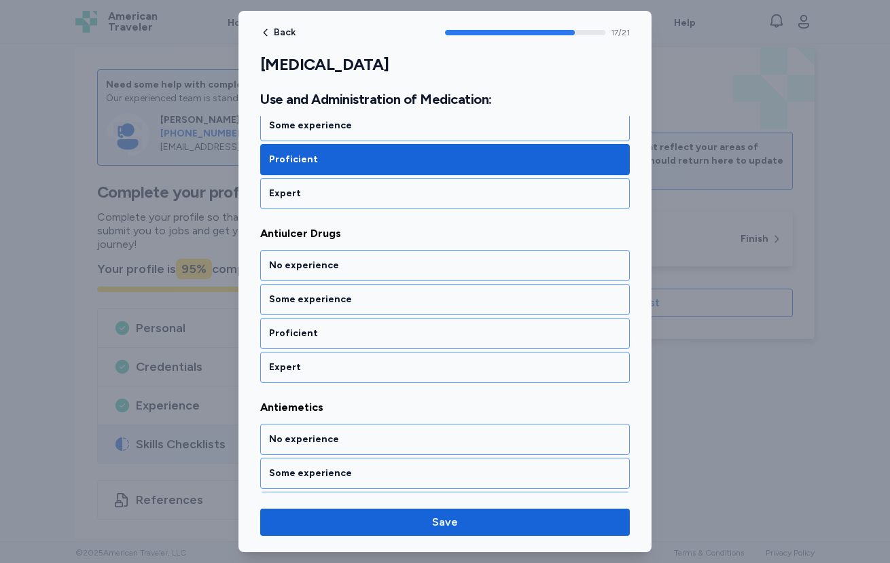
click at [395, 340] on div "Proficient" at bounding box center [445, 334] width 352 height 14
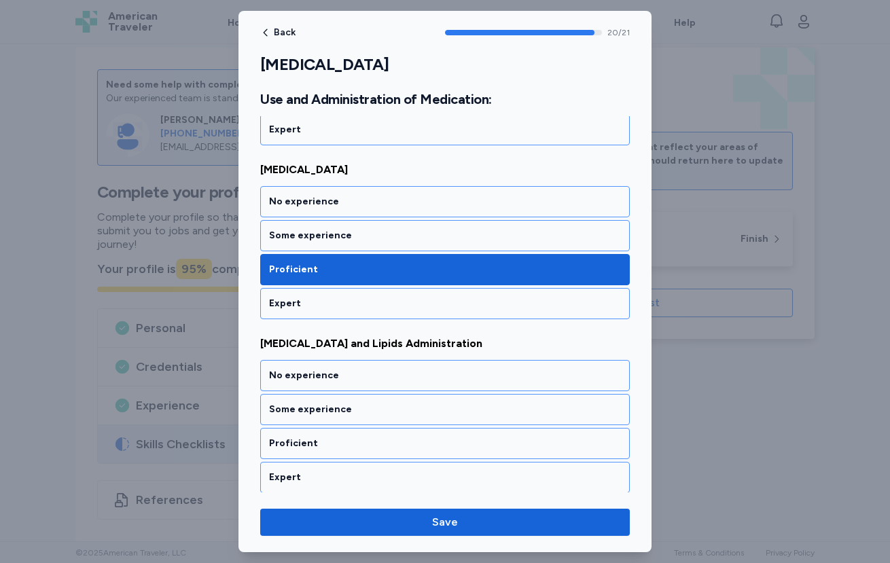
scroll to position [3494, 0]
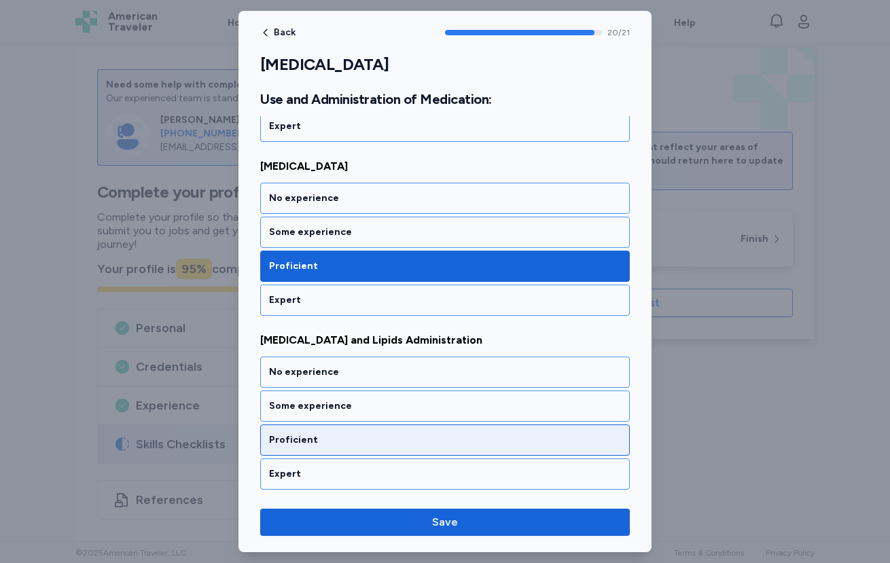
click at [382, 448] on div "Proficient" at bounding box center [444, 439] width 369 height 31
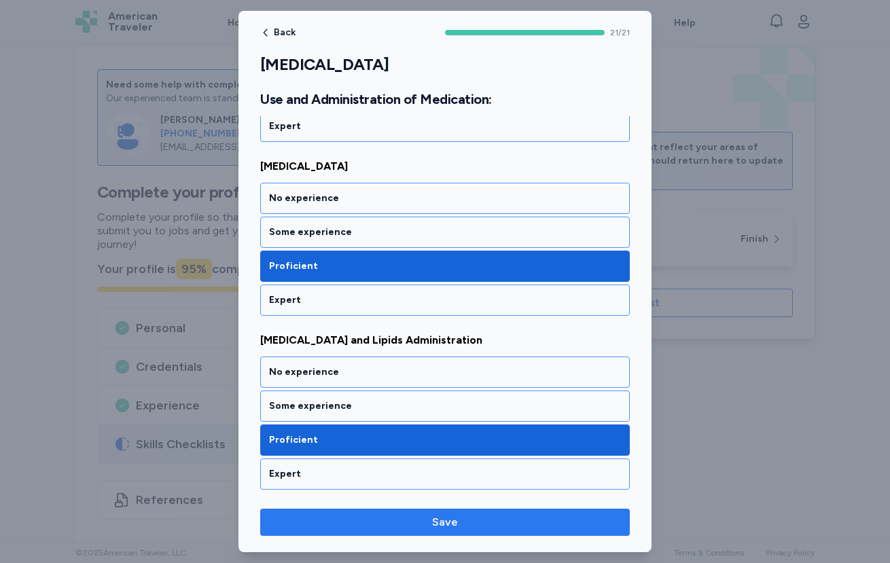
click at [450, 531] on button "Save" at bounding box center [444, 522] width 369 height 27
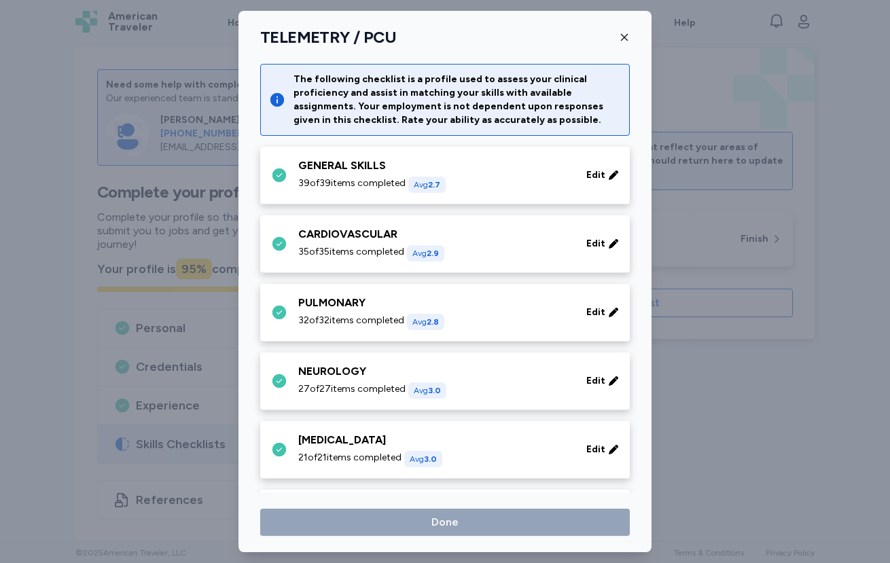
scroll to position [129, 0]
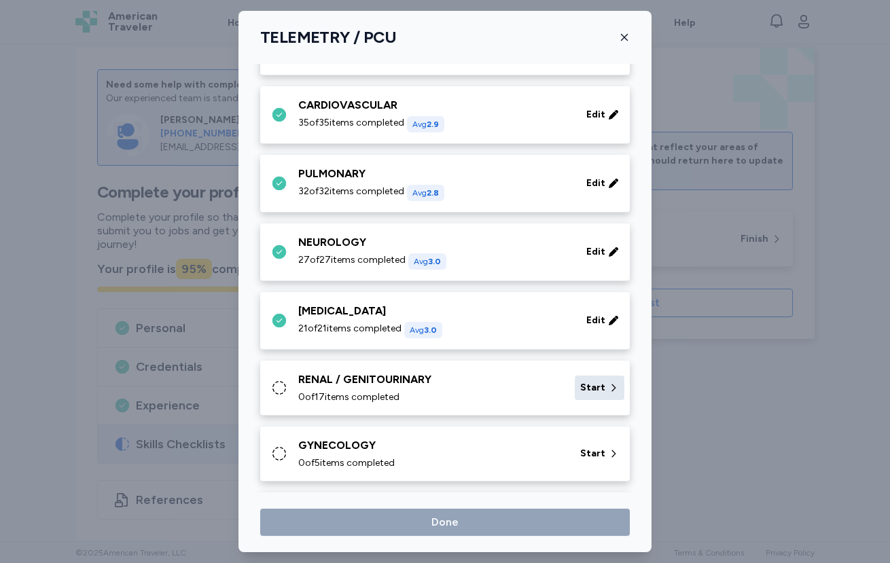
click at [580, 390] on span "Start" at bounding box center [592, 388] width 25 height 14
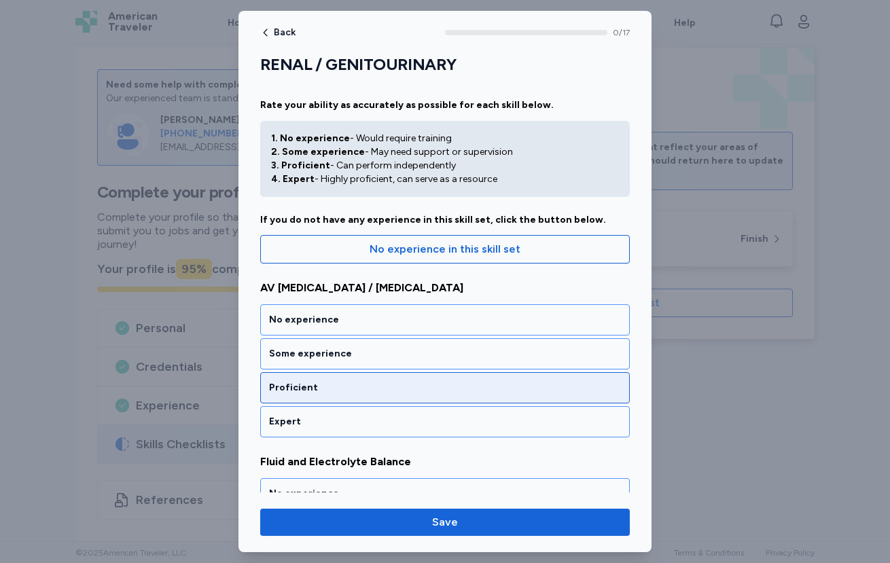
click at [458, 380] on div "Proficient" at bounding box center [444, 387] width 369 height 31
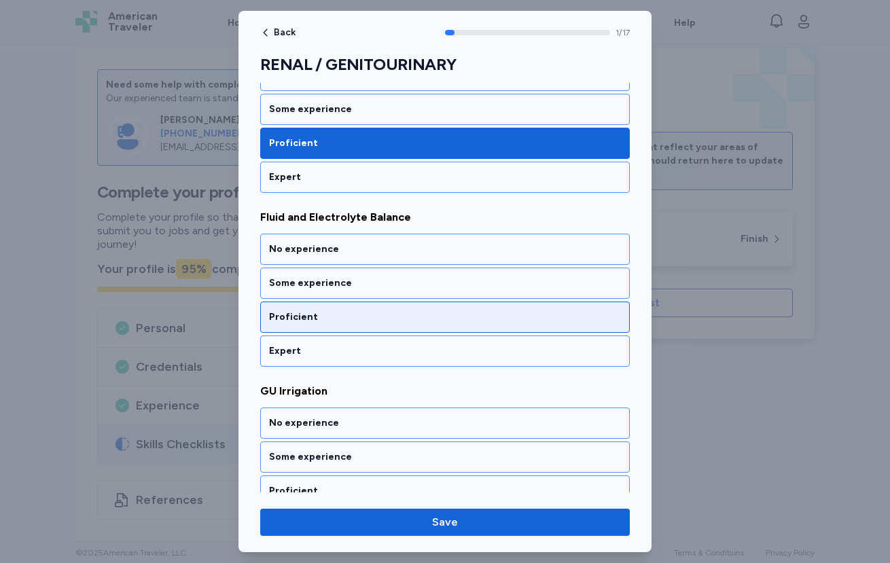
click at [395, 314] on div "Proficient" at bounding box center [445, 317] width 352 height 14
click at [387, 331] on div "Proficient" at bounding box center [444, 317] width 369 height 31
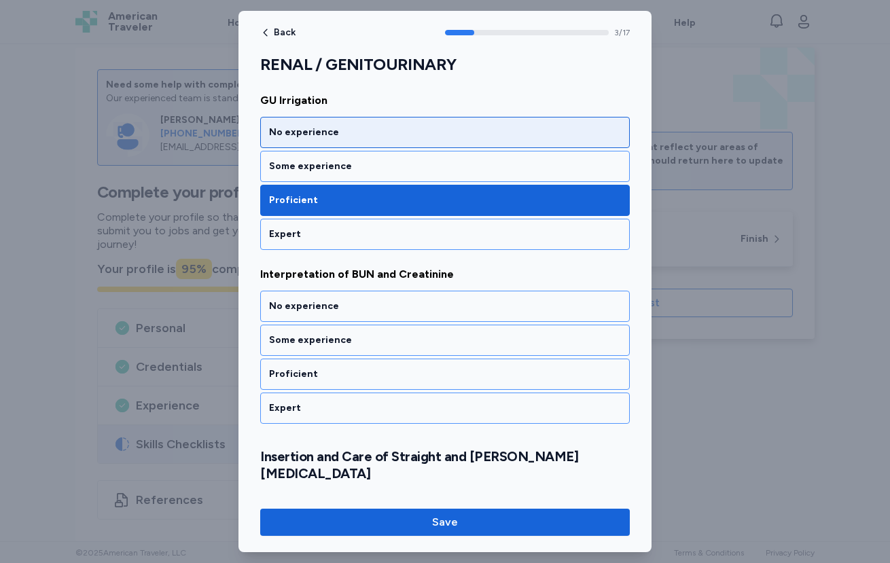
scroll to position [538, 0]
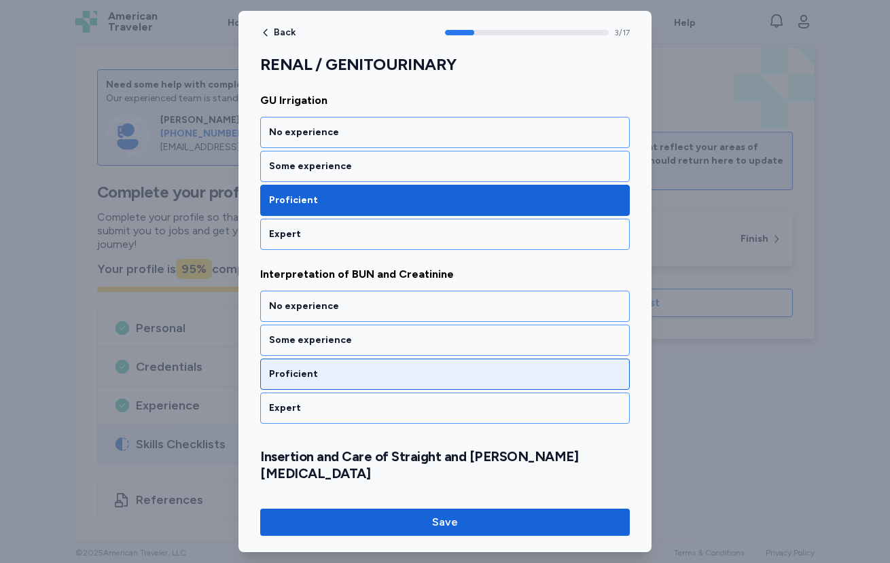
click at [369, 374] on div "Proficient" at bounding box center [445, 374] width 352 height 14
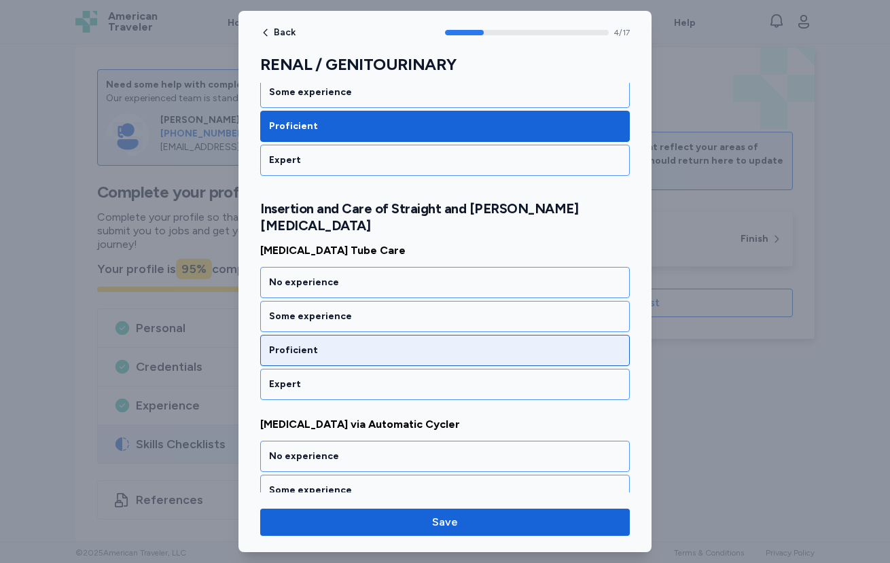
click at [366, 348] on div "Proficient" at bounding box center [444, 350] width 369 height 31
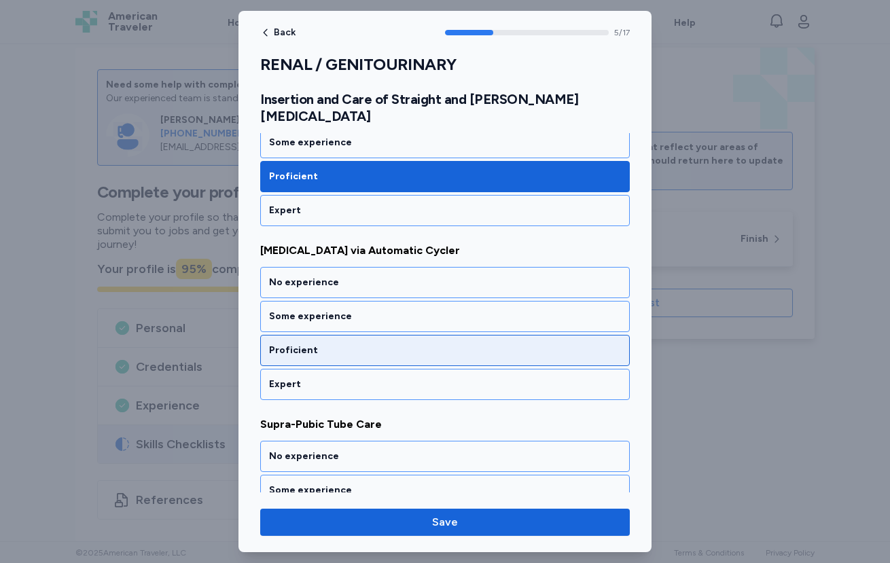
click at [367, 346] on div "Proficient" at bounding box center [444, 350] width 369 height 31
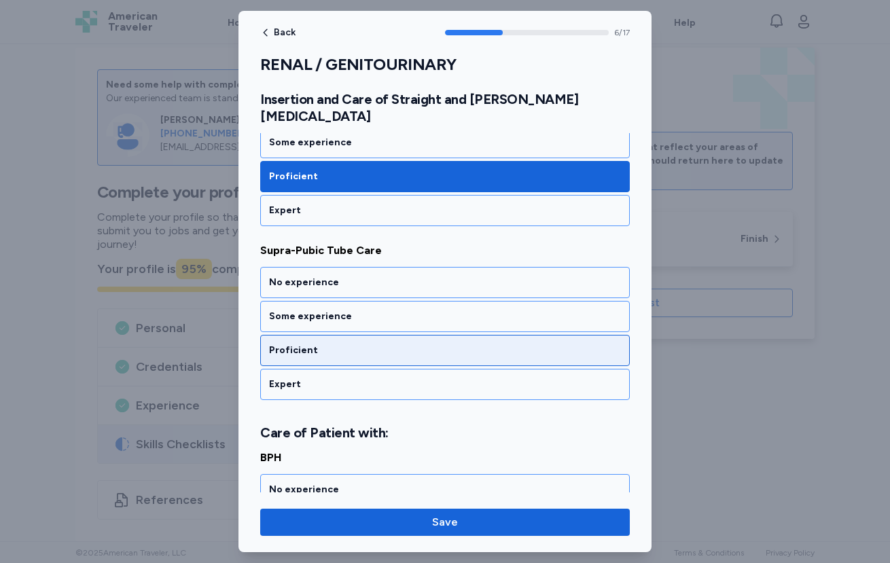
click at [367, 345] on div "Proficient" at bounding box center [444, 350] width 369 height 31
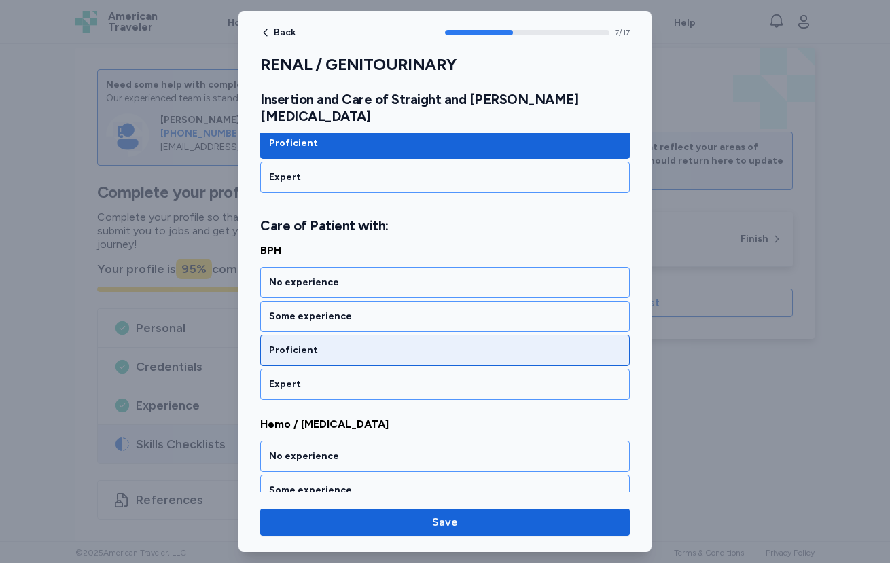
click at [367, 344] on div "Proficient" at bounding box center [444, 350] width 369 height 31
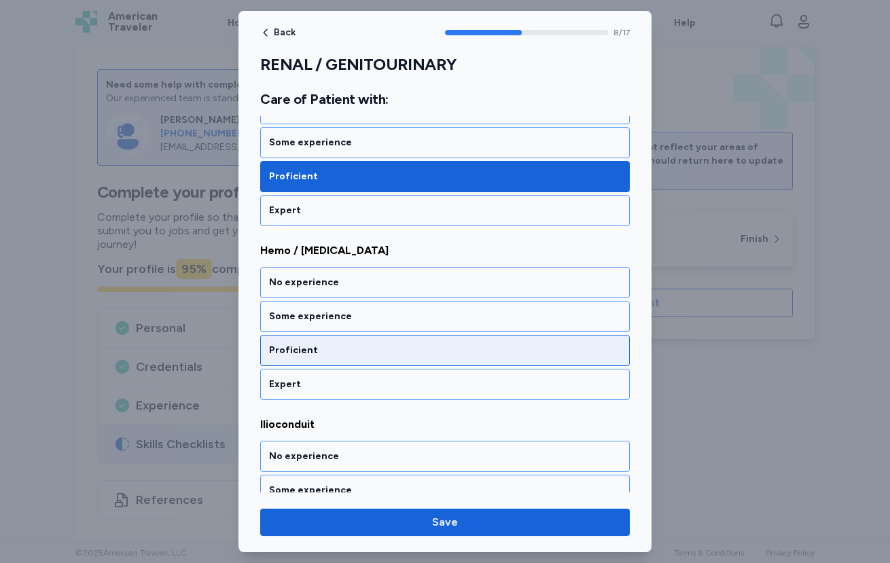
click at [366, 345] on div "Proficient" at bounding box center [444, 350] width 369 height 31
click at [367, 346] on div "Proficient" at bounding box center [444, 350] width 369 height 31
click at [367, 343] on div "Proficient" at bounding box center [444, 350] width 369 height 31
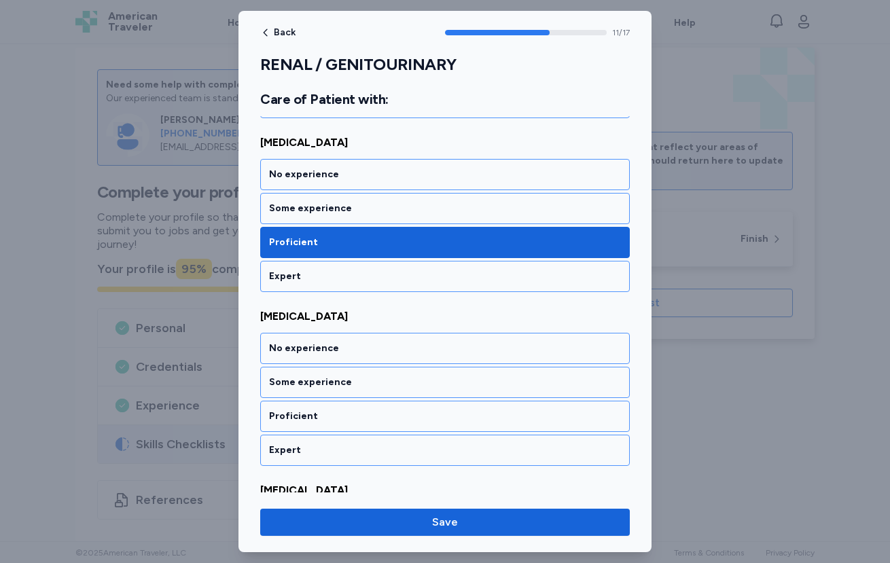
scroll to position [1981, 0]
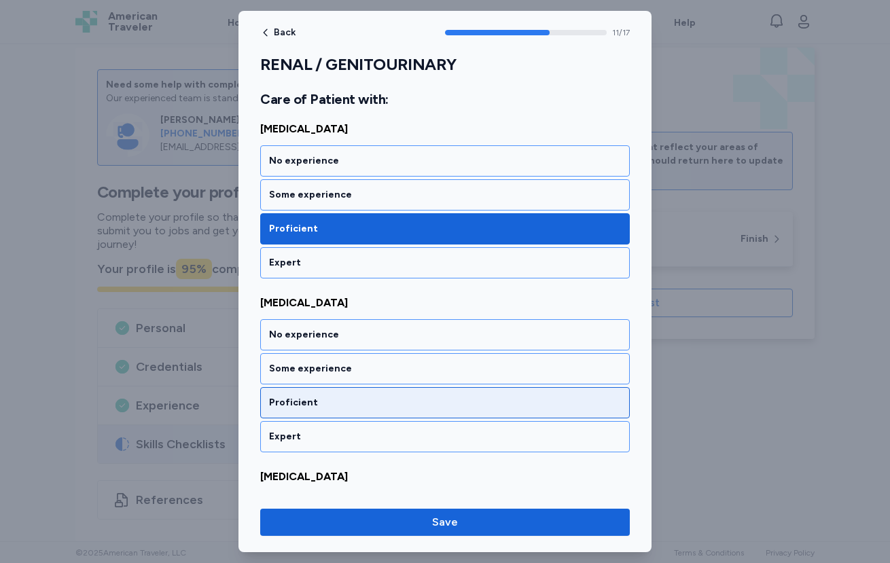
click at [359, 396] on div "Proficient" at bounding box center [445, 403] width 352 height 14
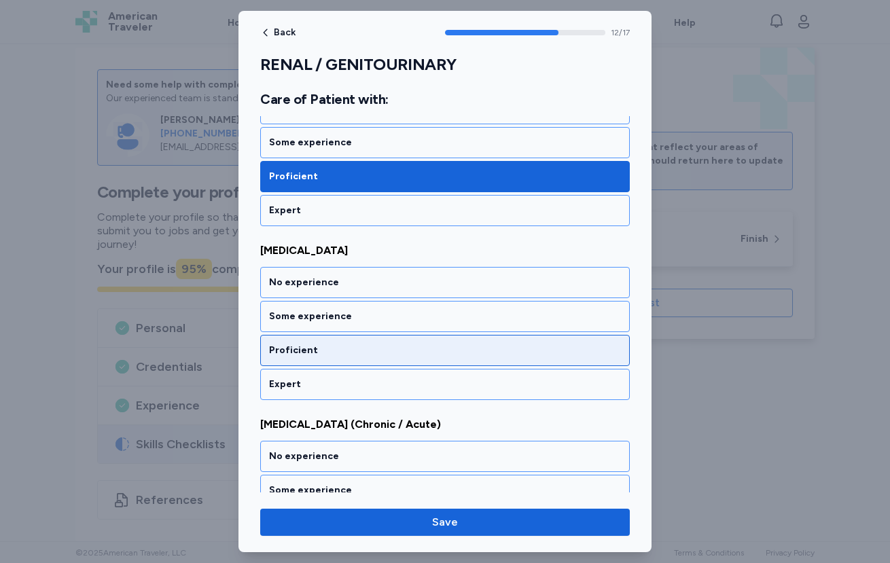
click at [350, 344] on div "Proficient" at bounding box center [445, 351] width 352 height 14
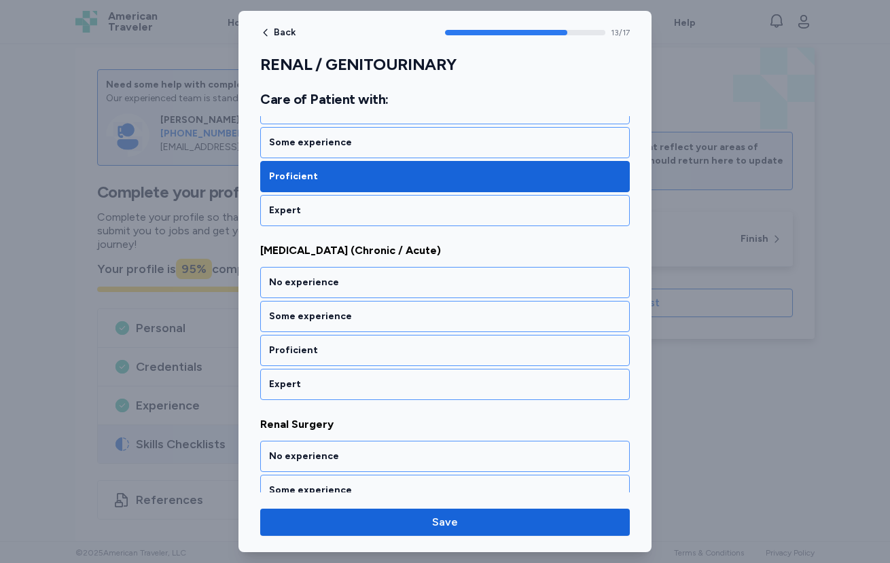
click at [350, 344] on div "Proficient" at bounding box center [445, 351] width 352 height 14
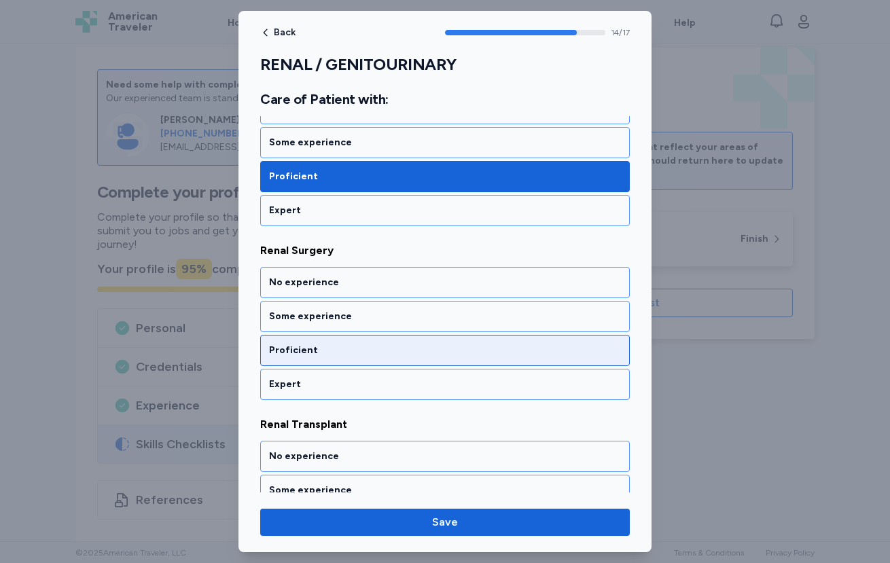
click at [350, 340] on div "Proficient" at bounding box center [444, 350] width 369 height 31
click at [350, 341] on div "Proficient" at bounding box center [444, 350] width 369 height 31
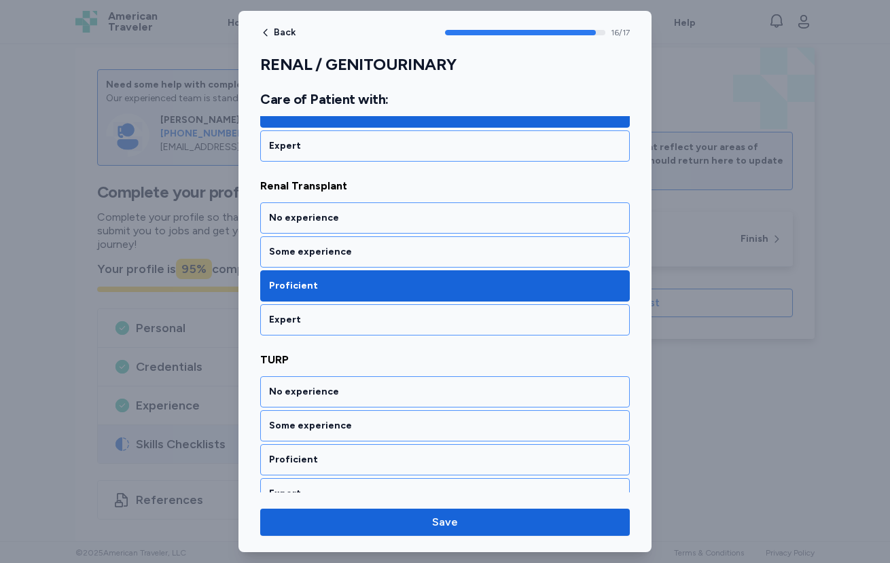
scroll to position [2799, 0]
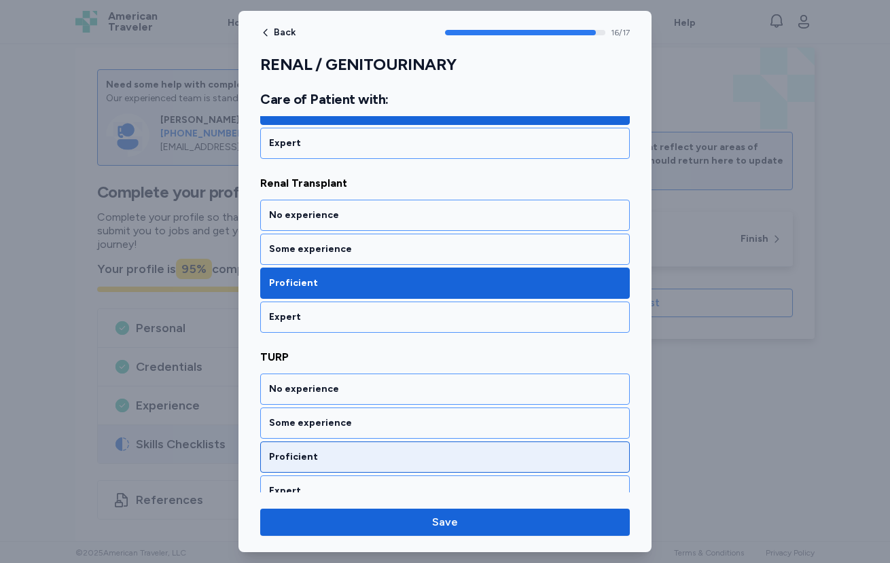
click at [357, 441] on div "Proficient" at bounding box center [444, 456] width 369 height 31
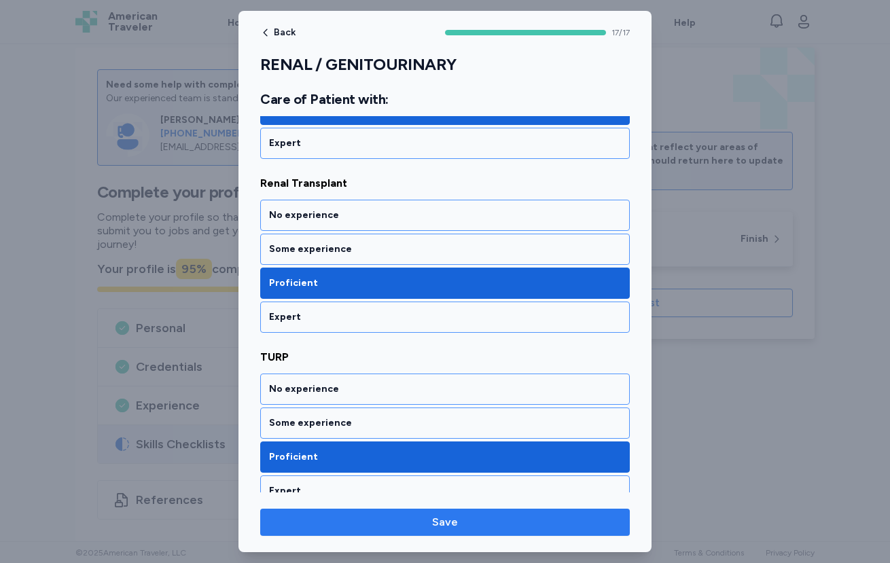
click at [452, 527] on span "Save" at bounding box center [445, 522] width 26 height 16
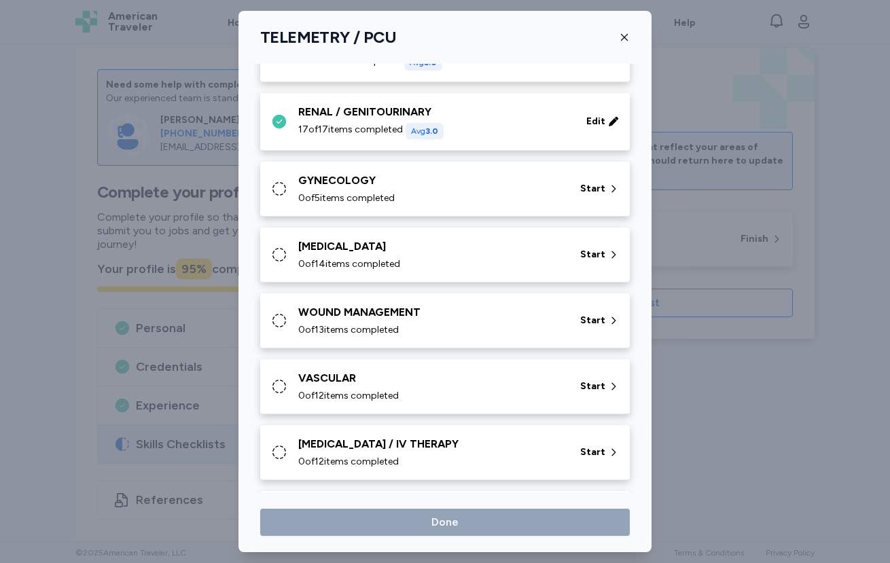
scroll to position [352, 0]
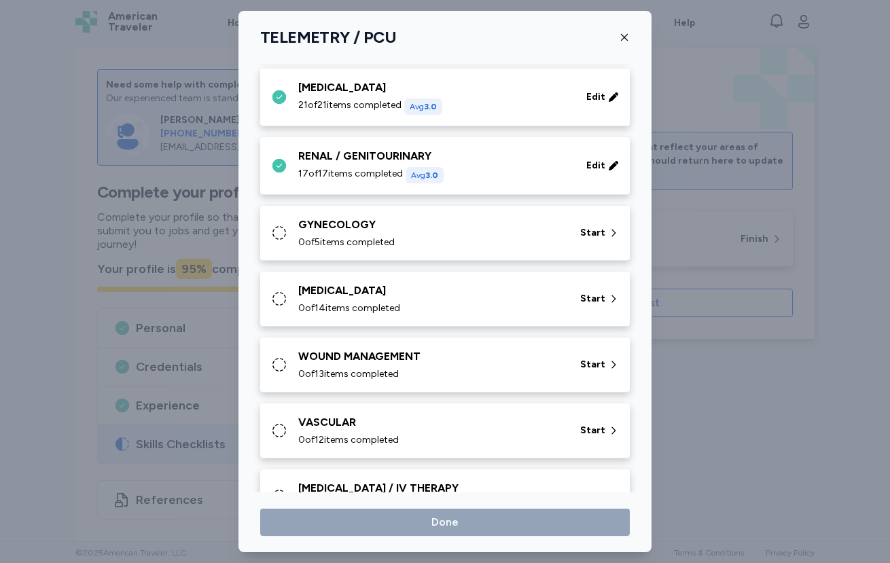
click at [582, 246] on div "GYNECOLOGY 0 of 5 items completed Start" at bounding box center [447, 233] width 353 height 33
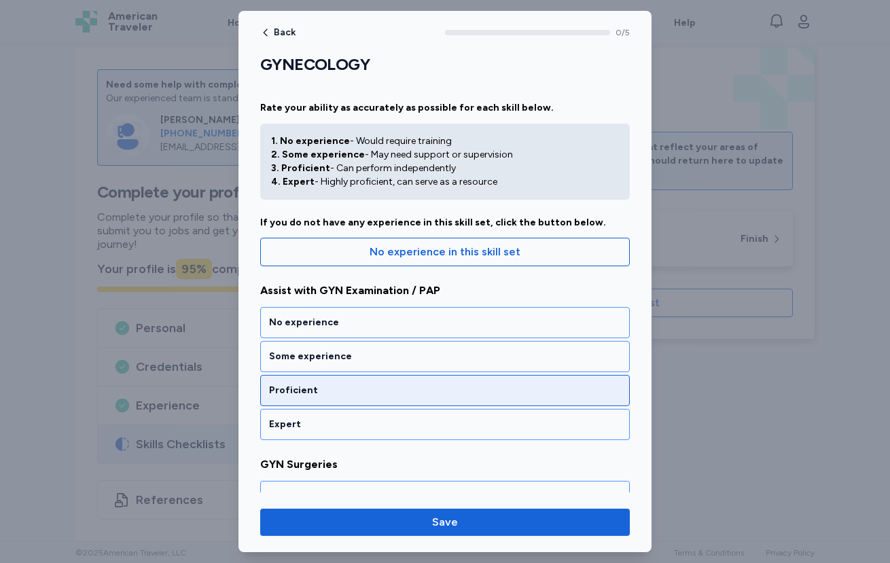
click at [429, 381] on div "Proficient" at bounding box center [444, 390] width 369 height 31
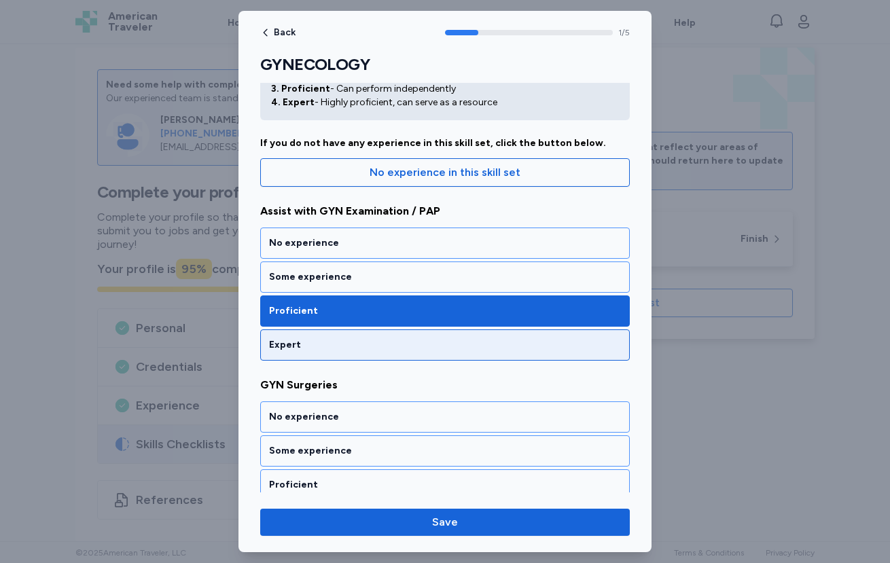
scroll to position [79, 0]
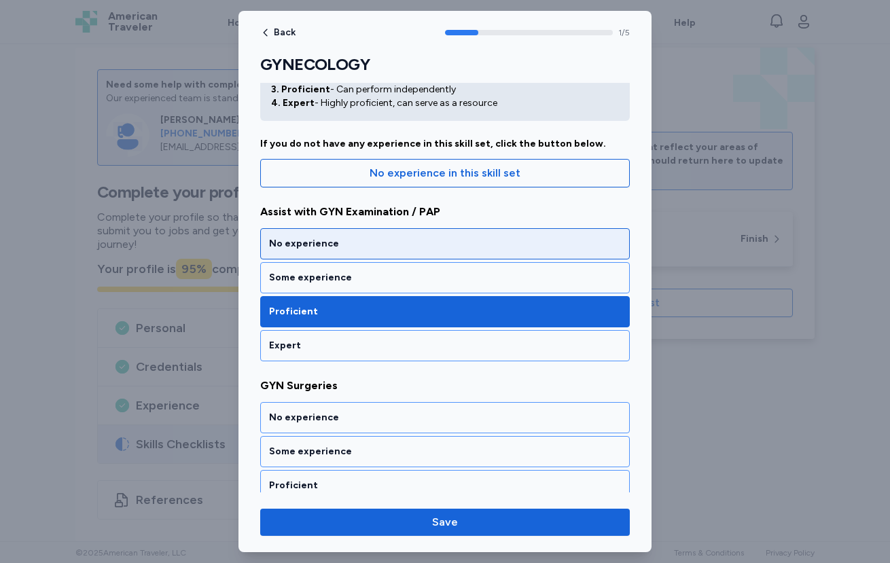
click at [426, 251] on div "No experience" at bounding box center [444, 243] width 369 height 31
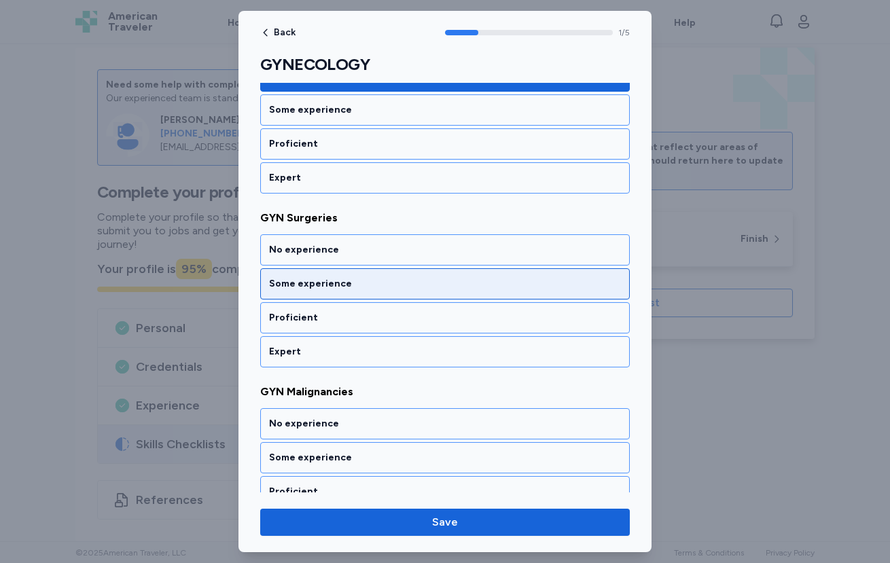
scroll to position [247, 0]
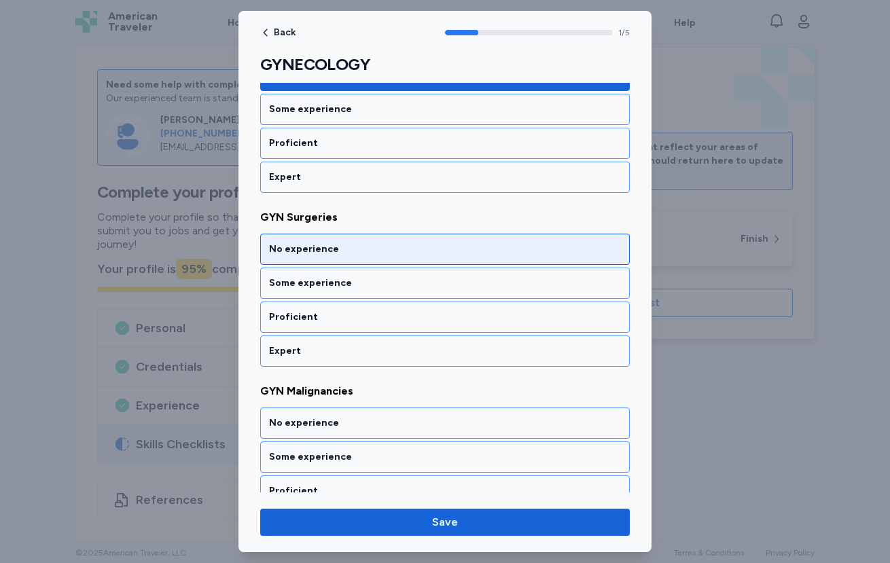
click at [420, 252] on div "No experience" at bounding box center [445, 249] width 352 height 14
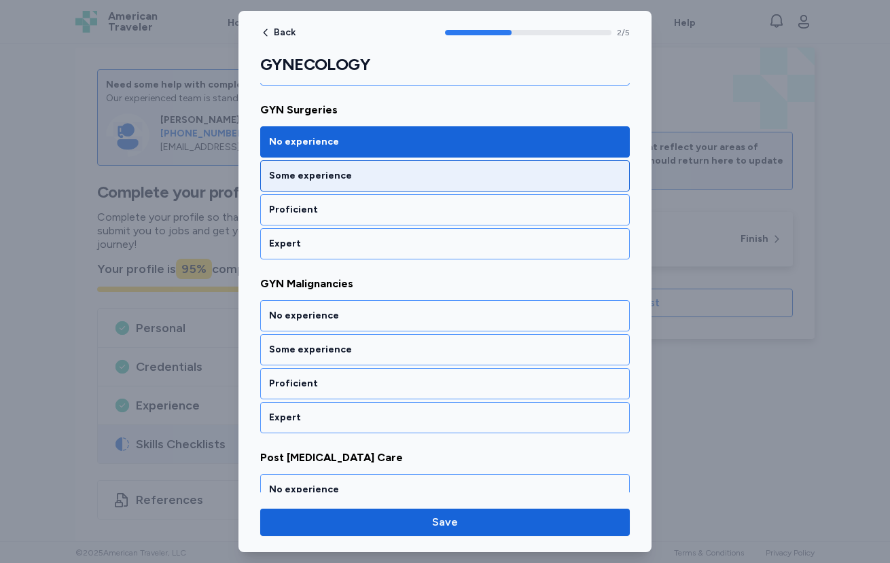
click at [414, 189] on div "Some experience" at bounding box center [444, 175] width 369 height 31
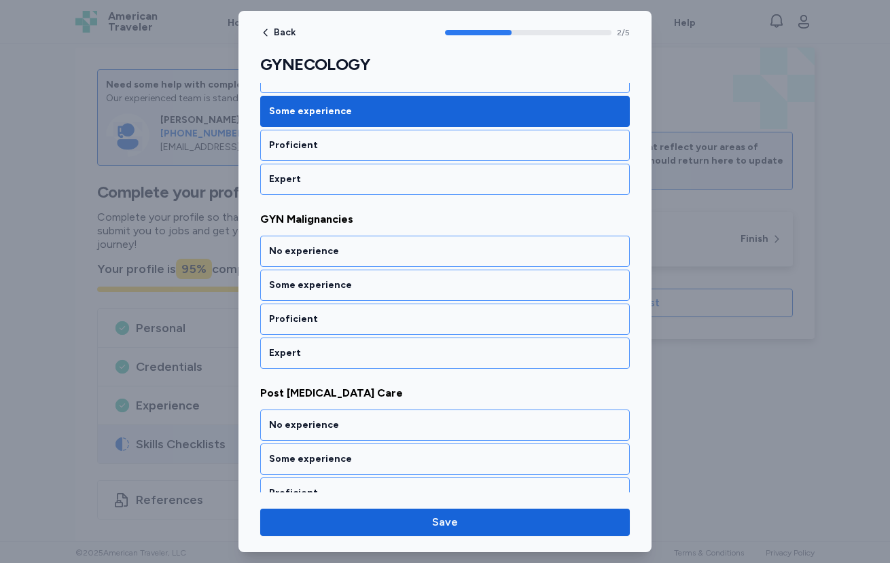
scroll to position [421, 0]
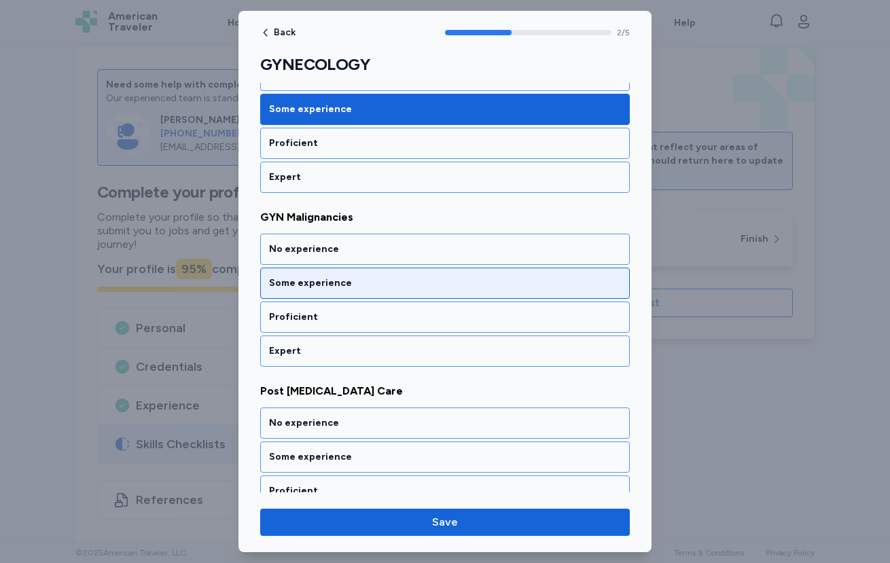
click at [414, 274] on div "Some experience" at bounding box center [444, 283] width 369 height 31
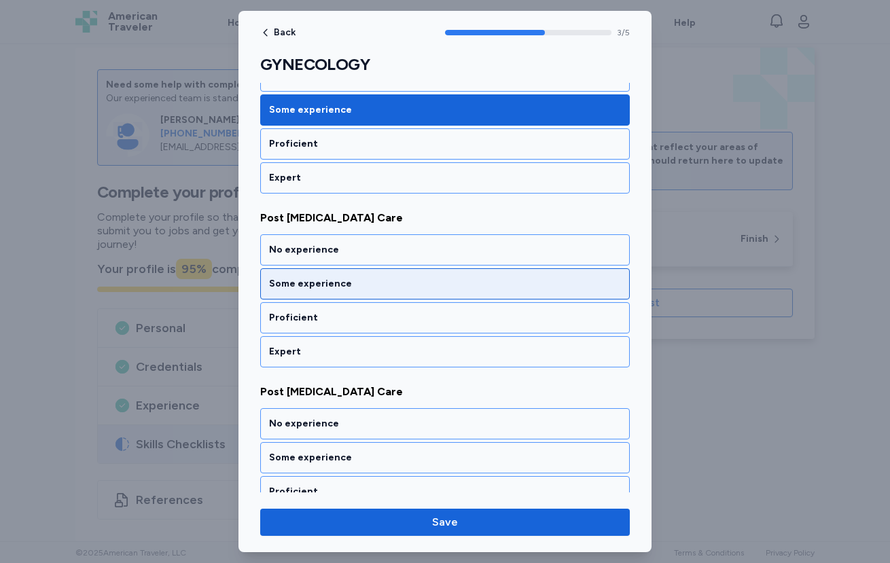
scroll to position [595, 0]
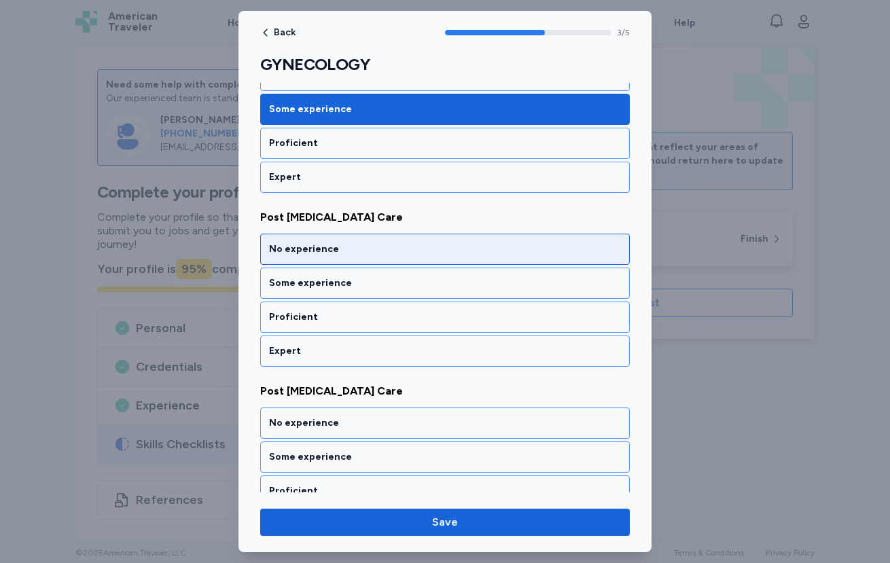
click at [441, 251] on div "No experience" at bounding box center [445, 249] width 352 height 14
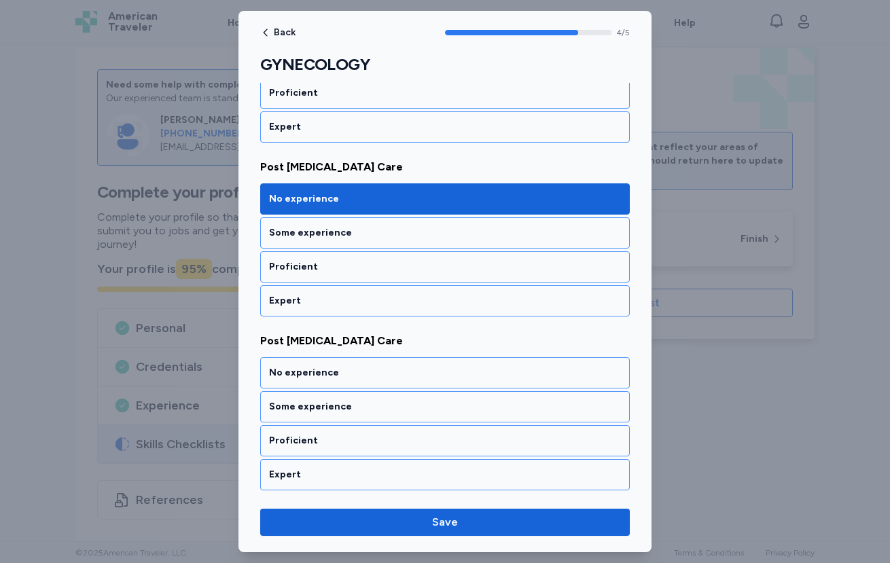
scroll to position [646, 0]
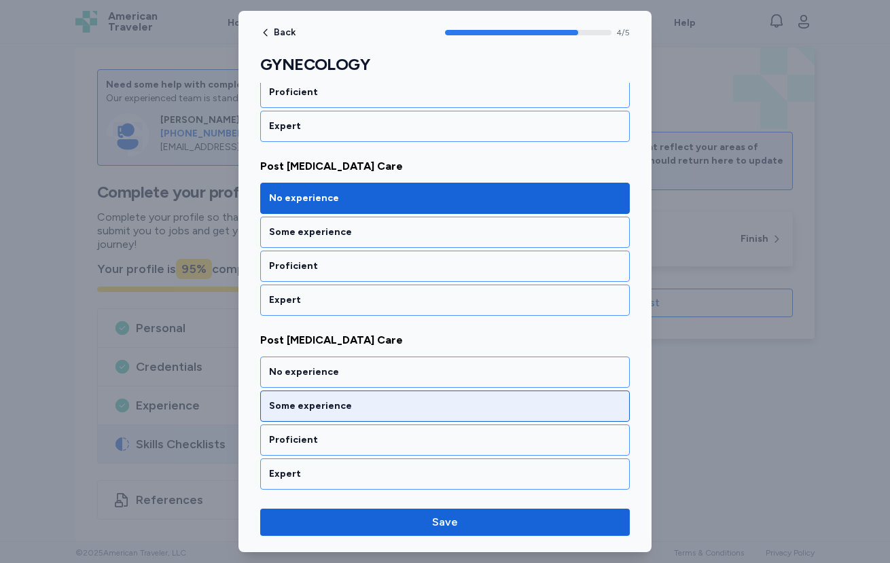
click at [418, 393] on div "Some experience" at bounding box center [444, 405] width 369 height 31
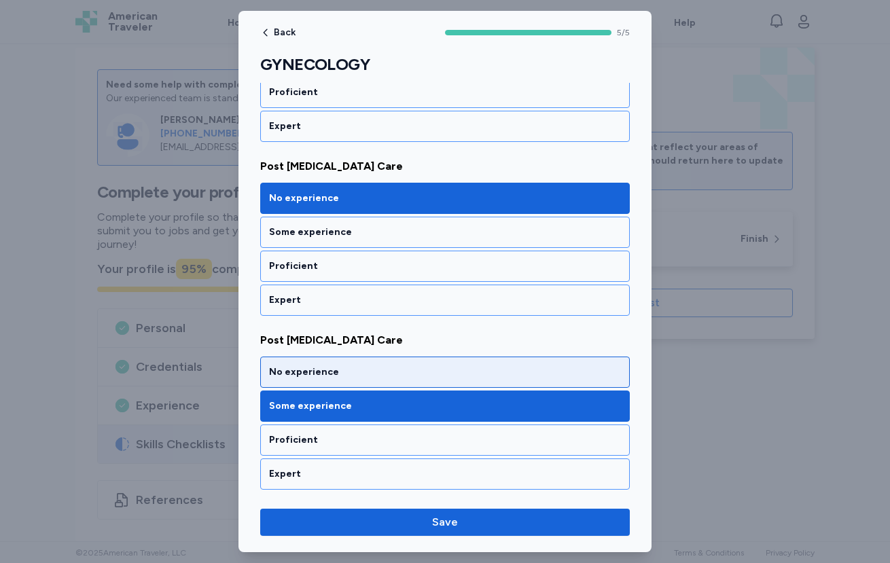
click at [415, 380] on div "No experience" at bounding box center [444, 372] width 369 height 31
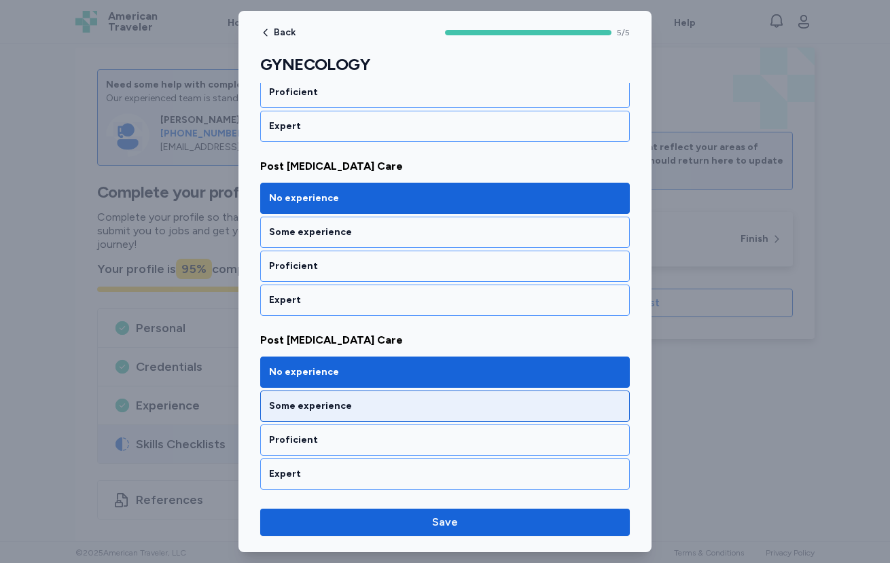
click at [403, 405] on div "Some experience" at bounding box center [445, 406] width 352 height 14
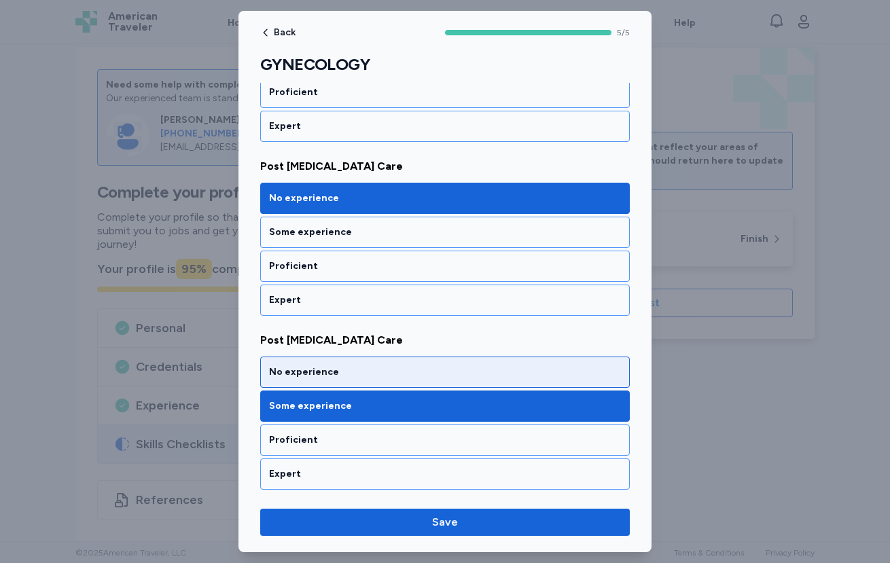
click at [398, 372] on div "No experience" at bounding box center [445, 372] width 352 height 14
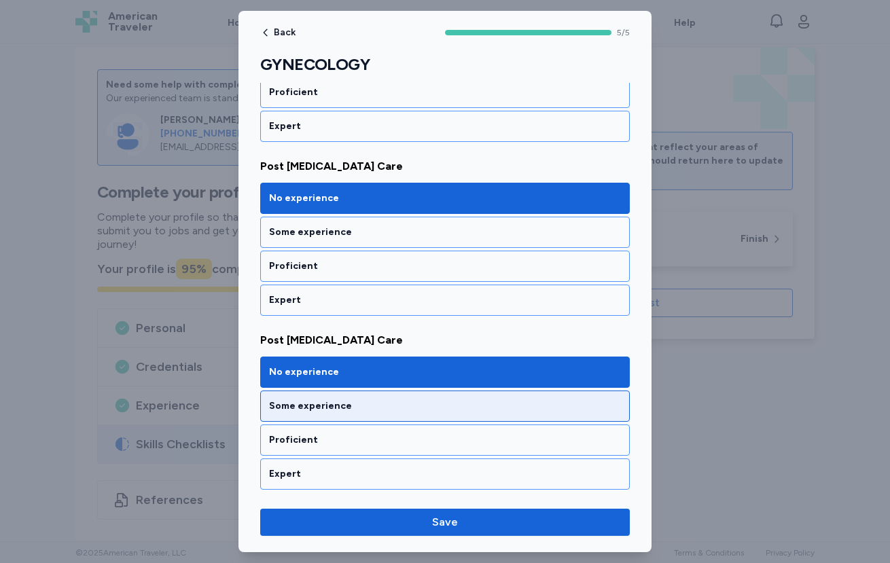
click at [423, 411] on div "Some experience" at bounding box center [445, 406] width 352 height 14
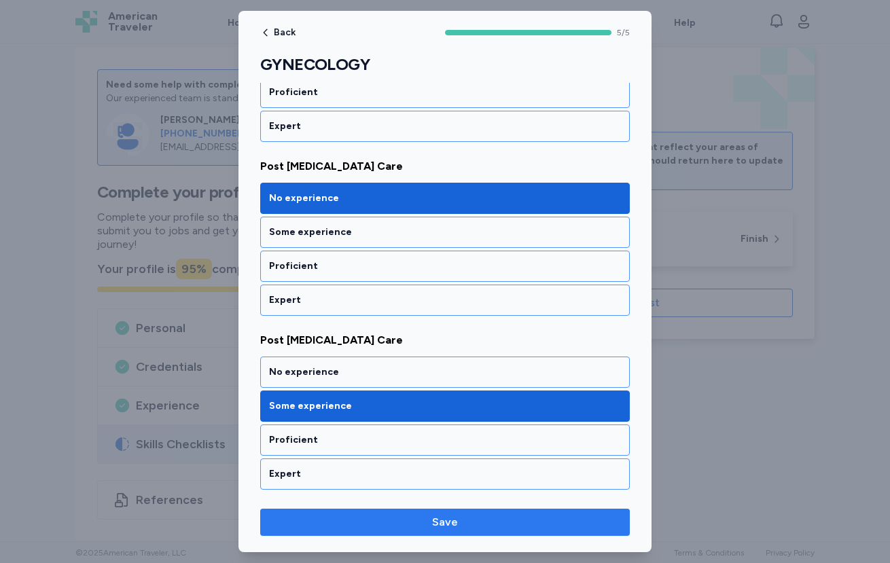
click at [488, 521] on span "Save" at bounding box center [445, 522] width 348 height 16
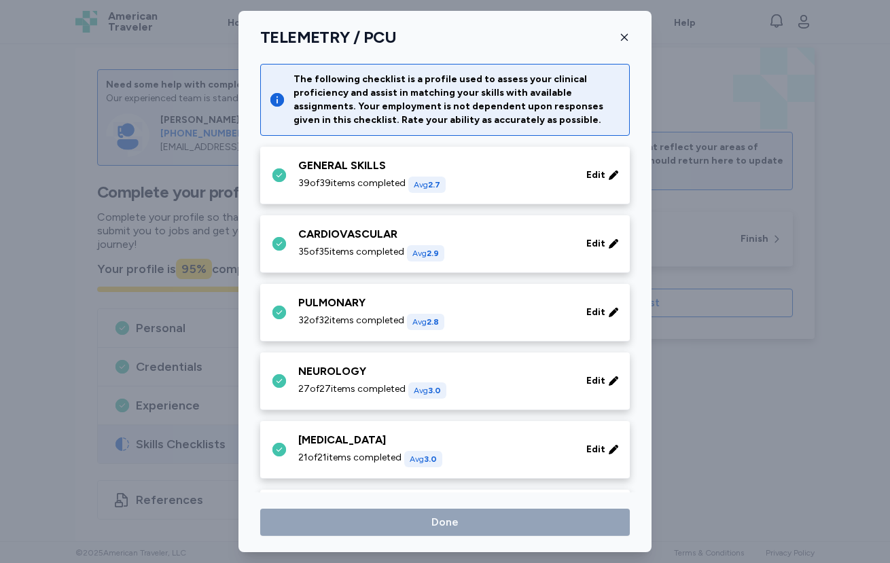
scroll to position [352, 0]
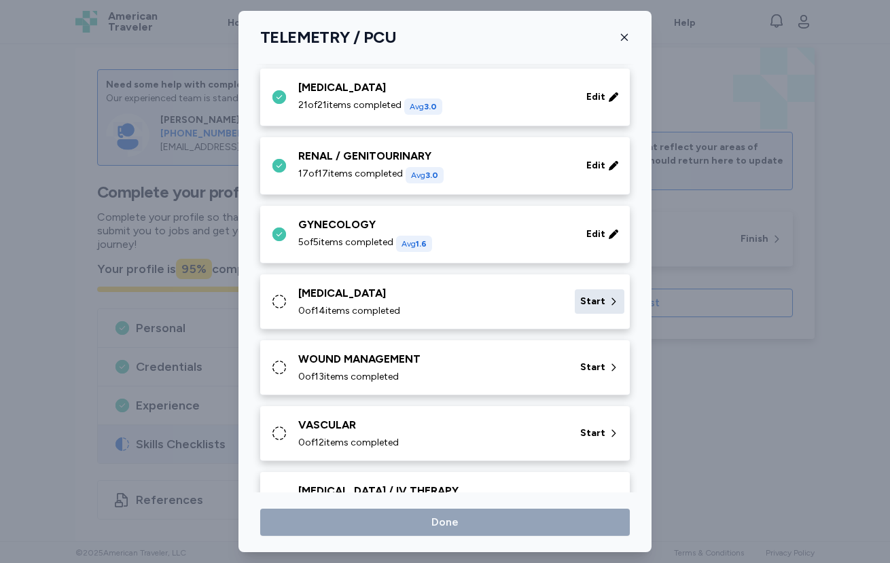
click at [580, 298] on span "Start" at bounding box center [592, 302] width 25 height 14
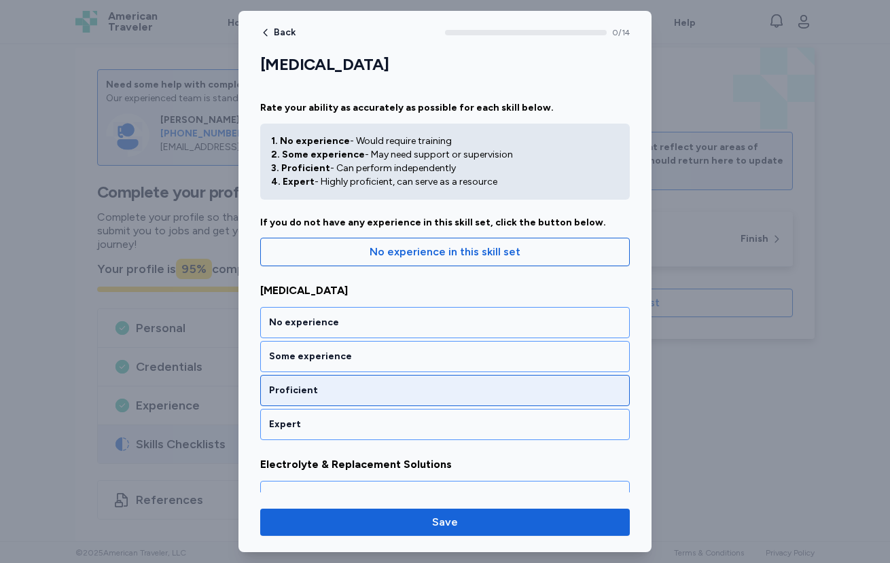
click at [398, 394] on div "Proficient" at bounding box center [445, 391] width 352 height 14
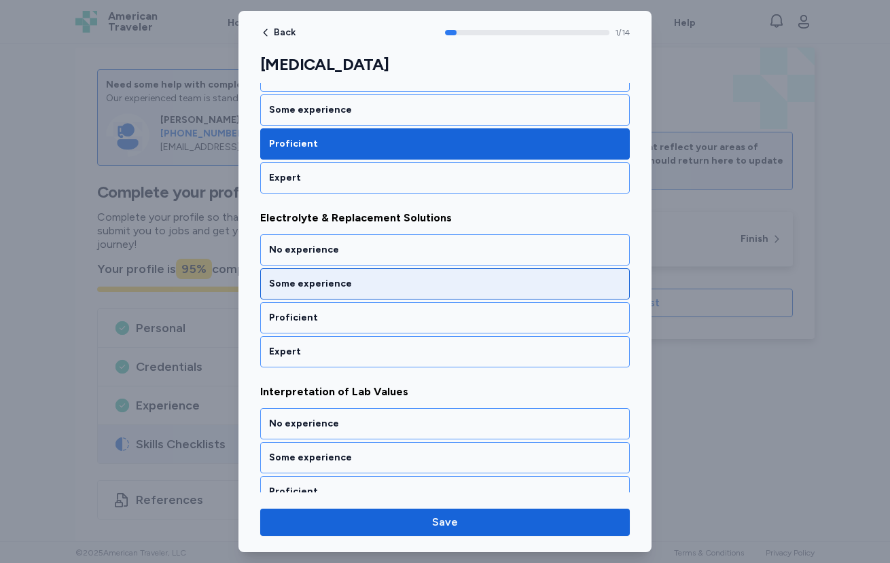
scroll to position [247, 0]
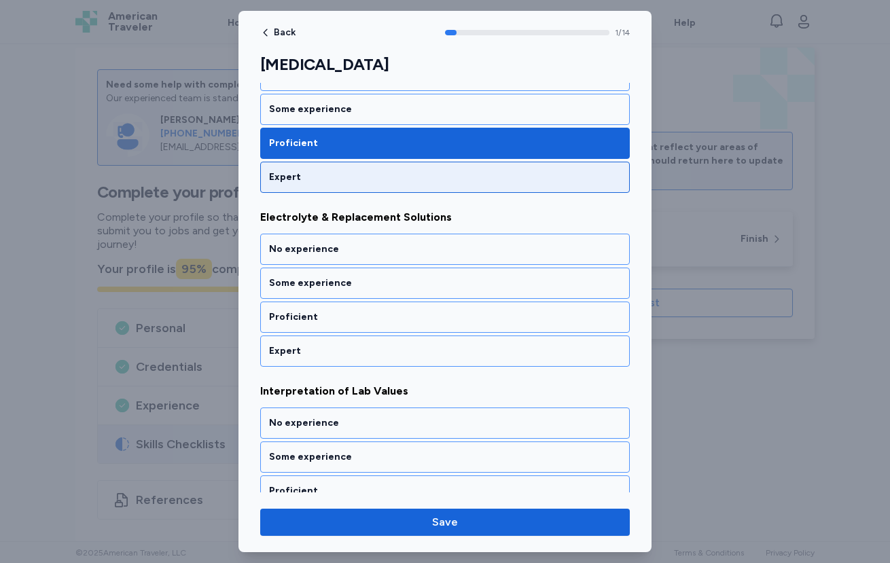
click at [357, 190] on div "Expert" at bounding box center [444, 177] width 369 height 31
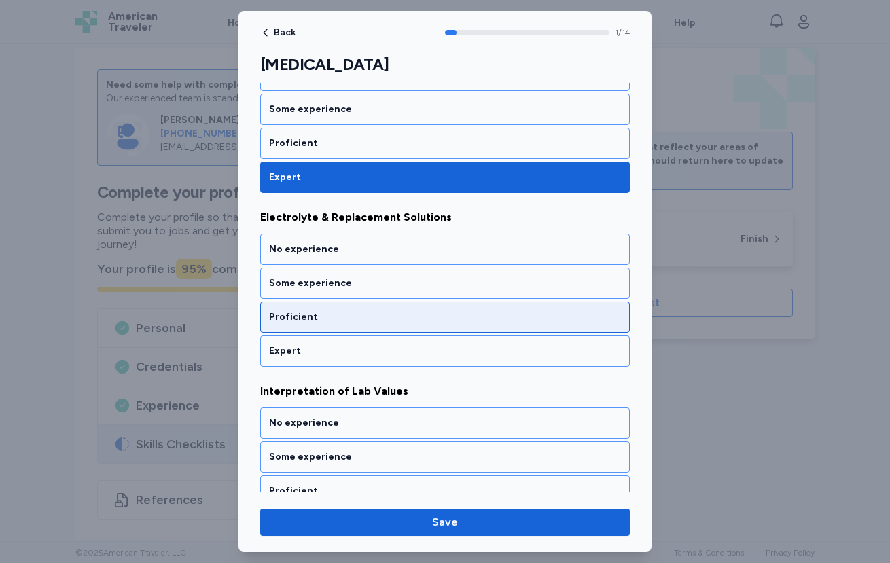
click at [380, 323] on div "Proficient" at bounding box center [444, 317] width 369 height 31
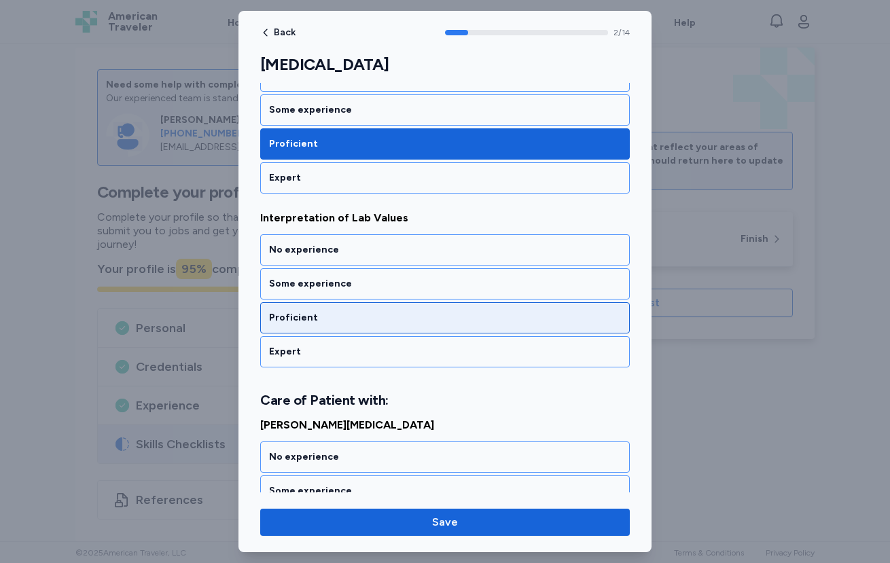
scroll to position [421, 0]
click at [364, 316] on div "Proficient" at bounding box center [445, 317] width 352 height 14
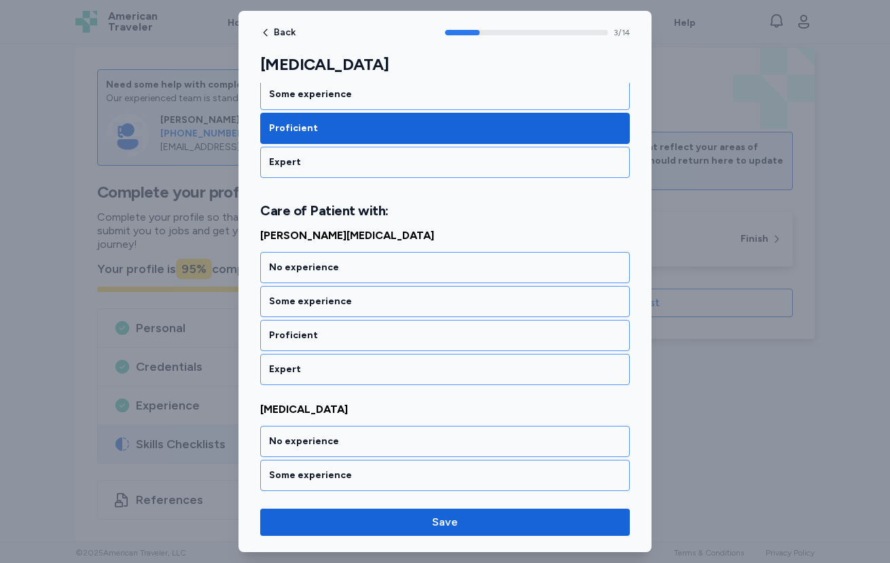
scroll to position [612, 0]
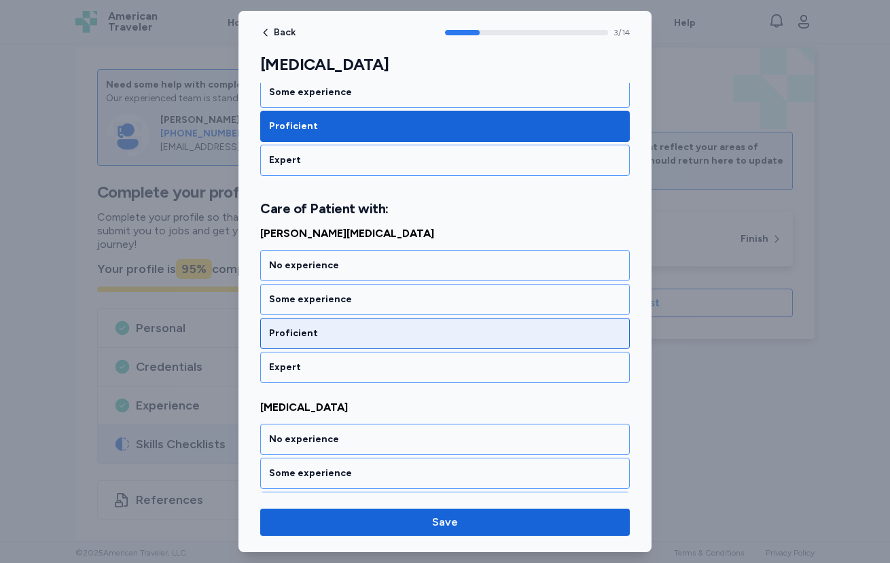
click at [357, 320] on div "Proficient" at bounding box center [444, 333] width 369 height 31
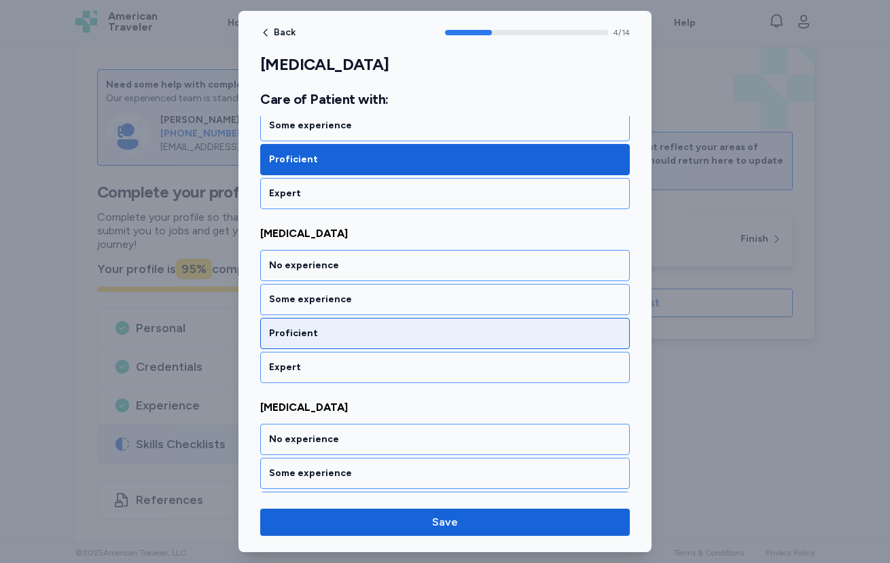
click at [355, 324] on div "Proficient" at bounding box center [444, 333] width 369 height 31
click at [353, 336] on div "Proficient" at bounding box center [445, 334] width 352 height 14
click at [352, 344] on div "Proficient" at bounding box center [444, 333] width 369 height 31
click at [348, 345] on div "Proficient" at bounding box center [444, 333] width 369 height 31
click at [333, 336] on div "Proficient" at bounding box center [445, 334] width 352 height 14
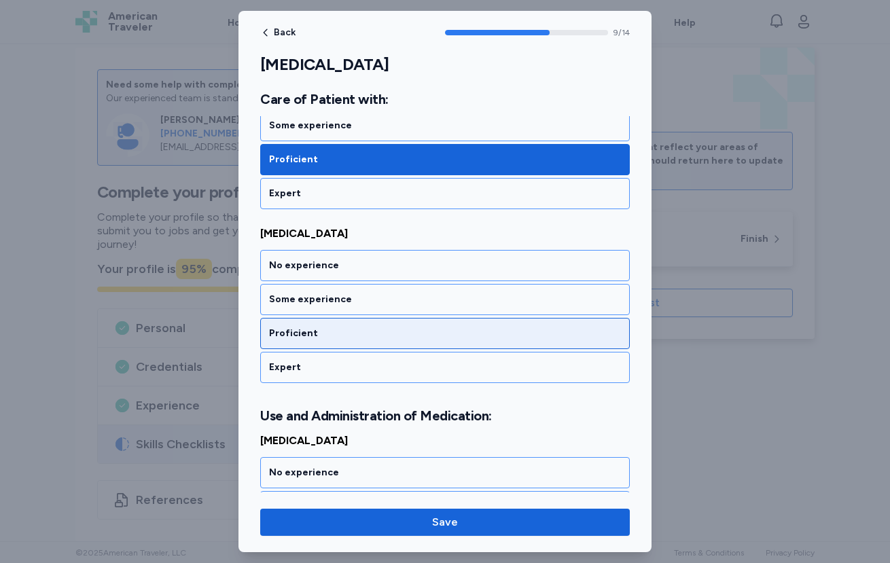
click at [335, 332] on div "Proficient" at bounding box center [445, 334] width 352 height 14
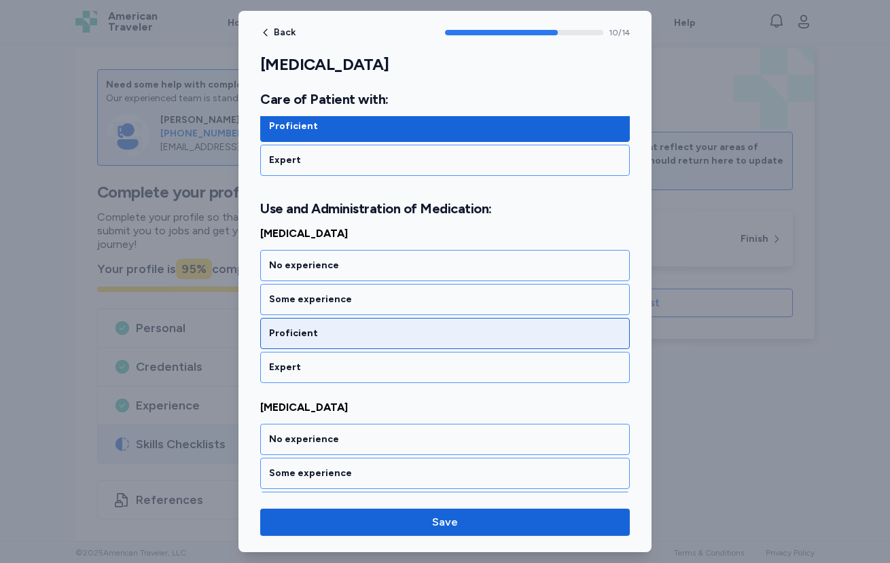
click at [341, 338] on div "Proficient" at bounding box center [445, 334] width 352 height 14
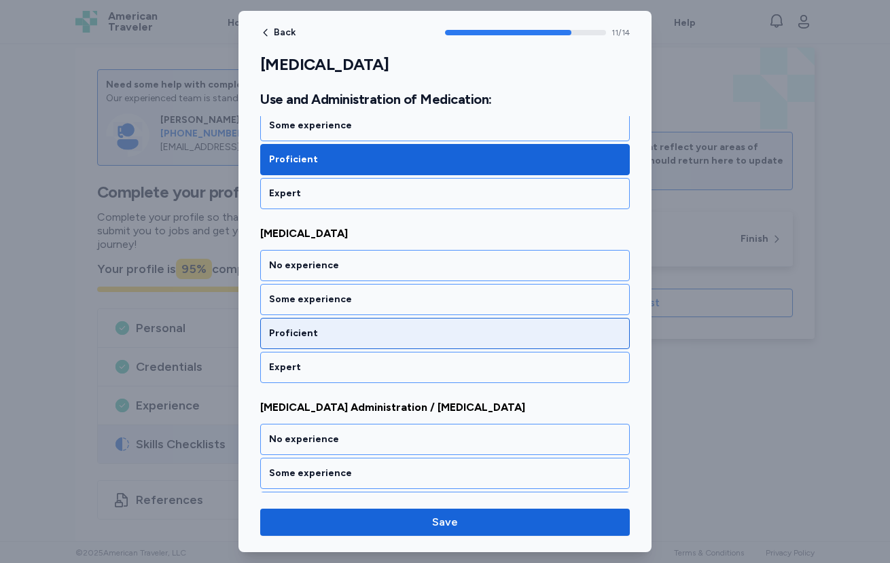
click at [350, 338] on div "Proficient" at bounding box center [445, 334] width 352 height 14
click at [350, 340] on div "Proficient" at bounding box center [445, 334] width 352 height 14
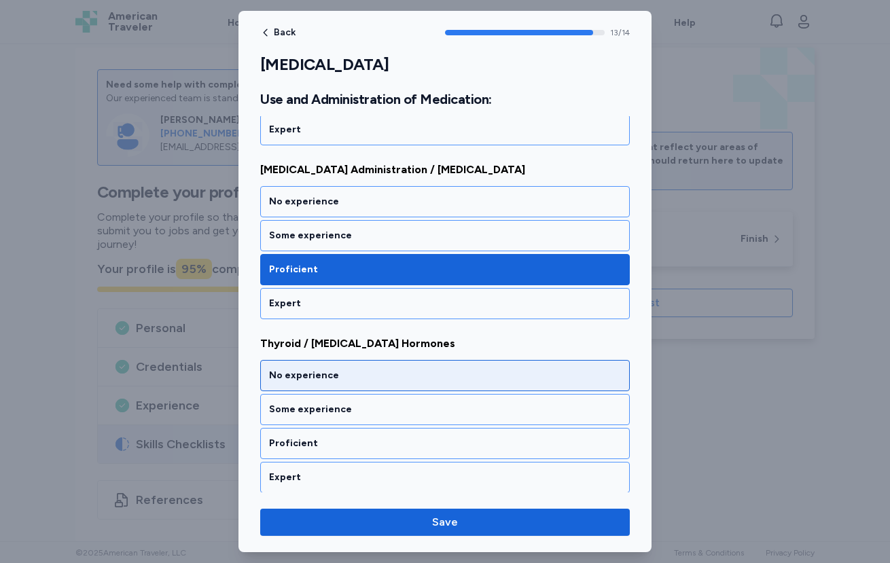
scroll to position [2277, 0]
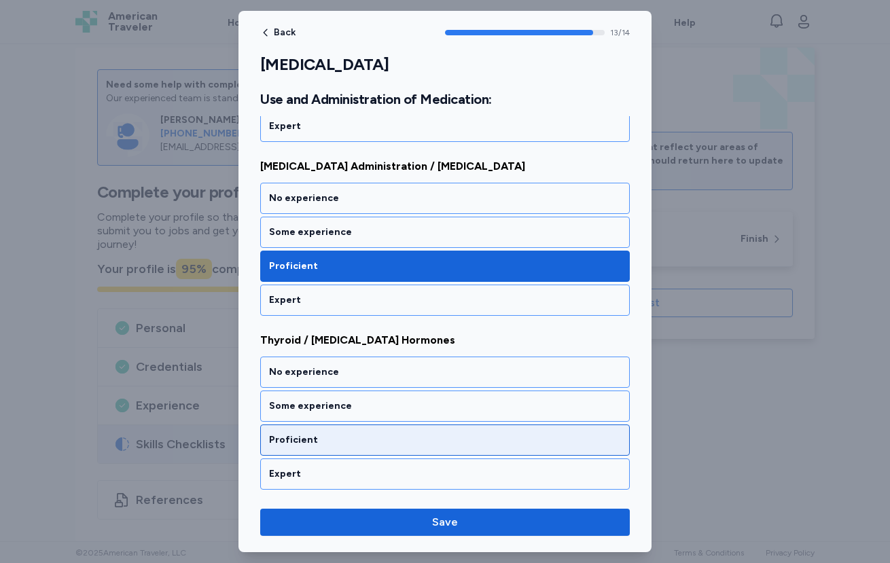
click at [367, 436] on div "Proficient" at bounding box center [445, 440] width 352 height 14
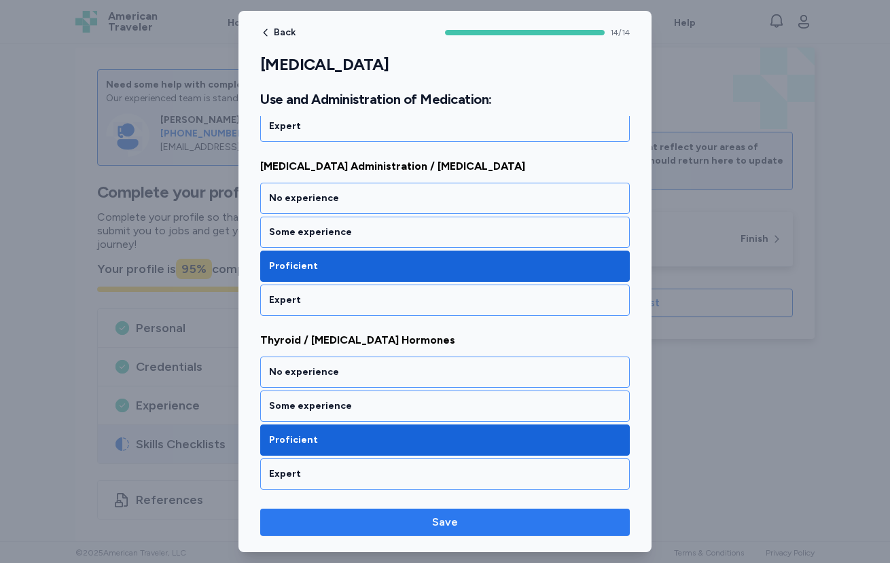
click at [453, 514] on span "Save" at bounding box center [445, 522] width 26 height 16
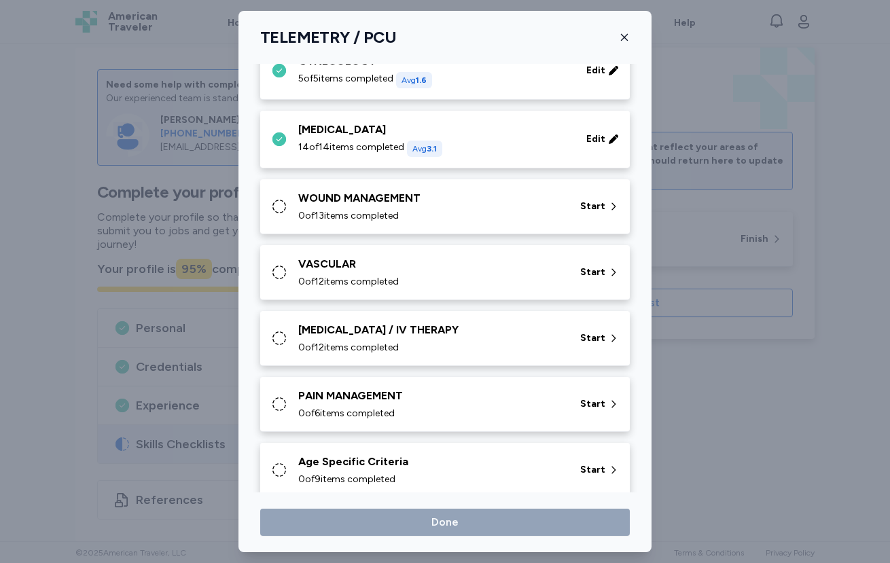
scroll to position [535, 0]
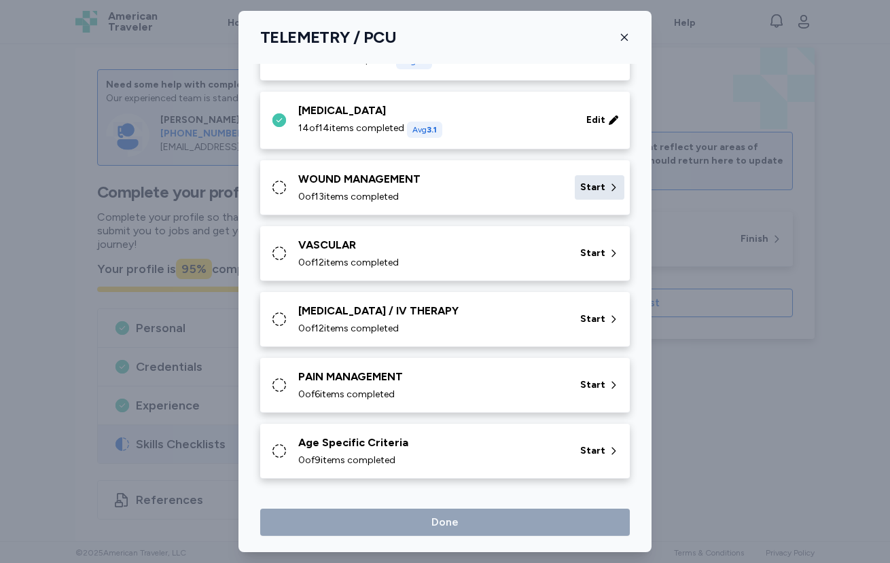
click at [581, 188] on span "Start" at bounding box center [592, 188] width 25 height 14
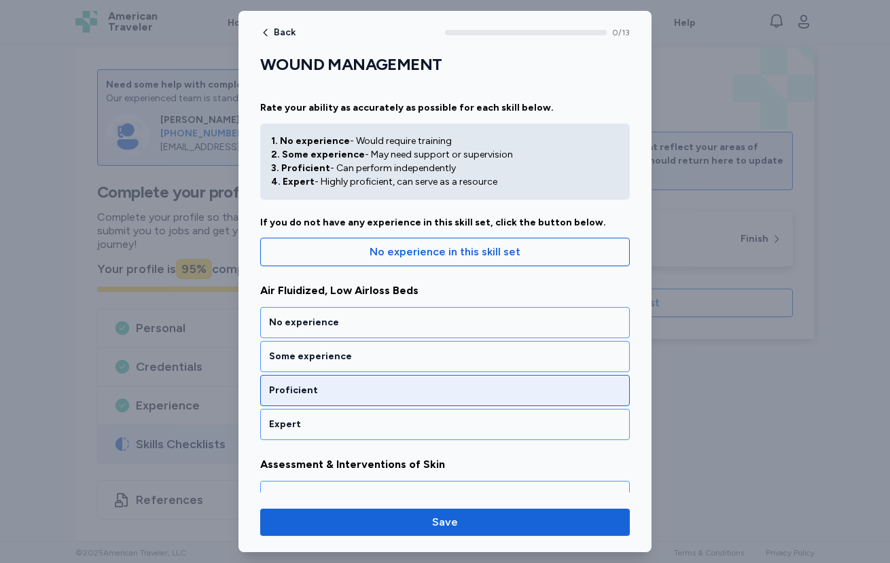
click at [328, 390] on div "Proficient" at bounding box center [445, 391] width 352 height 14
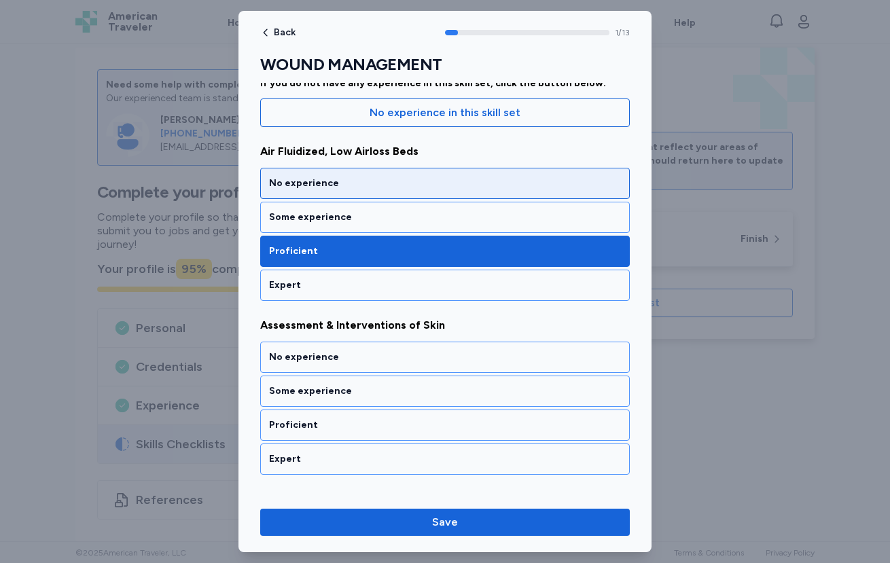
scroll to position [136, 0]
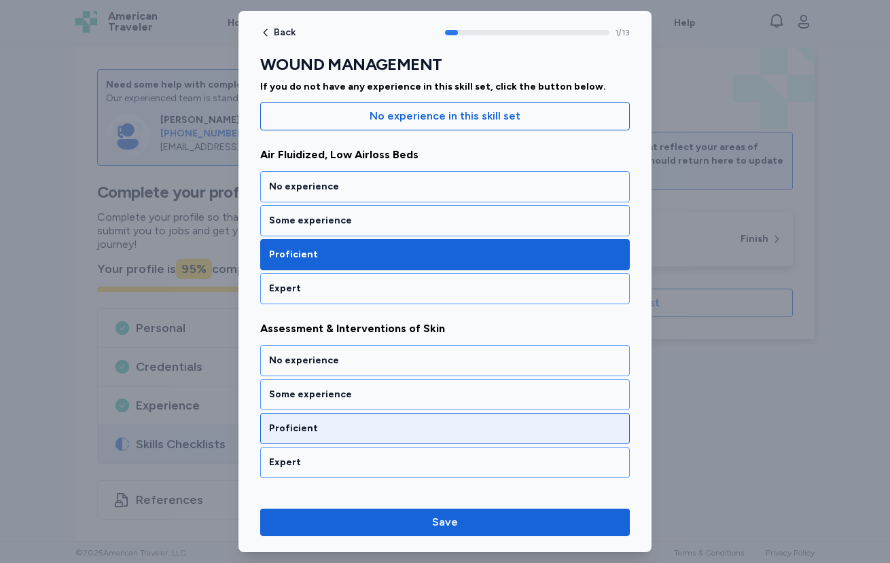
click at [380, 435] on div "Proficient" at bounding box center [445, 429] width 352 height 14
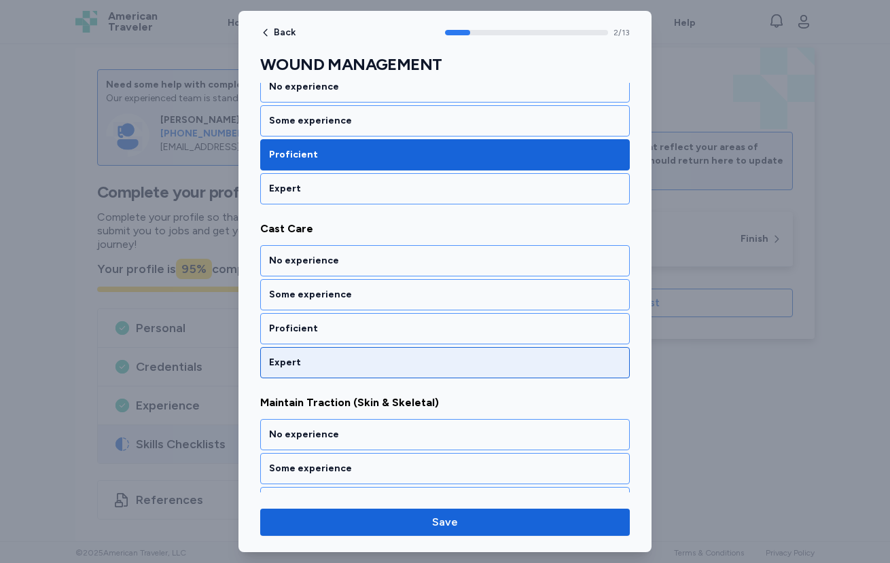
scroll to position [421, 0]
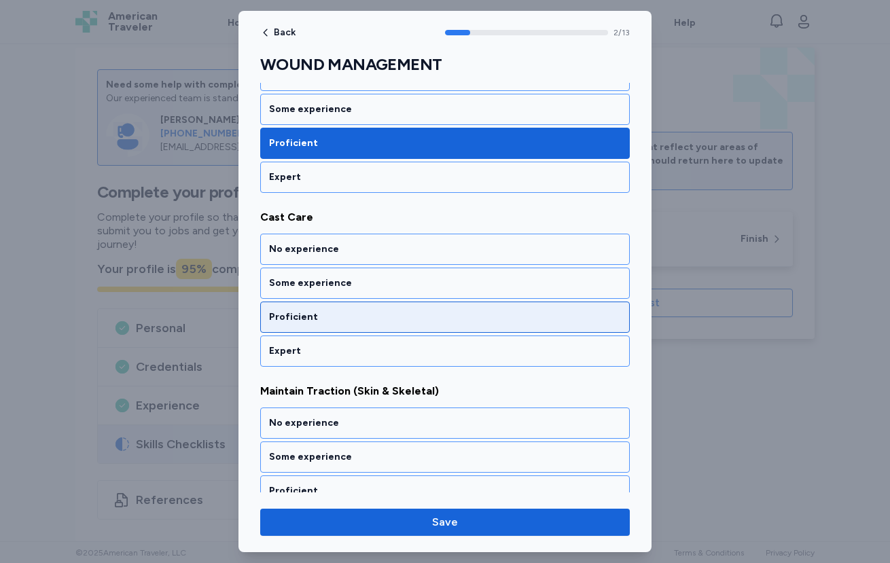
click at [359, 316] on div "Proficient" at bounding box center [445, 317] width 352 height 14
click at [351, 327] on div "Proficient" at bounding box center [444, 317] width 369 height 31
click at [348, 315] on div "Proficient" at bounding box center [445, 317] width 352 height 14
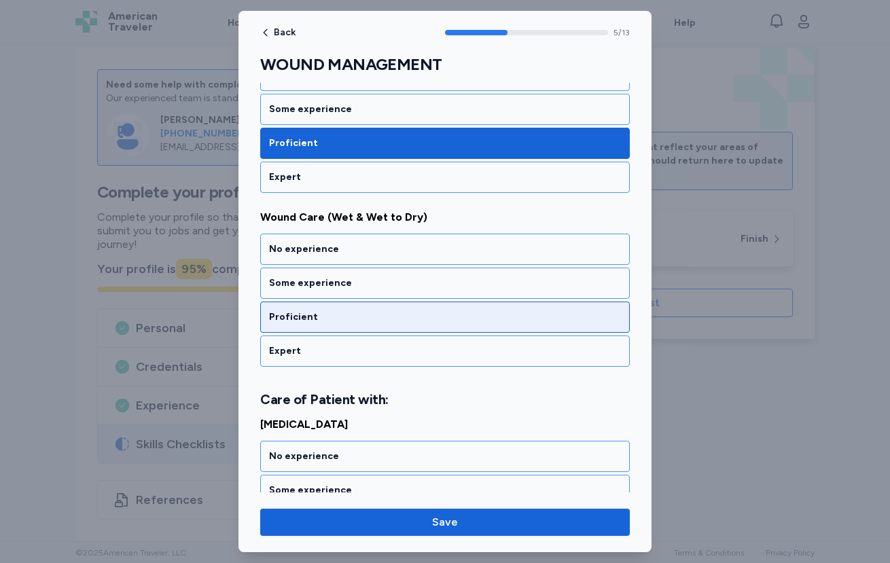
click at [347, 314] on div "Proficient" at bounding box center [445, 317] width 352 height 14
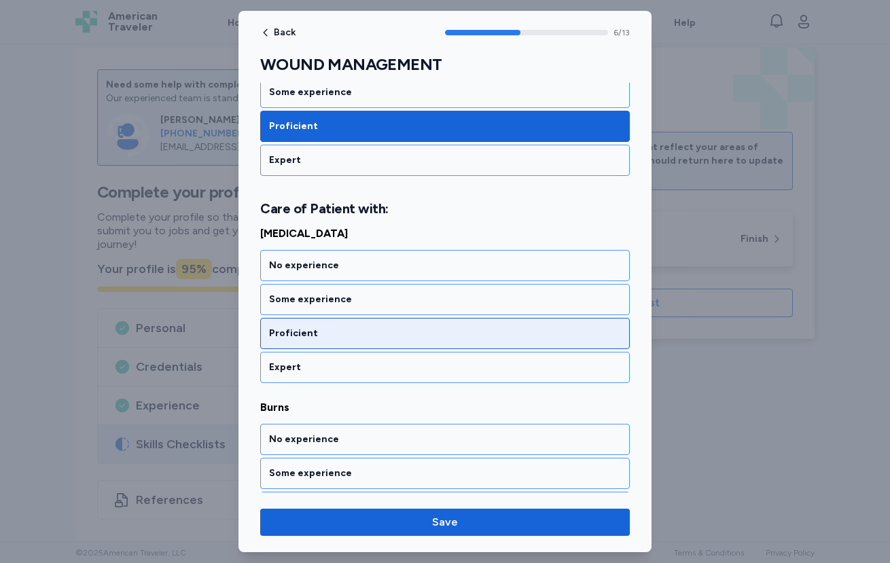
click at [345, 339] on div "Proficient" at bounding box center [445, 334] width 352 height 14
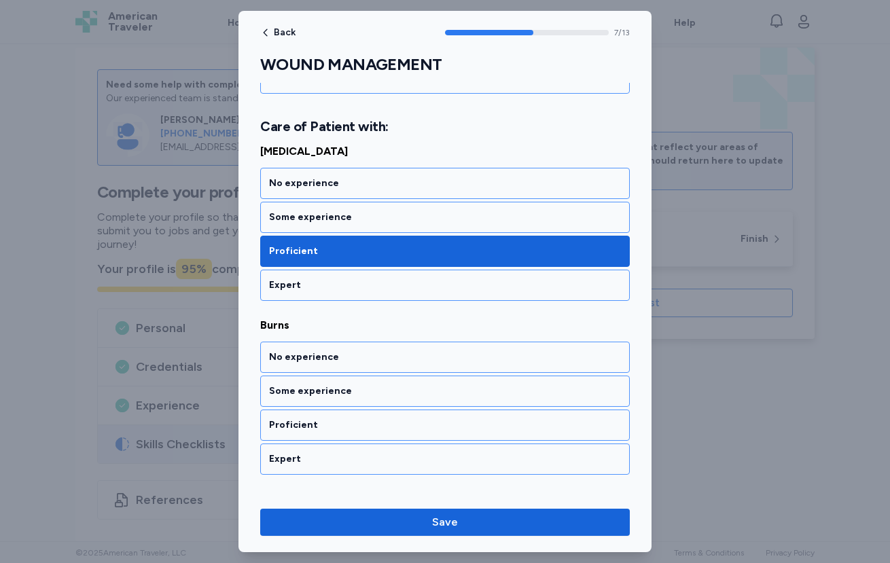
scroll to position [1213, 0]
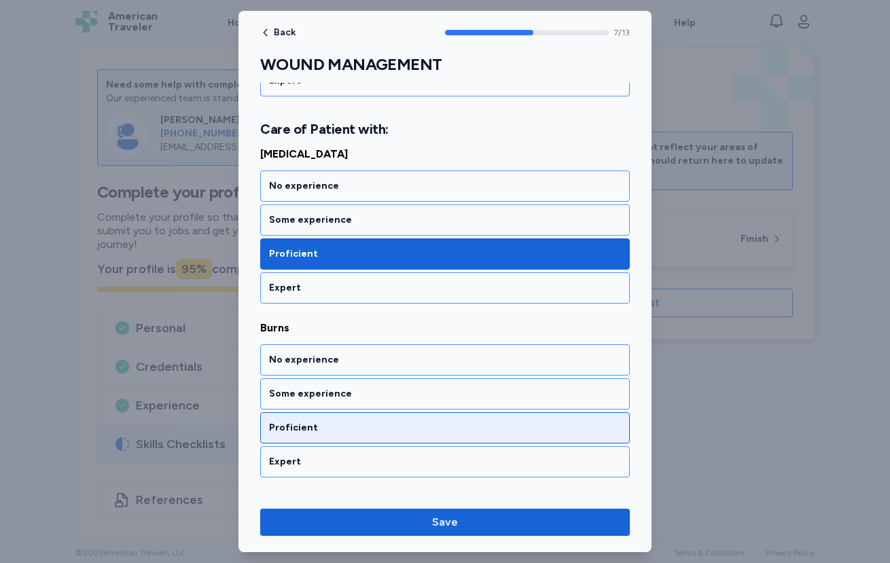
click at [365, 419] on div "Proficient" at bounding box center [444, 427] width 369 height 31
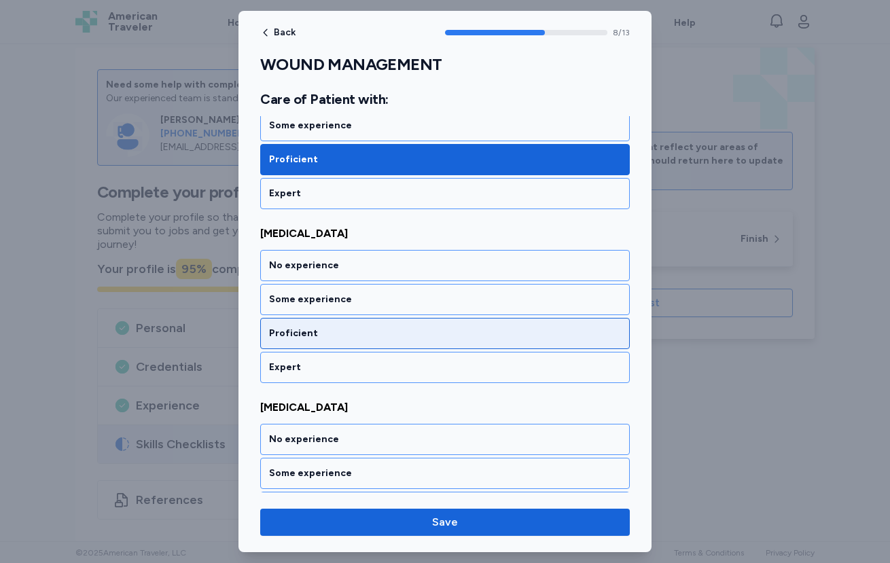
click at [357, 340] on div "Proficient" at bounding box center [444, 333] width 369 height 31
click at [354, 325] on div "Proficient" at bounding box center [444, 333] width 369 height 31
click at [357, 332] on div "Proficient" at bounding box center [445, 334] width 352 height 14
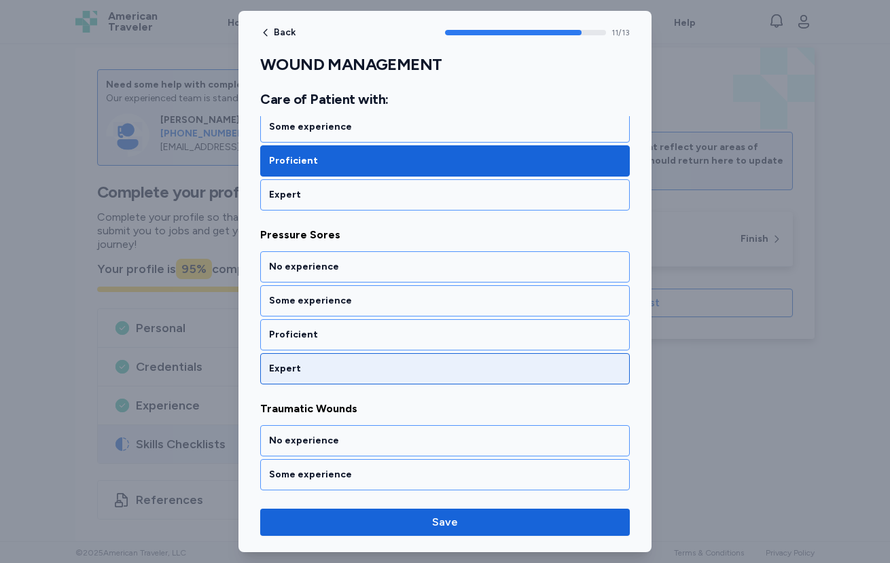
scroll to position [2003, 0]
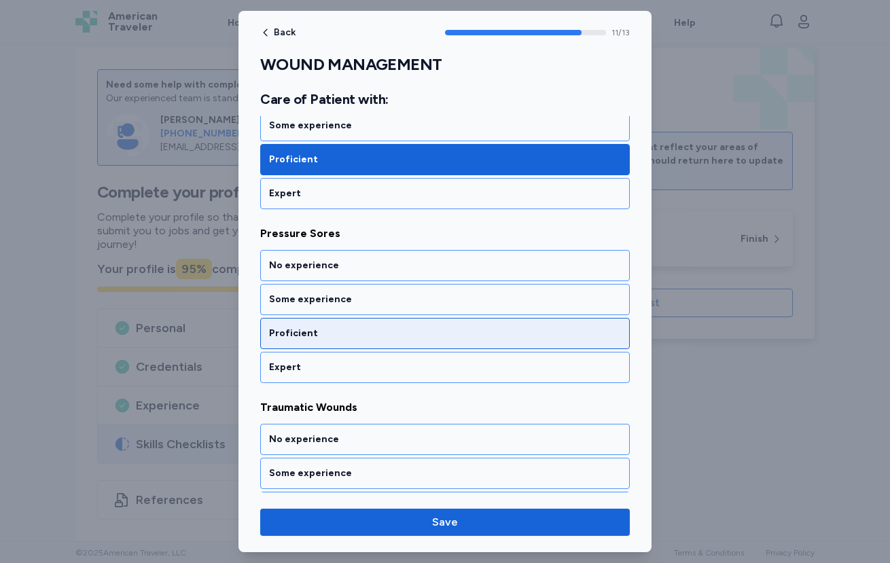
click at [356, 329] on div "Proficient" at bounding box center [445, 334] width 352 height 14
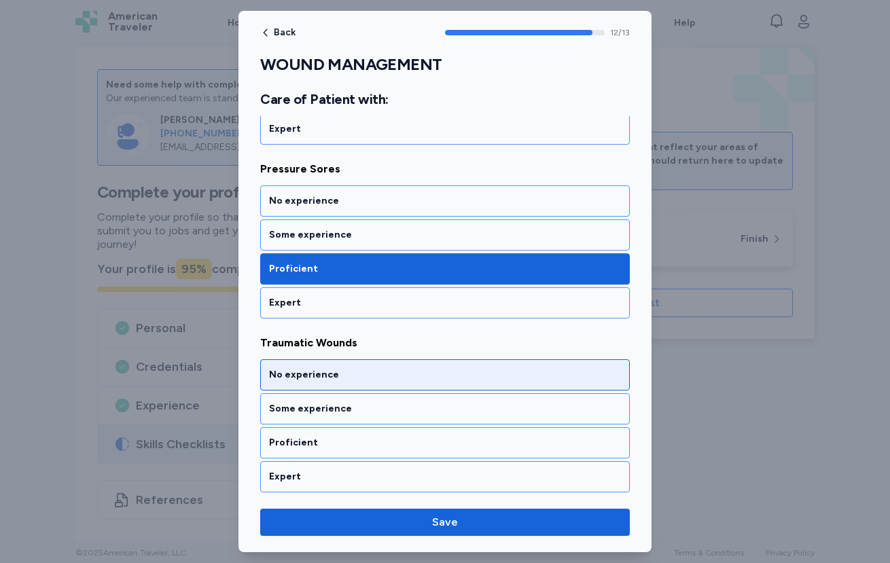
scroll to position [2070, 0]
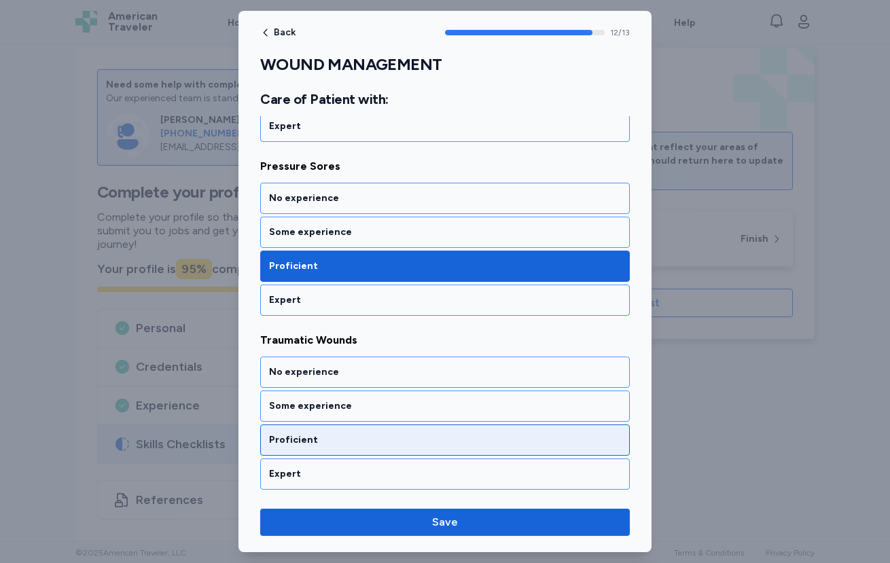
click at [354, 431] on div "Proficient" at bounding box center [444, 439] width 369 height 31
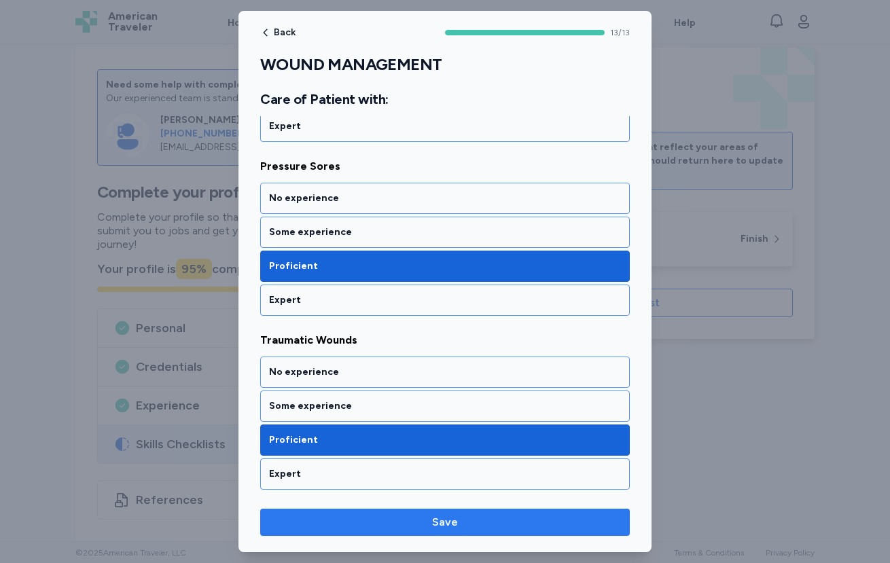
click at [456, 510] on button "Save" at bounding box center [444, 522] width 369 height 27
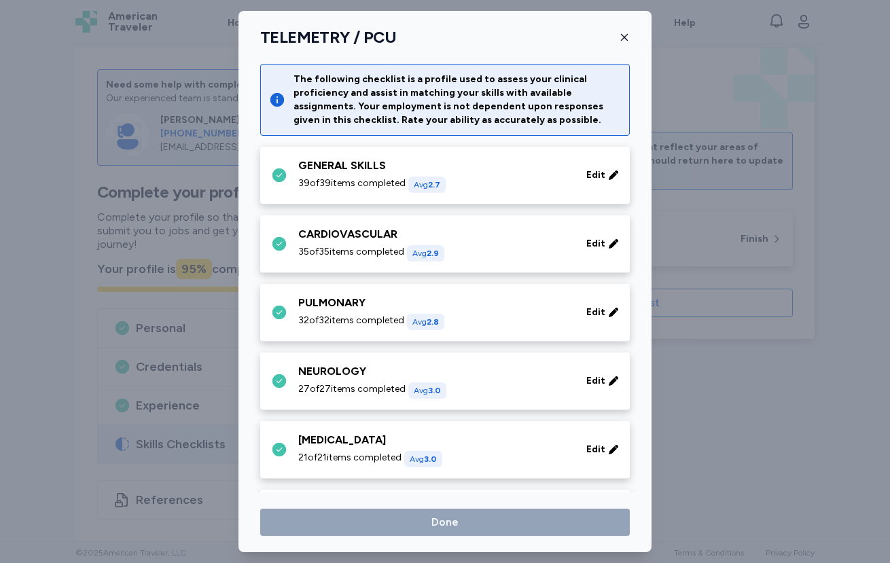
scroll to position [535, 0]
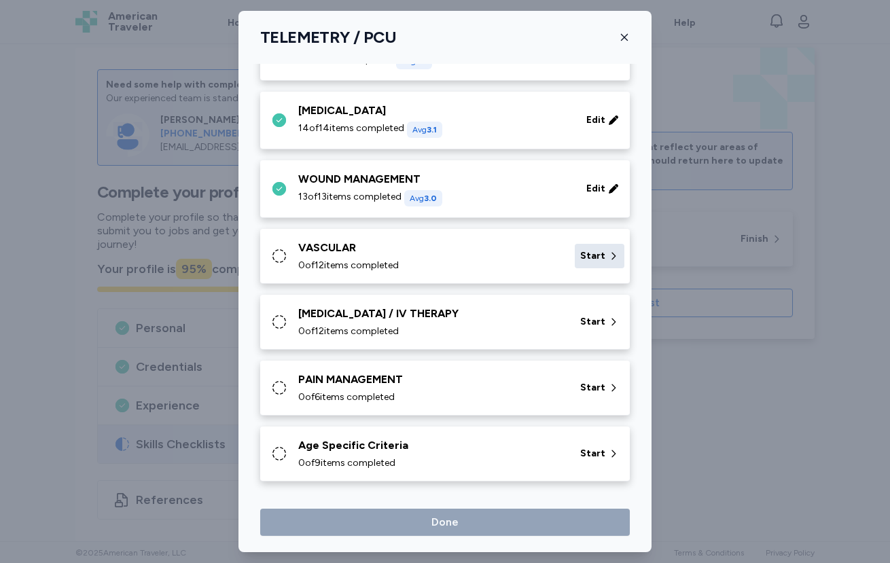
click at [584, 258] on span "Start" at bounding box center [592, 256] width 25 height 14
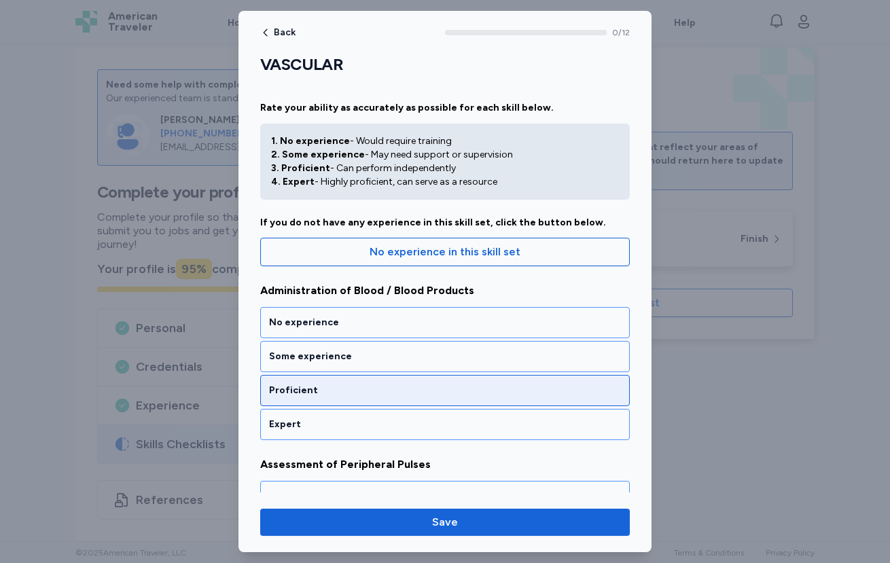
click at [370, 387] on div "Proficient" at bounding box center [445, 391] width 352 height 14
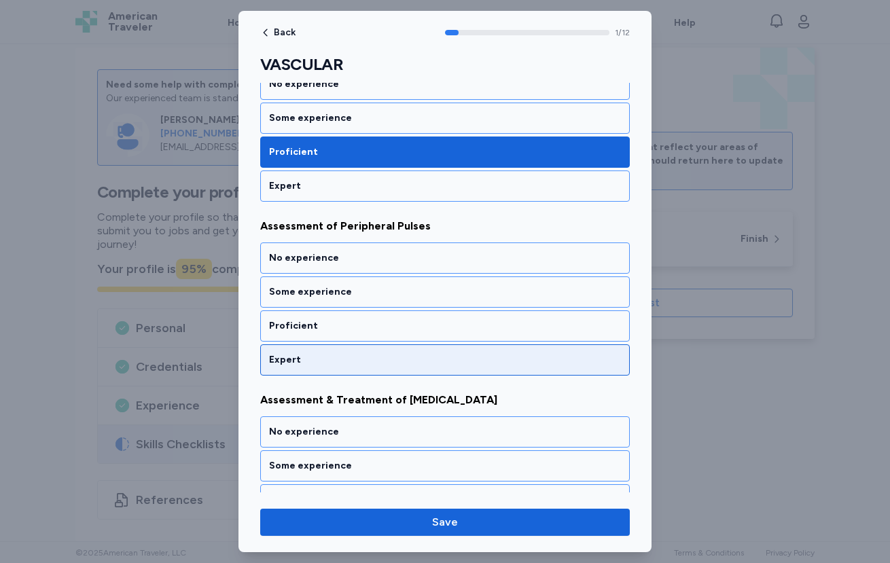
scroll to position [247, 0]
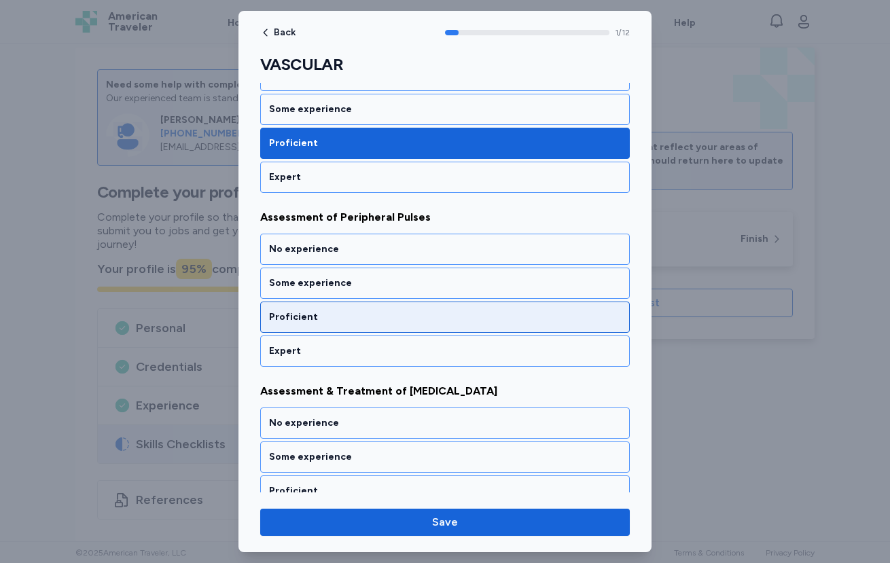
click at [363, 326] on div "Proficient" at bounding box center [444, 317] width 369 height 31
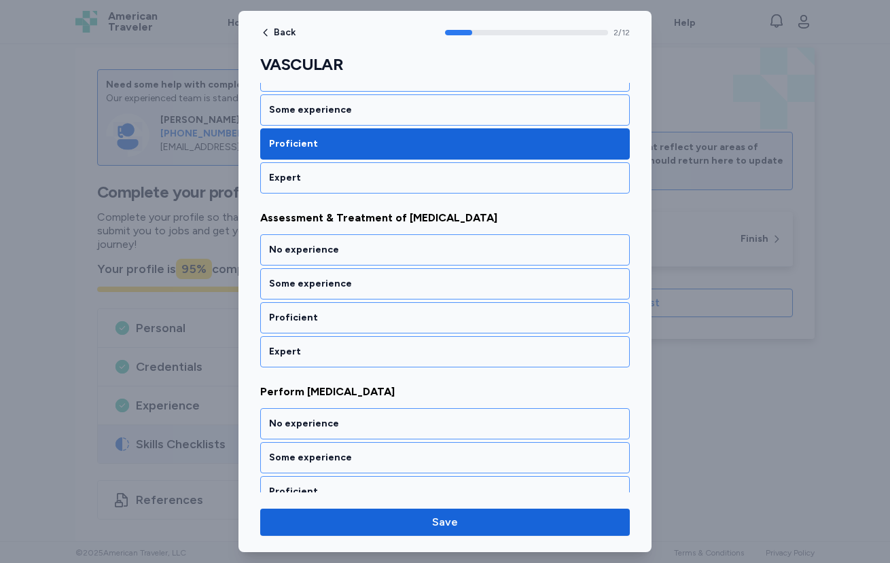
scroll to position [421, 0]
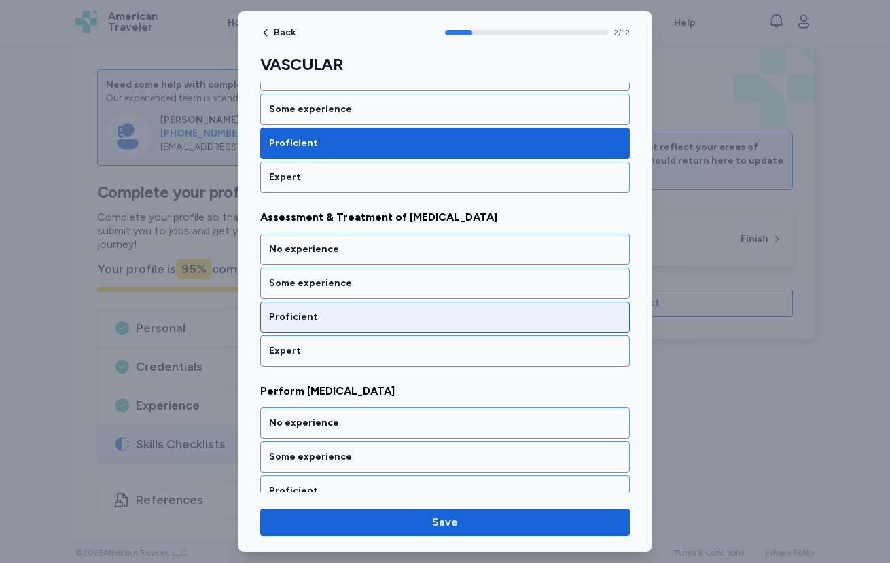
click at [387, 324] on div "Proficient" at bounding box center [444, 317] width 369 height 31
click at [371, 325] on div "Proficient" at bounding box center [444, 317] width 369 height 31
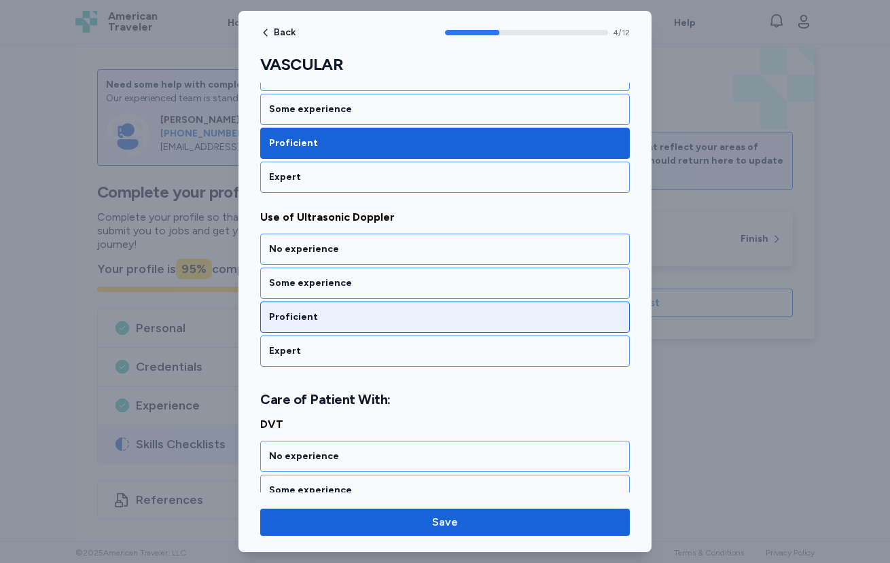
click at [359, 329] on div "Proficient" at bounding box center [444, 317] width 369 height 31
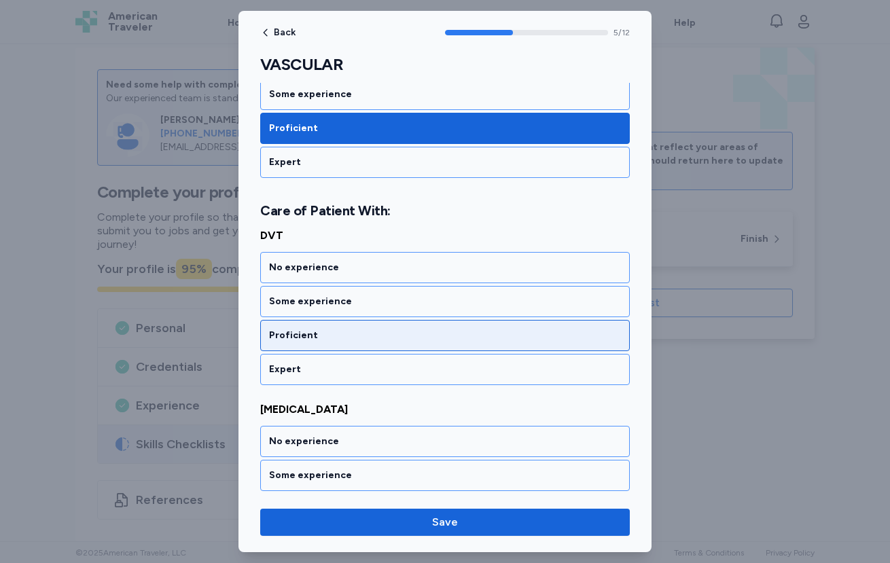
scroll to position [960, 0]
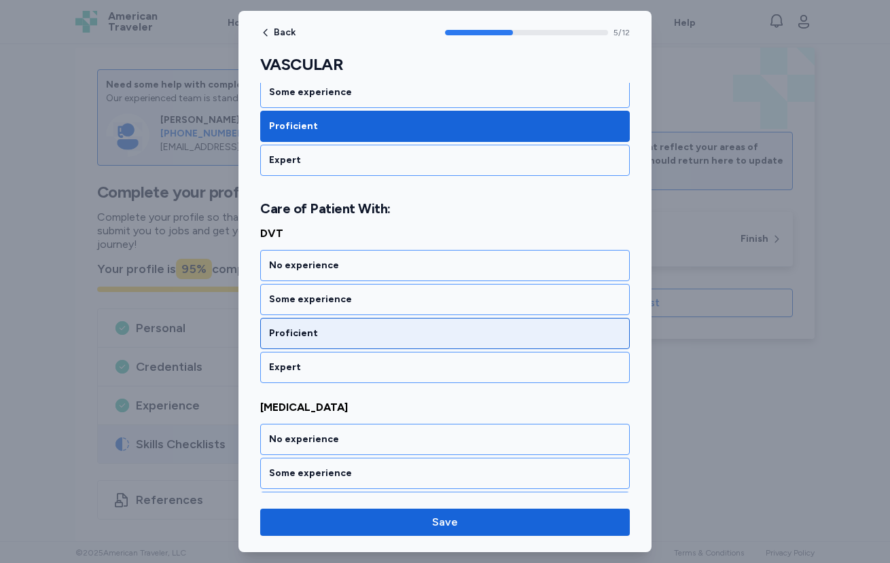
click at [345, 340] on div "Proficient" at bounding box center [444, 333] width 369 height 31
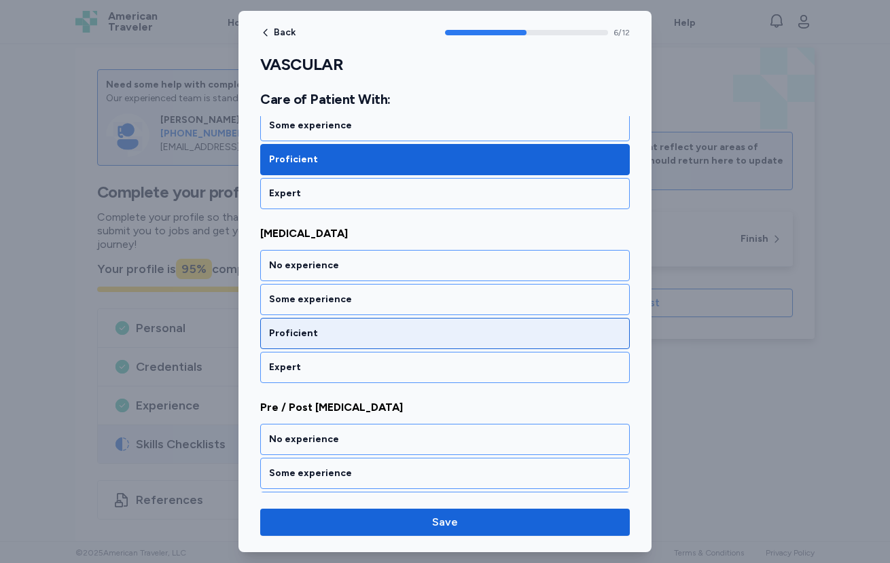
click at [340, 330] on div "Proficient" at bounding box center [445, 334] width 352 height 14
click at [341, 344] on div "Proficient" at bounding box center [444, 333] width 369 height 31
click at [339, 342] on div "Proficient" at bounding box center [444, 333] width 369 height 31
click at [338, 342] on div "Proficient" at bounding box center [444, 333] width 369 height 31
click at [348, 335] on div "Proficient" at bounding box center [445, 334] width 352 height 14
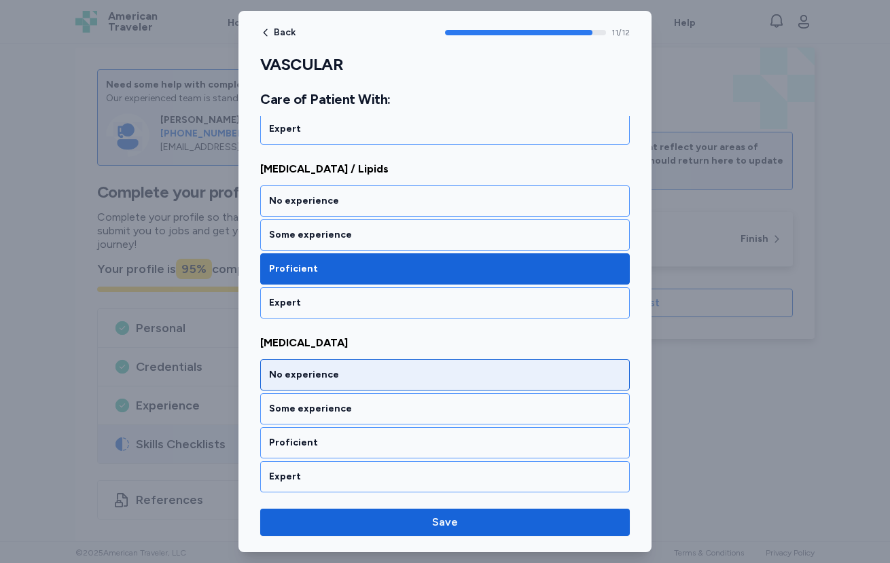
scroll to position [1896, 0]
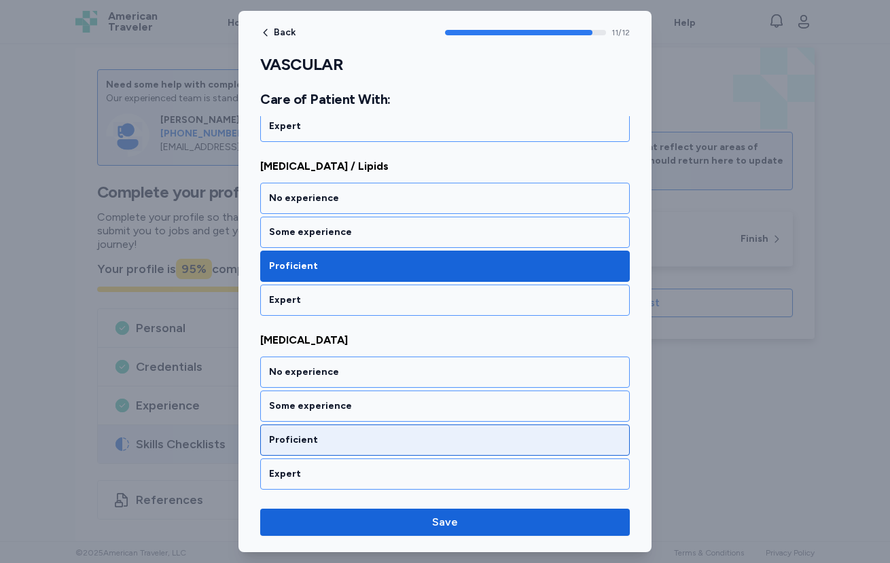
click at [381, 435] on div "Proficient" at bounding box center [445, 440] width 352 height 14
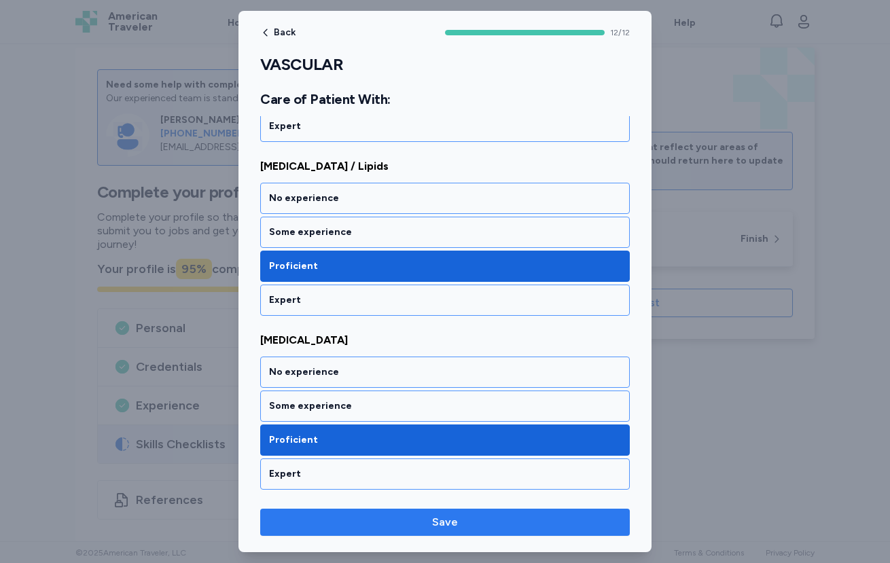
click at [473, 526] on span "Save" at bounding box center [445, 522] width 348 height 16
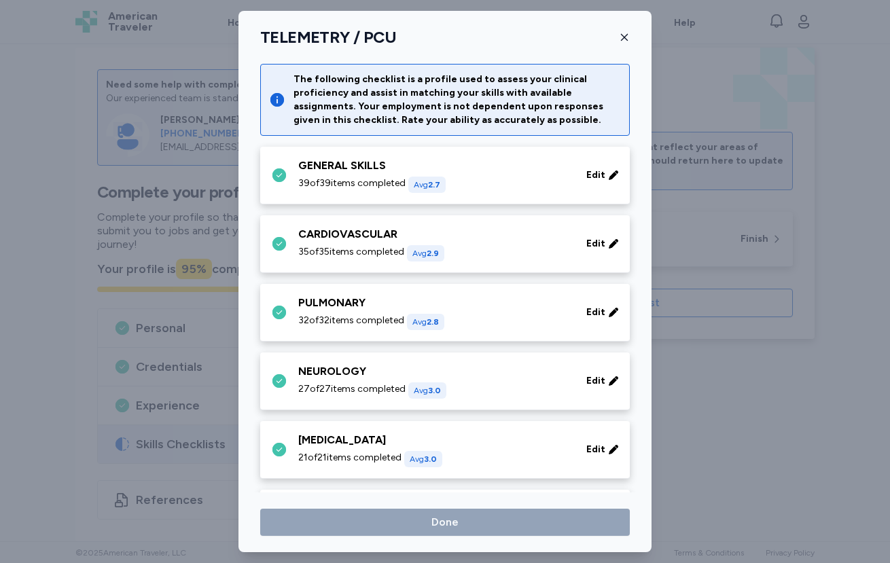
scroll to position [535, 0]
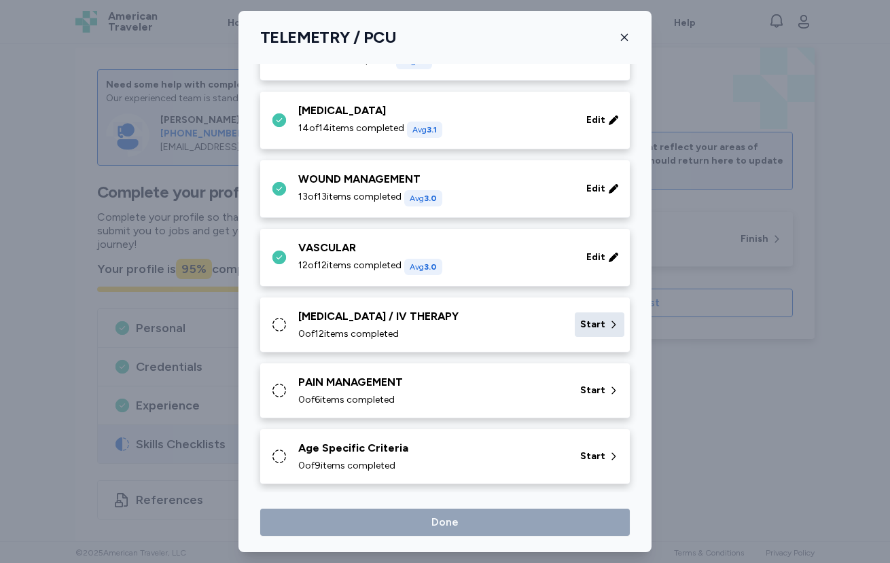
click at [592, 320] on span "Start" at bounding box center [592, 325] width 25 height 14
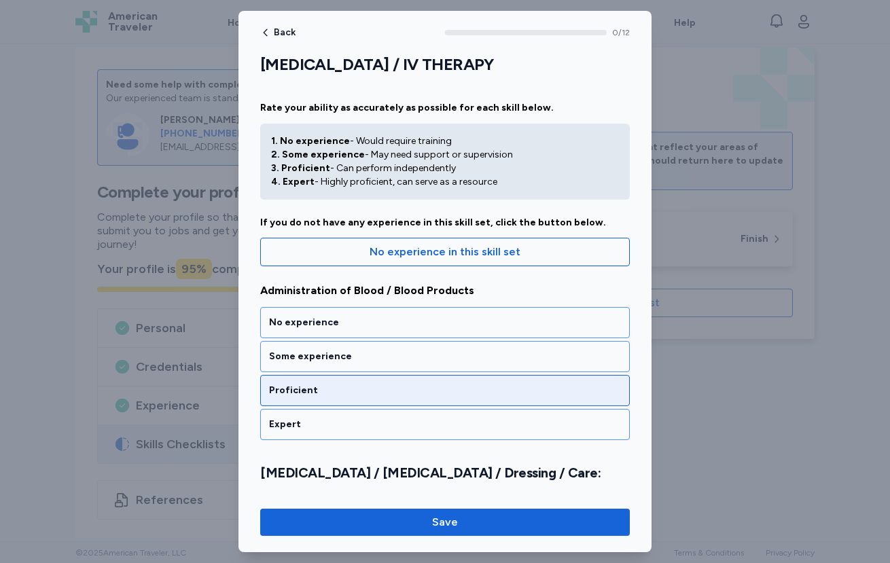
click at [407, 382] on div "Proficient" at bounding box center [444, 390] width 369 height 31
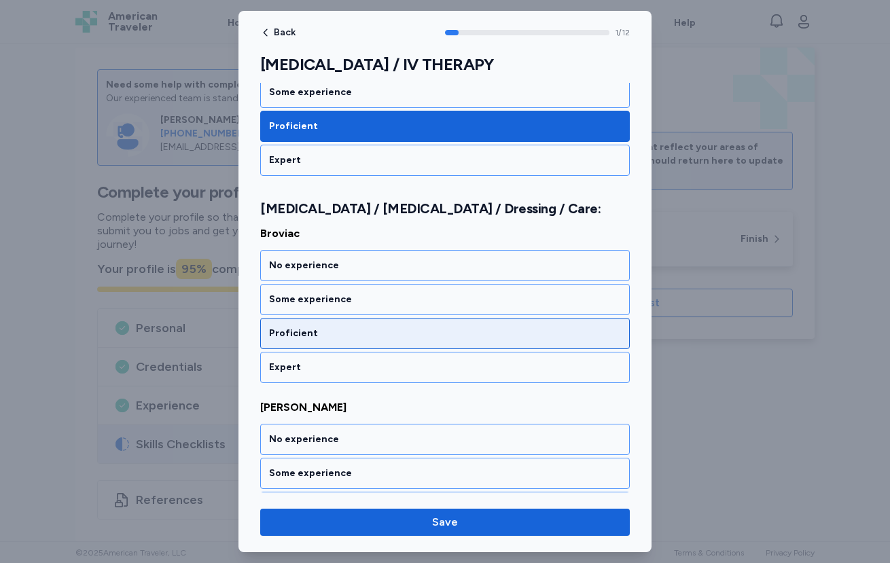
click at [398, 338] on div "Proficient" at bounding box center [445, 334] width 352 height 14
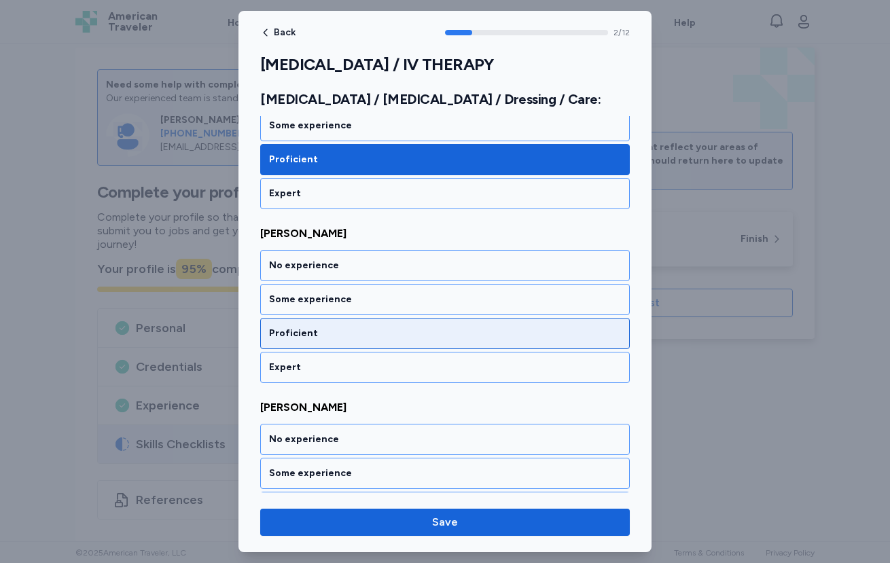
click at [389, 340] on div "Proficient" at bounding box center [444, 333] width 369 height 31
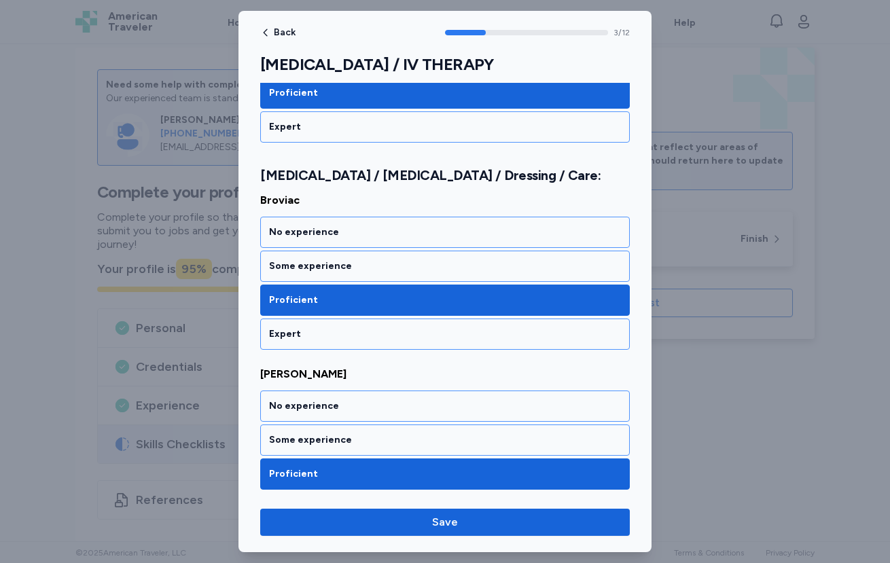
scroll to position [299, 0]
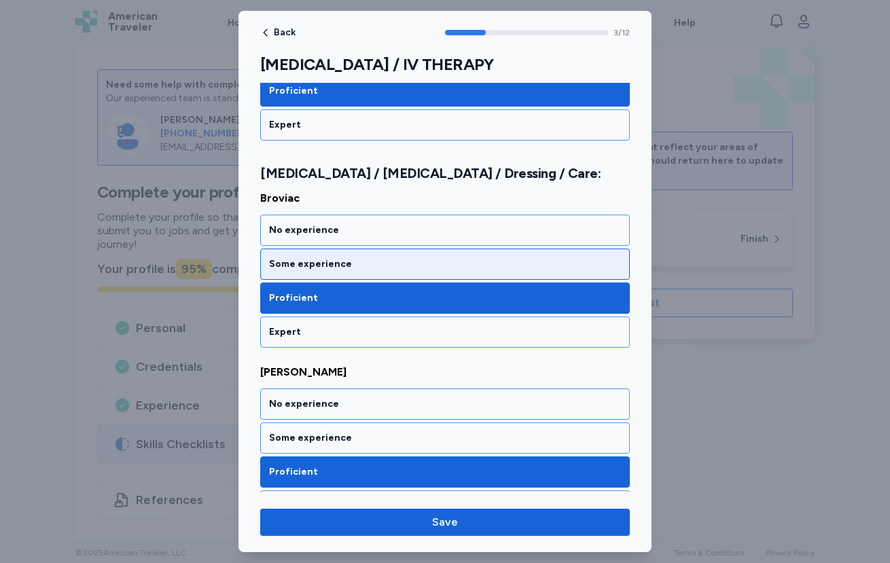
click at [361, 272] on div "Some experience" at bounding box center [444, 264] width 369 height 31
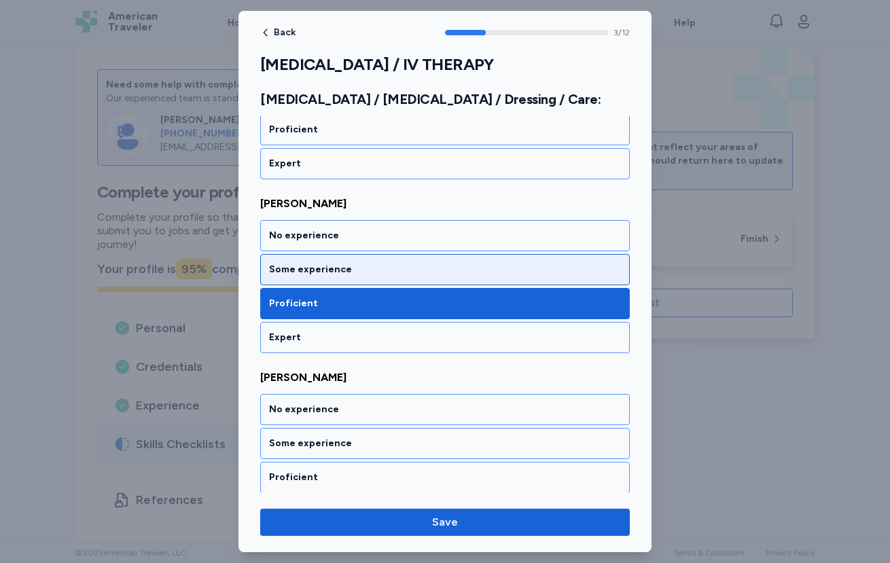
click at [361, 269] on div "Some experience" at bounding box center [445, 270] width 352 height 14
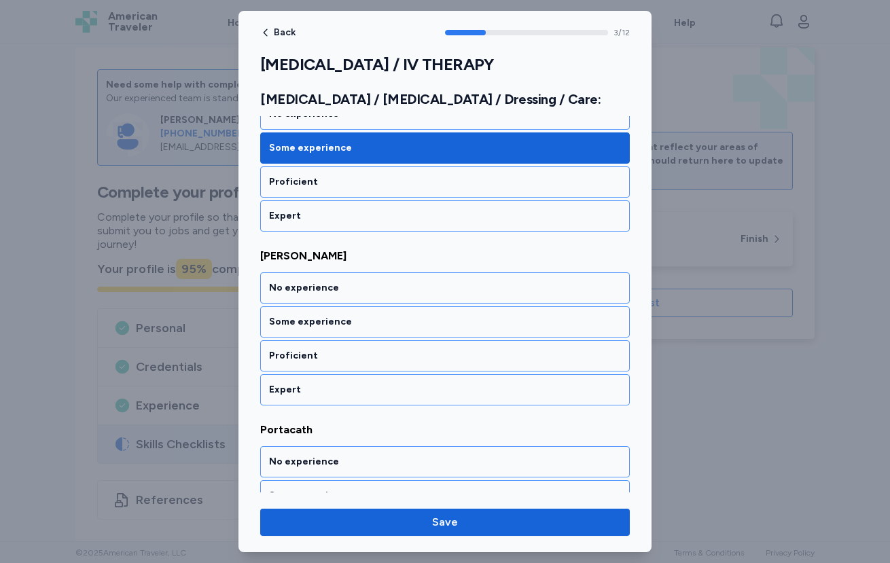
scroll to position [612, 0]
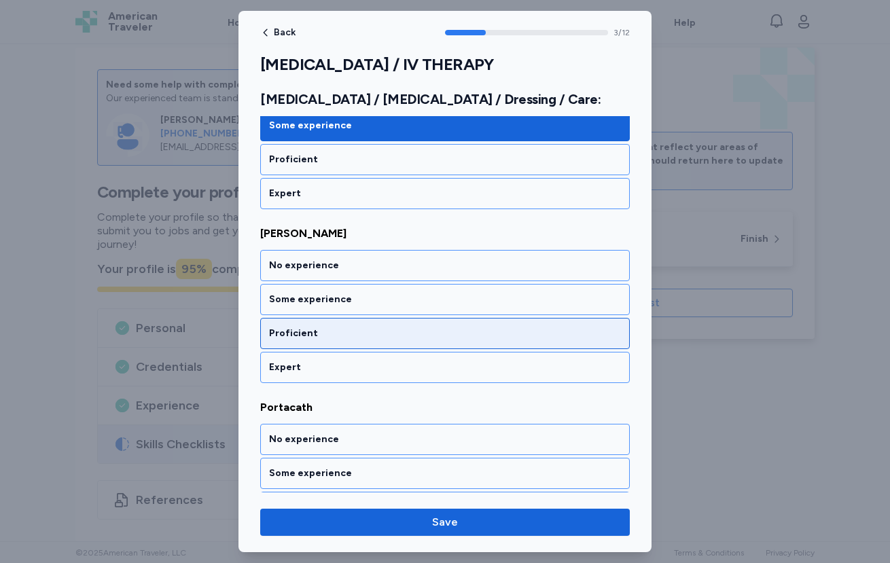
click at [359, 344] on div "Proficient" at bounding box center [444, 333] width 369 height 31
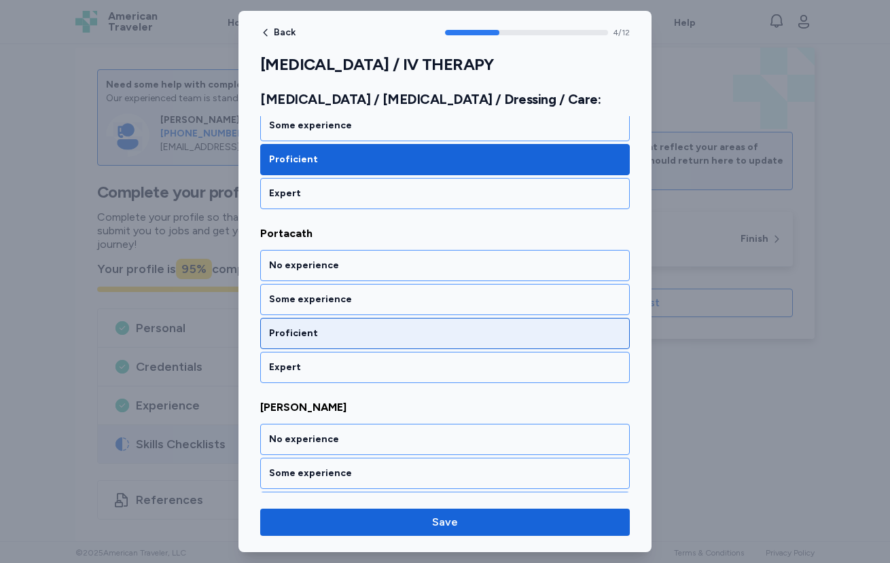
click at [346, 329] on div "Proficient" at bounding box center [445, 334] width 352 height 14
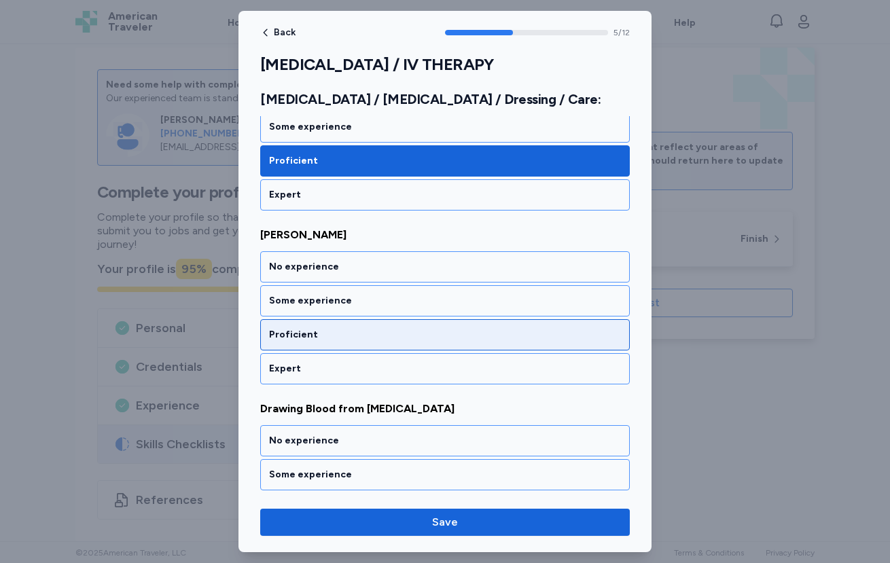
scroll to position [960, 0]
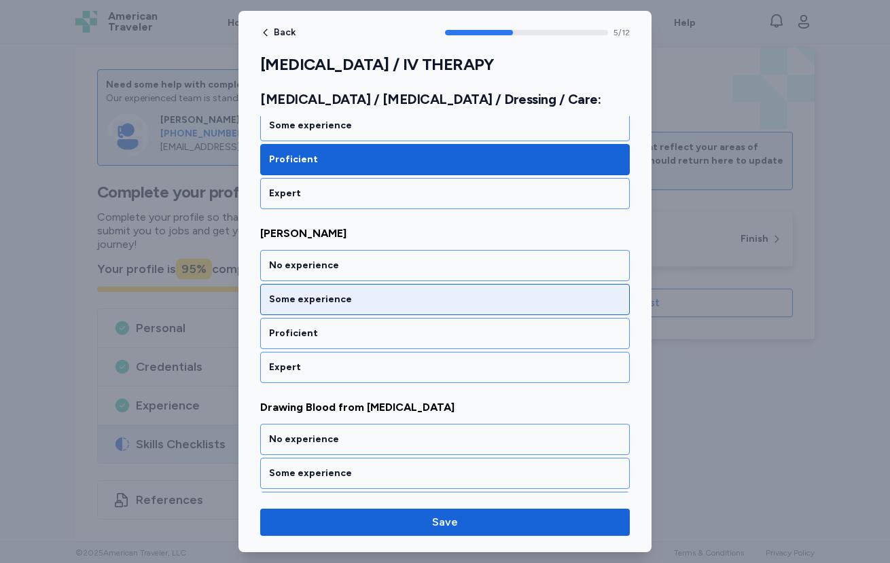
click at [364, 297] on div "Some experience" at bounding box center [445, 300] width 352 height 14
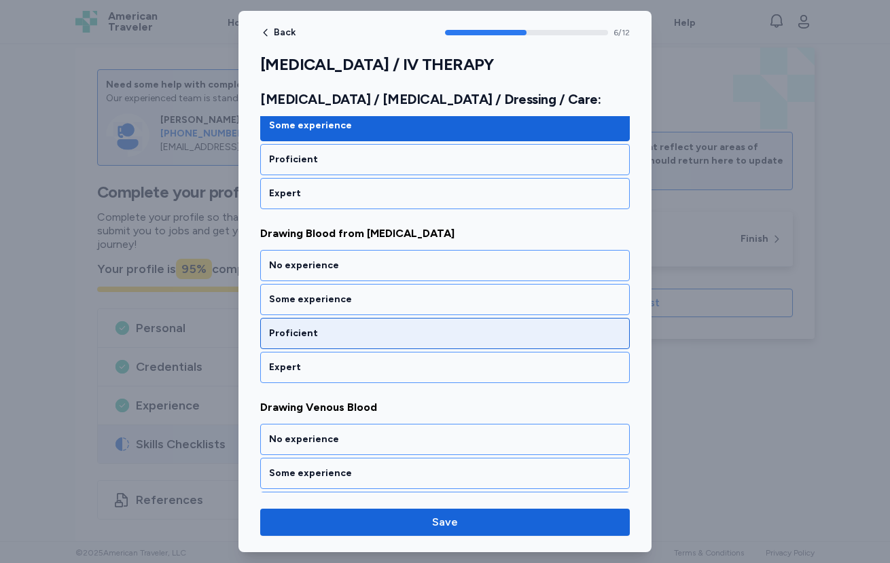
click at [352, 322] on div "Proficient" at bounding box center [444, 333] width 369 height 31
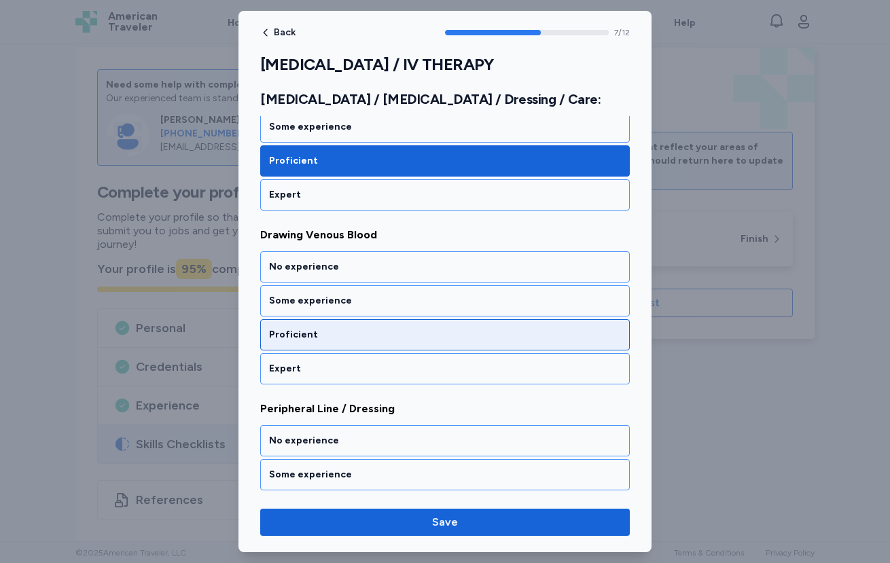
scroll to position [1307, 0]
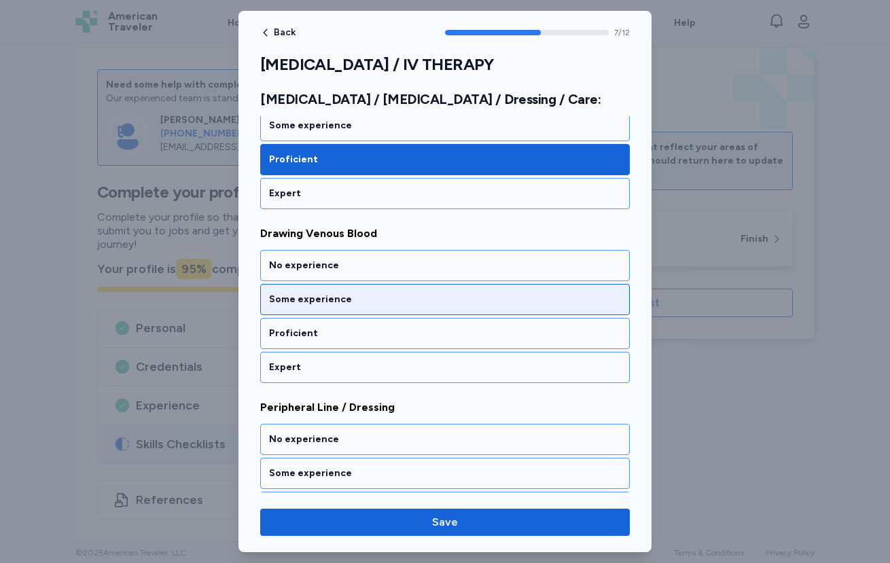
click at [372, 304] on div "Some experience" at bounding box center [445, 300] width 352 height 14
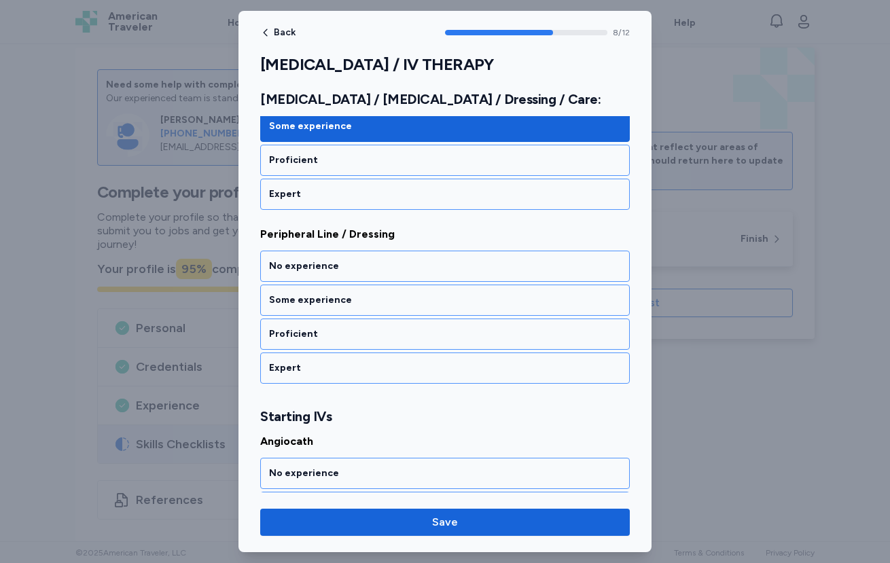
scroll to position [1481, 0]
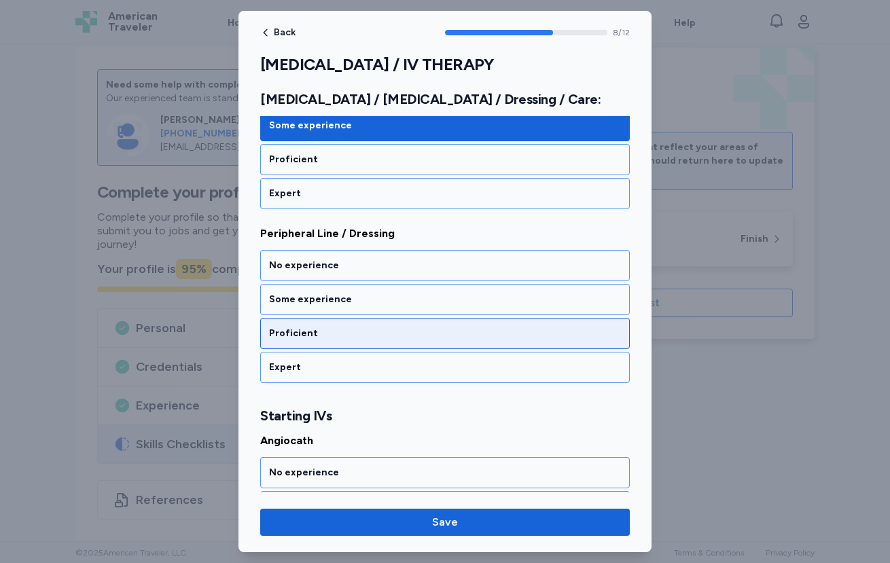
click at [378, 321] on div "Proficient" at bounding box center [444, 333] width 369 height 31
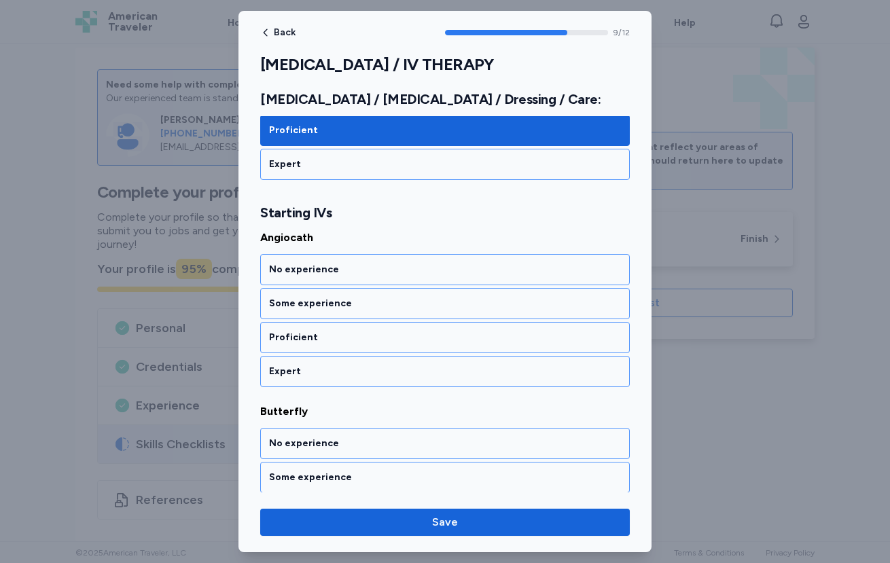
scroll to position [1688, 0]
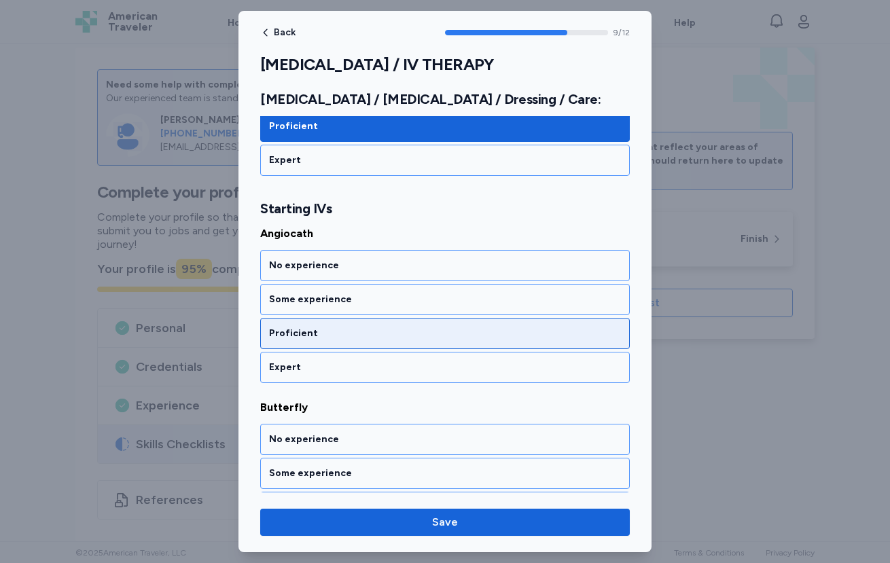
click at [363, 327] on div "Proficient" at bounding box center [445, 334] width 352 height 14
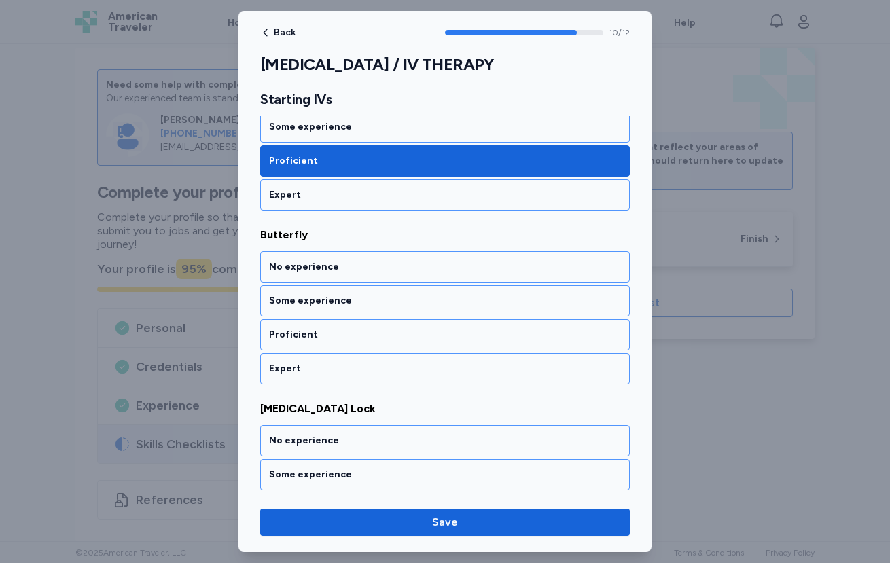
scroll to position [1862, 0]
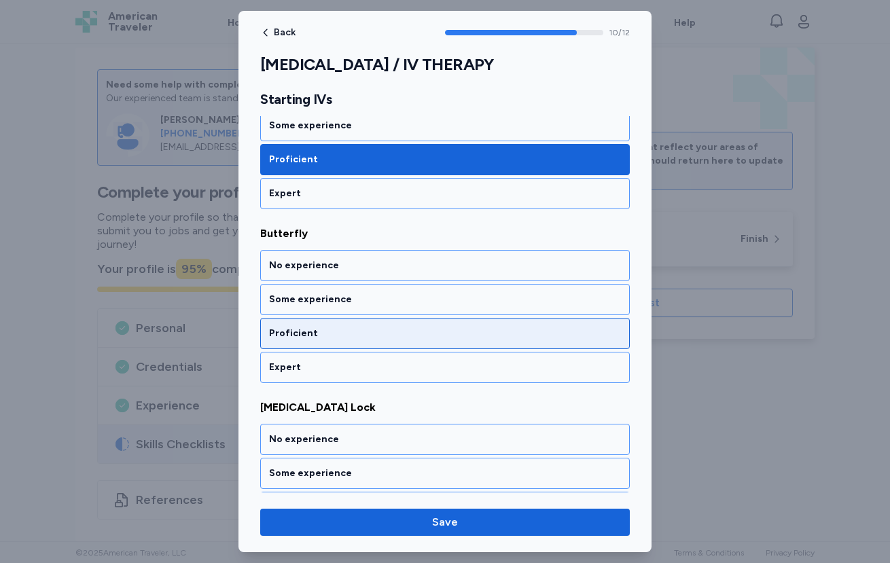
click at [361, 327] on div "Proficient" at bounding box center [445, 334] width 352 height 14
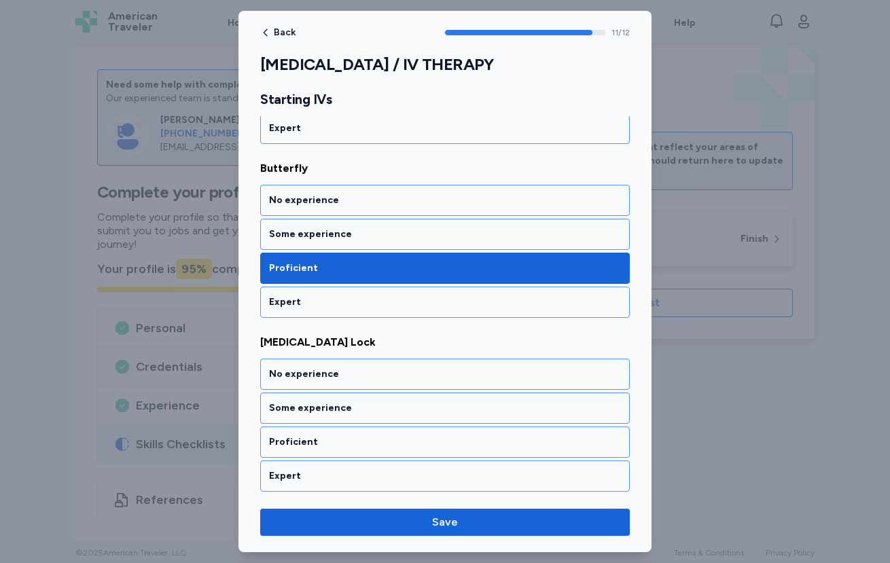
scroll to position [1929, 0]
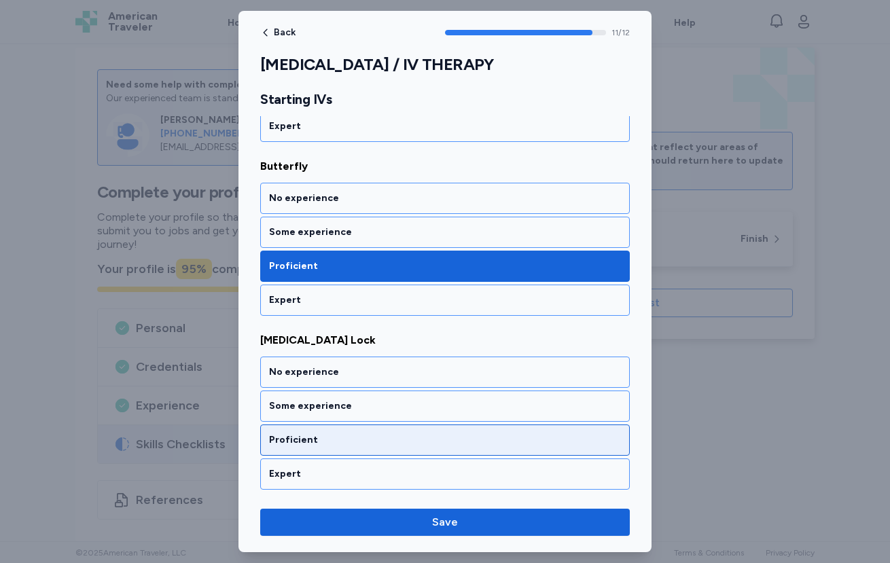
click at [365, 429] on div "Proficient" at bounding box center [444, 439] width 369 height 31
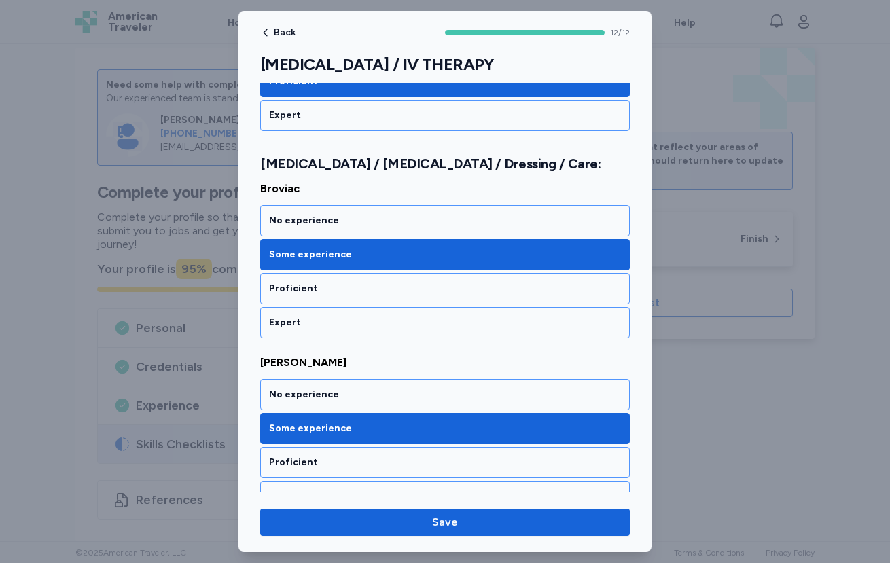
scroll to position [1516, 0]
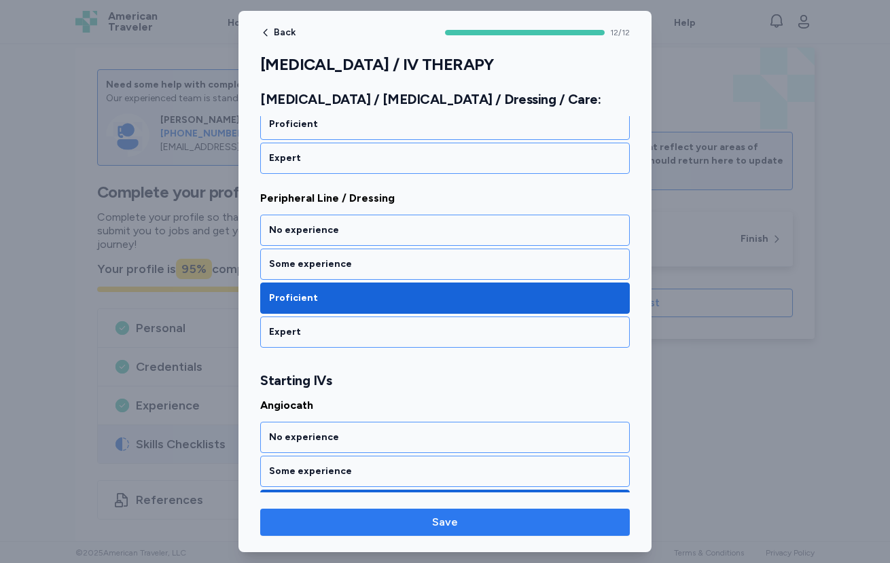
click at [446, 516] on span "Save" at bounding box center [445, 522] width 26 height 16
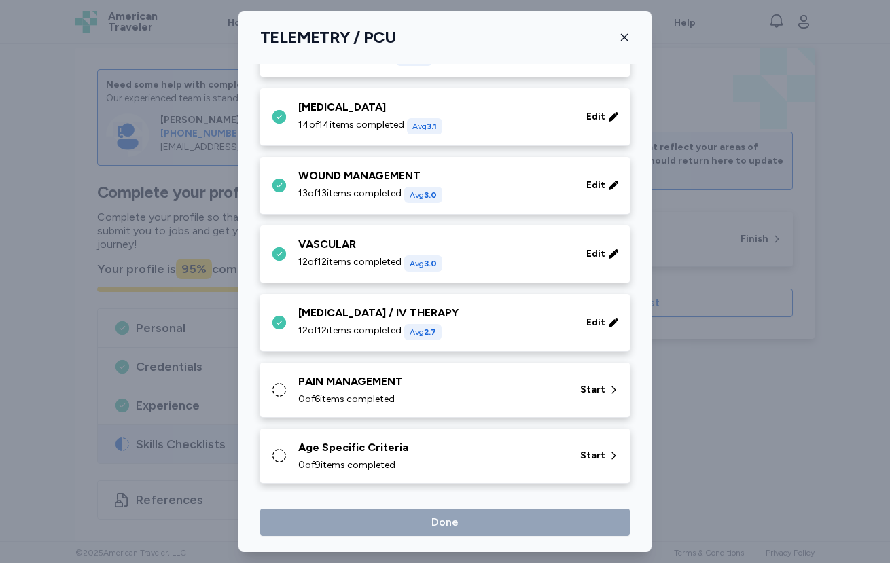
scroll to position [543, 0]
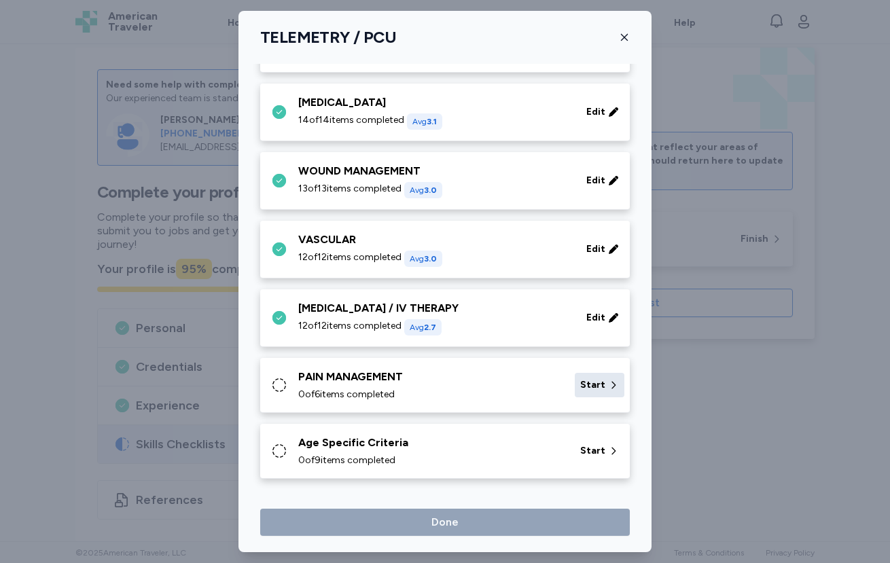
click at [575, 378] on div "Start" at bounding box center [600, 385] width 50 height 24
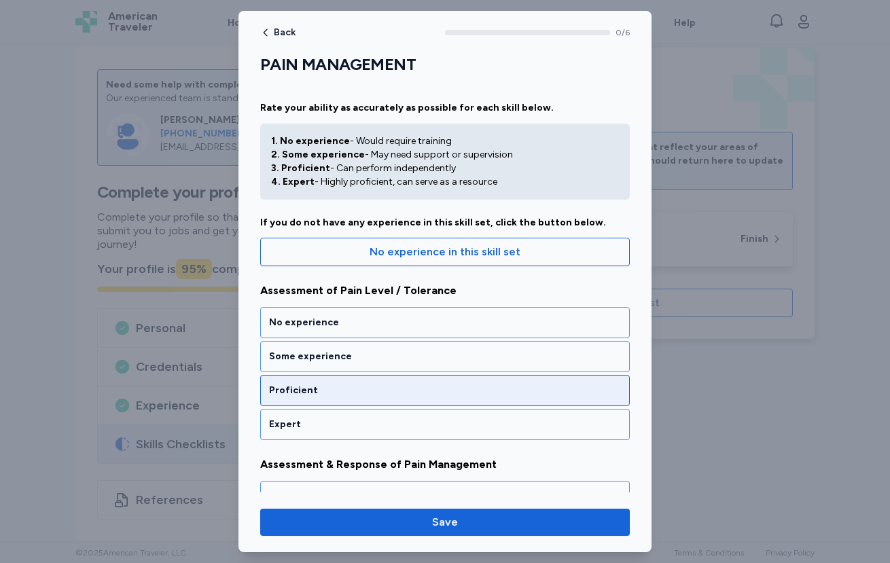
click at [386, 392] on div "Proficient" at bounding box center [445, 391] width 352 height 14
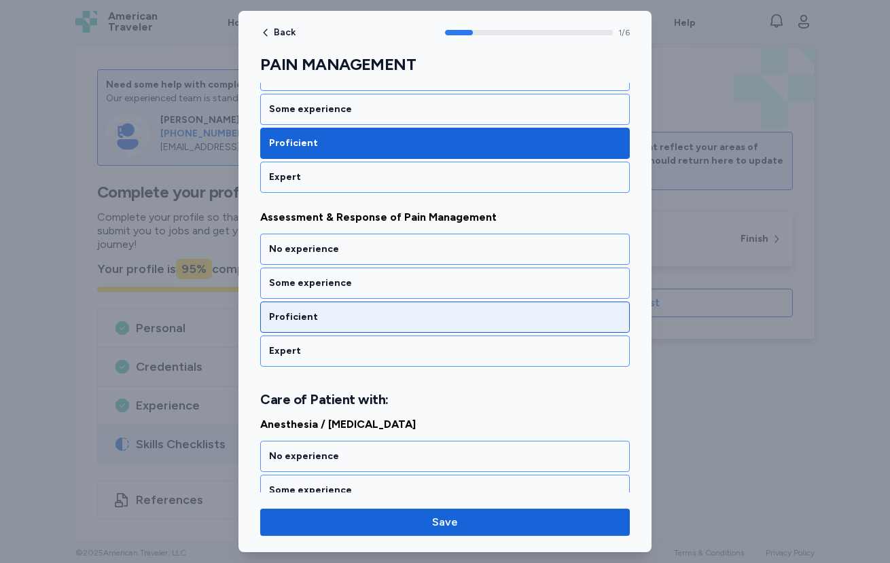
click at [367, 310] on div "Proficient" at bounding box center [445, 317] width 352 height 14
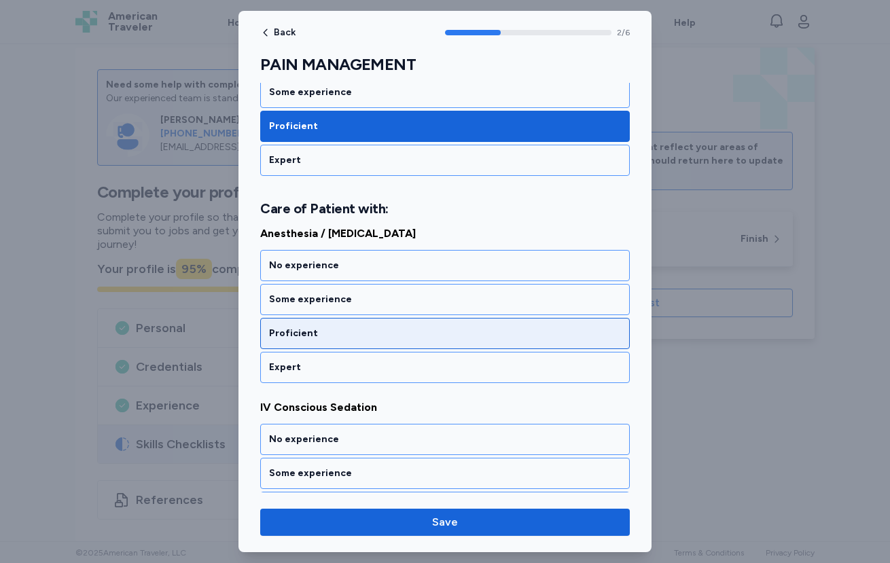
click at [358, 344] on div "Proficient" at bounding box center [444, 333] width 369 height 31
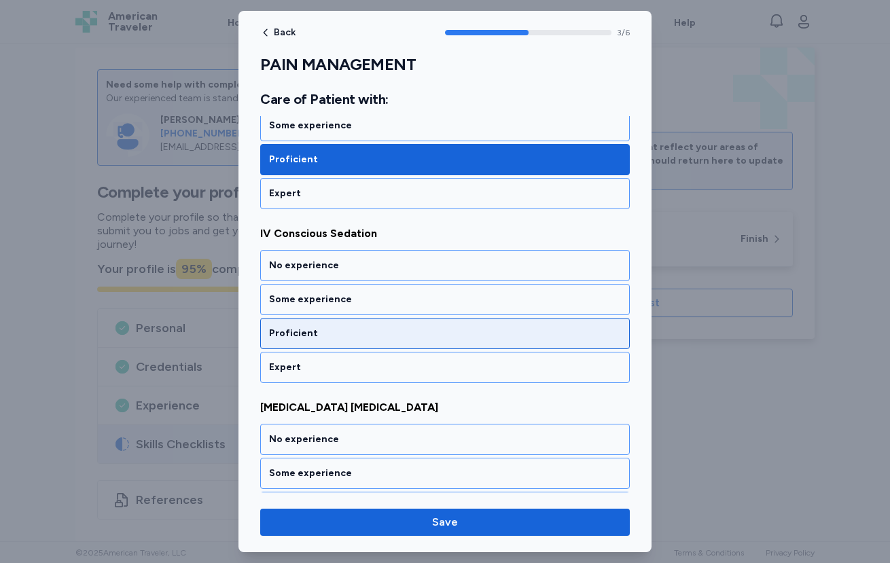
click at [345, 342] on div "Proficient" at bounding box center [444, 333] width 369 height 31
click at [341, 334] on div "Proficient" at bounding box center [445, 334] width 352 height 14
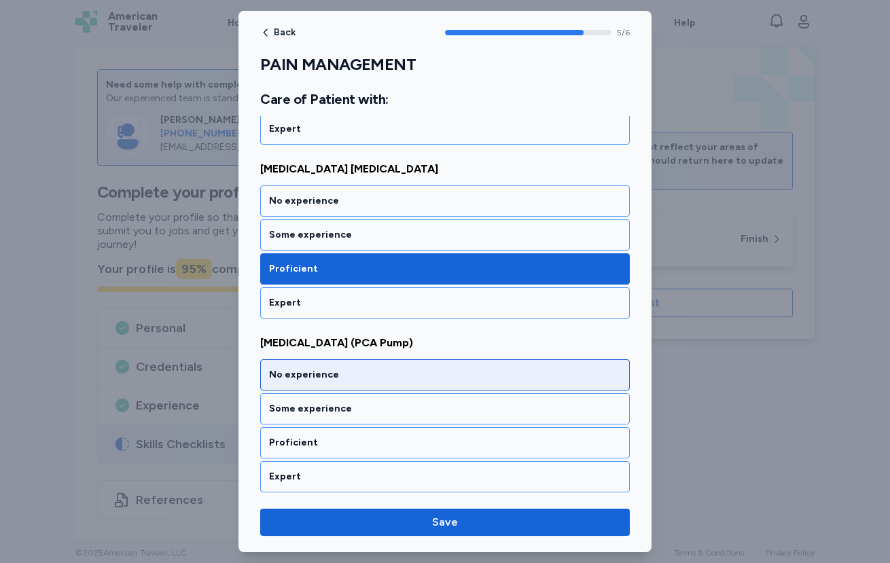
scroll to position [853, 0]
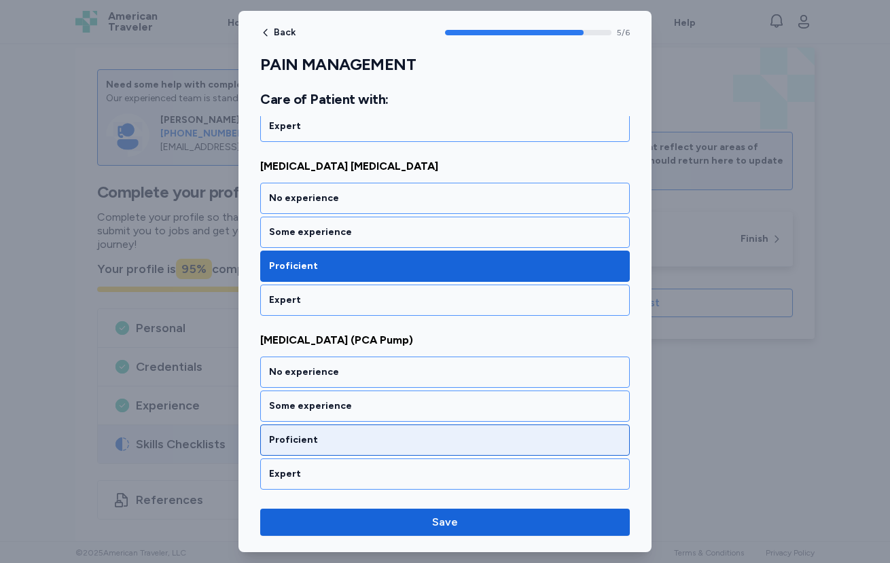
click at [355, 433] on div "Proficient" at bounding box center [445, 440] width 352 height 14
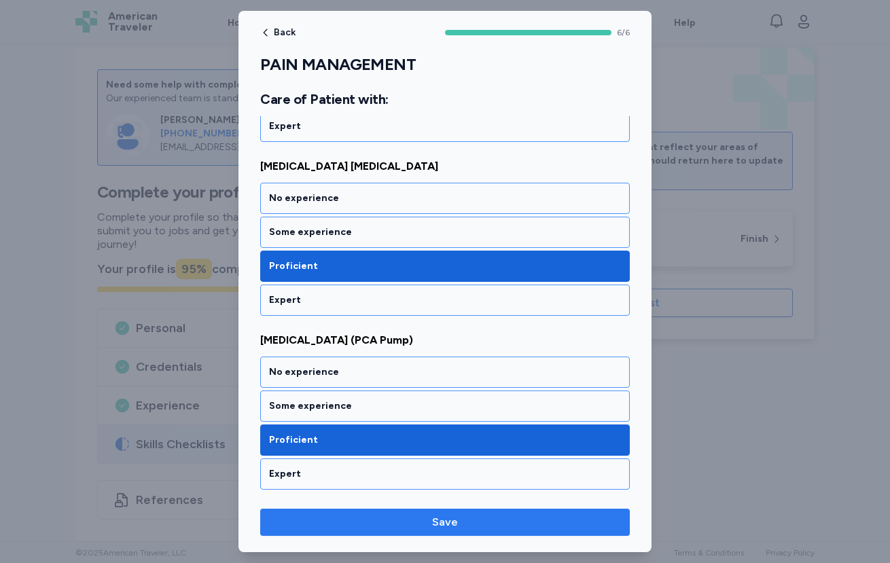
click at [455, 517] on span "Save" at bounding box center [445, 522] width 26 height 16
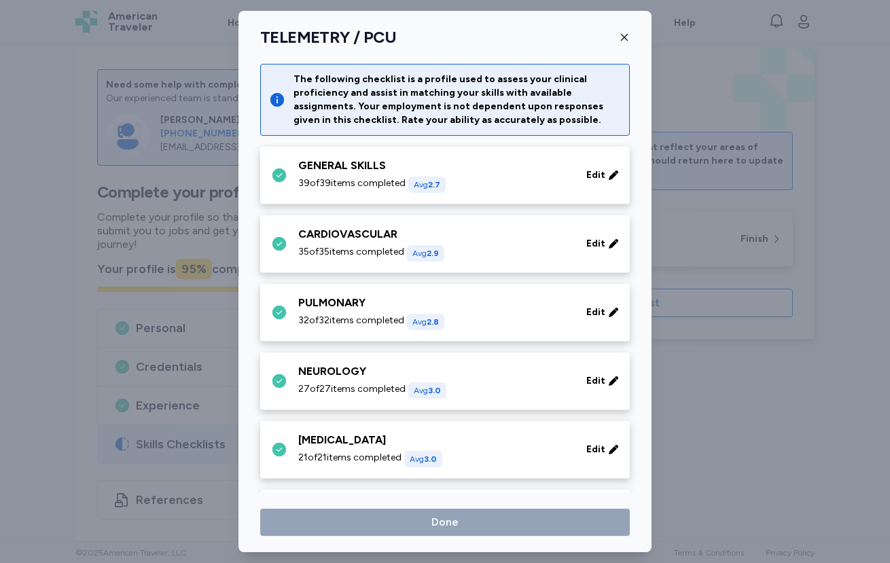
scroll to position [543, 0]
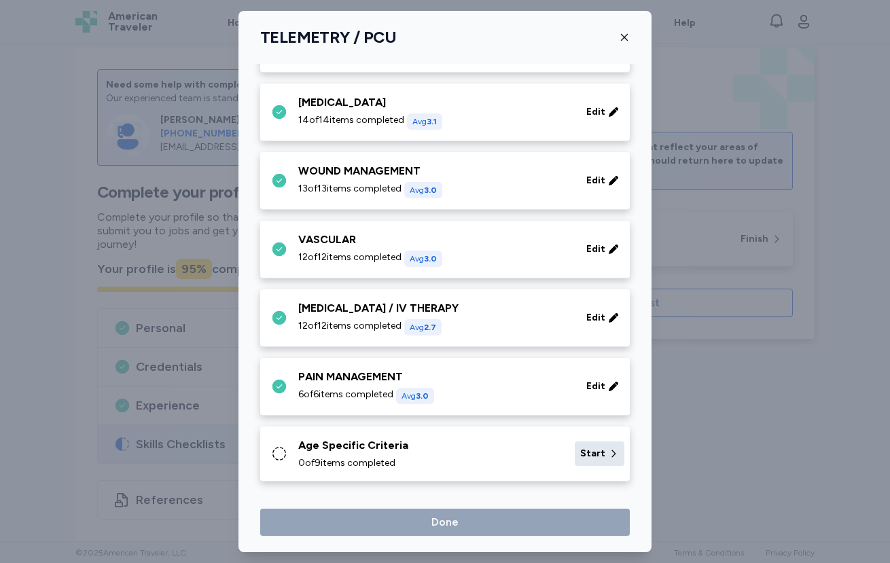
click at [580, 453] on span "Start" at bounding box center [592, 454] width 25 height 14
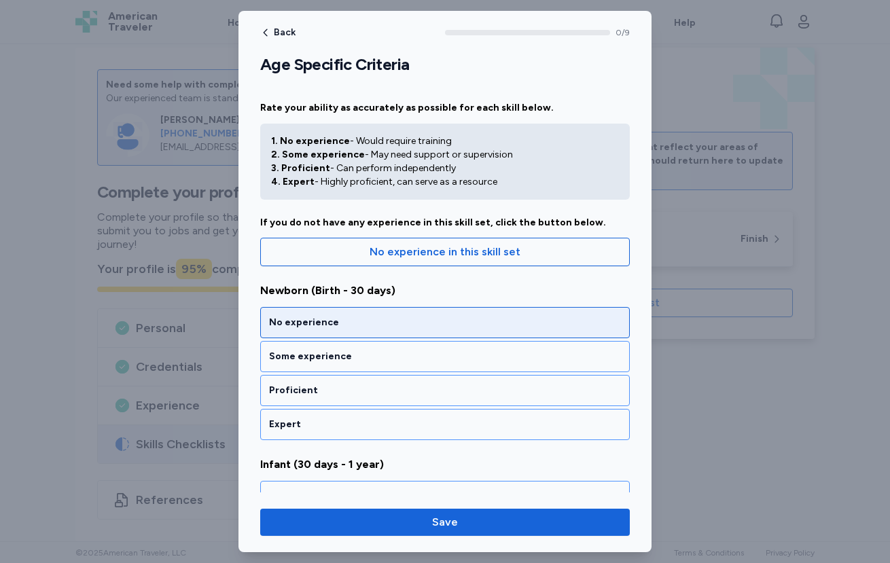
click at [409, 325] on div "No experience" at bounding box center [445, 323] width 352 height 14
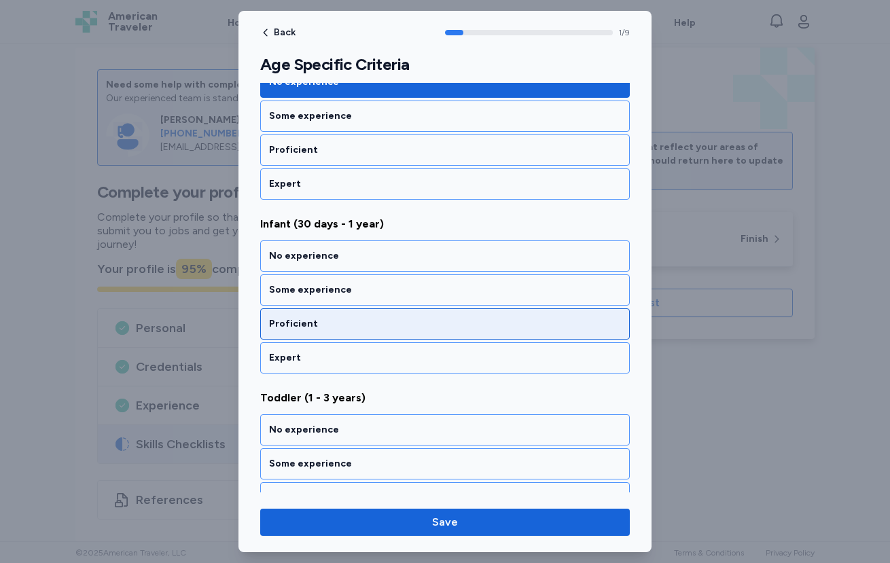
scroll to position [247, 0]
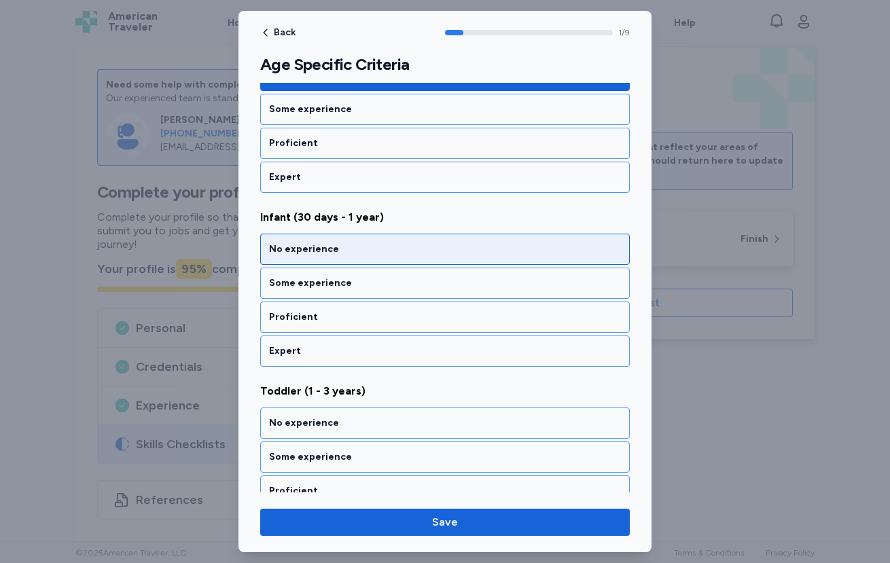
click at [422, 252] on div "No experience" at bounding box center [445, 249] width 352 height 14
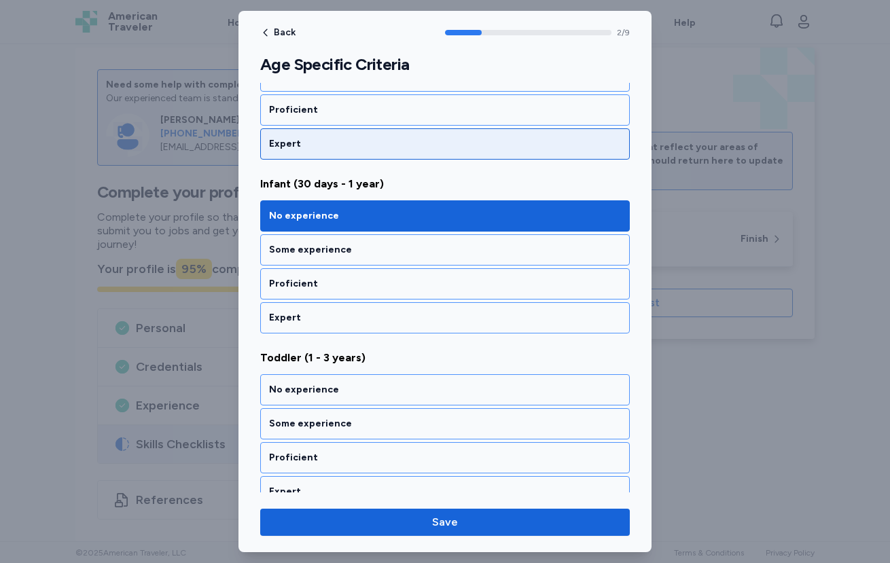
scroll to position [516, 0]
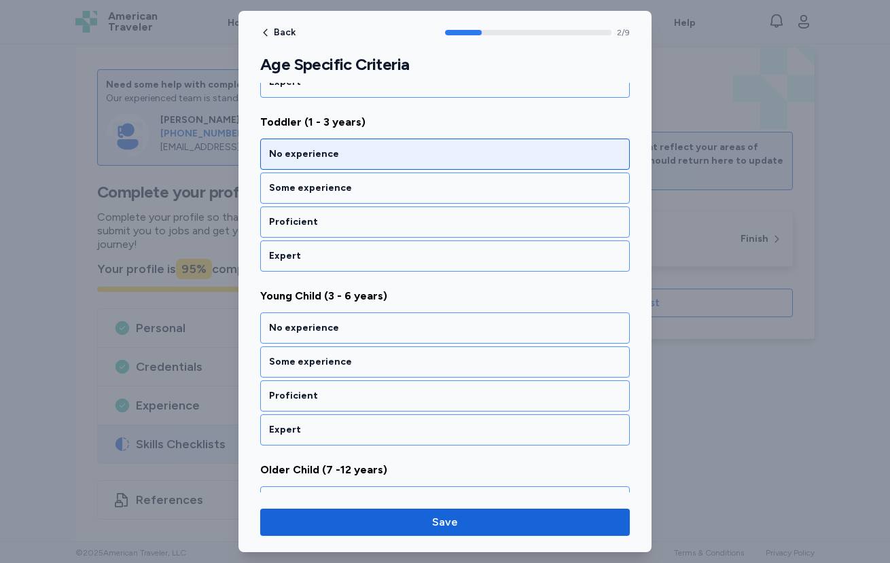
click at [378, 156] on div "No experience" at bounding box center [445, 154] width 352 height 14
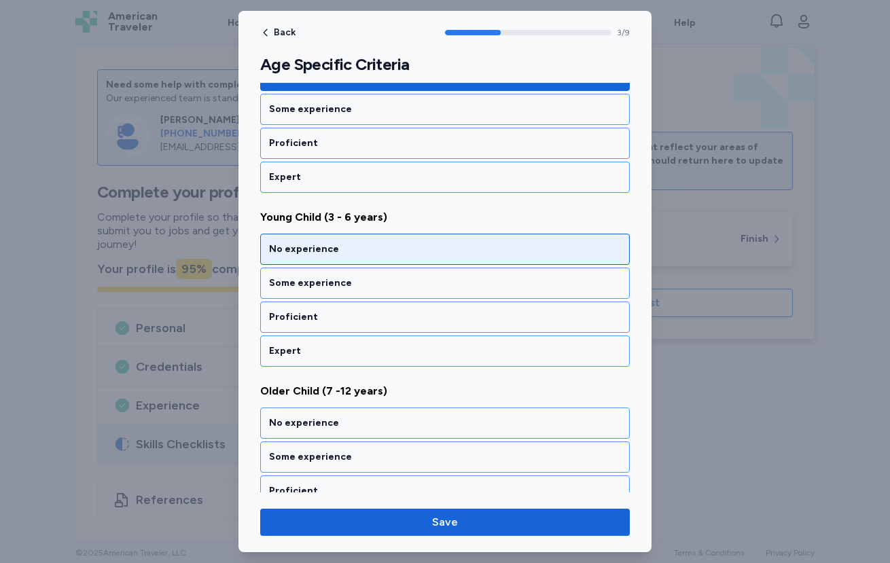
click at [368, 257] on div "No experience" at bounding box center [444, 249] width 369 height 31
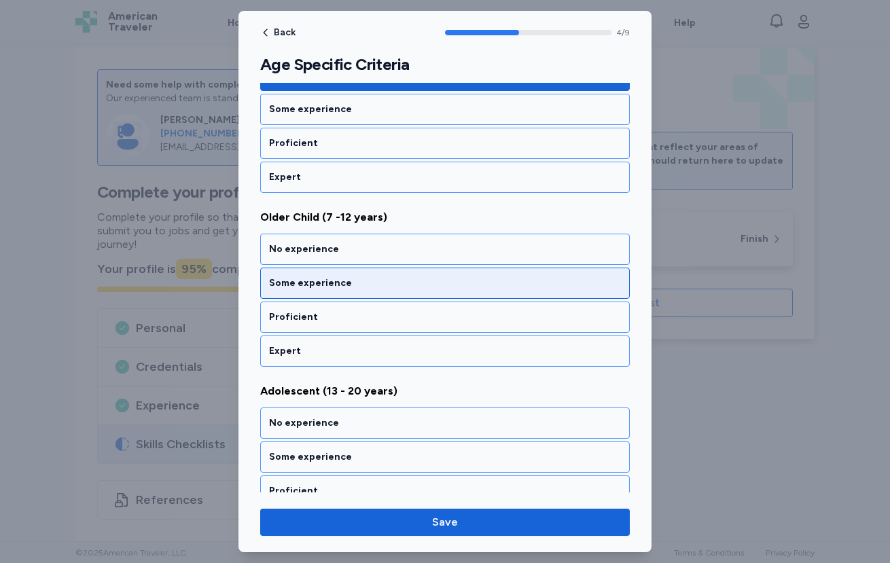
click at [387, 283] on div "Some experience" at bounding box center [445, 283] width 352 height 14
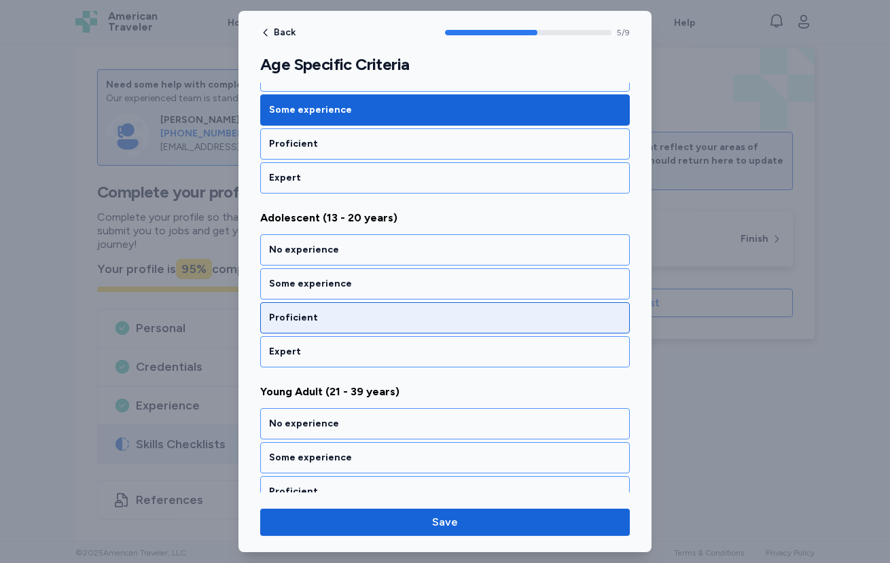
scroll to position [943, 0]
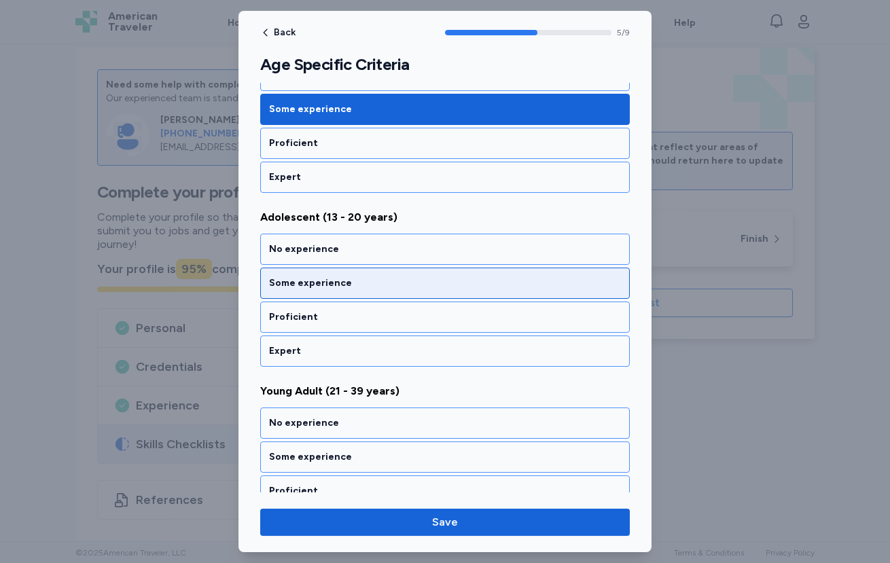
click at [365, 287] on div "Some experience" at bounding box center [445, 283] width 352 height 14
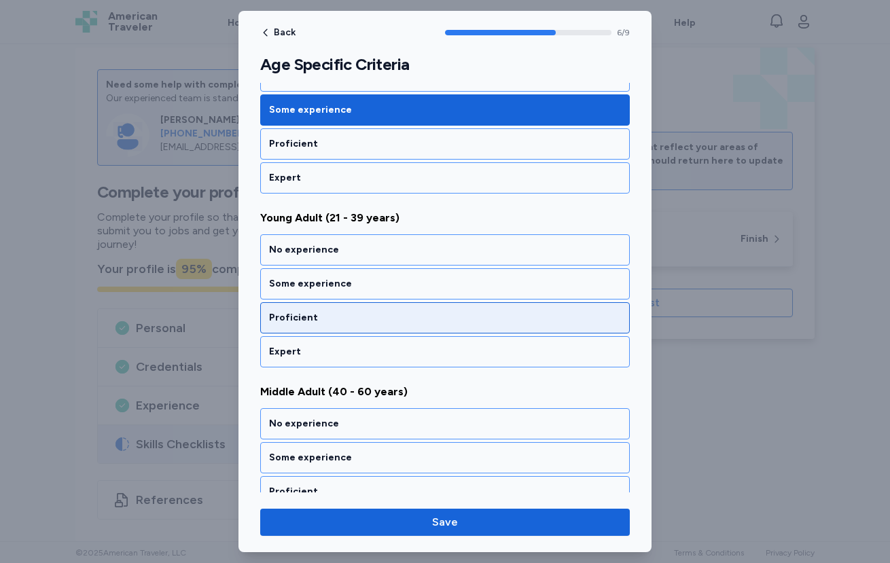
scroll to position [1116, 0]
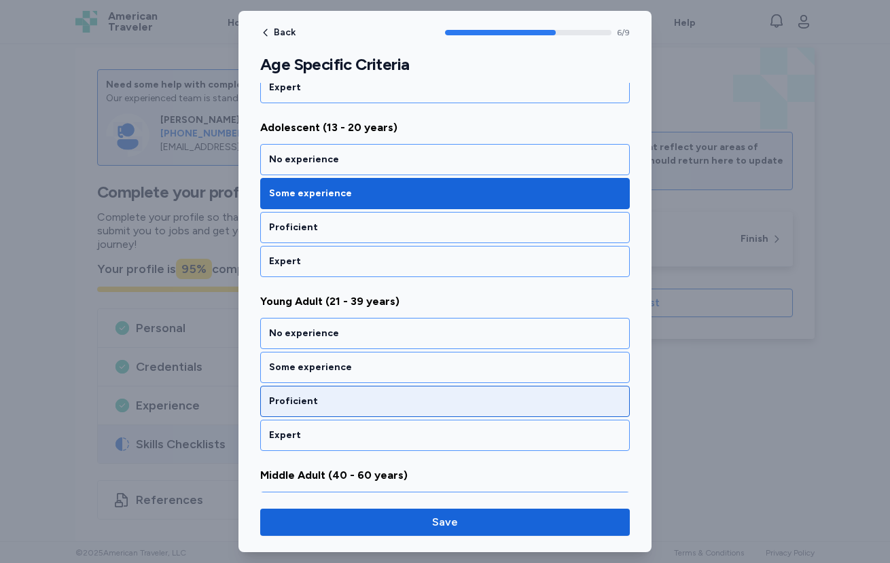
click at [347, 395] on div "Proficient" at bounding box center [445, 402] width 352 height 14
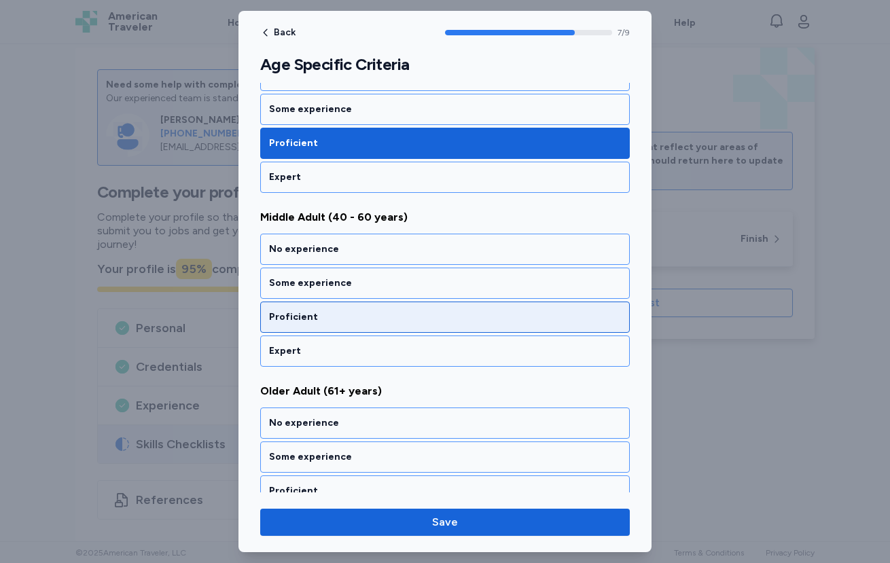
click at [350, 325] on div "Proficient" at bounding box center [444, 317] width 369 height 31
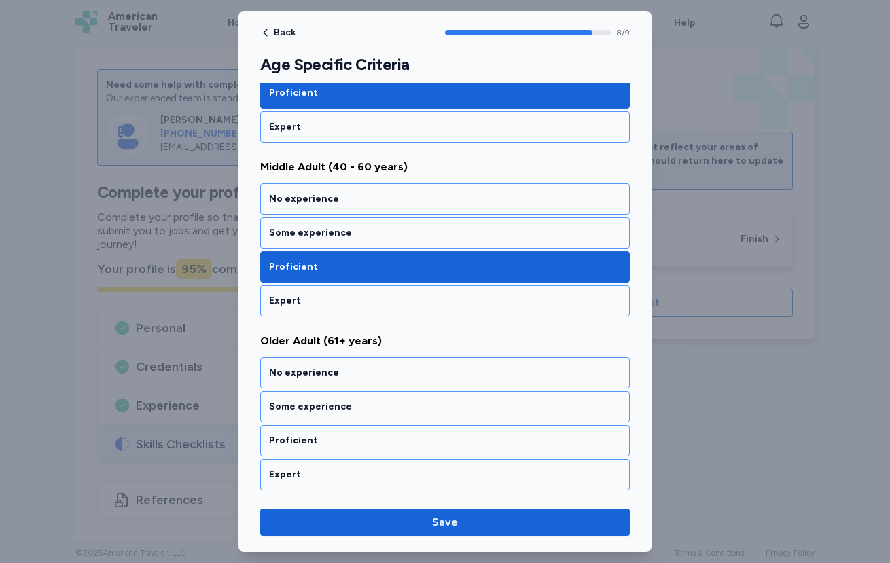
scroll to position [1341, 0]
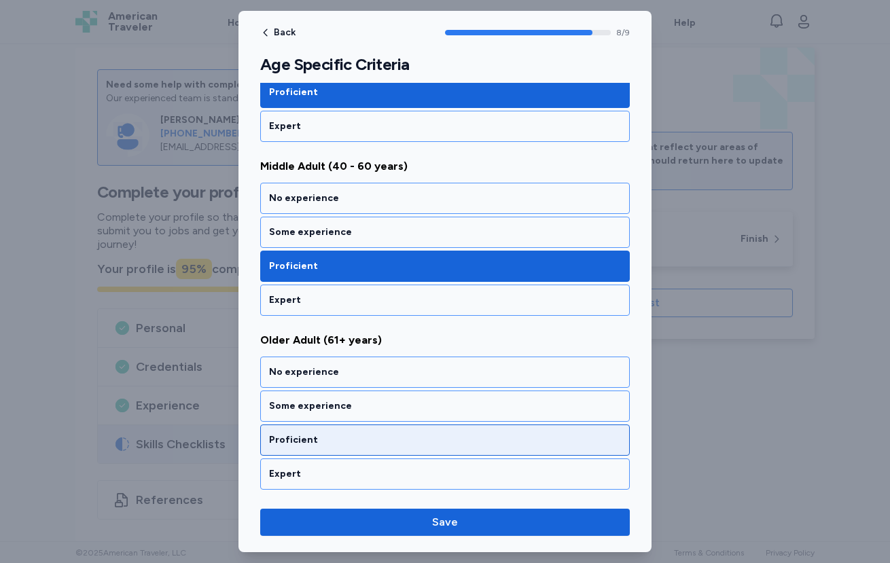
click at [345, 438] on div "Proficient" at bounding box center [445, 440] width 352 height 14
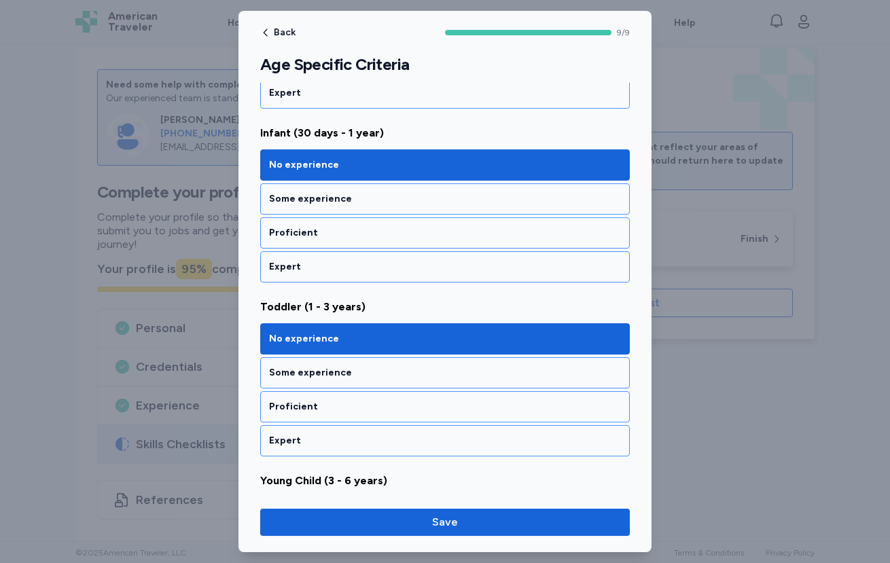
scroll to position [0, 0]
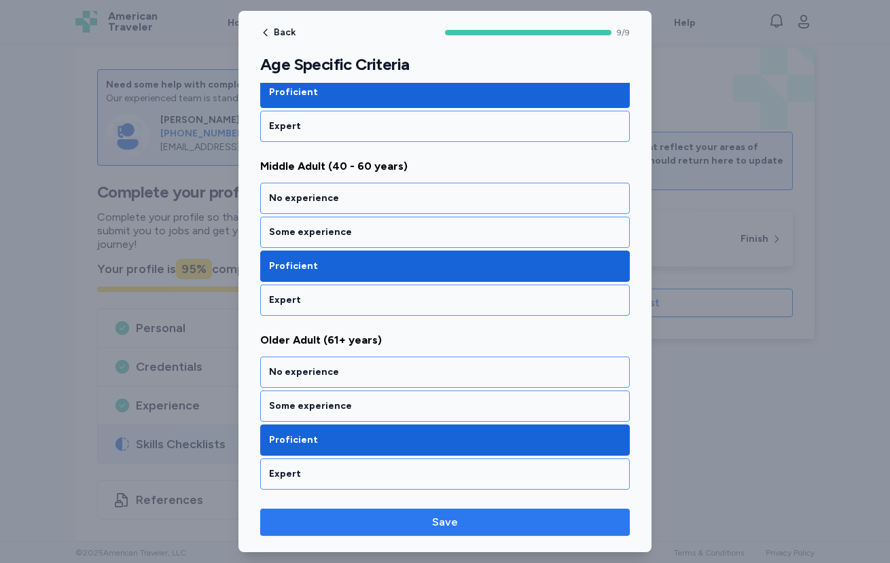
click at [462, 521] on span "Save" at bounding box center [445, 522] width 348 height 16
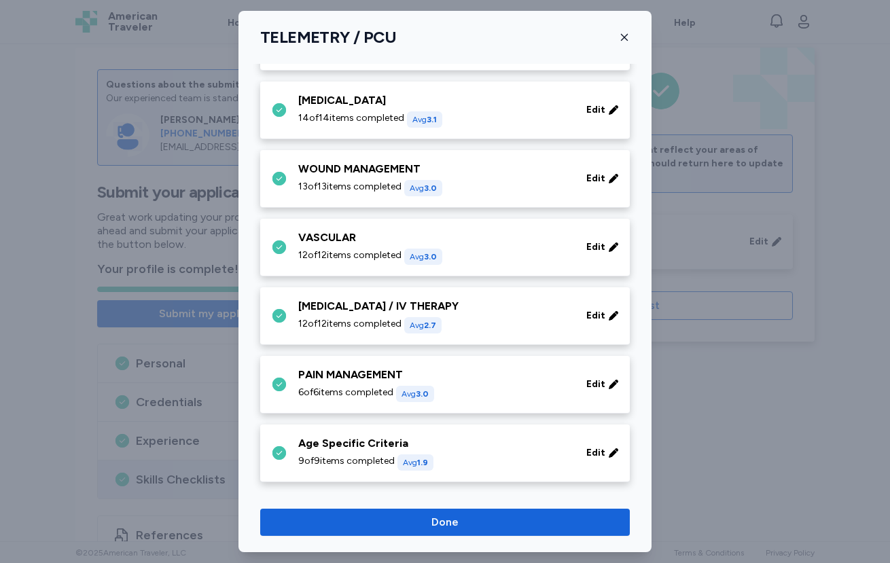
scroll to position [549, 0]
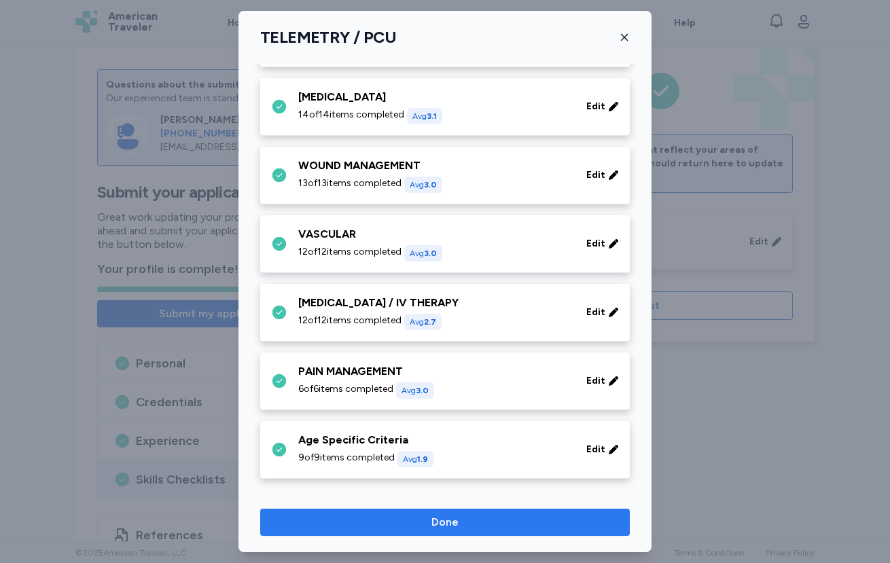
click at [465, 524] on span "Done" at bounding box center [445, 522] width 348 height 16
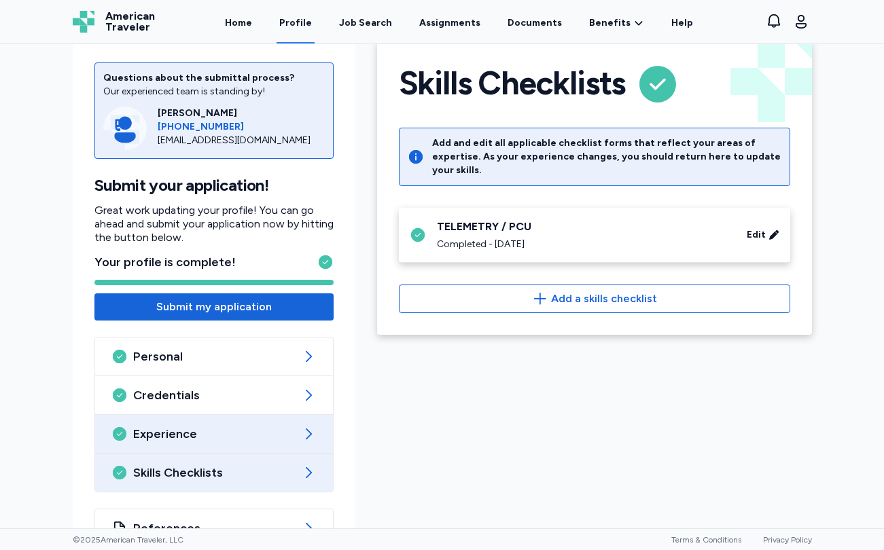
scroll to position [29, 0]
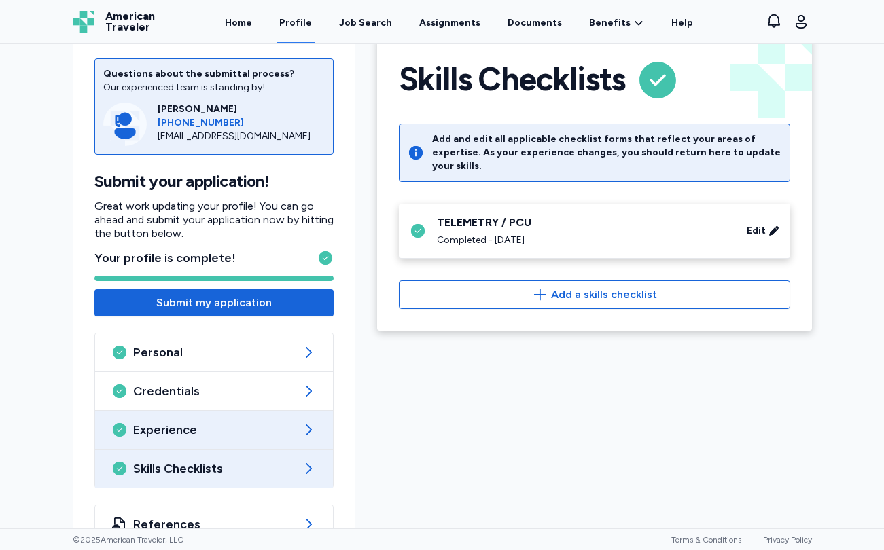
click at [217, 437] on span "Experience" at bounding box center [214, 430] width 162 height 16
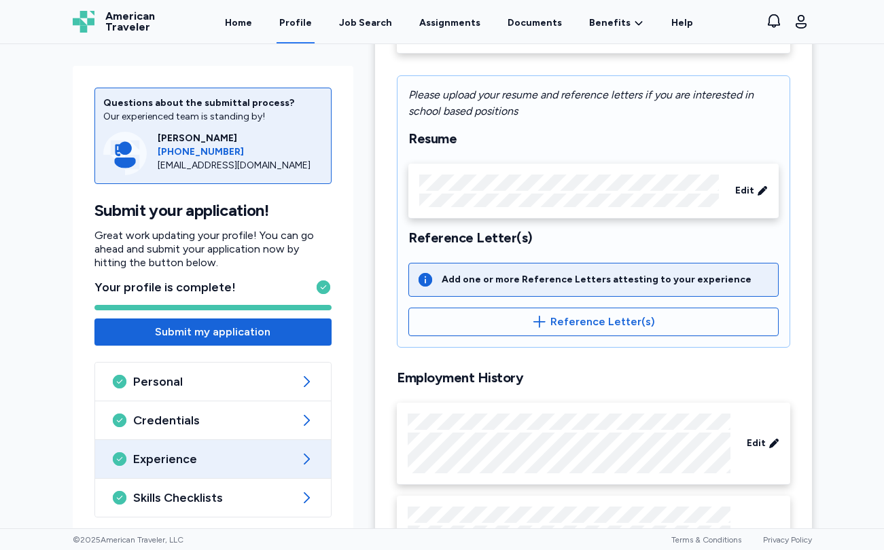
scroll to position [640, 0]
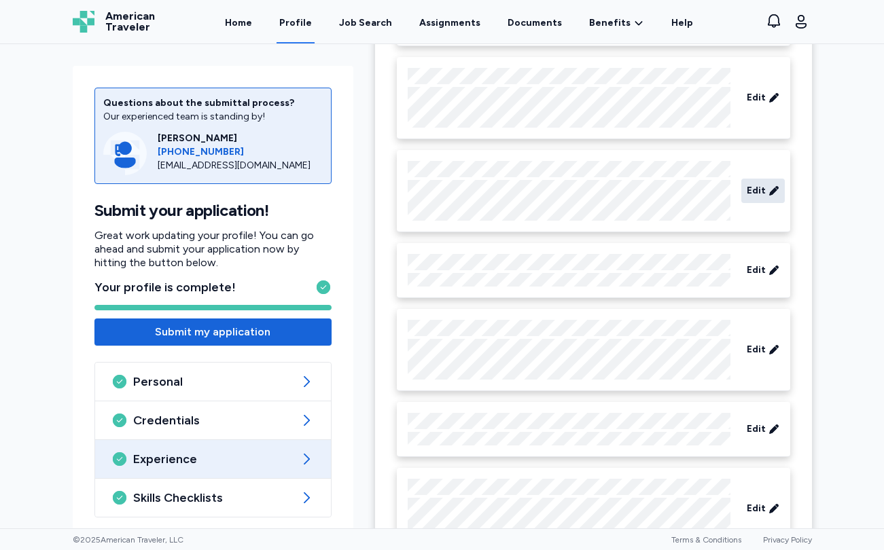
click at [761, 191] on div "Edit" at bounding box center [762, 191] width 43 height 24
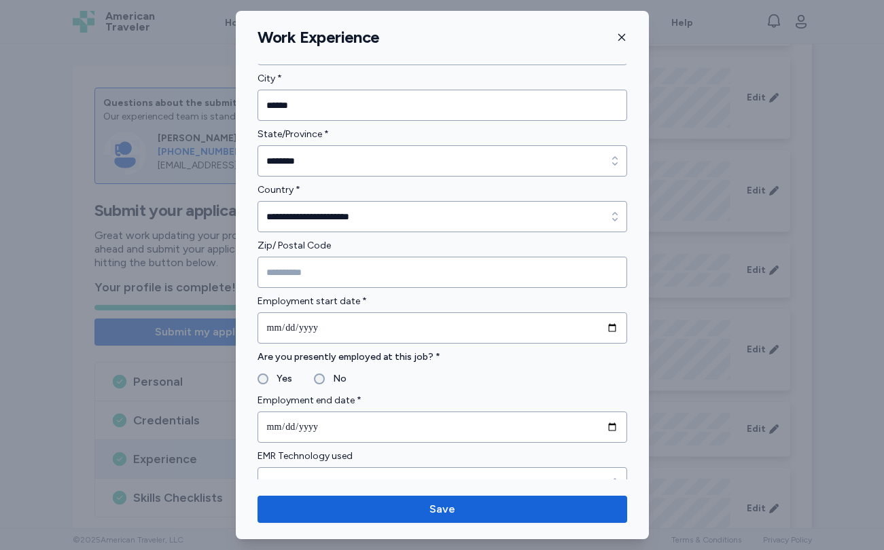
scroll to position [634, 0]
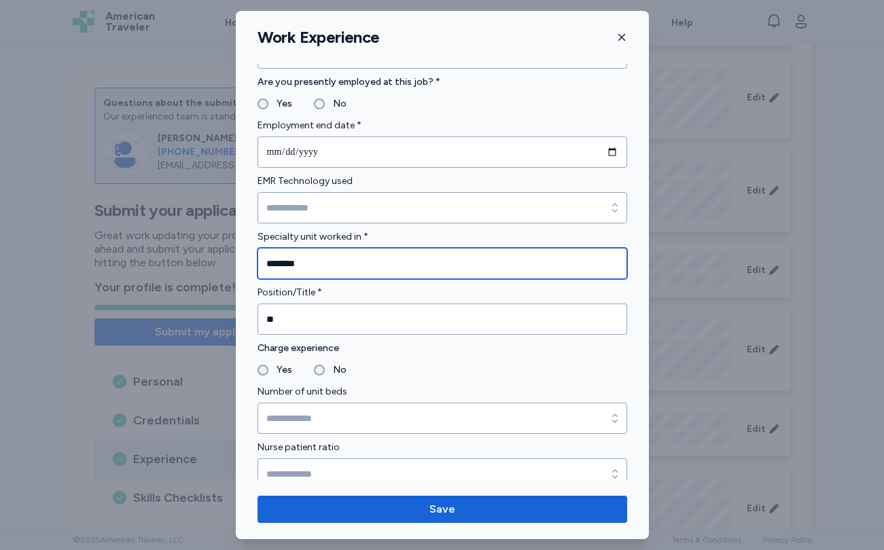
click at [364, 249] on input "********" at bounding box center [441, 263] width 369 height 31
click at [369, 253] on input "********" at bounding box center [441, 263] width 369 height 31
click at [359, 257] on input "********" at bounding box center [441, 263] width 369 height 31
click at [359, 256] on input "********" at bounding box center [441, 263] width 369 height 31
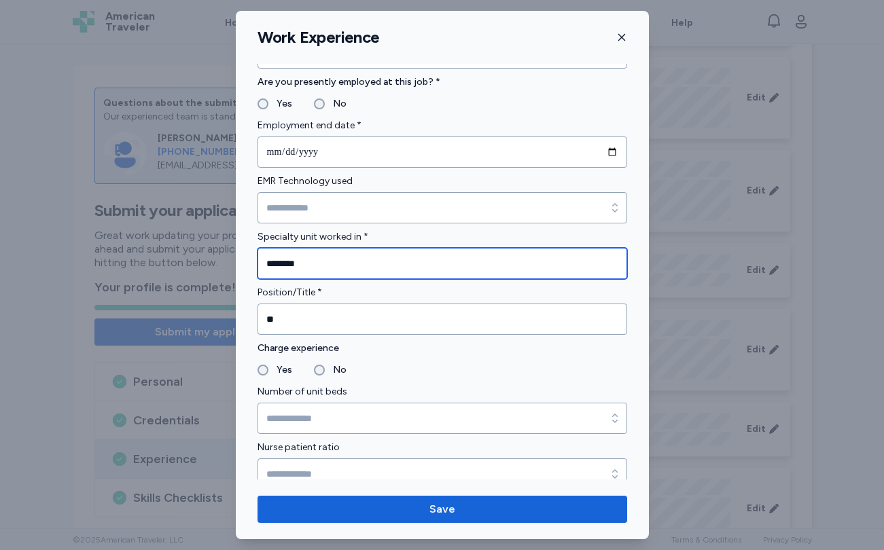
click at [359, 256] on input "********" at bounding box center [441, 263] width 369 height 31
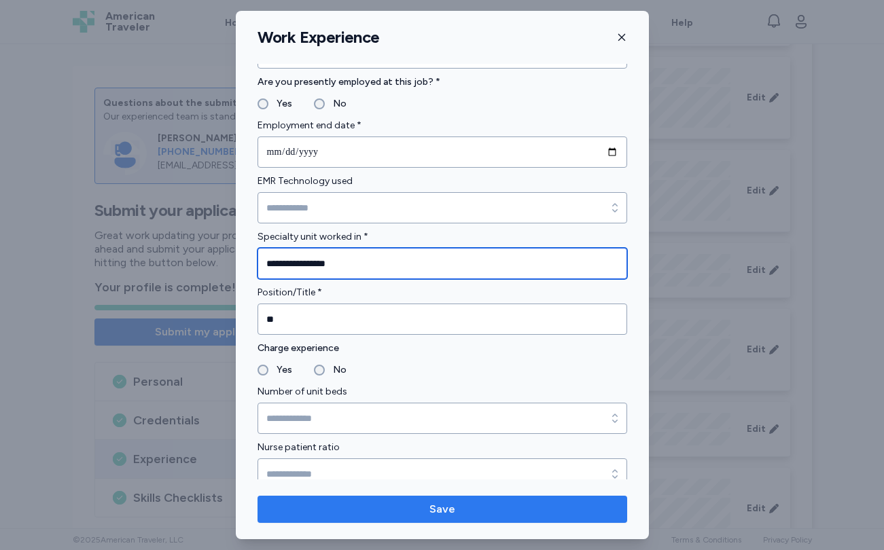
type input "**********"
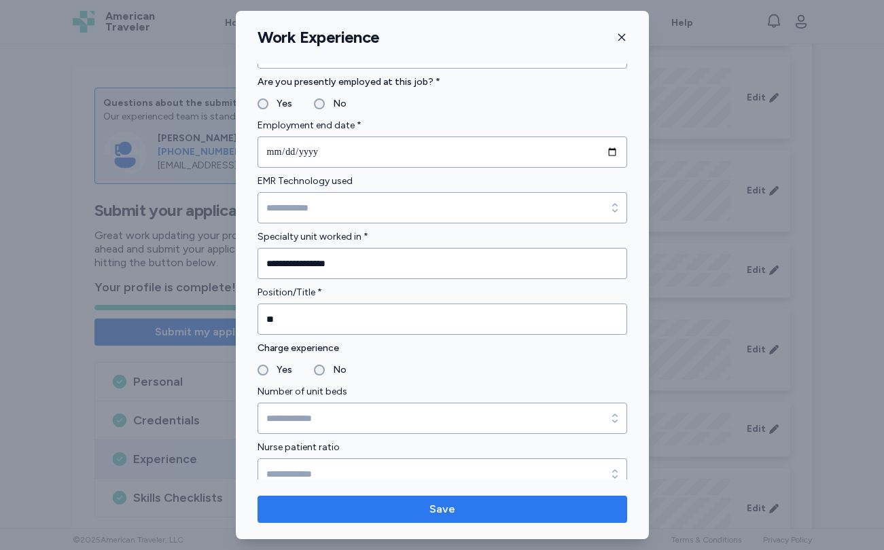
click at [473, 502] on span "Save" at bounding box center [442, 509] width 348 height 16
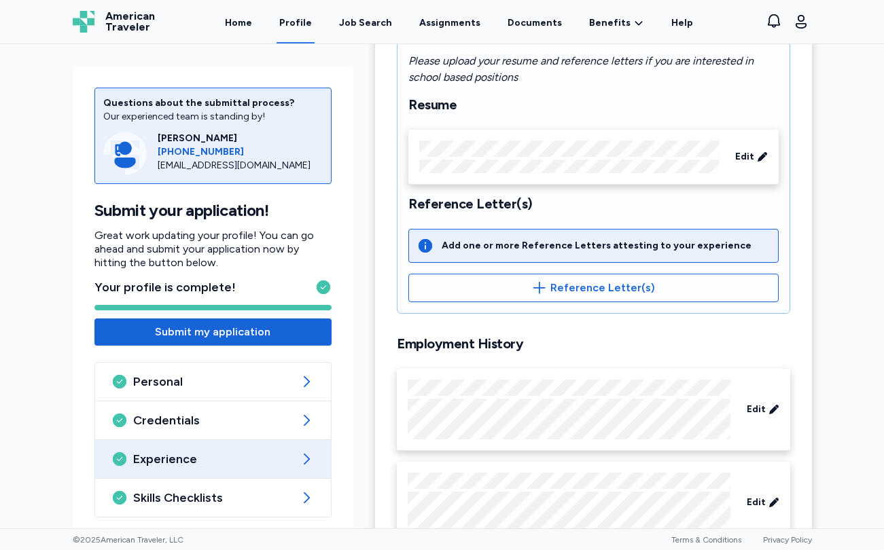
scroll to position [0, 0]
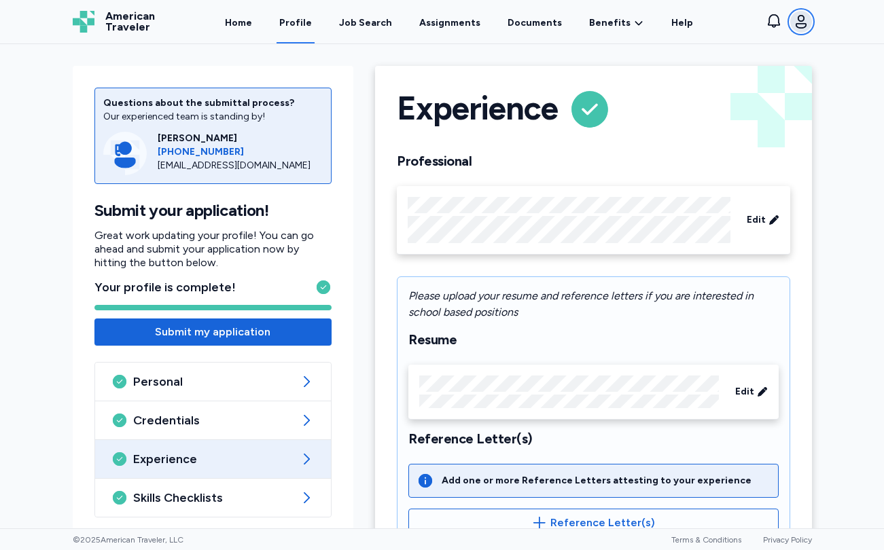
click at [796, 20] on icon "button" at bounding box center [801, 22] width 16 height 16
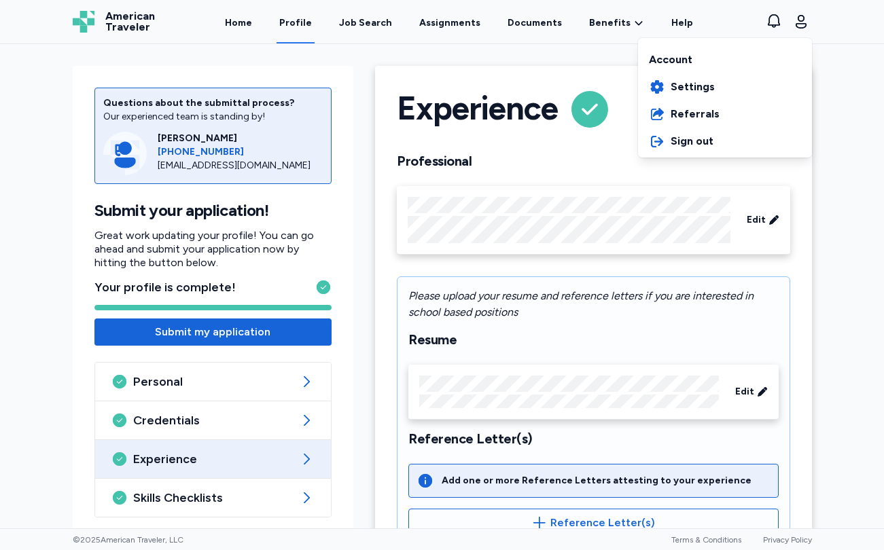
click at [726, 23] on div "American Traveler American Traveler Home Profile Job Search Assignments Documen…" at bounding box center [442, 21] width 761 height 43
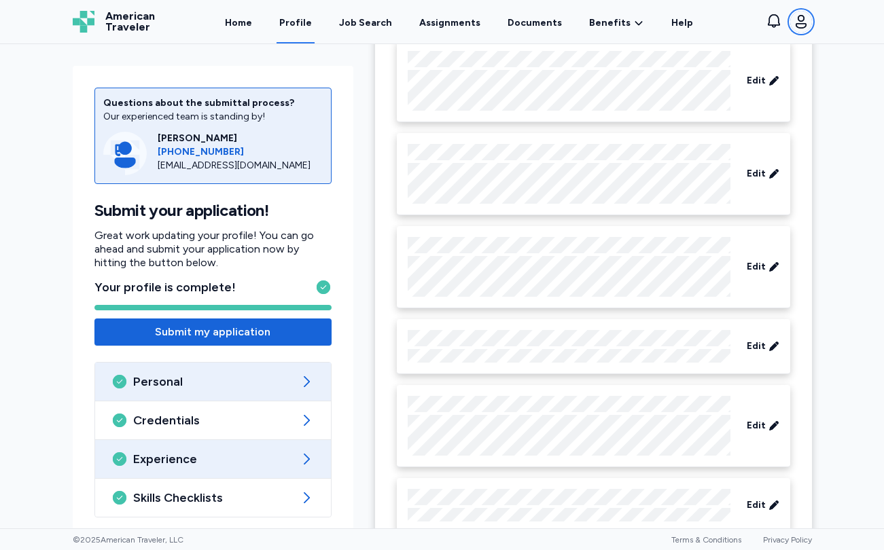
scroll to position [647, 0]
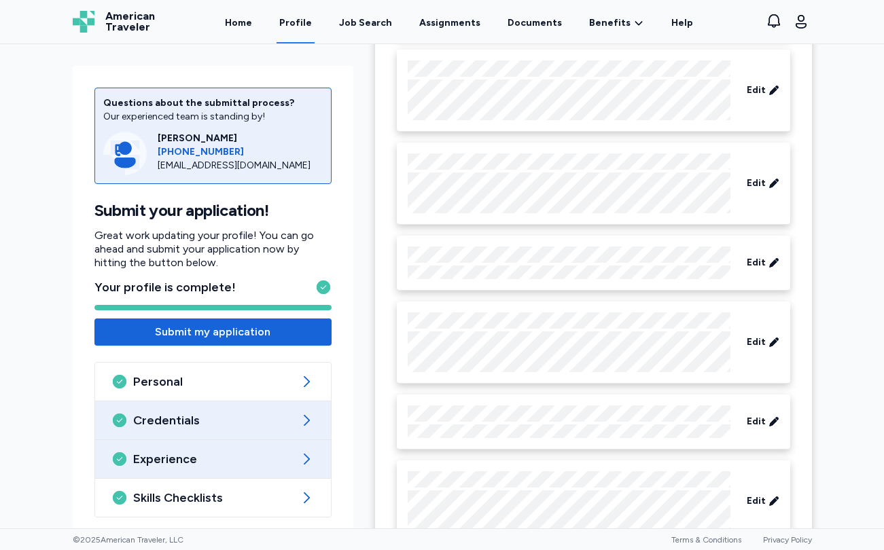
click at [196, 416] on span "Credentials" at bounding box center [213, 420] width 160 height 16
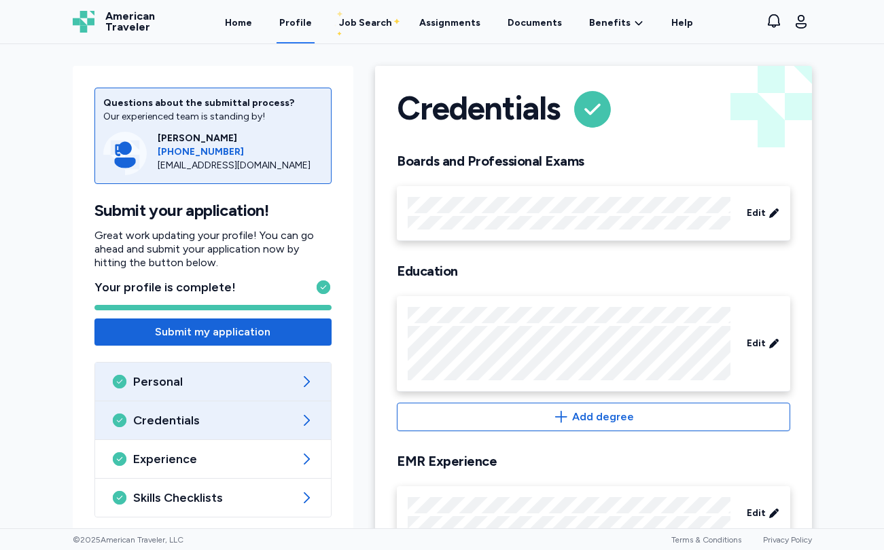
click at [179, 385] on span "Personal" at bounding box center [213, 382] width 160 height 16
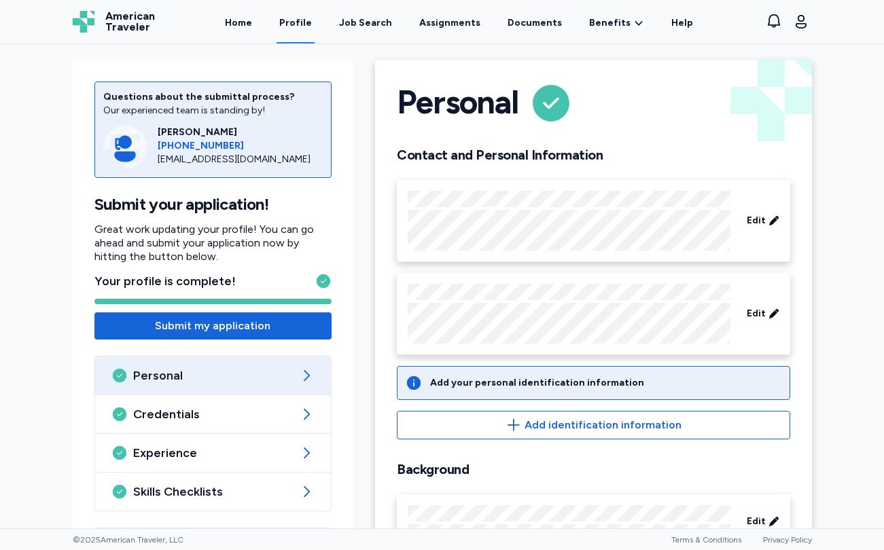
scroll to position [67, 0]
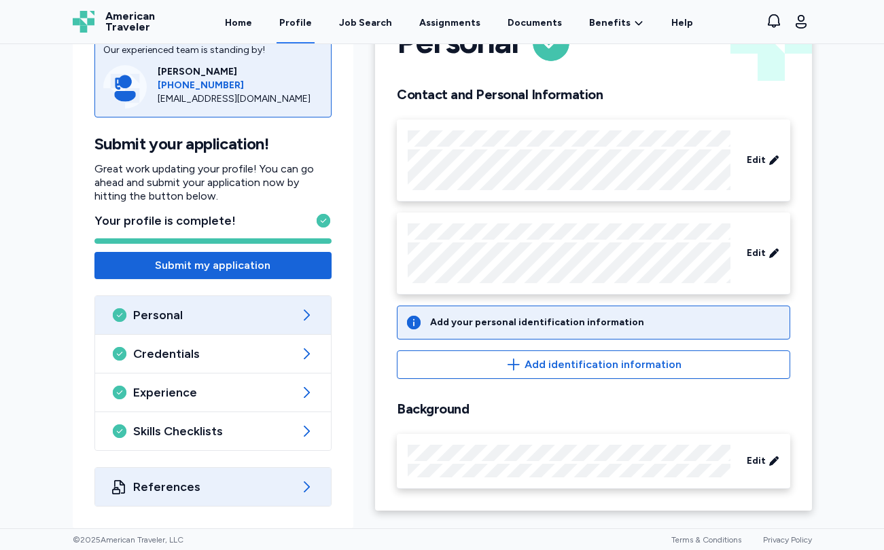
click at [208, 482] on span "References" at bounding box center [213, 487] width 160 height 16
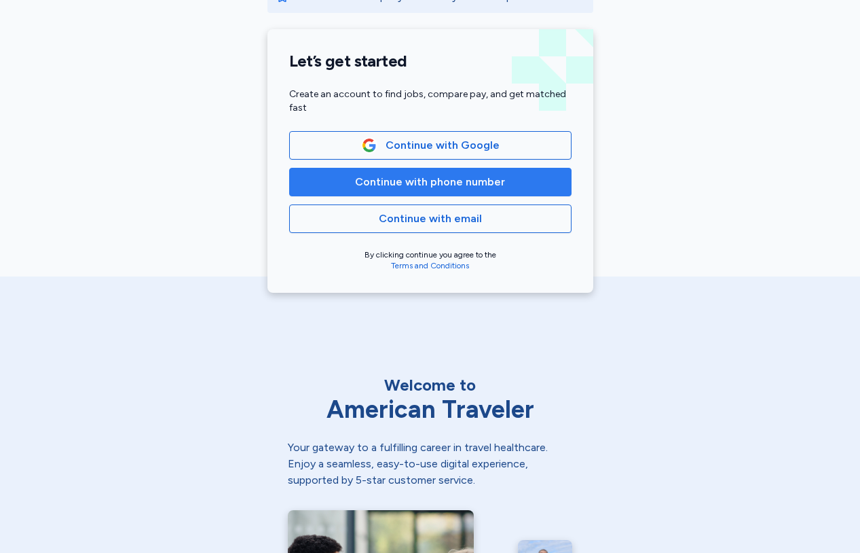
scroll to position [264, 0]
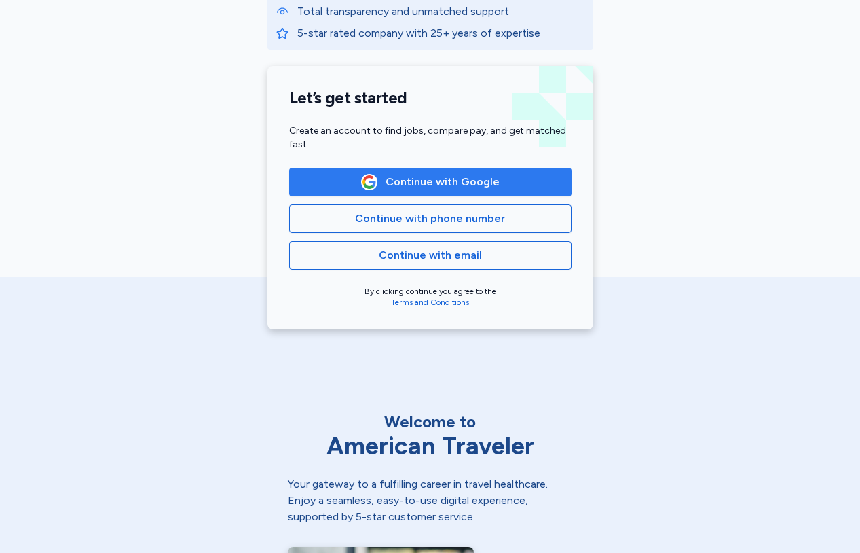
click at [412, 179] on span "Continue with Google" at bounding box center [443, 182] width 114 height 16
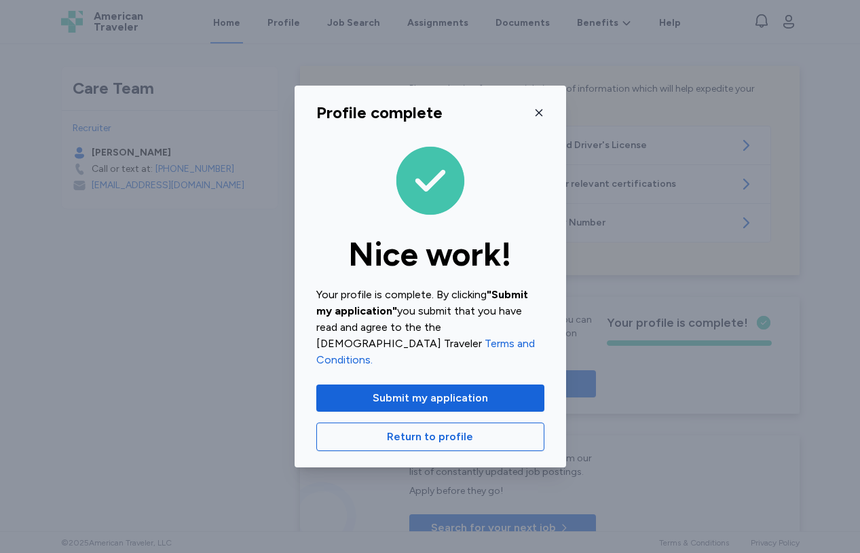
click at [537, 118] on icon "button" at bounding box center [539, 112] width 11 height 11
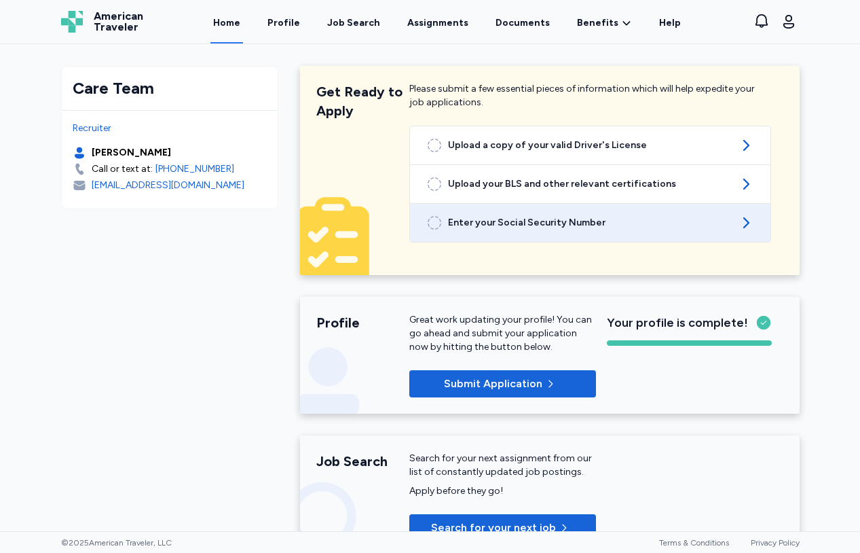
click at [643, 219] on span "Enter your Social Security Number" at bounding box center [590, 223] width 285 height 14
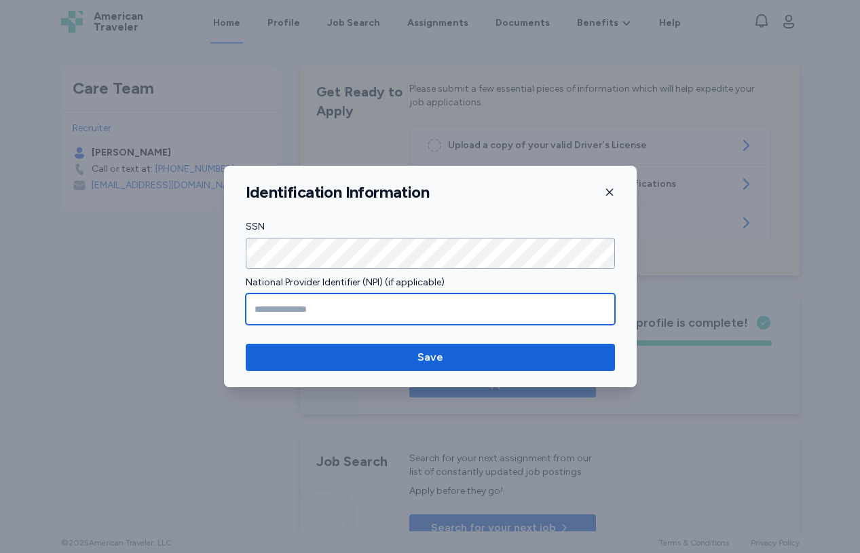
click at [399, 310] on input "National Provider Identifier (NPI) (if applicable)" at bounding box center [430, 308] width 369 height 31
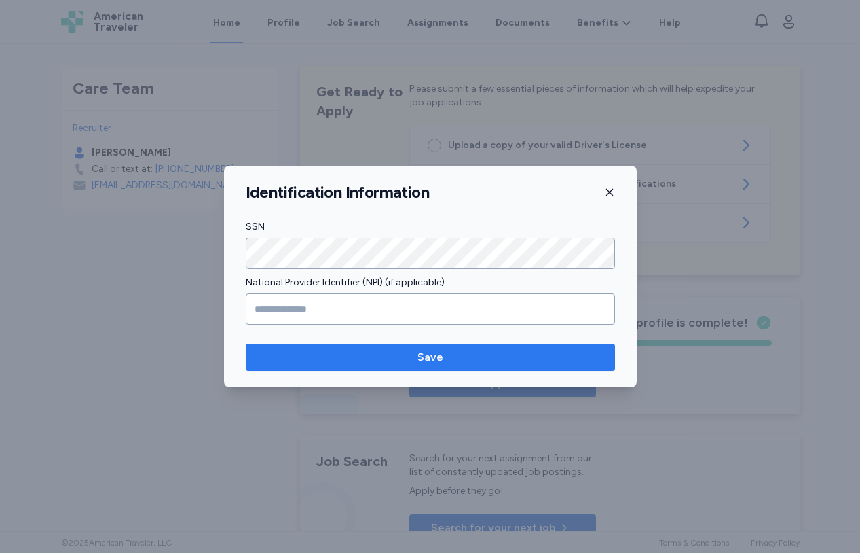
click at [436, 361] on span "Save" at bounding box center [431, 357] width 26 height 16
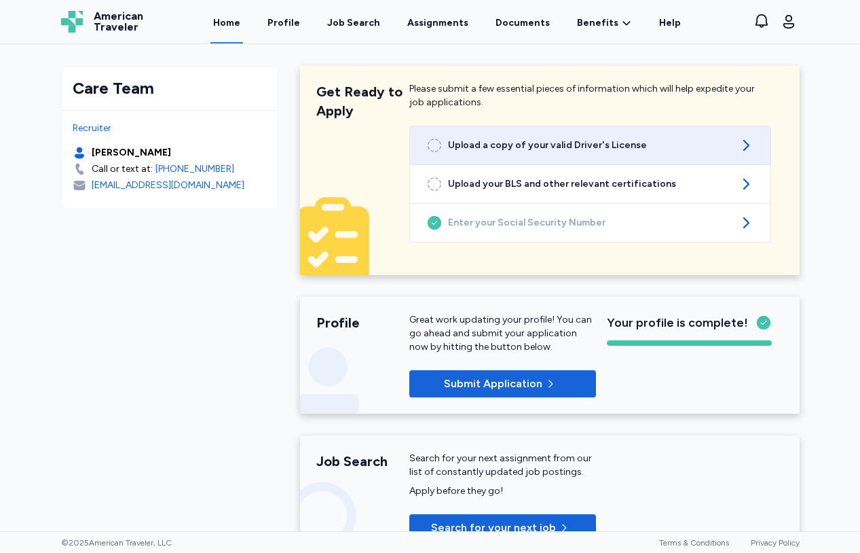
click at [634, 145] on span "Upload a copy of your valid Driver's License" at bounding box center [590, 146] width 285 height 14
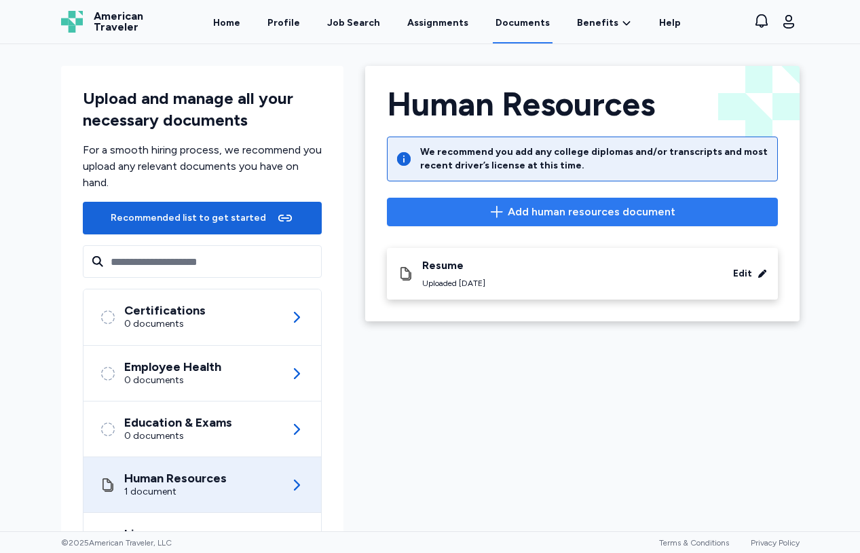
click at [547, 210] on span "Add human resources document" at bounding box center [592, 212] width 168 height 16
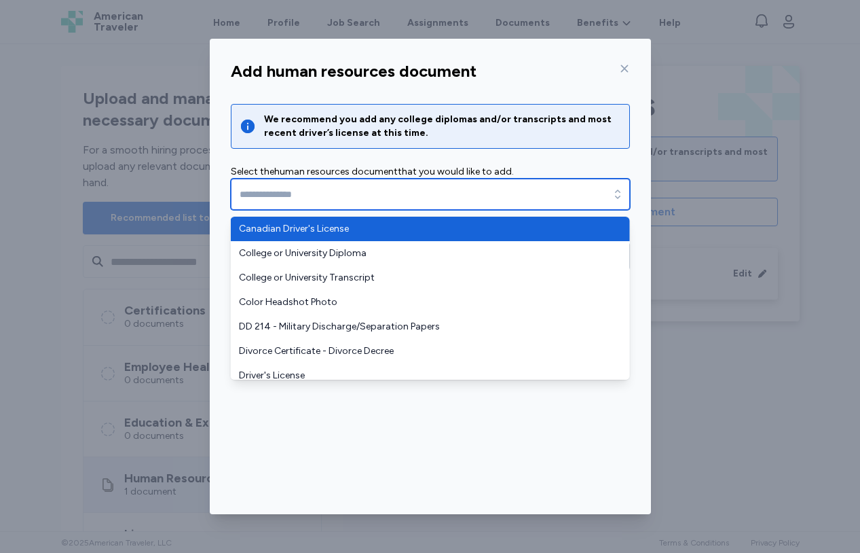
click at [505, 190] on input "text" at bounding box center [430, 194] width 399 height 31
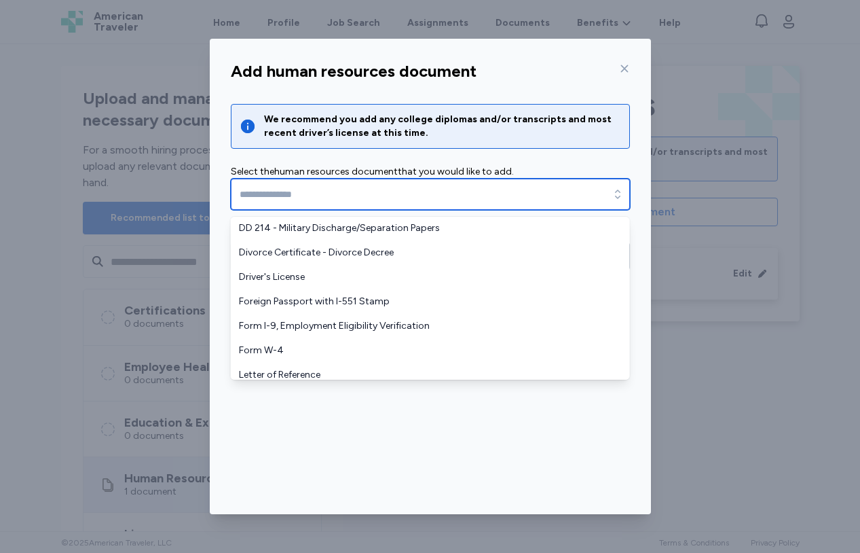
scroll to position [73, 0]
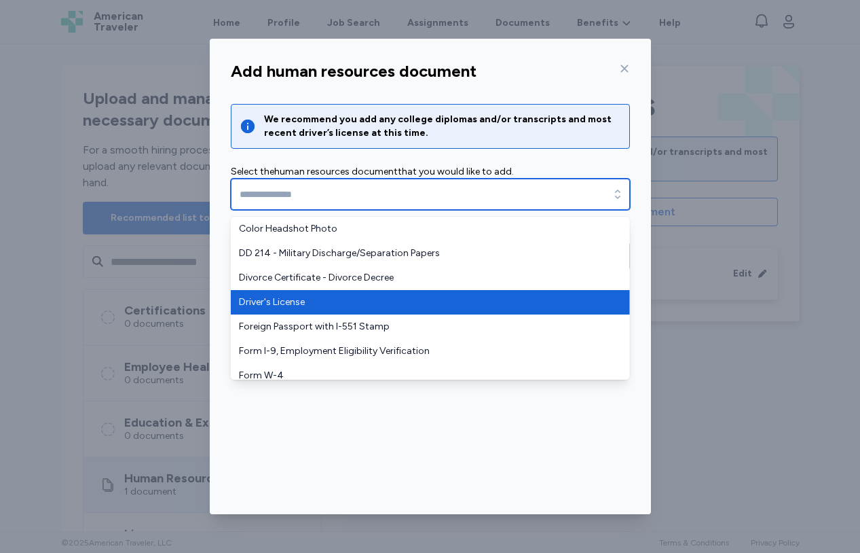
type input "**********"
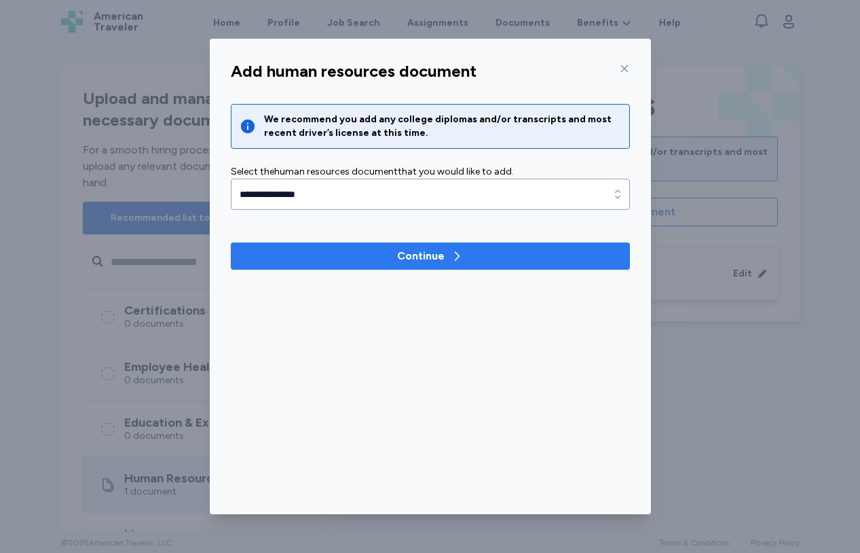
click at [447, 259] on div "Continue" at bounding box center [430, 256] width 67 height 16
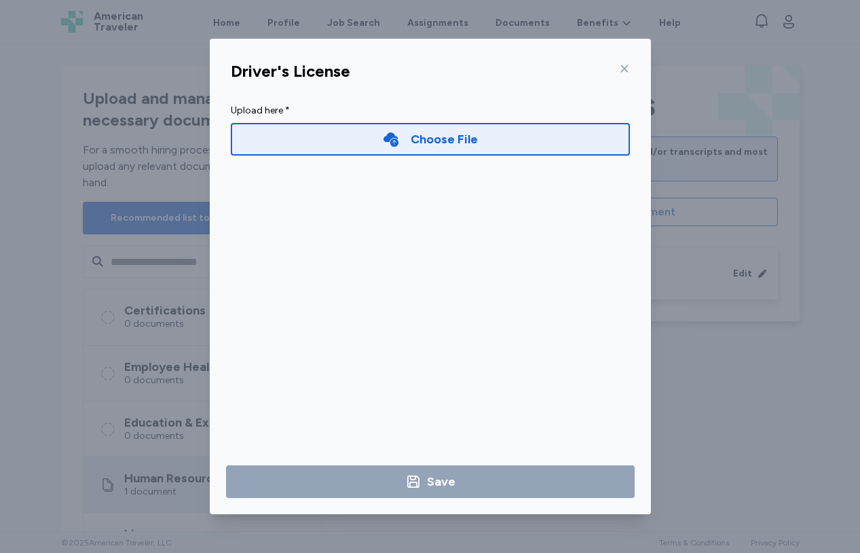
click at [465, 248] on div "Driver's License Upload here * Choose File Save" at bounding box center [430, 284] width 441 height 459
click at [454, 198] on div "Driver's License Upload here * Choose File Save" at bounding box center [430, 284] width 441 height 459
click at [420, 139] on div "Choose File" at bounding box center [444, 139] width 67 height 19
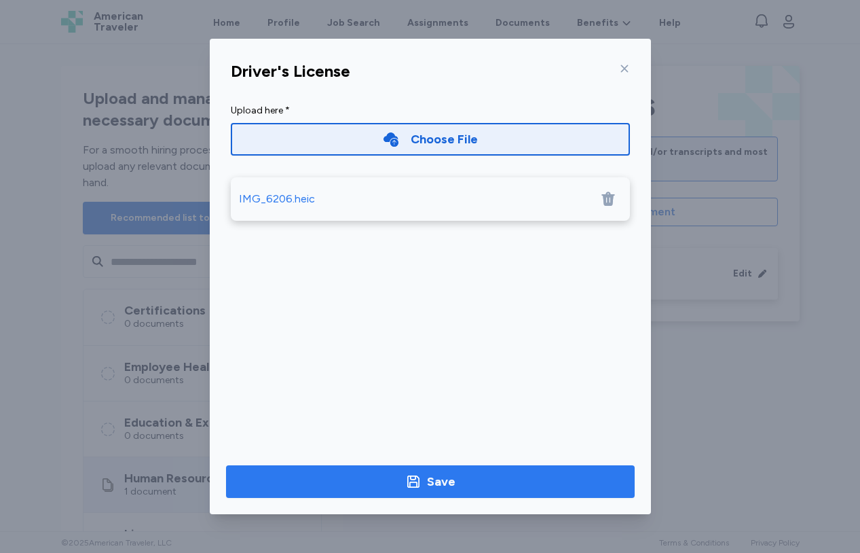
click at [441, 485] on div "Save" at bounding box center [441, 481] width 29 height 19
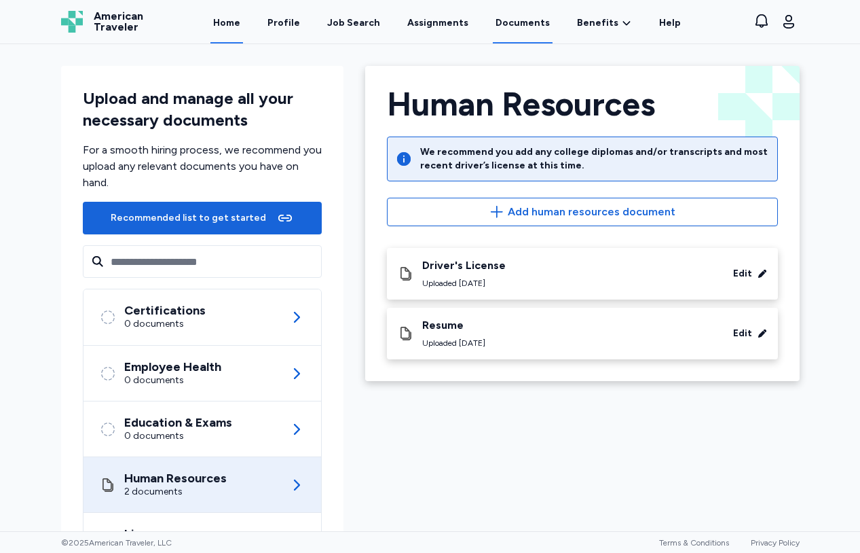
click at [226, 10] on link "Home" at bounding box center [227, 22] width 33 height 42
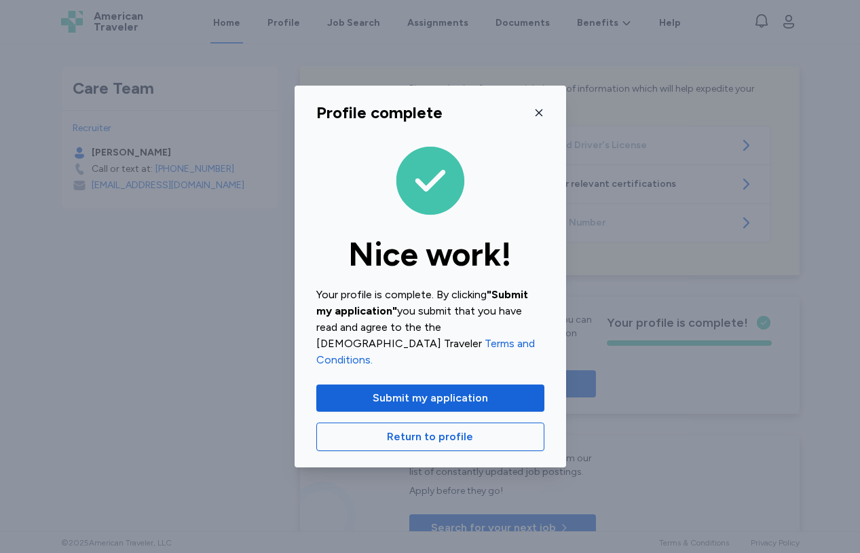
click at [539, 118] on icon "button" at bounding box center [539, 112] width 11 height 11
